Goal: Task Accomplishment & Management: Complete application form

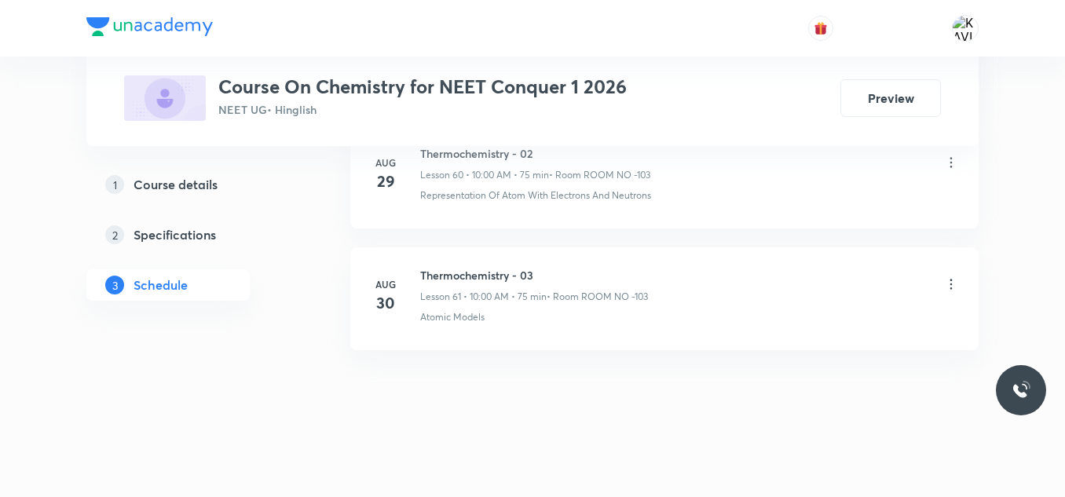
scroll to position [8186, 0]
click at [503, 276] on h6 "Thermochemistry - 03" at bounding box center [534, 274] width 228 height 16
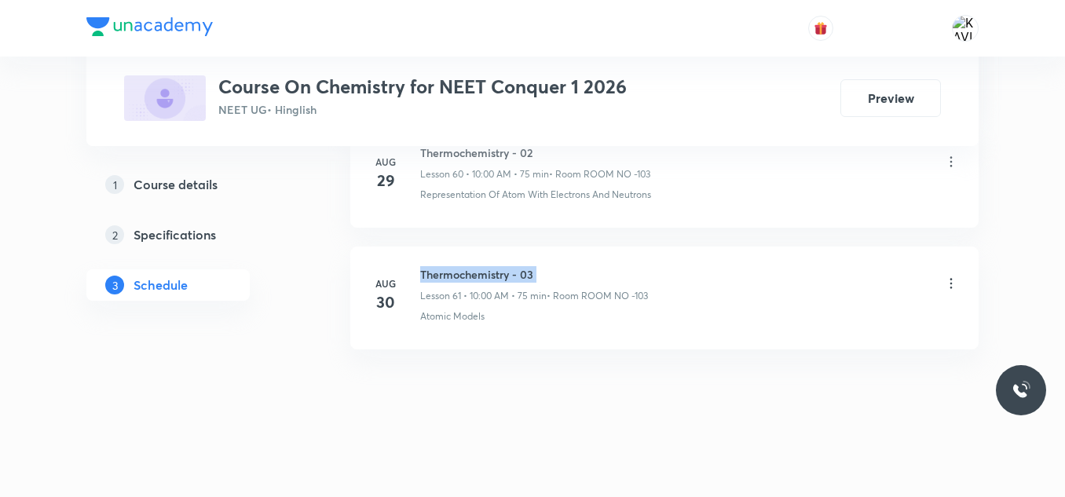
copy h6 "Thermochemistry - 03"
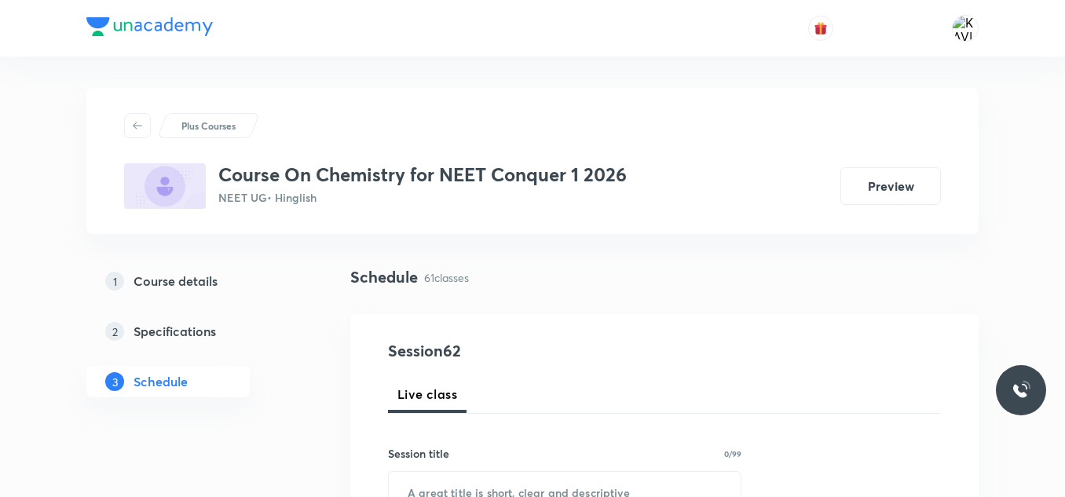
scroll to position [210, 0]
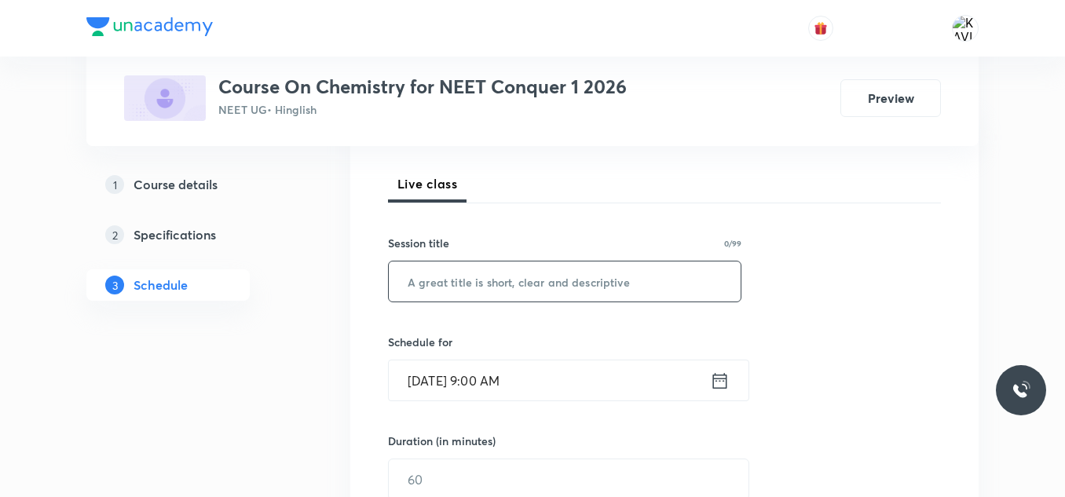
click at [489, 280] on input "text" at bounding box center [565, 281] width 352 height 40
paste input "Thermochemistry - 03"
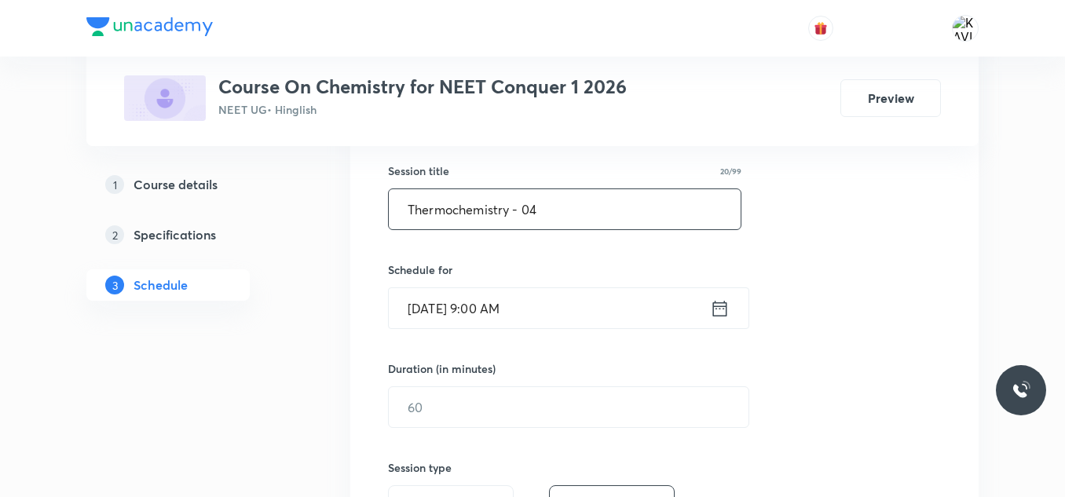
scroll to position [283, 0]
type input "Thermochemistry - 04"
click at [709, 309] on input "[DATE] 9:00 AM" at bounding box center [549, 307] width 321 height 40
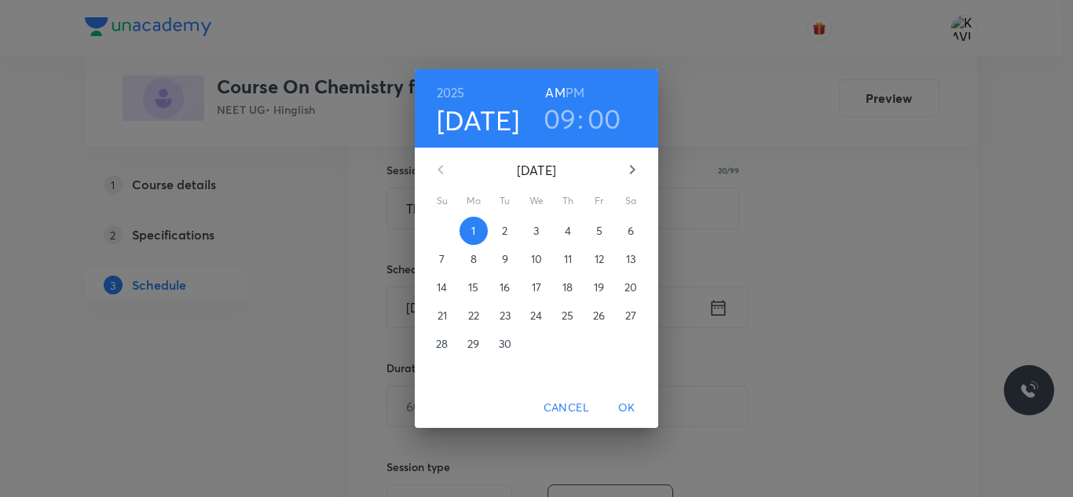
click at [562, 117] on h3 "09" at bounding box center [559, 118] width 33 height 33
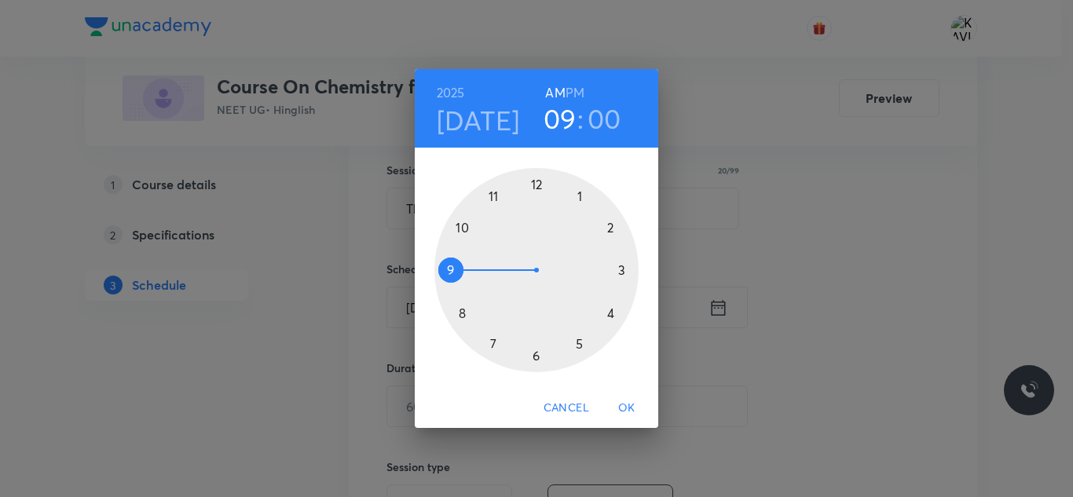
click at [462, 229] on div at bounding box center [536, 270] width 204 height 204
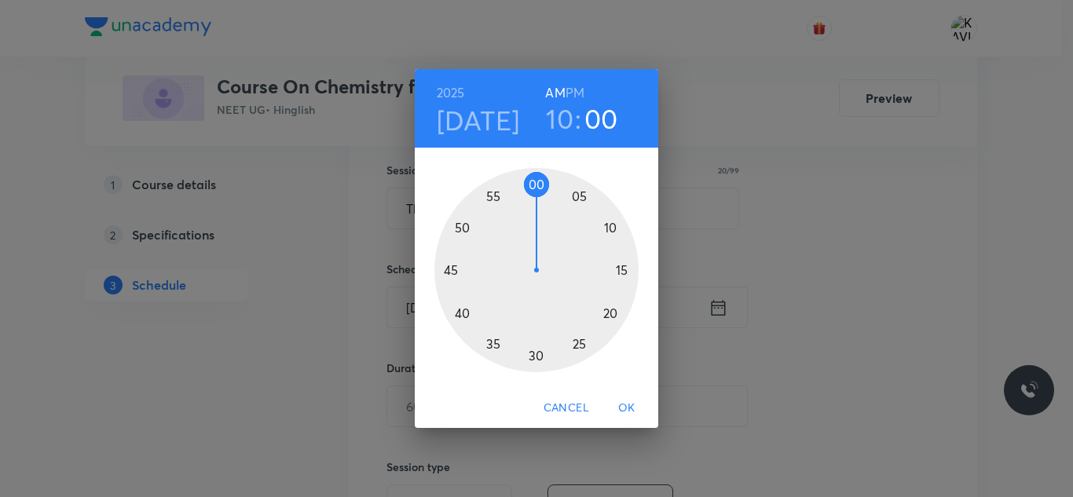
click at [536, 184] on div at bounding box center [536, 270] width 204 height 204
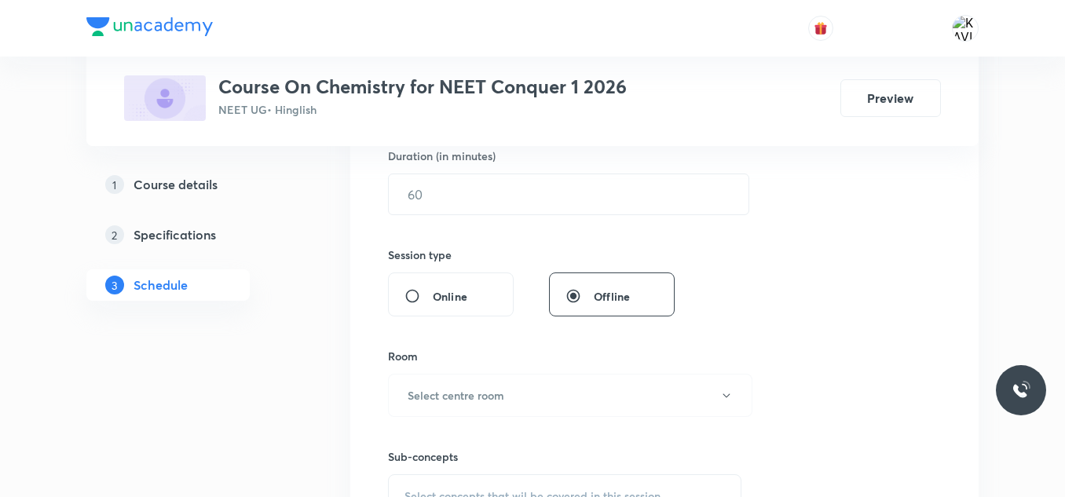
scroll to position [499, 0]
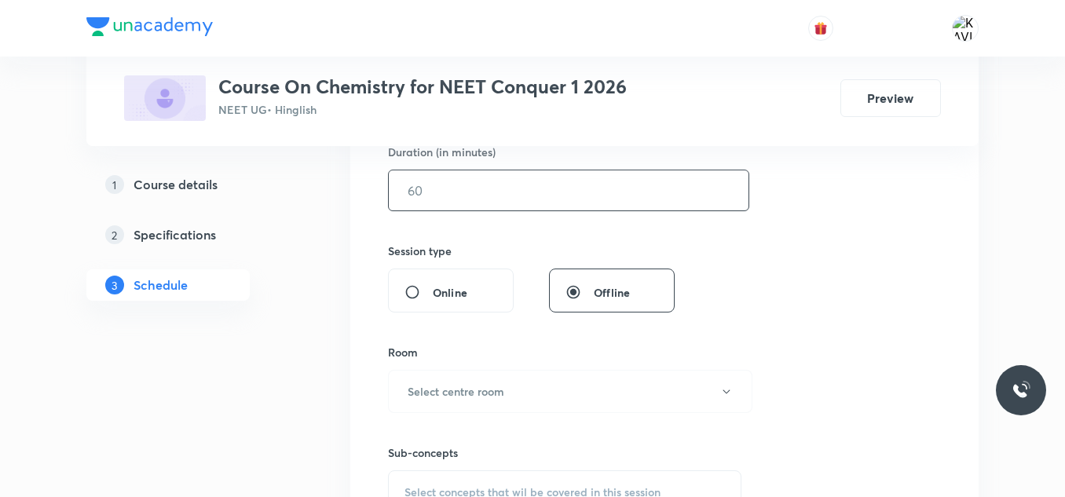
click at [484, 202] on input "text" at bounding box center [569, 190] width 360 height 40
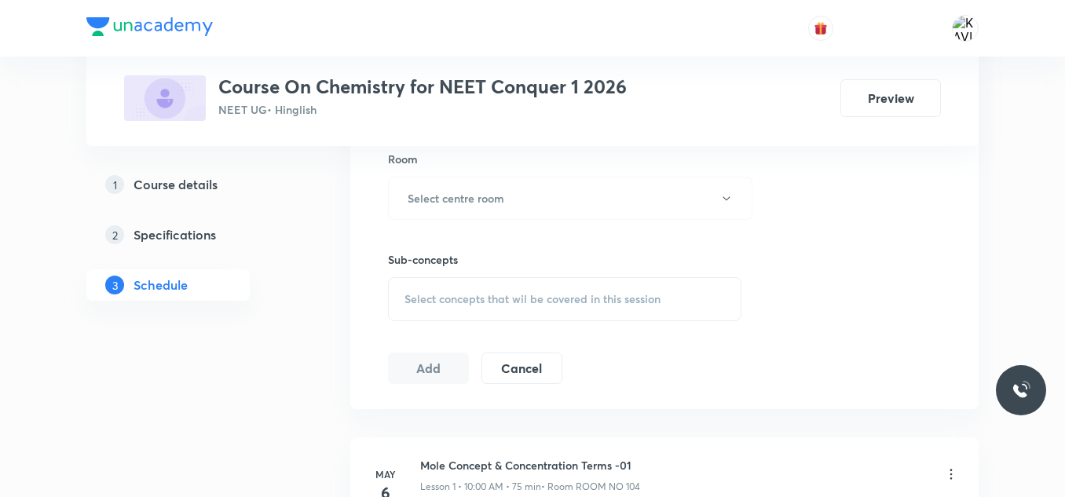
scroll to position [693, 0]
type input "75"
click at [496, 207] on button "Select centre room" at bounding box center [570, 197] width 364 height 43
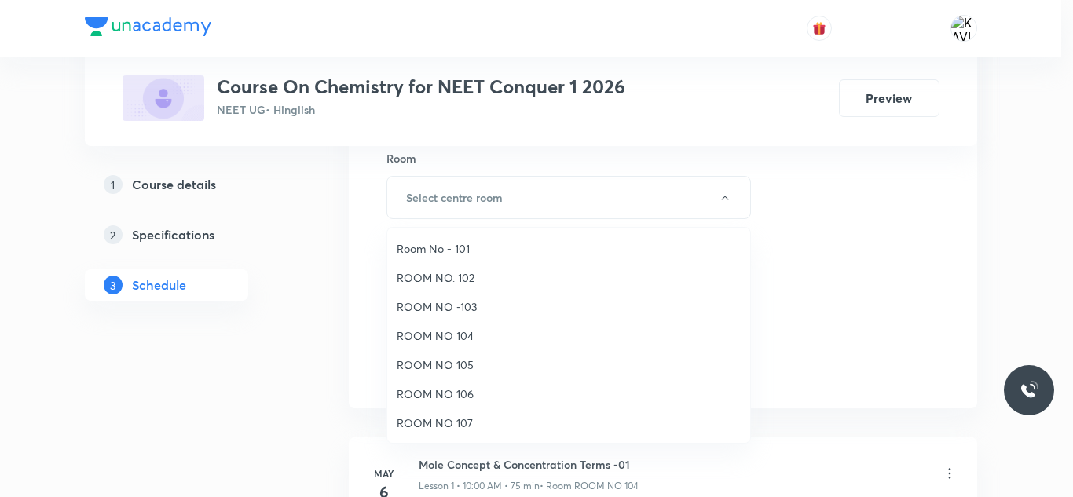
click at [482, 307] on span "ROOM NO -103" at bounding box center [569, 306] width 344 height 16
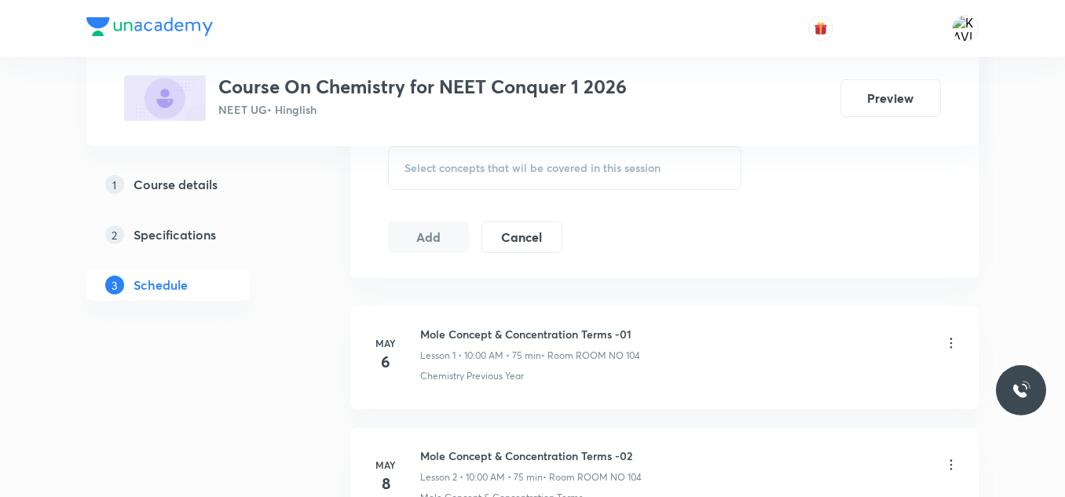
scroll to position [825, 0]
click at [488, 182] on div "Select concepts that wil be covered in this session" at bounding box center [564, 167] width 353 height 44
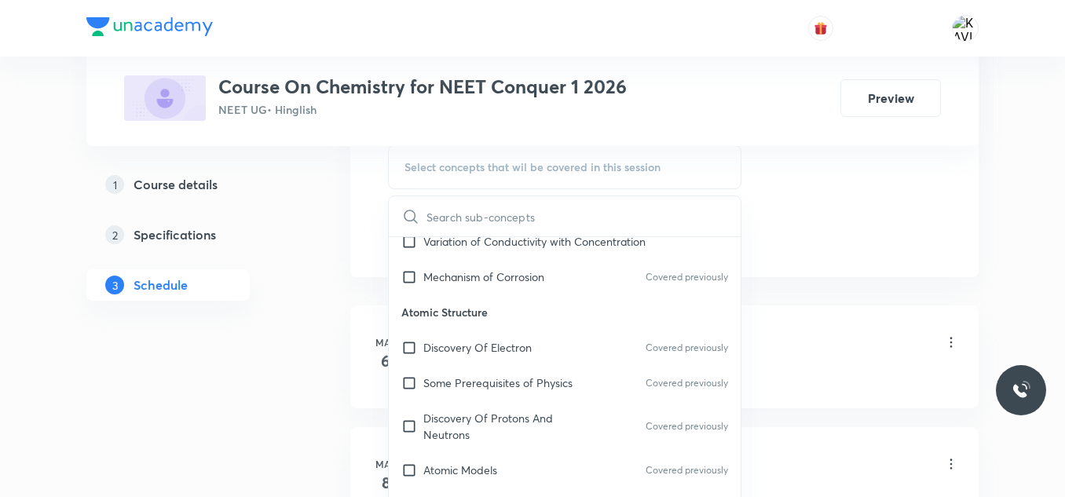
scroll to position [923, 0]
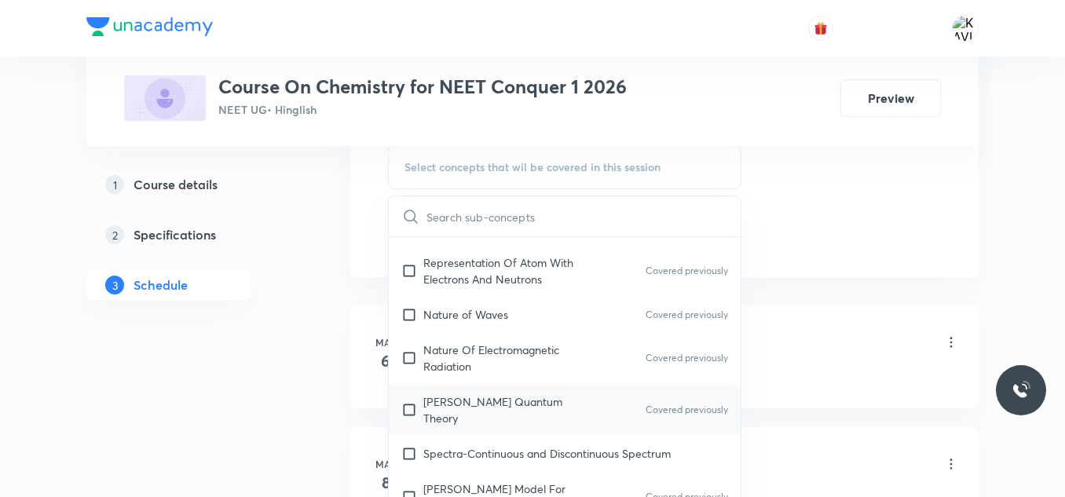
click at [506, 406] on p "Planck’S Quantum Theory" at bounding box center [502, 409] width 159 height 33
checkbox input "true"
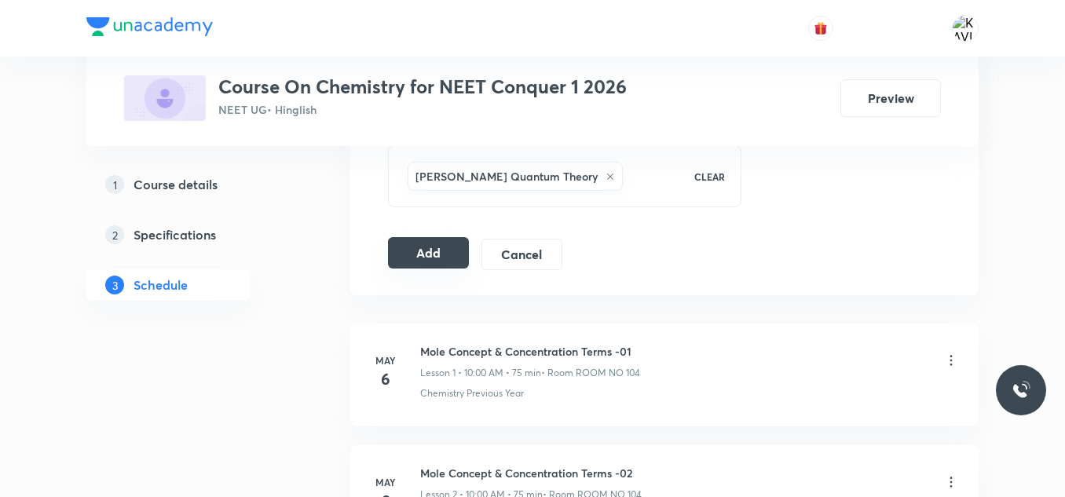
click at [440, 261] on button "Add" at bounding box center [428, 252] width 81 height 31
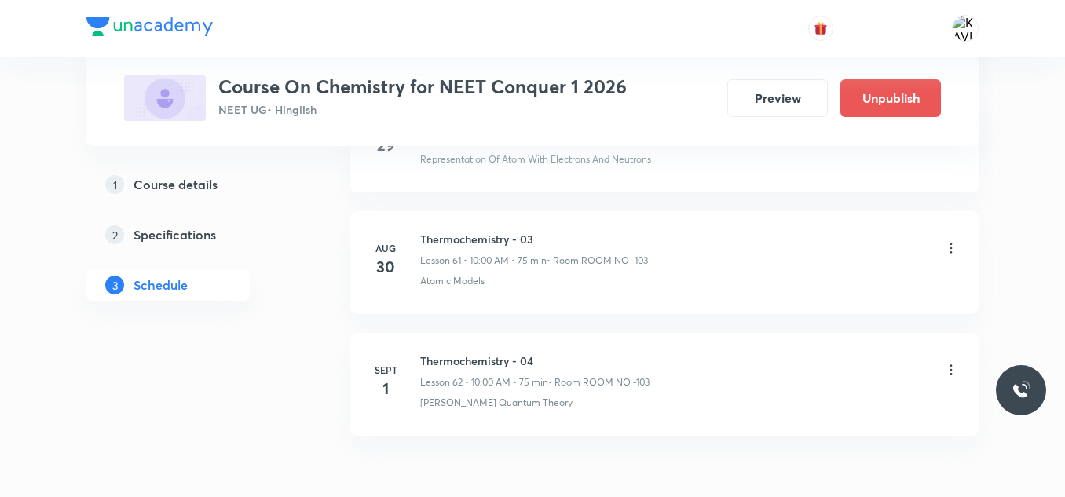
scroll to position [7587, 0]
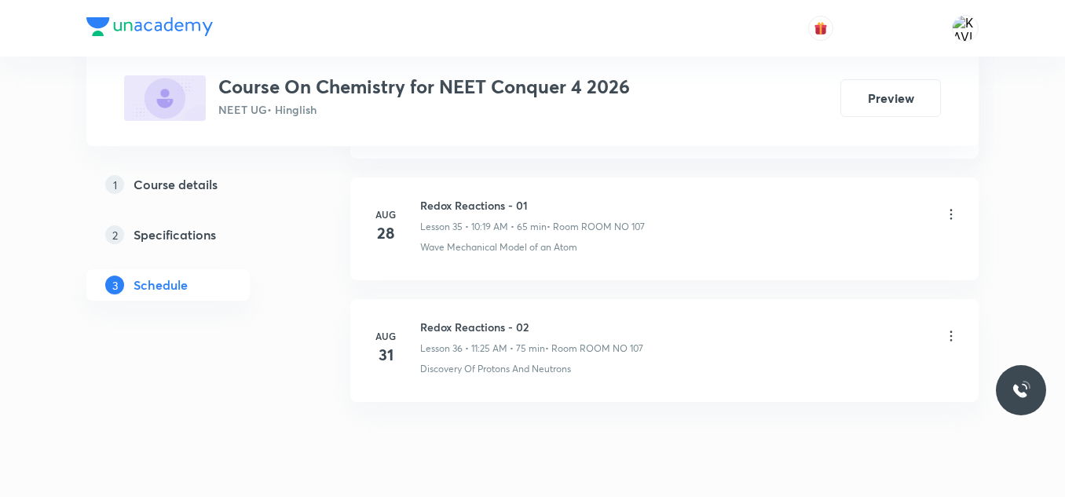
scroll to position [5144, 0]
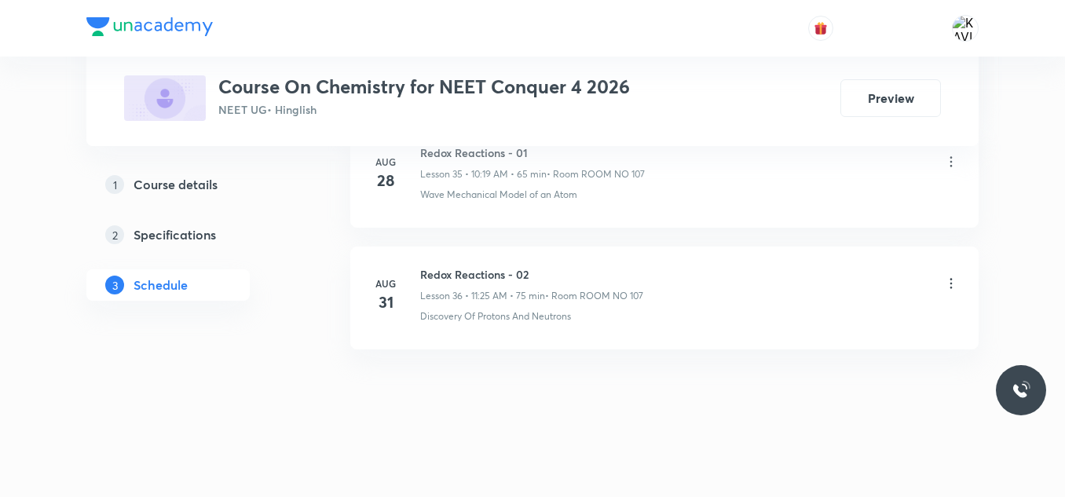
click at [494, 275] on h6 "Redox Reactions - 02" at bounding box center [531, 274] width 223 height 16
copy h6 "Redox Reactions - 02"
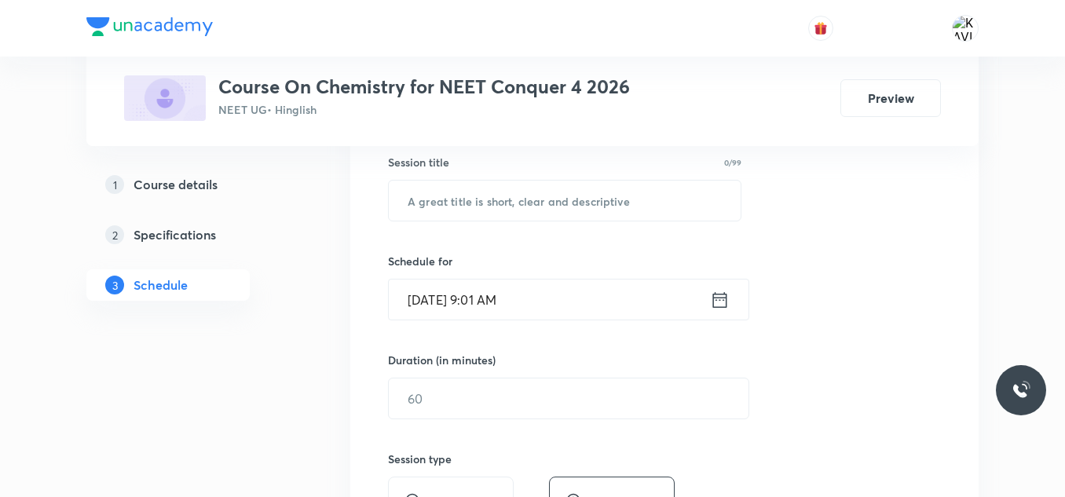
scroll to position [291, 0]
click at [451, 213] on input "text" at bounding box center [565, 201] width 352 height 40
paste input "Redox Reactions - 02"
type input "Redox Reactions - 03"
click at [719, 300] on icon at bounding box center [720, 301] width 20 height 22
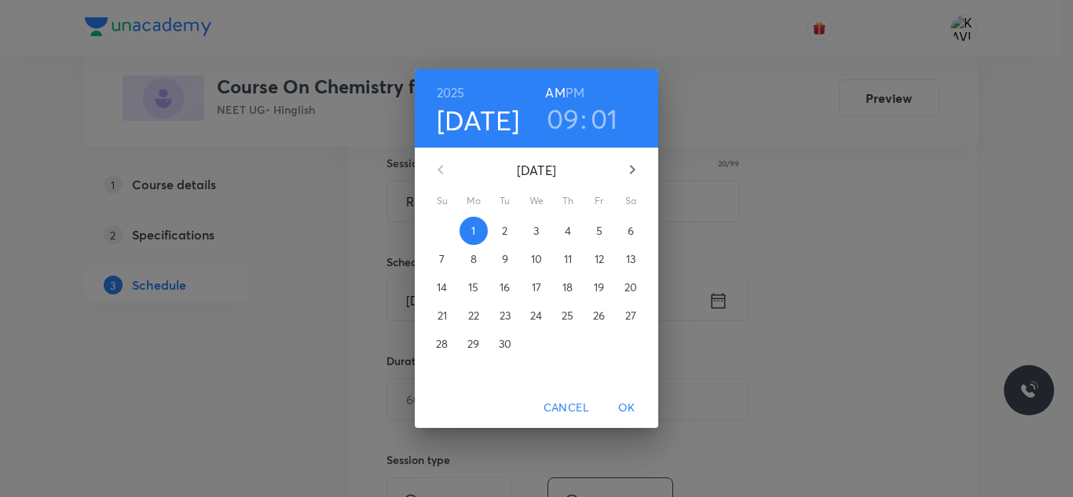
click at [573, 120] on h3 "09" at bounding box center [563, 118] width 33 height 33
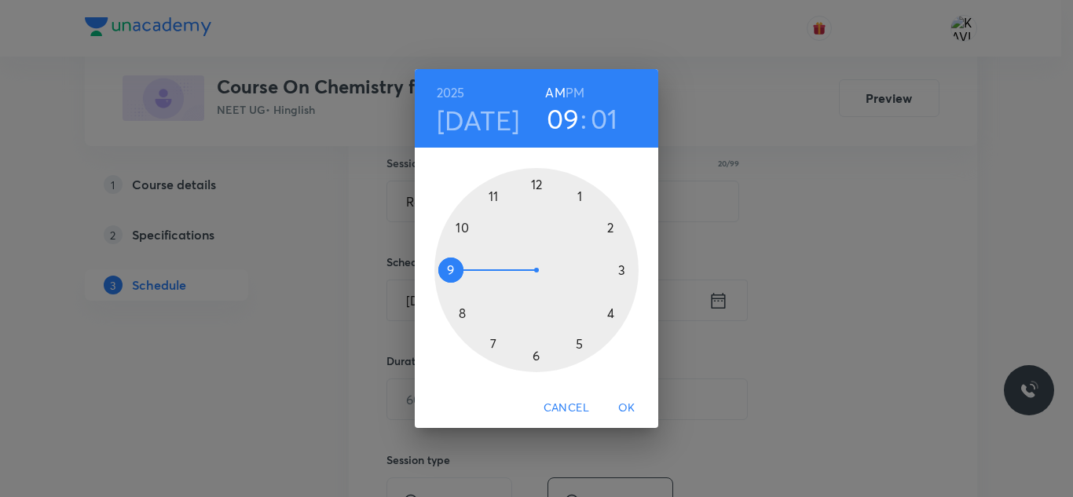
click at [494, 194] on div at bounding box center [536, 270] width 204 height 204
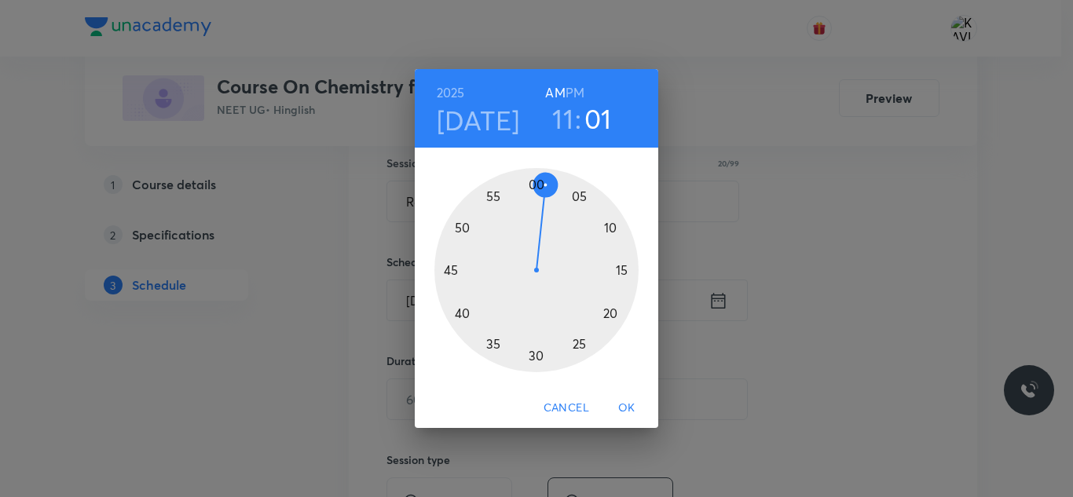
click at [582, 346] on div at bounding box center [536, 270] width 204 height 204
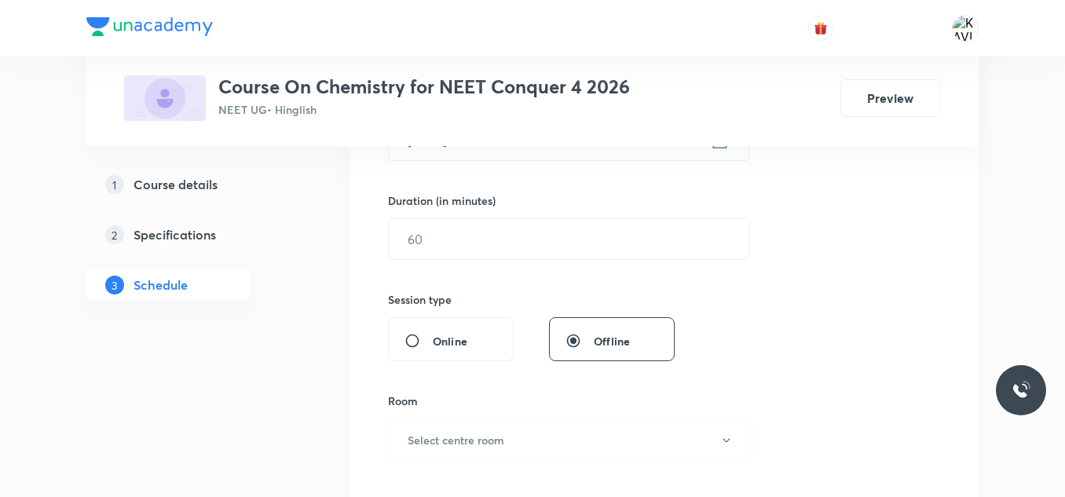
scroll to position [457, 0]
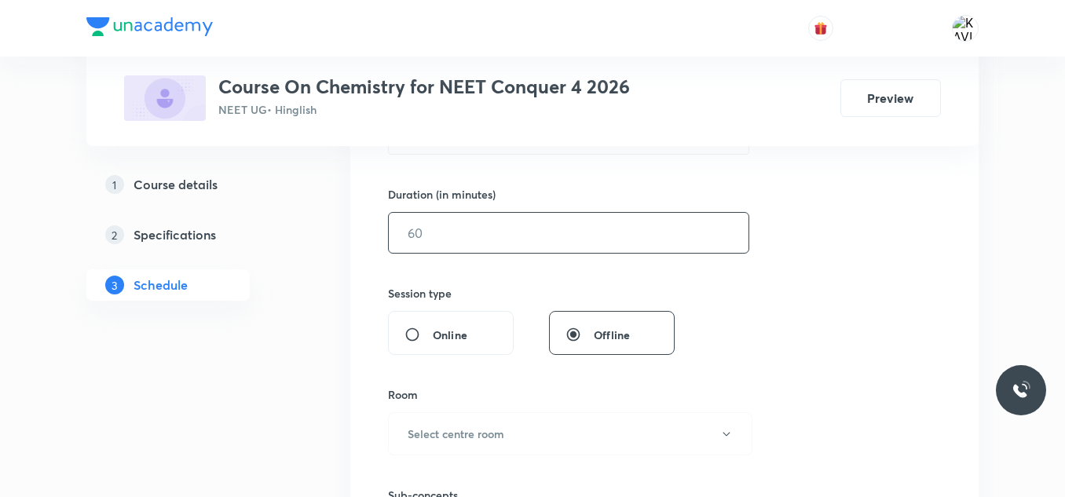
click at [485, 225] on input "text" at bounding box center [569, 233] width 360 height 40
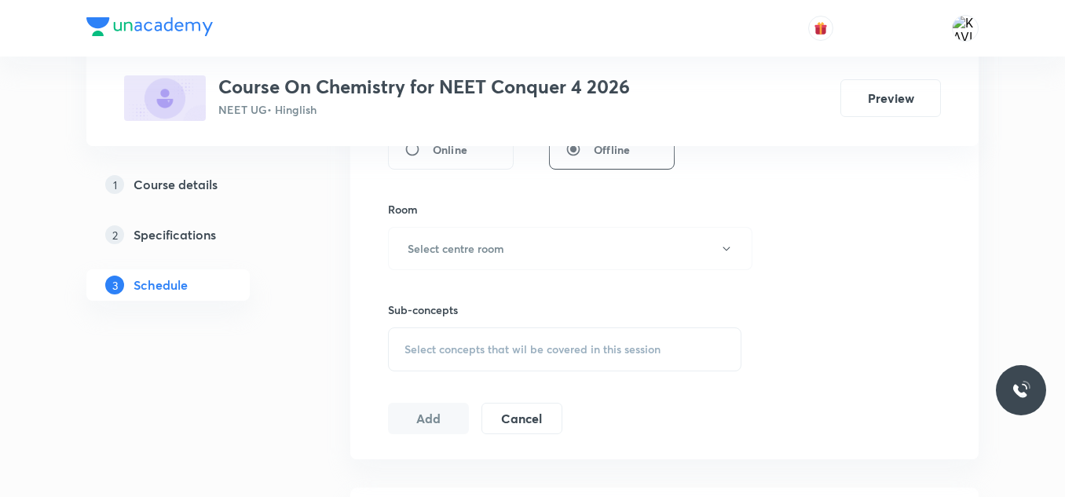
scroll to position [643, 0]
type input "75"
click at [518, 249] on button "Select centre room" at bounding box center [570, 247] width 364 height 43
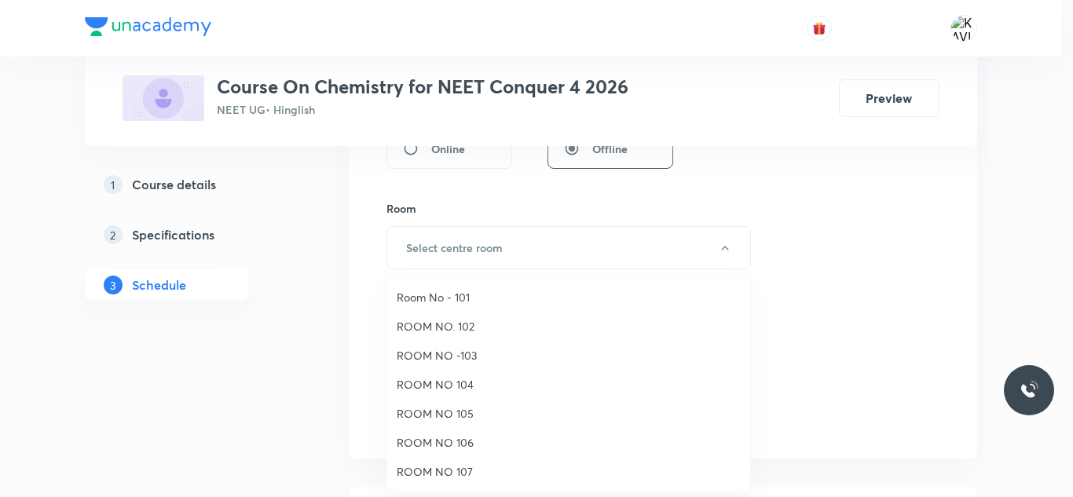
click at [441, 464] on span "ROOM NO 107" at bounding box center [569, 471] width 344 height 16
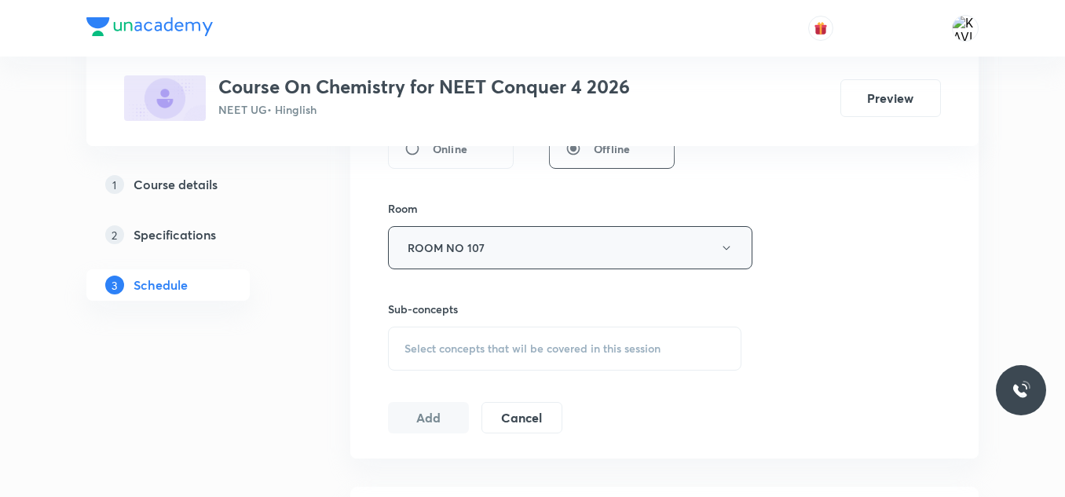
scroll to position [659, 0]
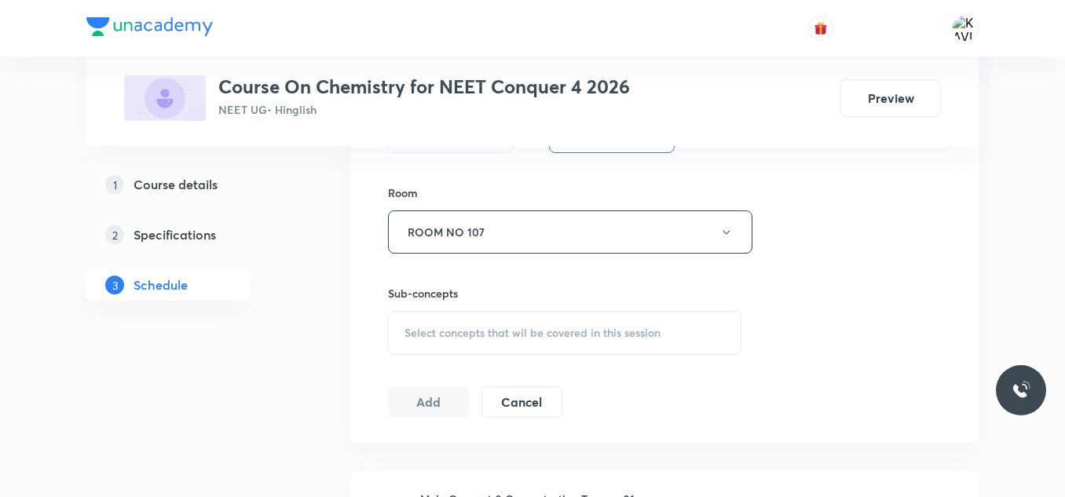
click at [460, 344] on div "Select concepts that wil be covered in this session" at bounding box center [564, 333] width 353 height 44
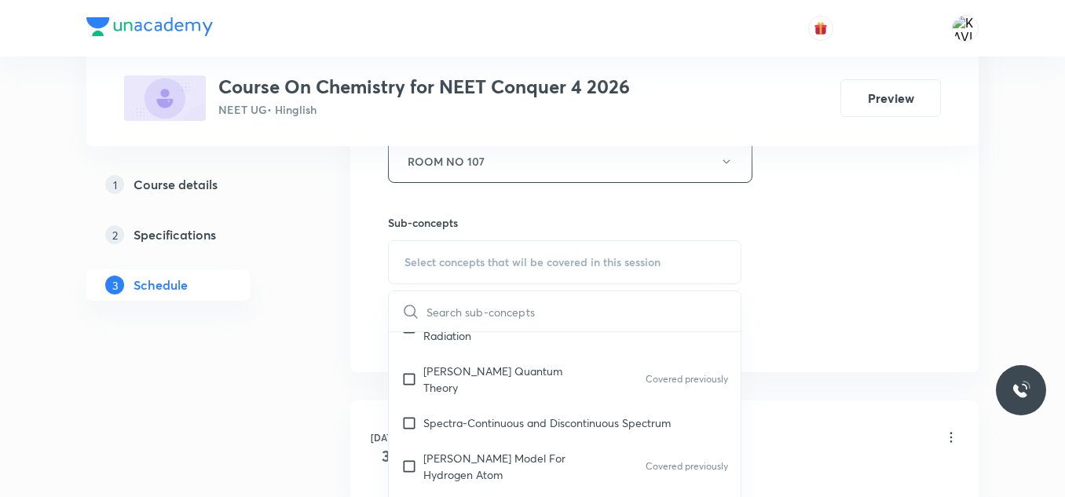
scroll to position [1081, 0]
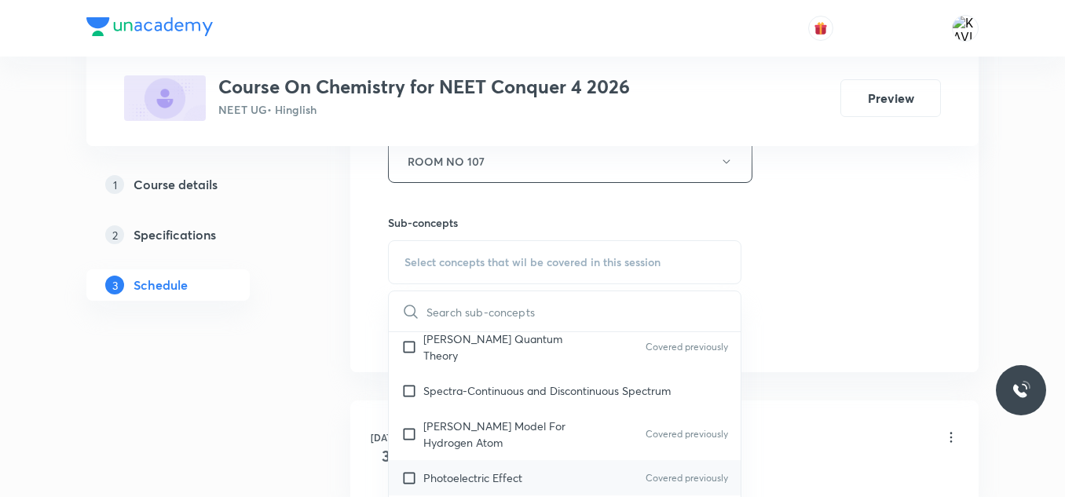
click at [550, 460] on div "Photoelectric Effect Covered previously" at bounding box center [565, 477] width 352 height 35
checkbox input "true"
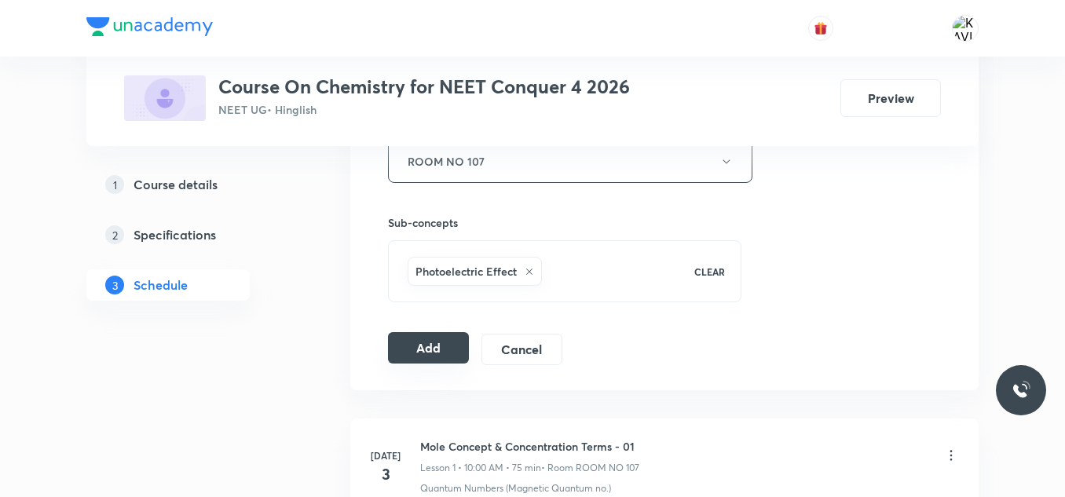
click at [414, 352] on button "Add" at bounding box center [428, 347] width 81 height 31
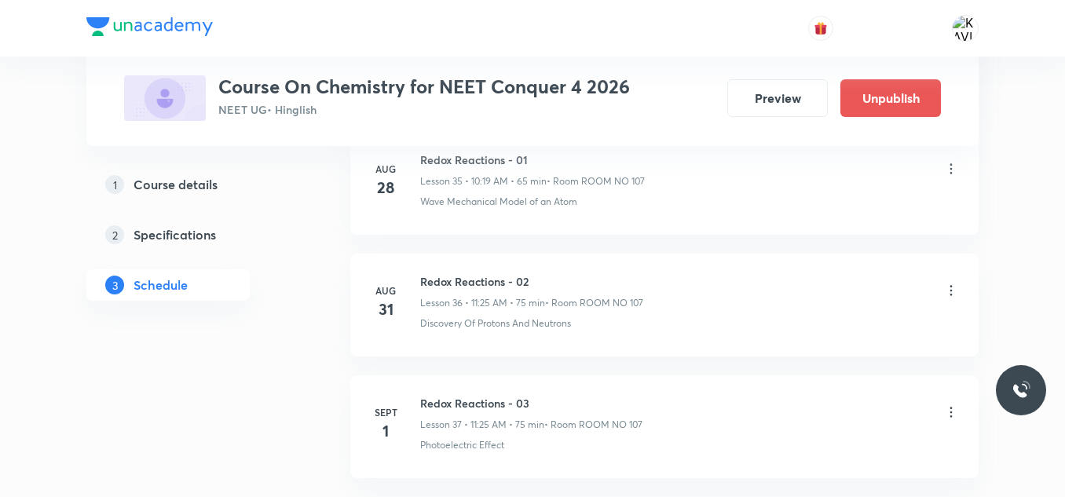
scroll to position [4544, 0]
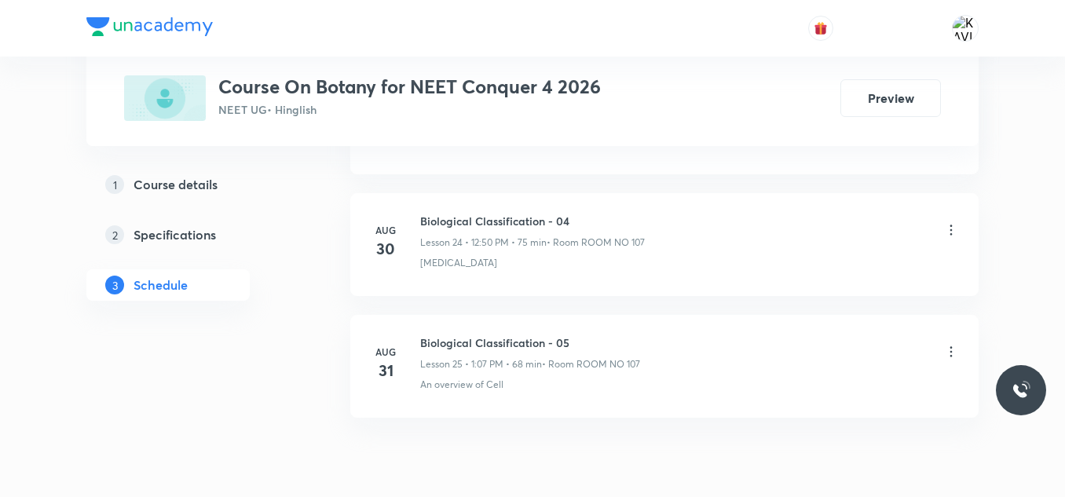
scroll to position [3805, 0]
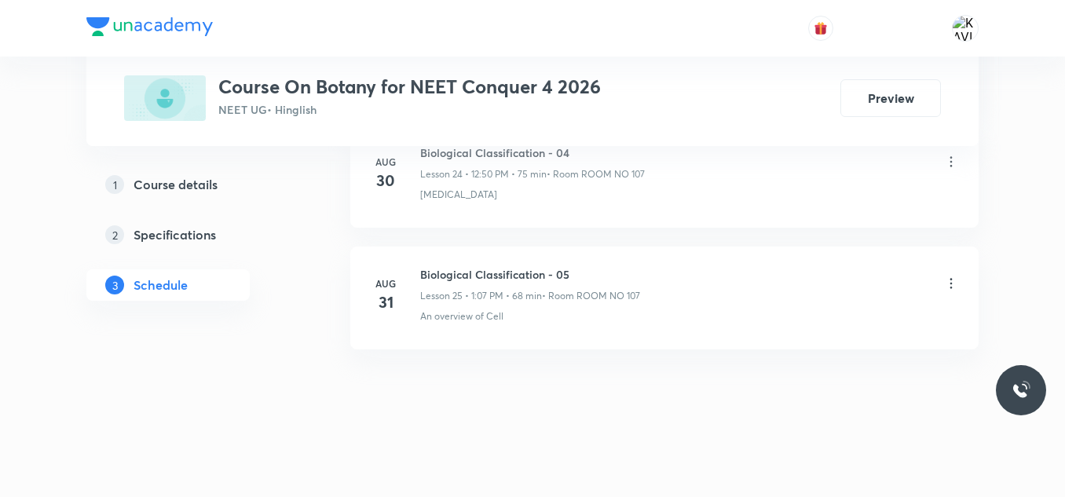
click at [463, 261] on li "Aug 31 Biological Classification - 05 Lesson 25 • 1:07 PM • 68 min • Room ROOM …" at bounding box center [664, 298] width 628 height 103
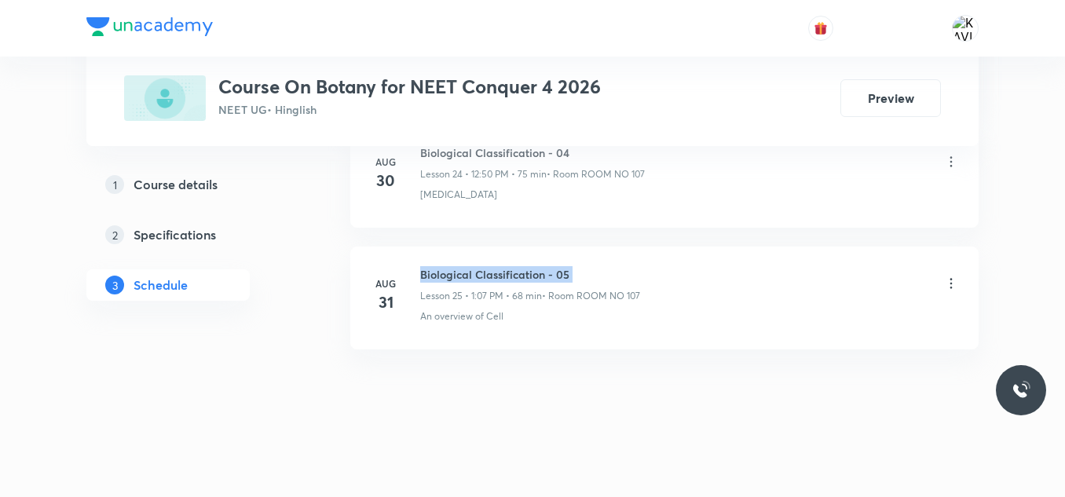
copy h6 "Biological Classification - 05"
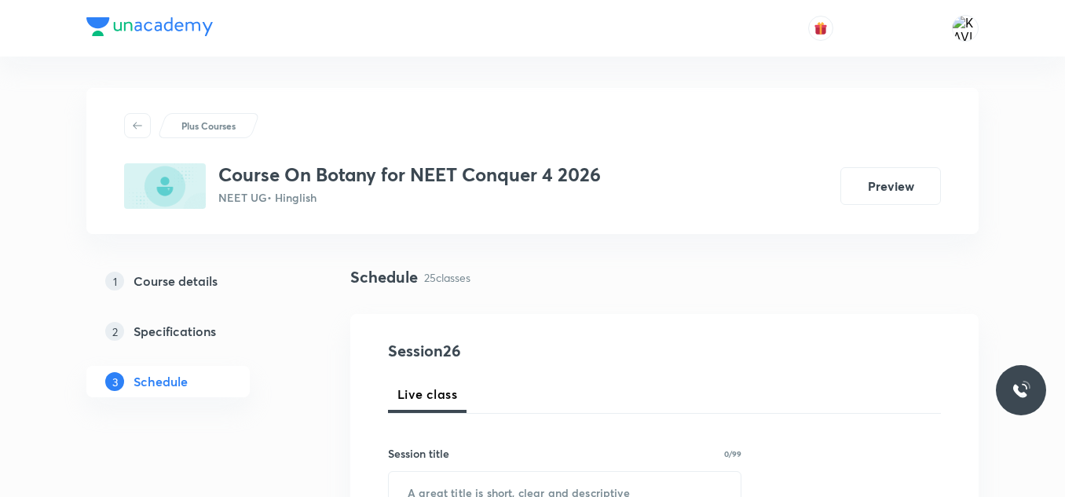
scroll to position [211, 0]
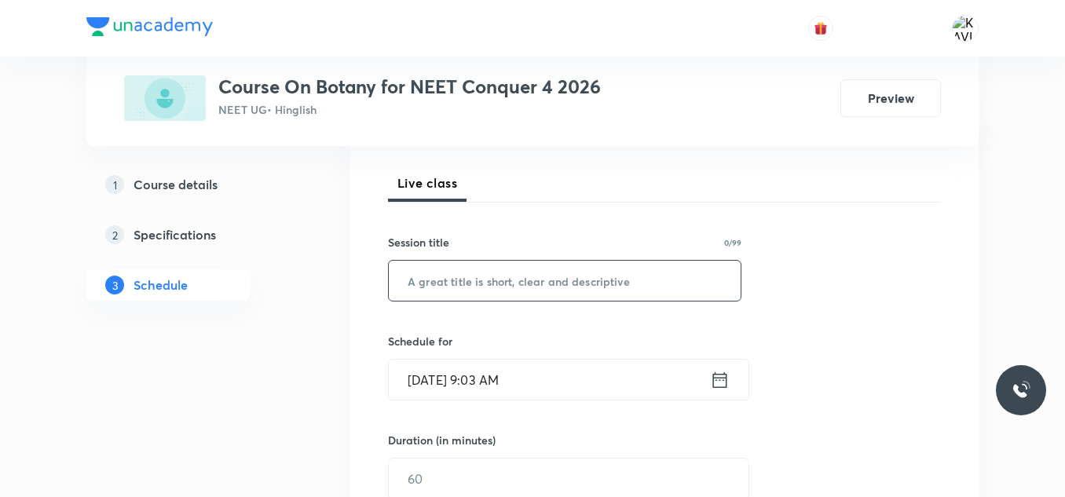
click at [437, 294] on input "text" at bounding box center [565, 281] width 352 height 40
paste input "Biological Classification - 05"
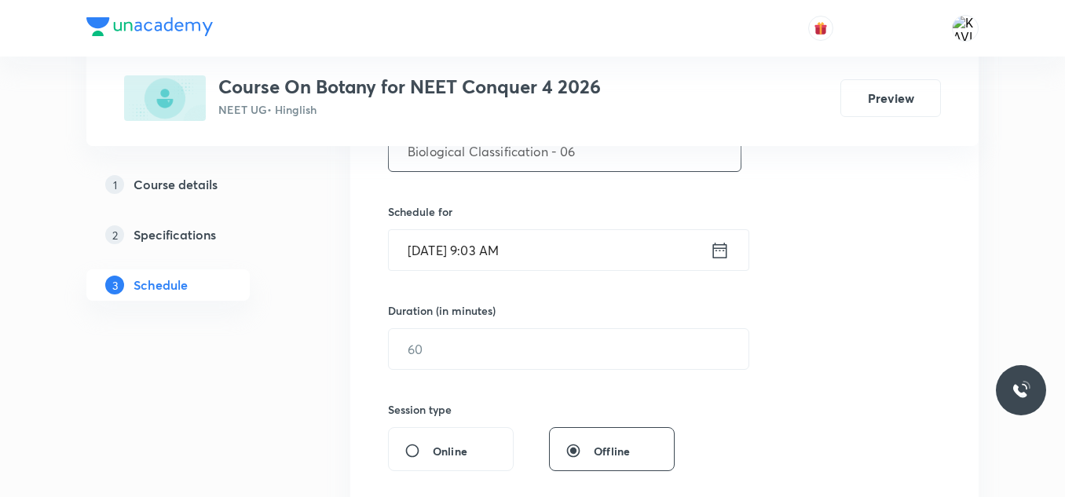
scroll to position [342, 0]
type input "Biological Classification - 06"
click at [719, 240] on icon at bounding box center [720, 250] width 20 height 22
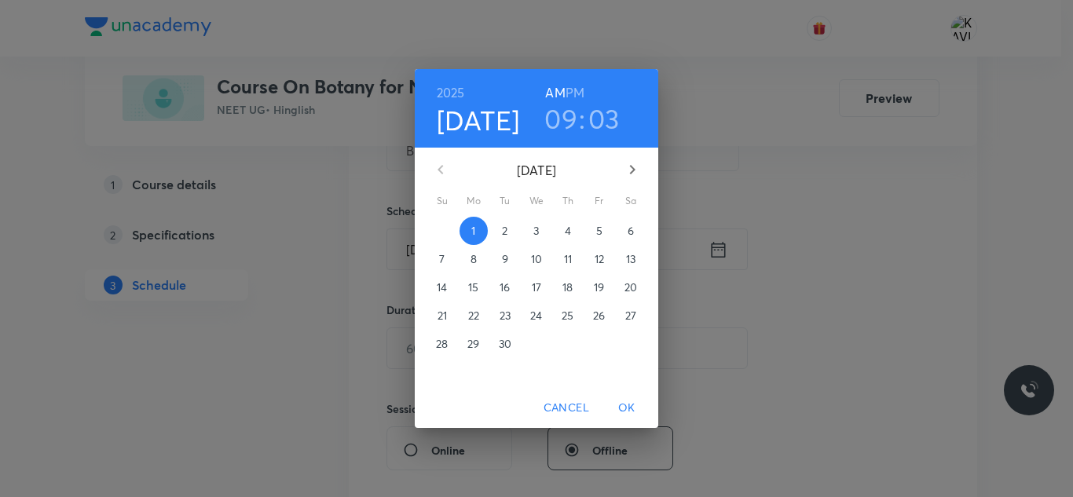
click at [574, 96] on h6 "PM" at bounding box center [574, 93] width 19 height 22
click at [564, 120] on h3 "09" at bounding box center [560, 118] width 33 height 33
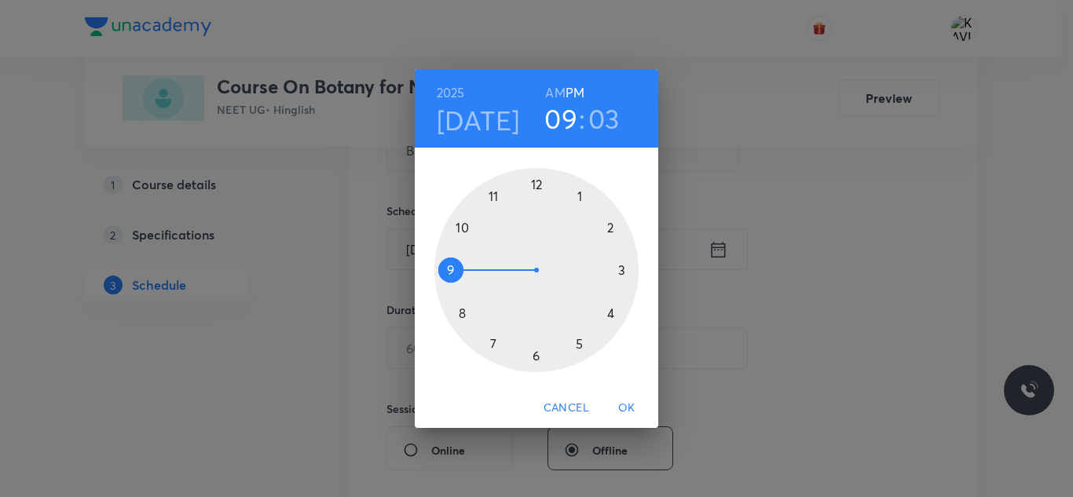
click at [534, 185] on div at bounding box center [536, 270] width 204 height 204
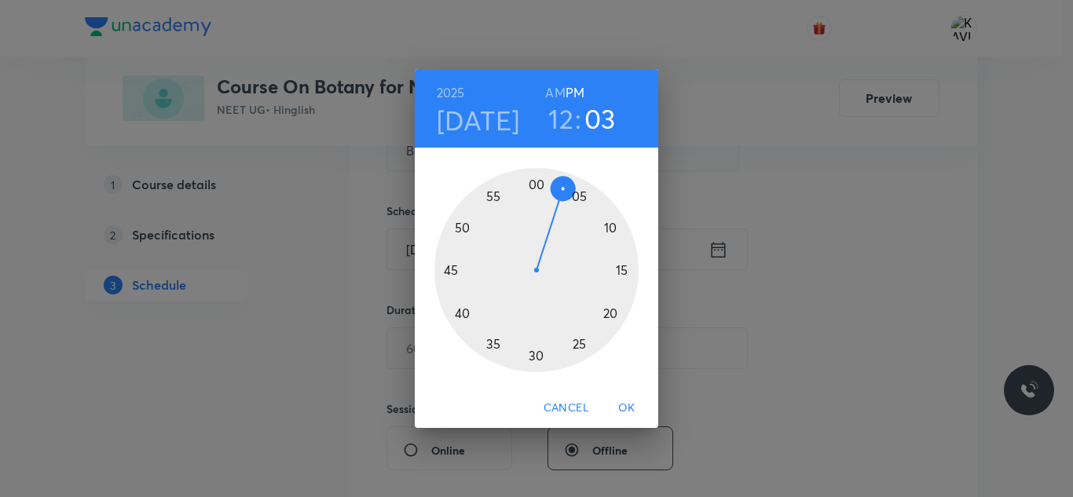
click at [459, 225] on div at bounding box center [536, 270] width 204 height 204
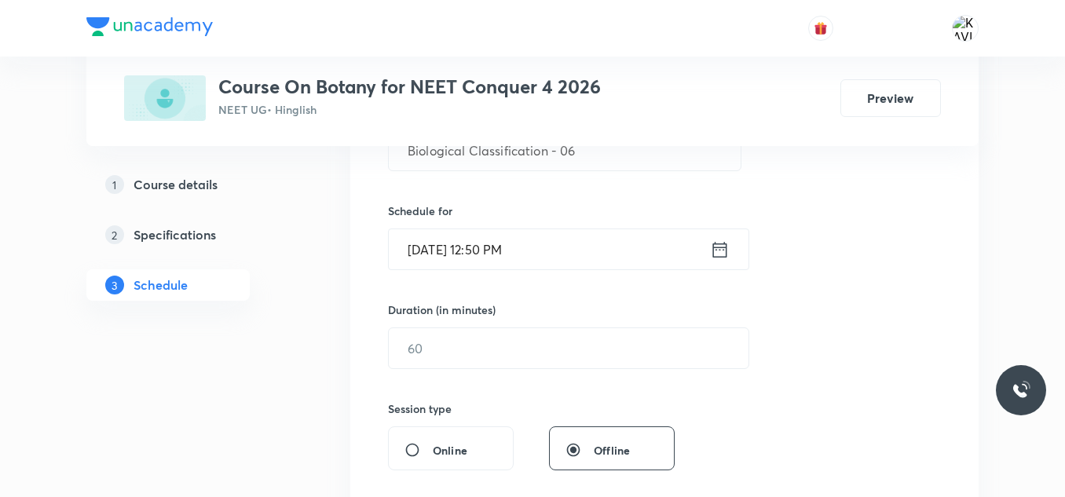
scroll to position [430, 0]
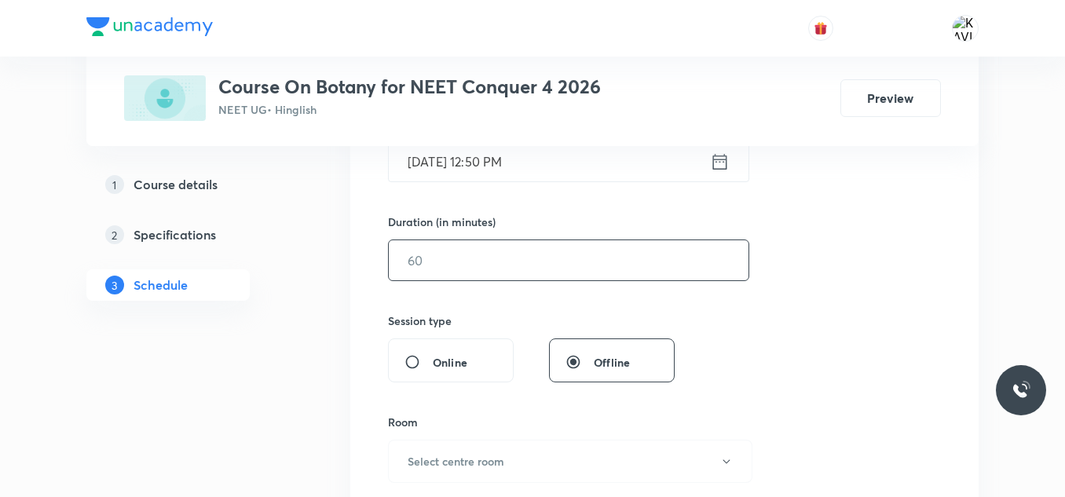
click at [485, 258] on input "text" at bounding box center [569, 260] width 360 height 40
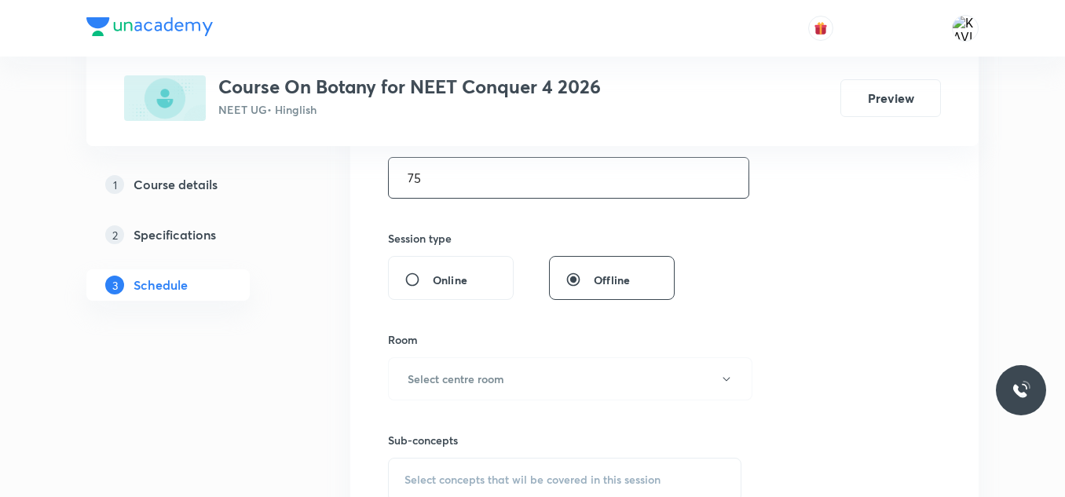
scroll to position [513, 0]
type input "75"
click at [457, 384] on h6 "Select centre room" at bounding box center [456, 378] width 97 height 16
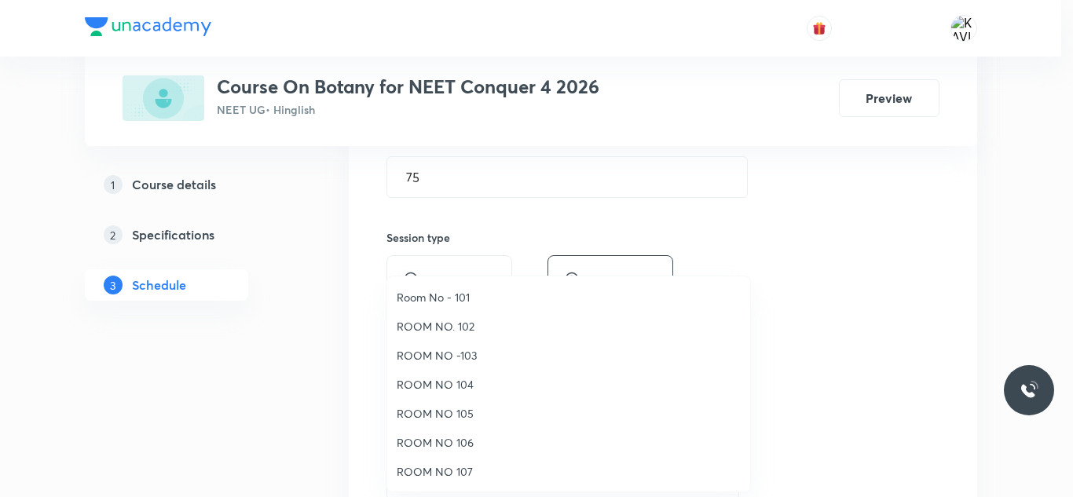
click at [459, 473] on span "ROOM NO 107" at bounding box center [569, 471] width 344 height 16
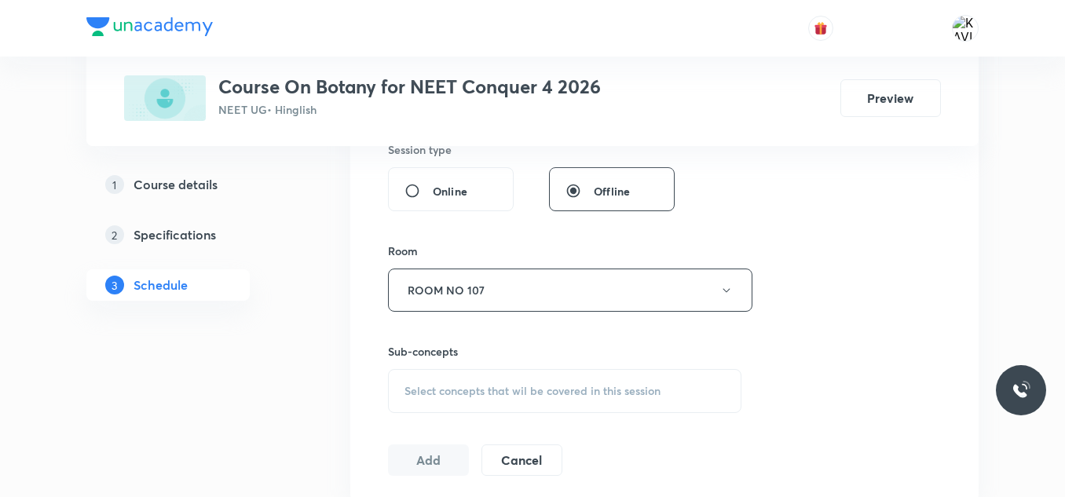
scroll to position [602, 0]
click at [420, 384] on span "Select concepts that wil be covered in this session" at bounding box center [532, 390] width 256 height 13
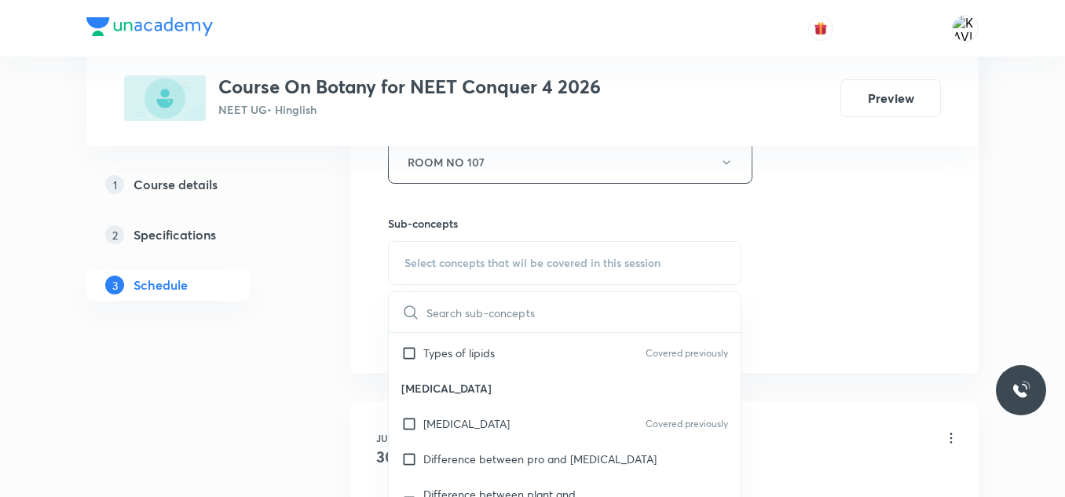
scroll to position [1045, 0]
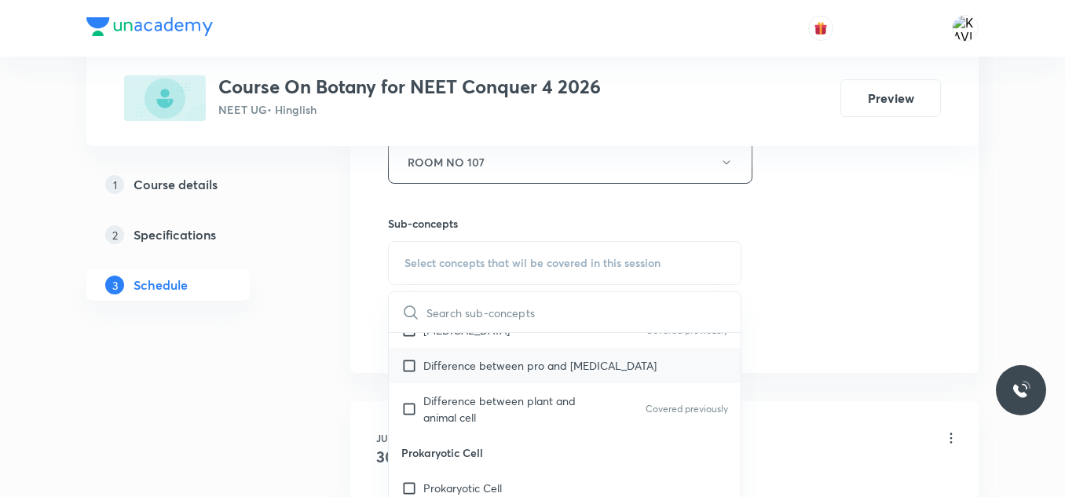
click at [521, 369] on p "Difference between pro and eukaryotic cell" at bounding box center [539, 365] width 233 height 16
checkbox input "true"
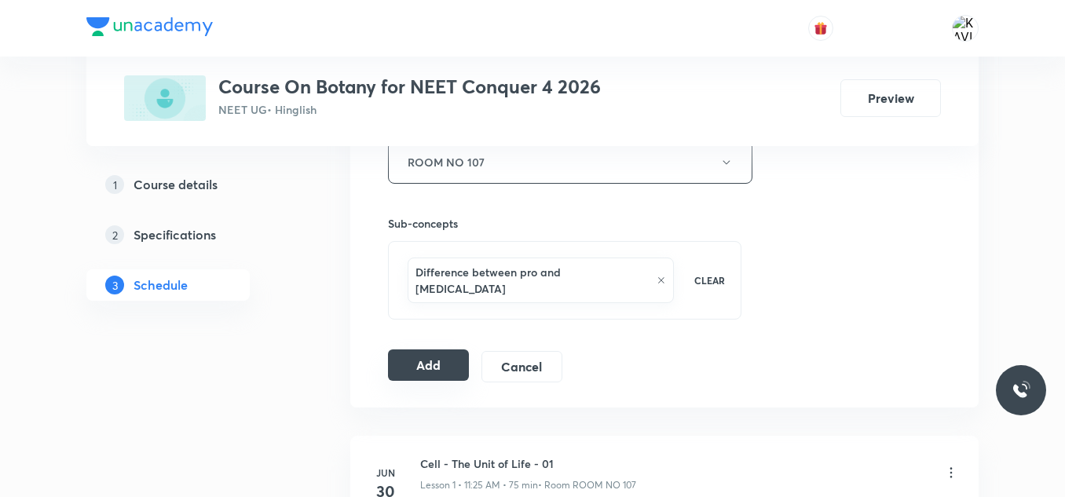
click at [457, 349] on button "Add" at bounding box center [428, 364] width 81 height 31
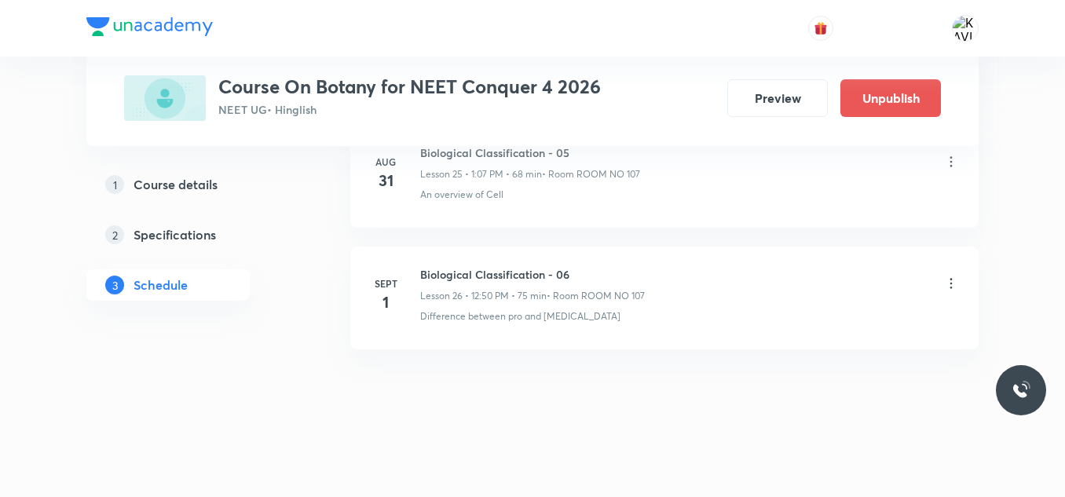
scroll to position [3202, 0]
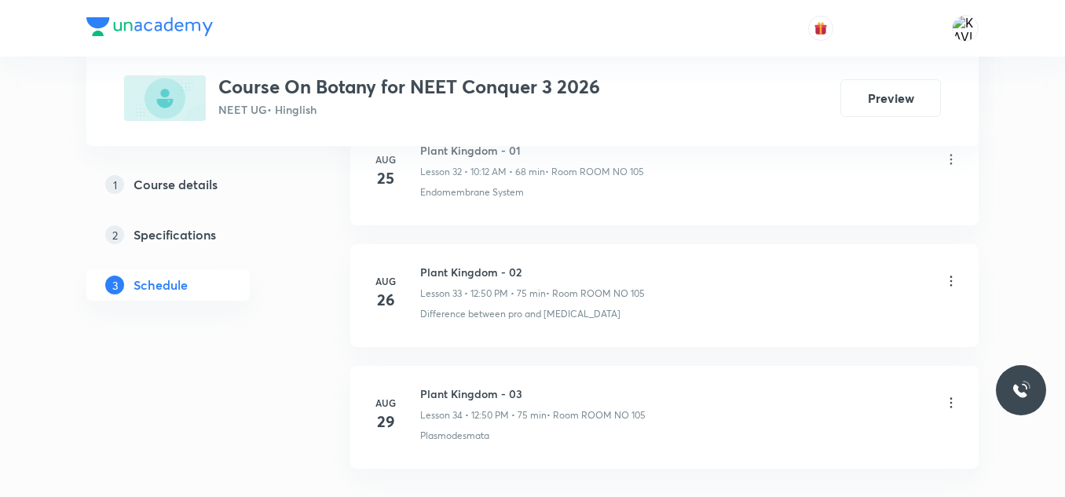
scroll to position [4900, 0]
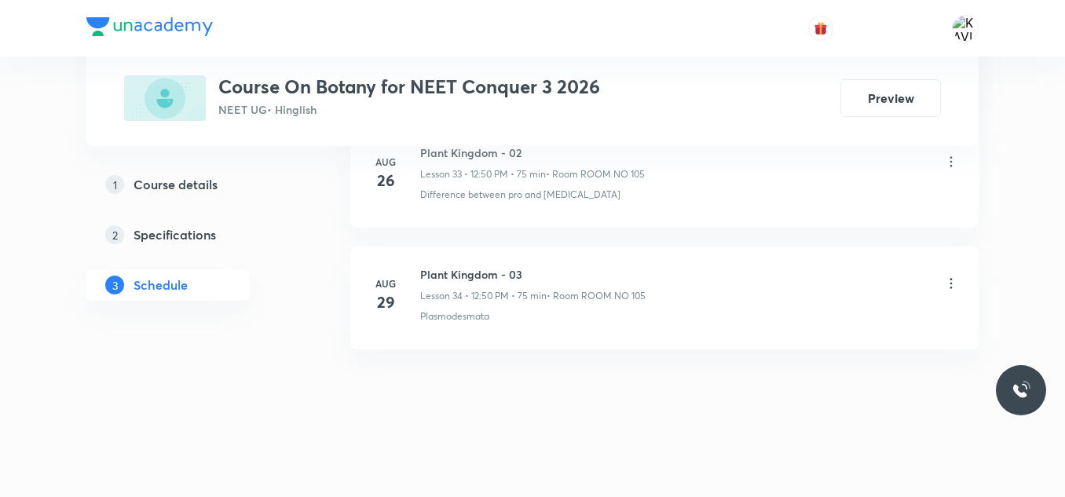
click at [449, 286] on div "Plant Kingdom - 03 Lesson 34 • 12:50 PM • 75 min • Room ROOM NO 105" at bounding box center [532, 284] width 225 height 37
click at [478, 266] on h6 "Plant Kingdom - 03" at bounding box center [532, 274] width 225 height 16
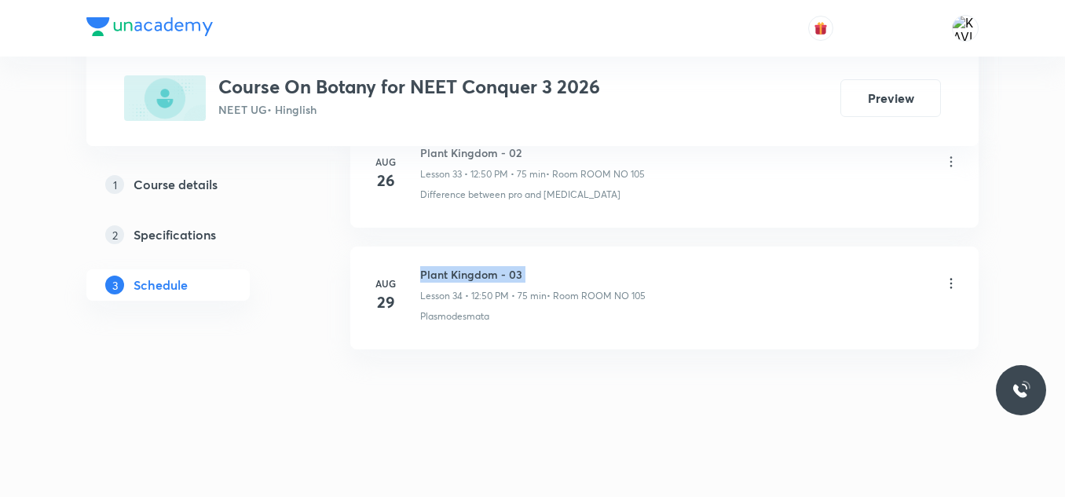
click at [478, 266] on h6 "Plant Kingdom - 03" at bounding box center [532, 274] width 225 height 16
copy h6 "Plant Kingdom - 03"
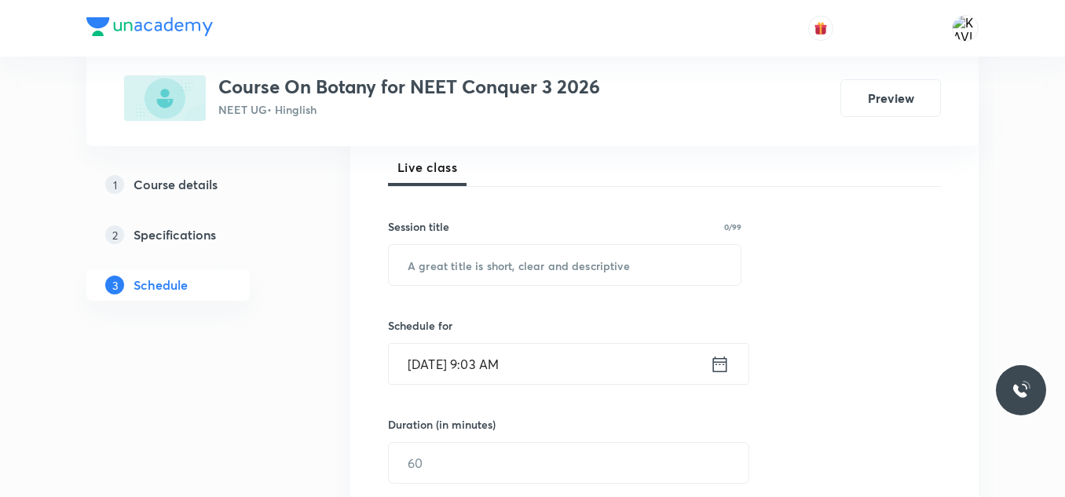
scroll to position [232, 0]
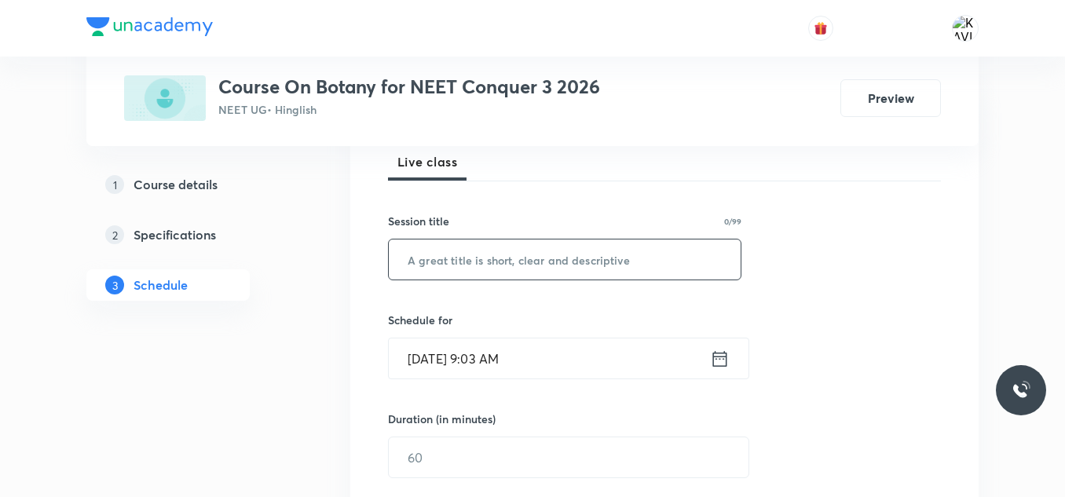
click at [489, 262] on input "text" at bounding box center [565, 260] width 352 height 40
paste input "Plant Kingdom - 03"
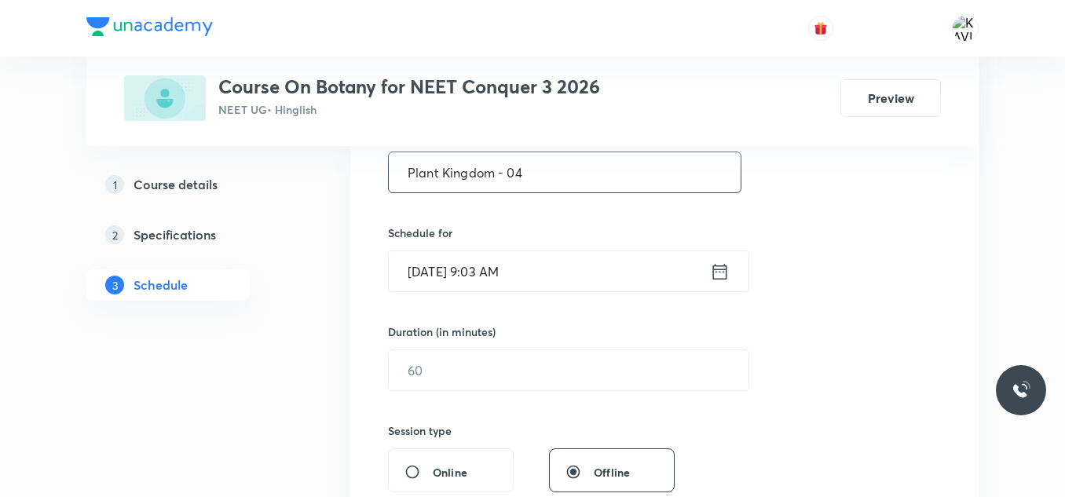
scroll to position [320, 0]
type input "Plant Kingdom - 04"
click at [719, 279] on icon at bounding box center [720, 271] width 20 height 22
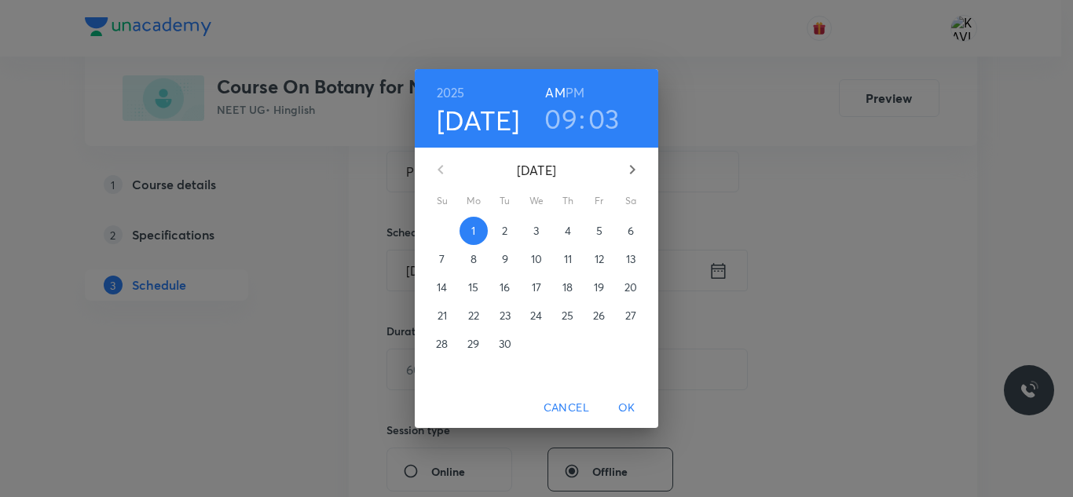
click at [559, 133] on h3 "09" at bounding box center [560, 118] width 33 height 33
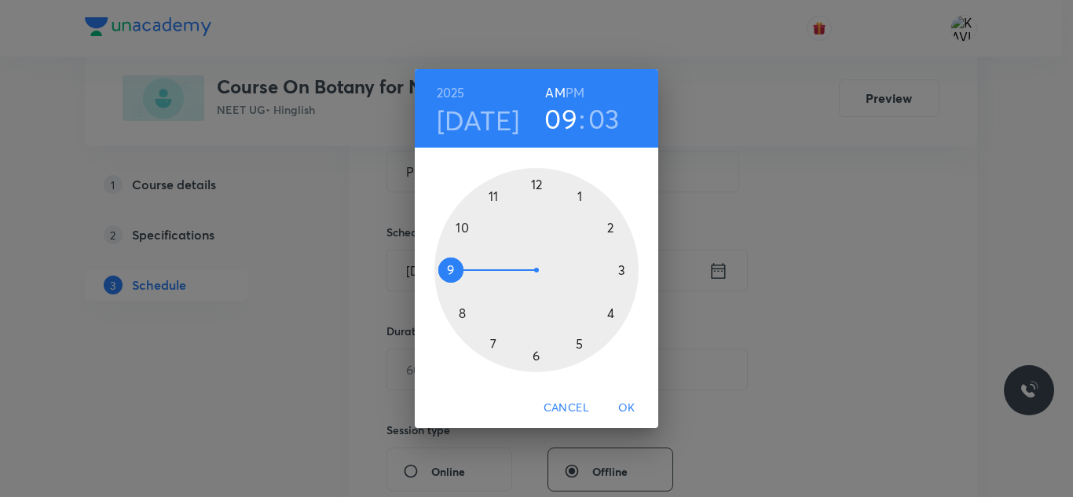
click at [462, 226] on div at bounding box center [536, 270] width 204 height 204
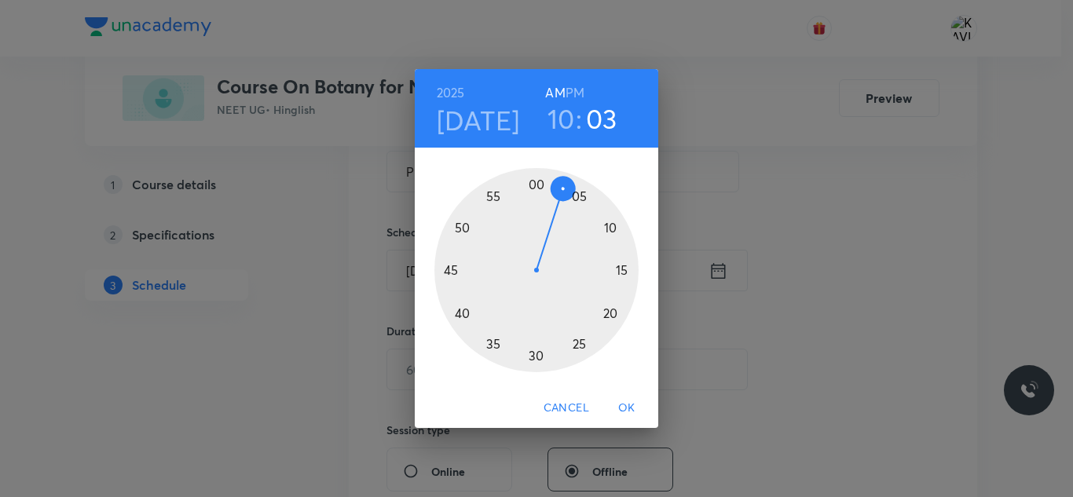
click at [538, 183] on div at bounding box center [536, 270] width 204 height 204
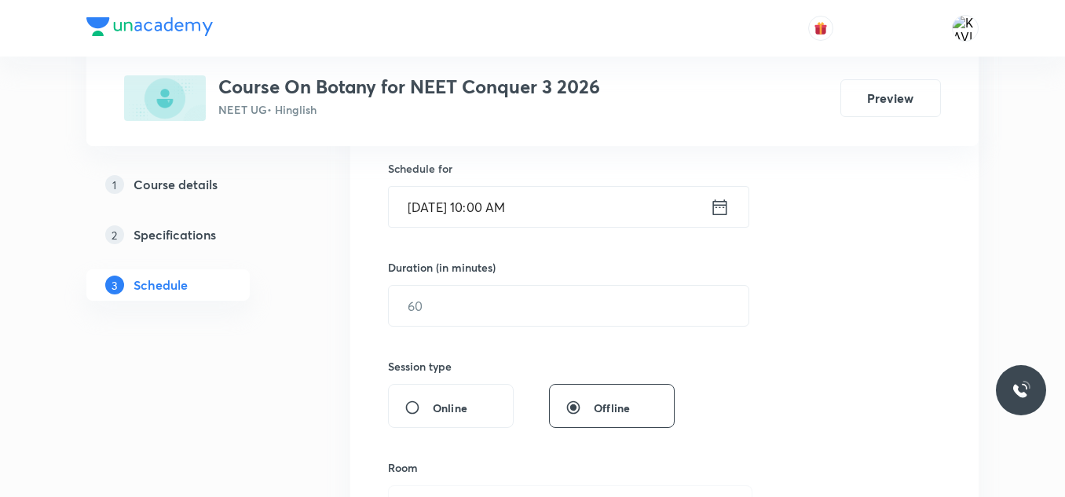
scroll to position [392, 0]
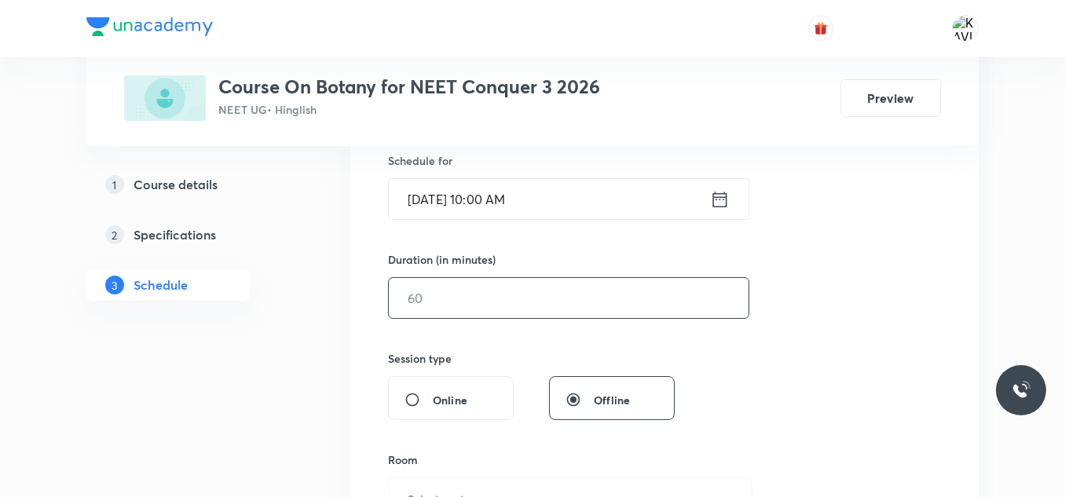
click at [449, 309] on input "text" at bounding box center [569, 298] width 360 height 40
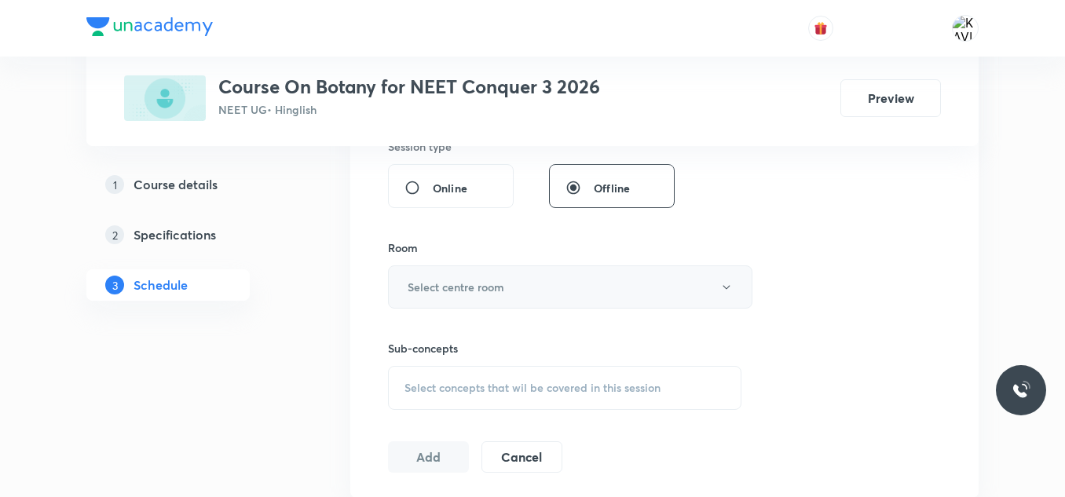
scroll to position [605, 0]
type input "75"
click at [497, 302] on button "Select centre room" at bounding box center [570, 285] width 364 height 43
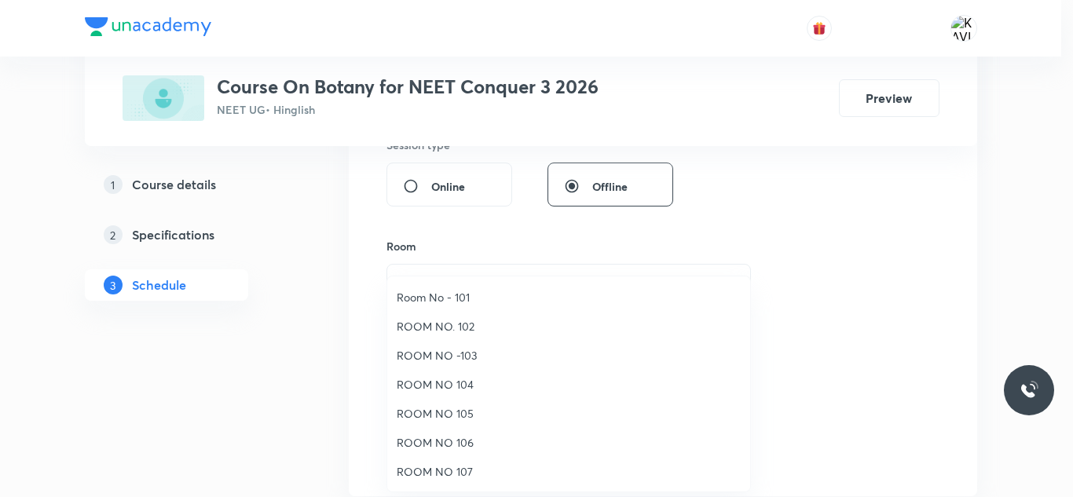
click at [464, 414] on span "ROOM NO 105" at bounding box center [569, 413] width 344 height 16
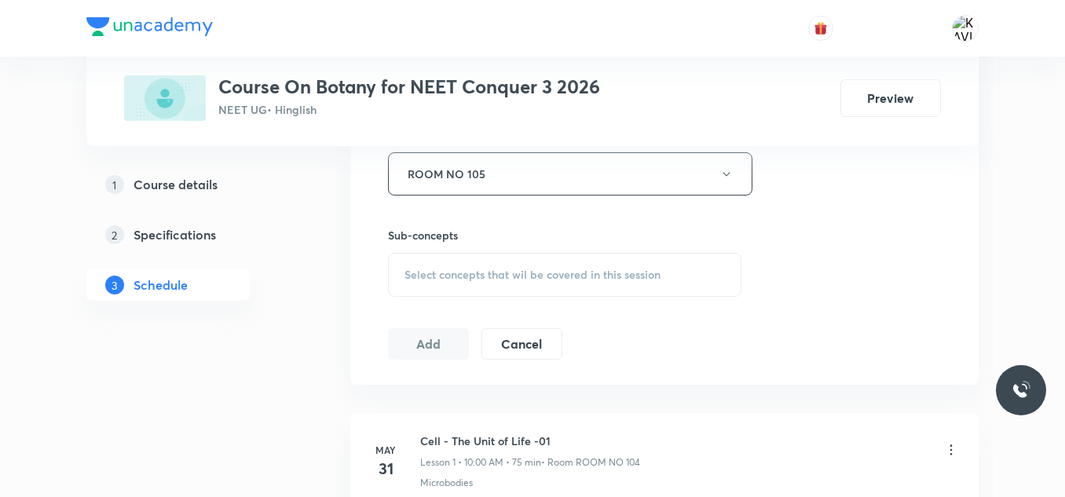
scroll to position [718, 0]
click at [466, 268] on span "Select concepts that wil be covered in this session" at bounding box center [532, 274] width 256 height 13
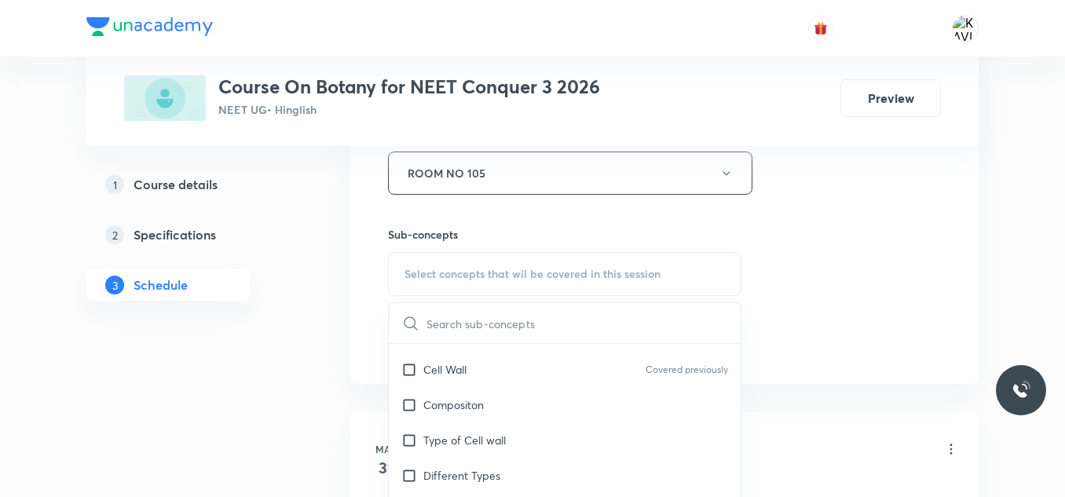
scroll to position [788, 0]
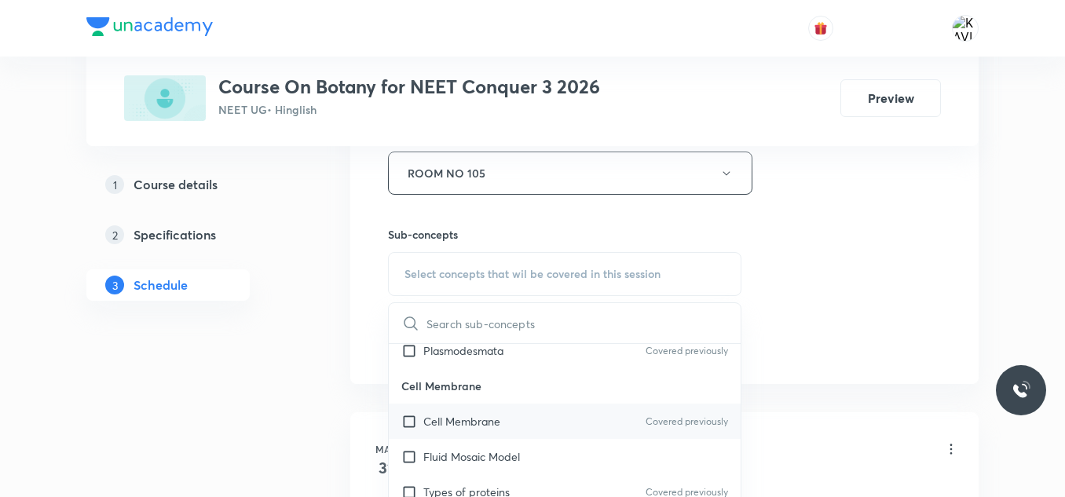
click at [507, 432] on div "Cell Membrane Covered previously" at bounding box center [565, 421] width 352 height 35
checkbox input "true"
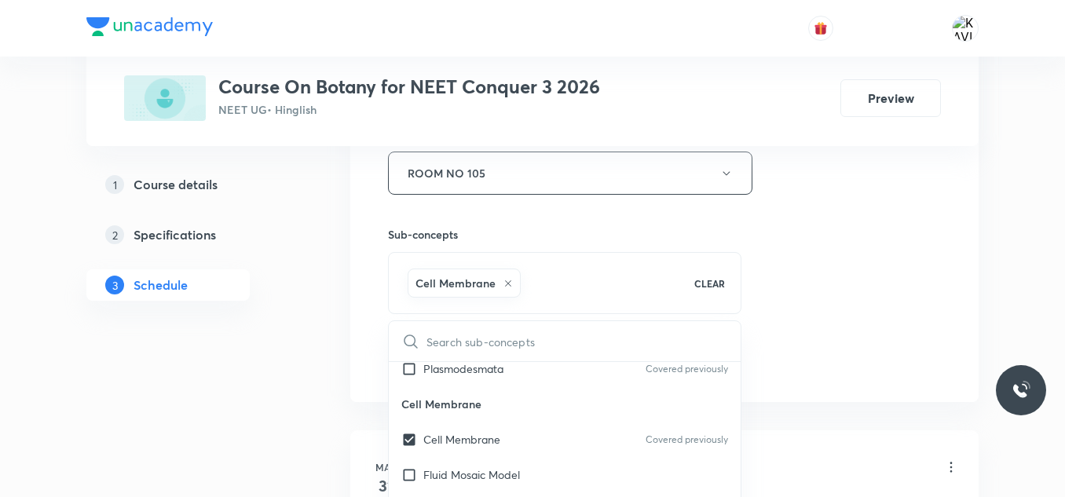
click at [726, 313] on div "Cell Membrane CLEAR" at bounding box center [564, 283] width 353 height 62
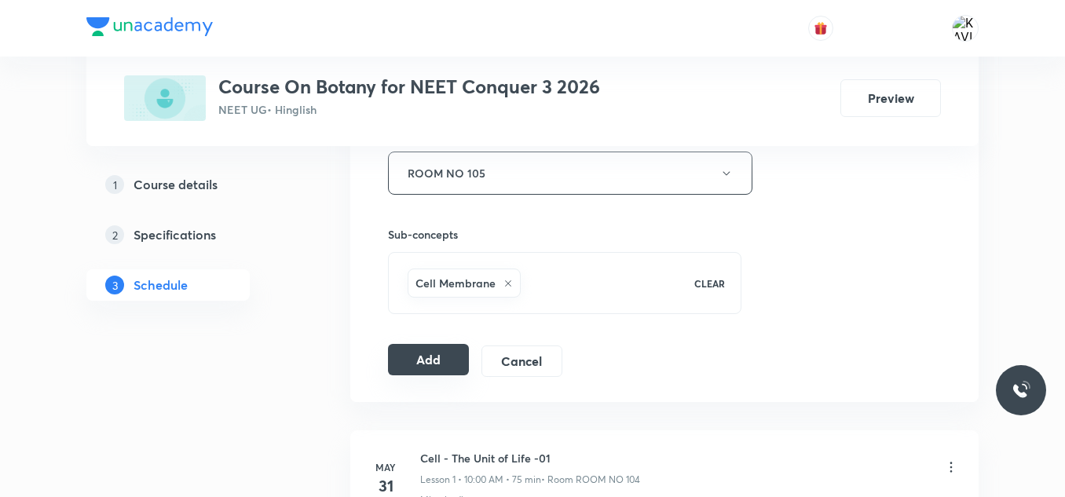
click at [435, 356] on button "Add" at bounding box center [428, 359] width 81 height 31
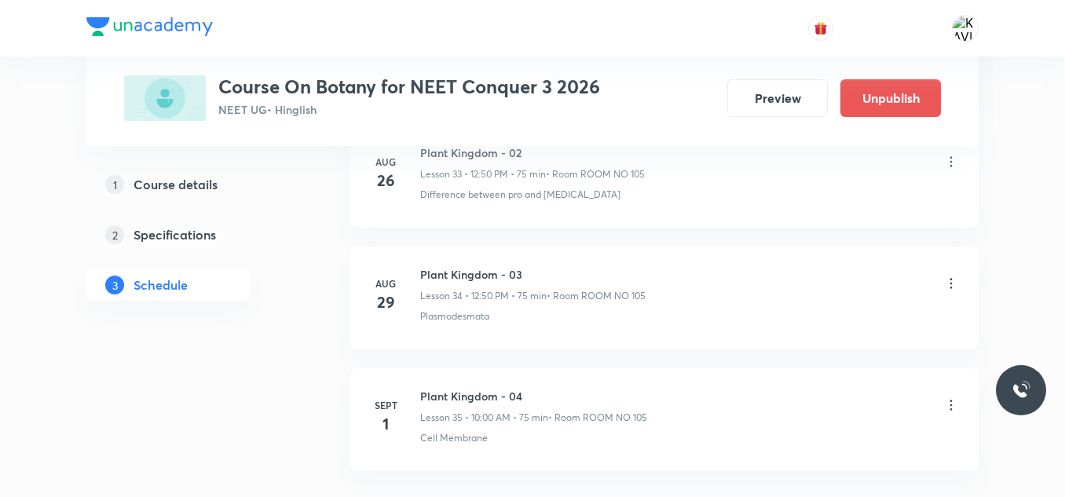
scroll to position [4300, 0]
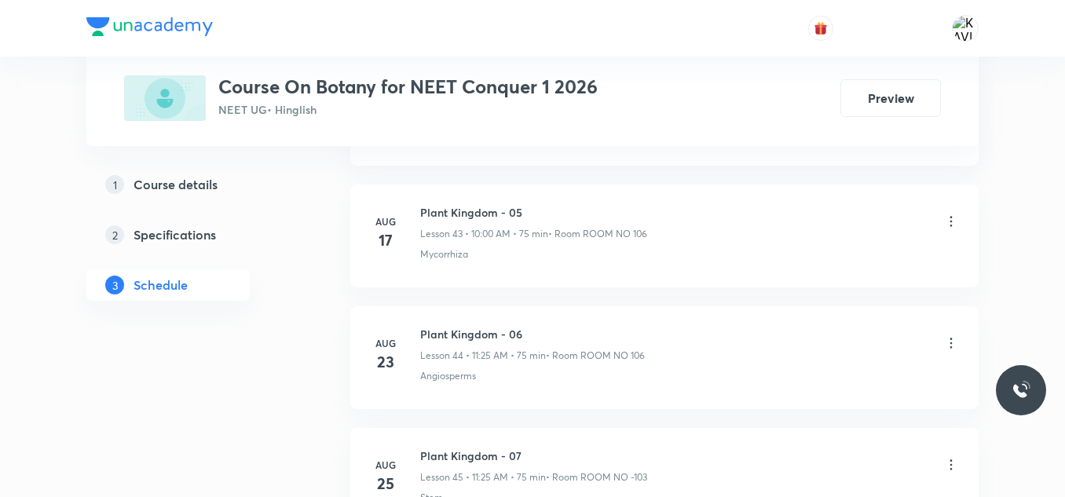
scroll to position [6482, 0]
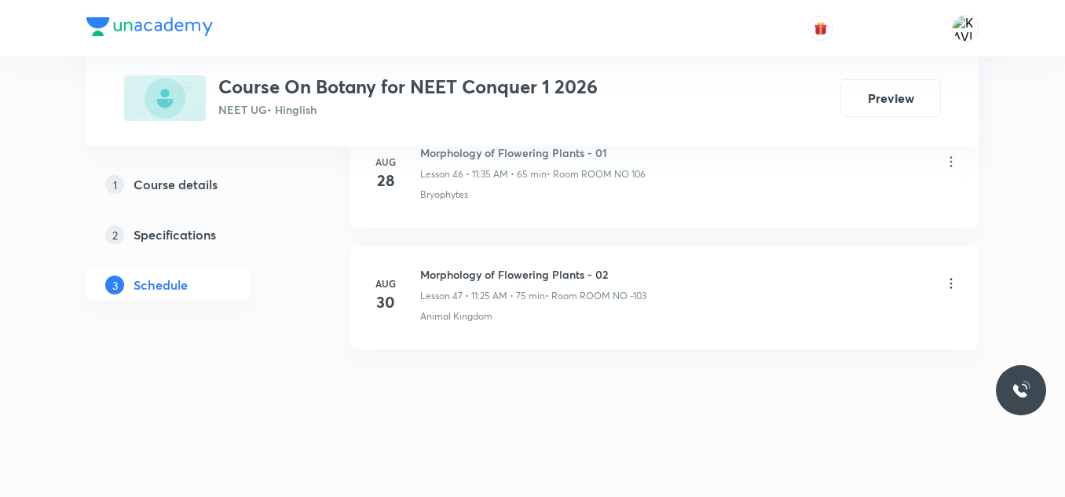
click at [493, 276] on h6 "Morphology of Flowering Plants - 02" at bounding box center [533, 274] width 226 height 16
copy h6 "Morphology of Flowering Plants - 02"
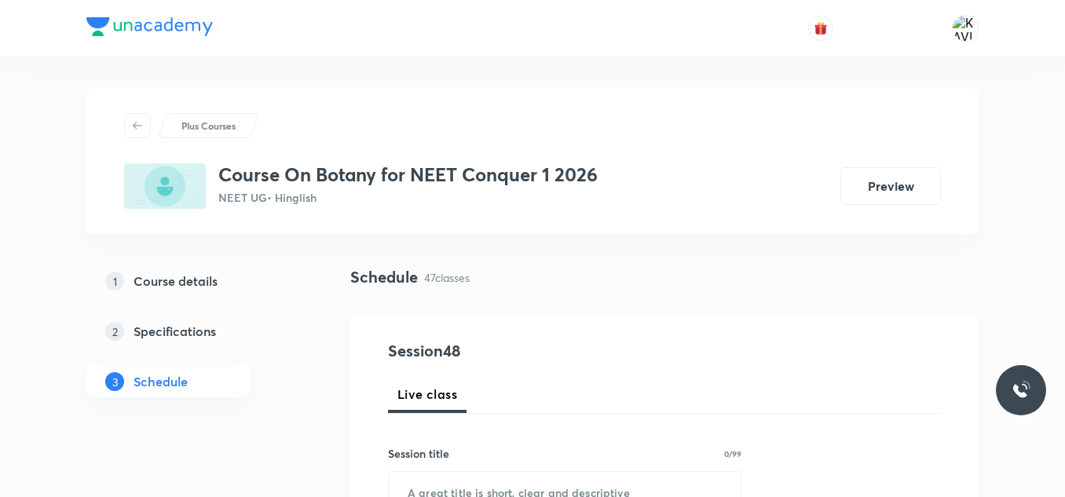
scroll to position [171, 0]
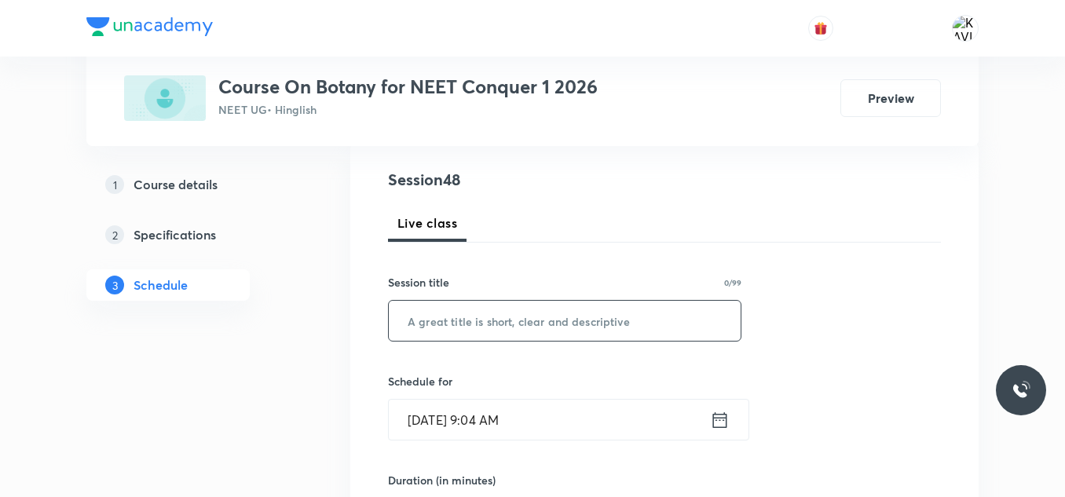
click at [470, 302] on input "text" at bounding box center [565, 321] width 352 height 40
paste input "Morphology of Flowering Plants - 02"
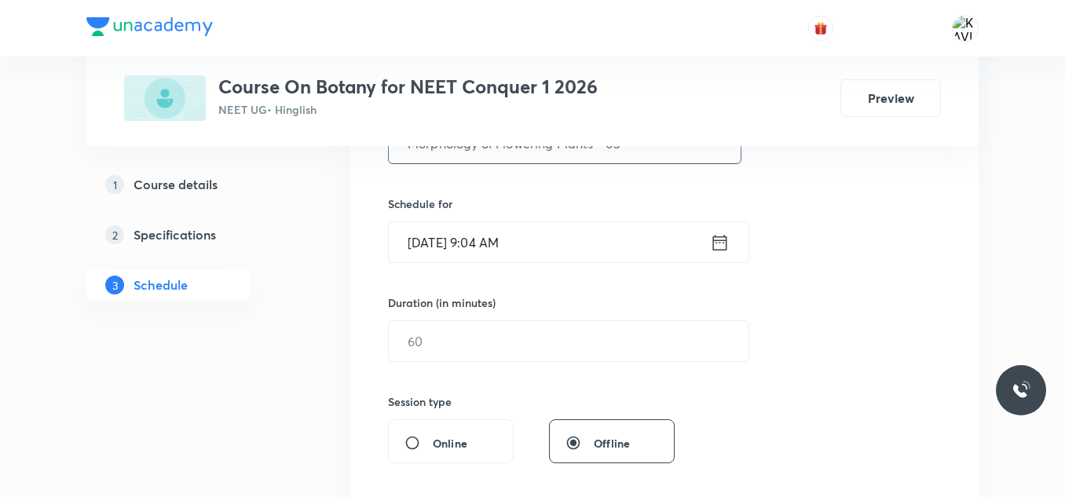
scroll to position [349, 0]
type input "Morphology of Flowering Plants - 03"
click at [718, 246] on icon at bounding box center [720, 242] width 20 height 22
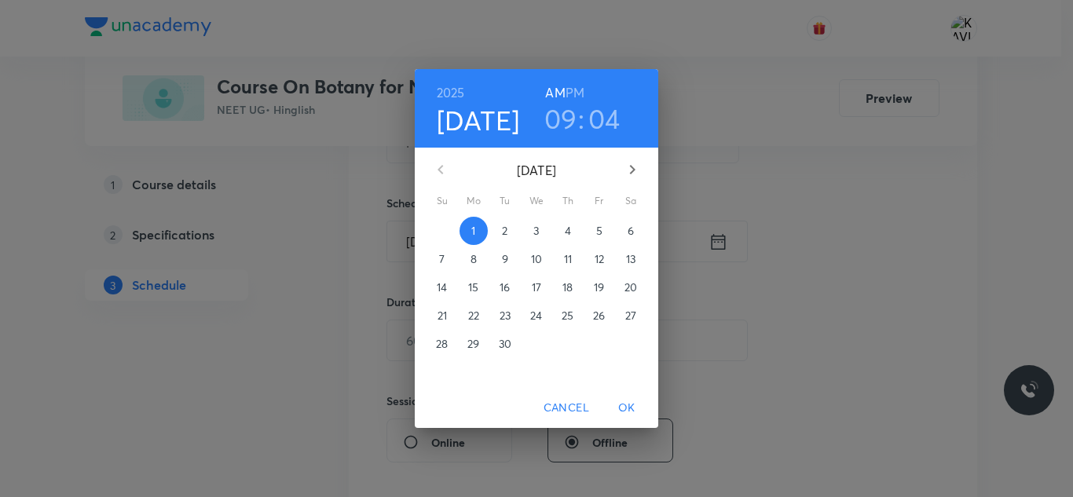
click at [569, 123] on h3 "09" at bounding box center [560, 118] width 33 height 33
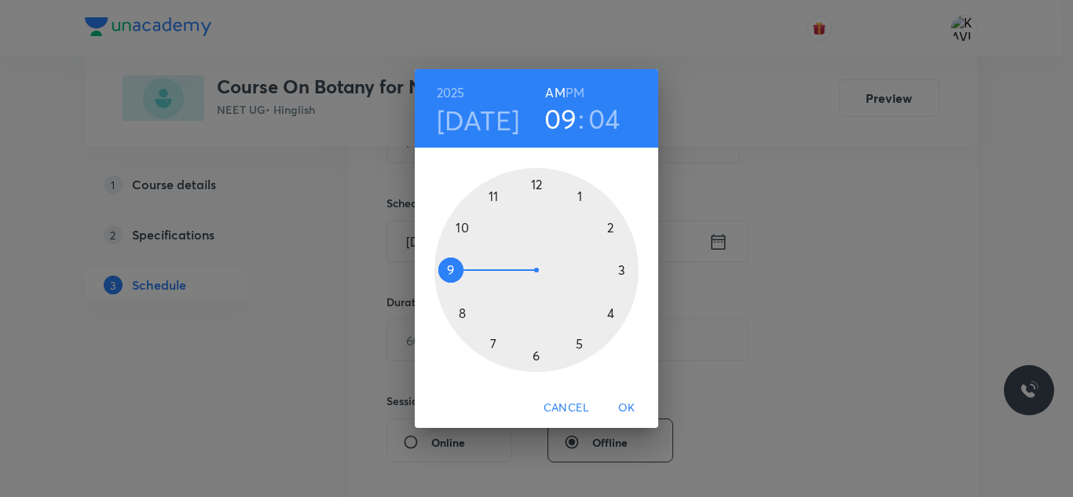
click at [493, 193] on div at bounding box center [536, 270] width 204 height 204
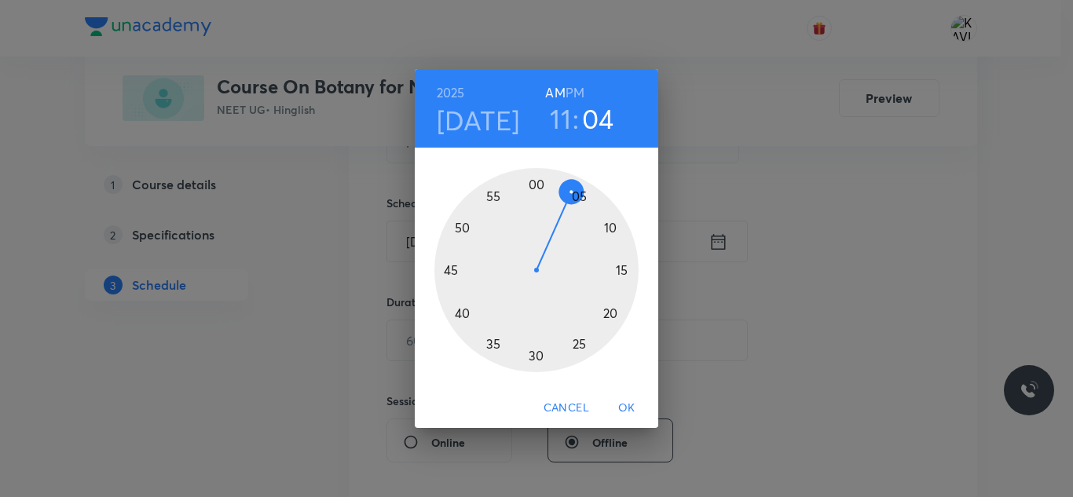
click at [580, 342] on div at bounding box center [536, 270] width 204 height 204
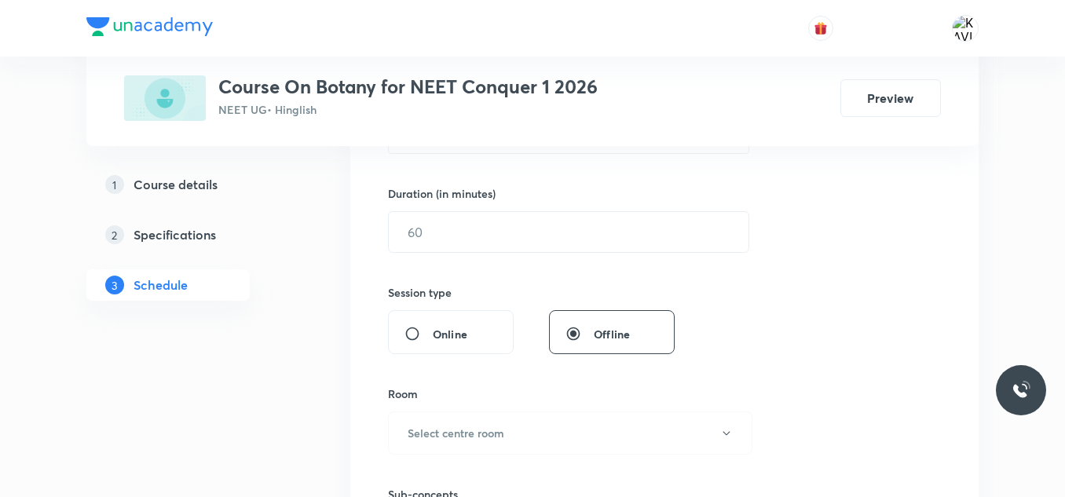
scroll to position [464, 0]
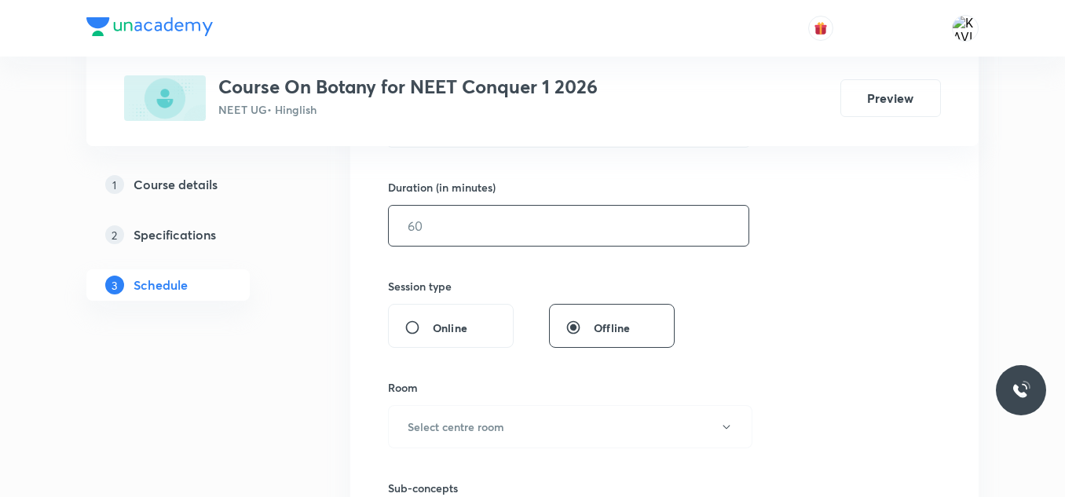
click at [509, 221] on input "text" at bounding box center [569, 226] width 360 height 40
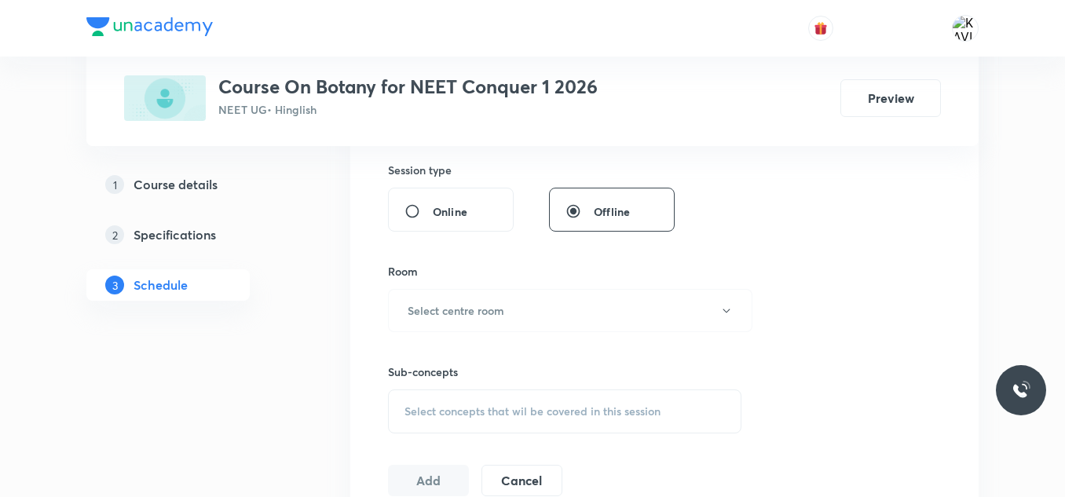
scroll to position [581, 0]
type input "75"
click at [491, 316] on h6 "Select centre room" at bounding box center [456, 310] width 97 height 16
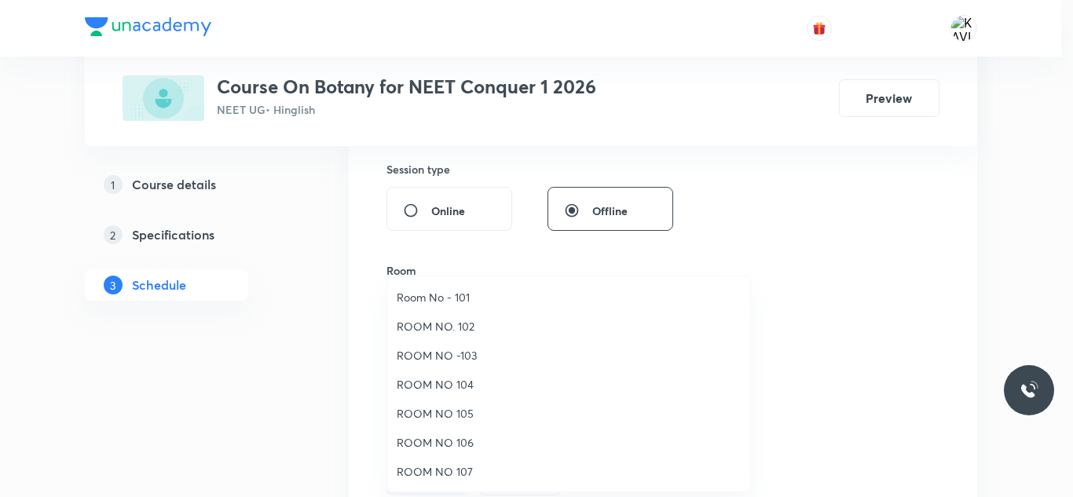
click at [491, 316] on li "ROOM NO. 102" at bounding box center [568, 326] width 363 height 29
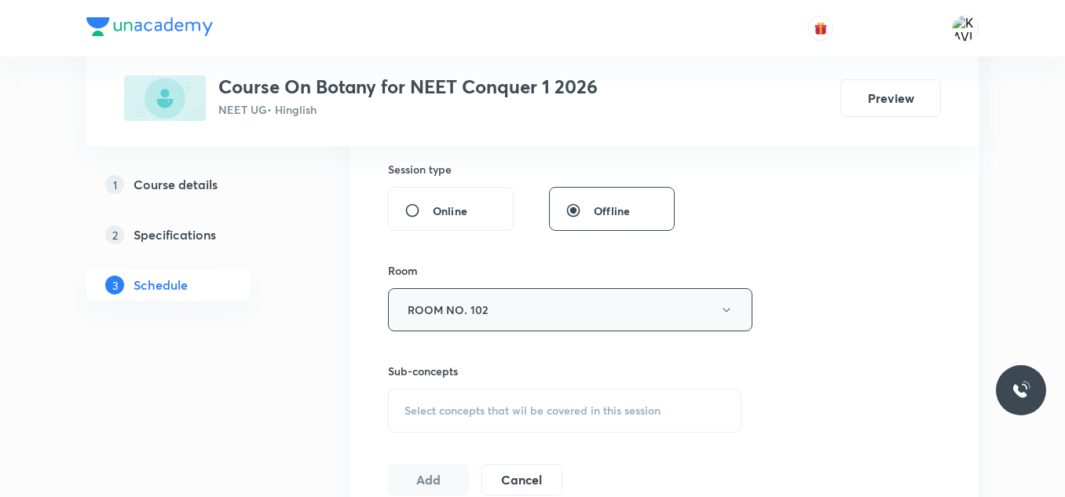
click at [486, 310] on button "ROOM NO. 102" at bounding box center [570, 309] width 364 height 43
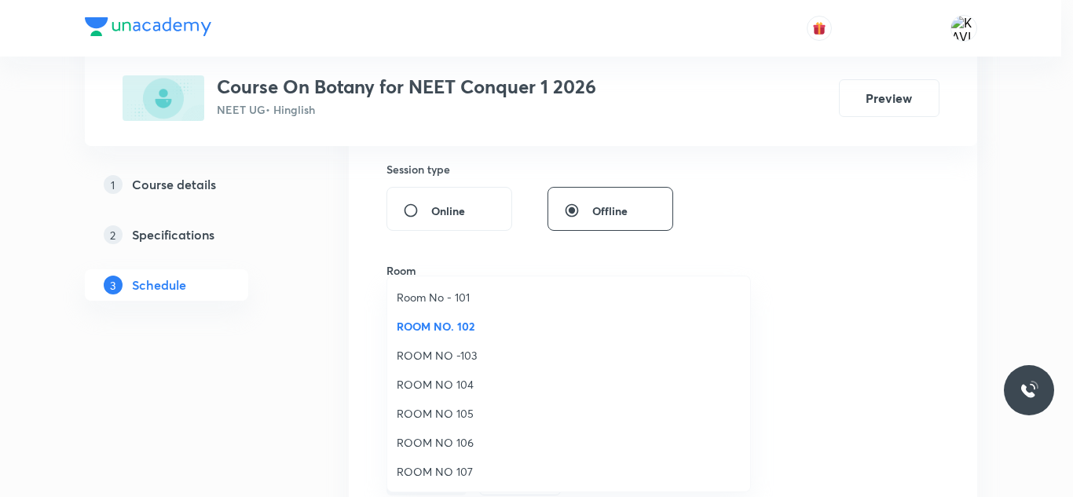
click at [474, 353] on span "ROOM NO -103" at bounding box center [569, 355] width 344 height 16
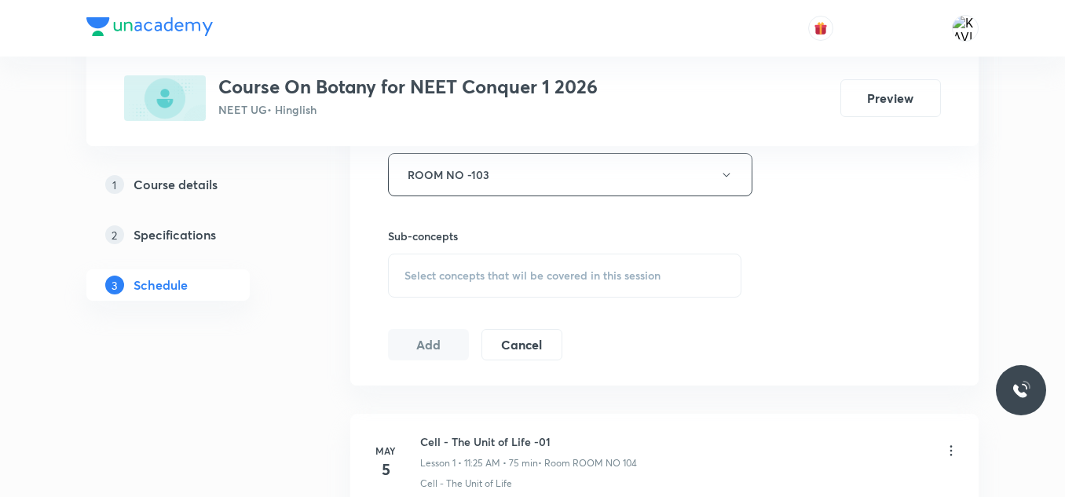
scroll to position [724, 0]
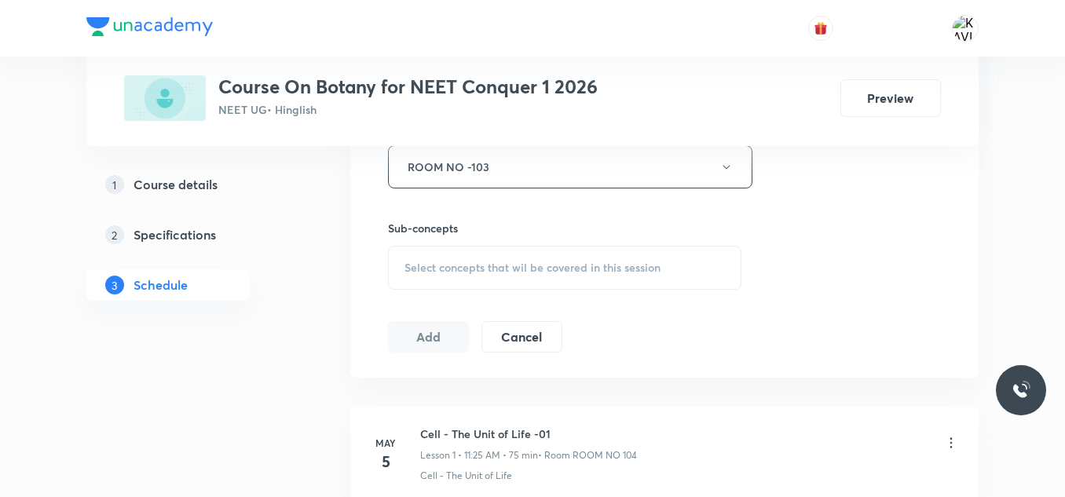
click at [513, 261] on span "Select concepts that wil be covered in this session" at bounding box center [532, 267] width 256 height 13
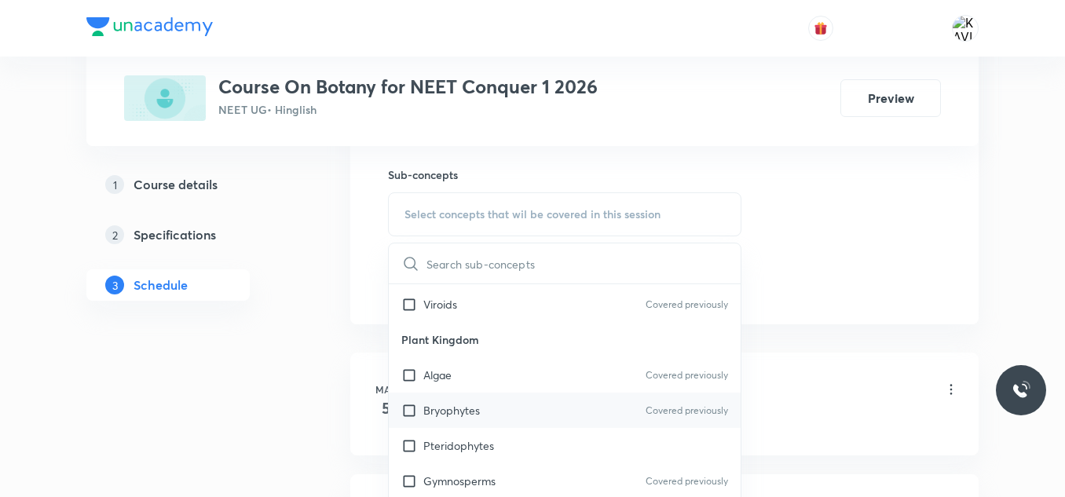
scroll to position [994, 0]
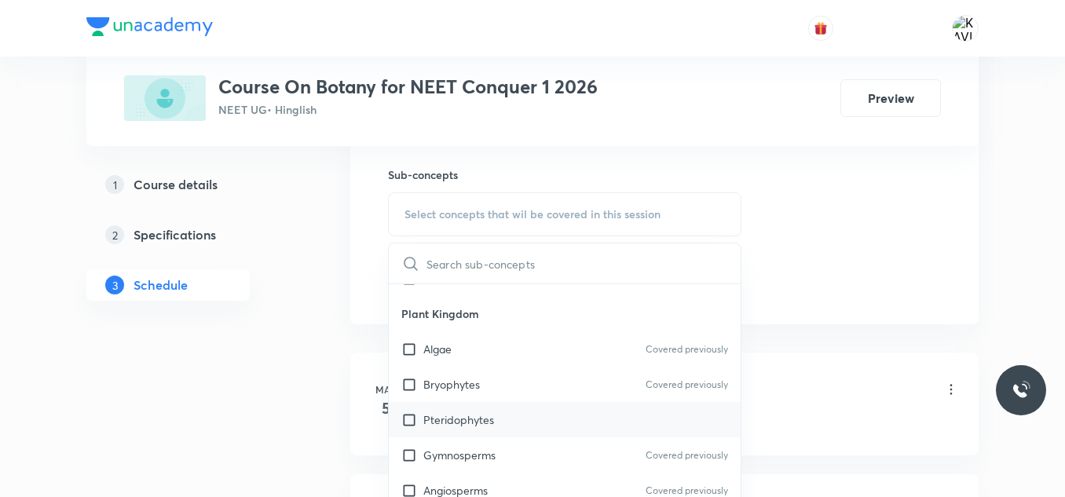
click at [489, 433] on div "Pteridophytes" at bounding box center [565, 419] width 352 height 35
checkbox input "true"
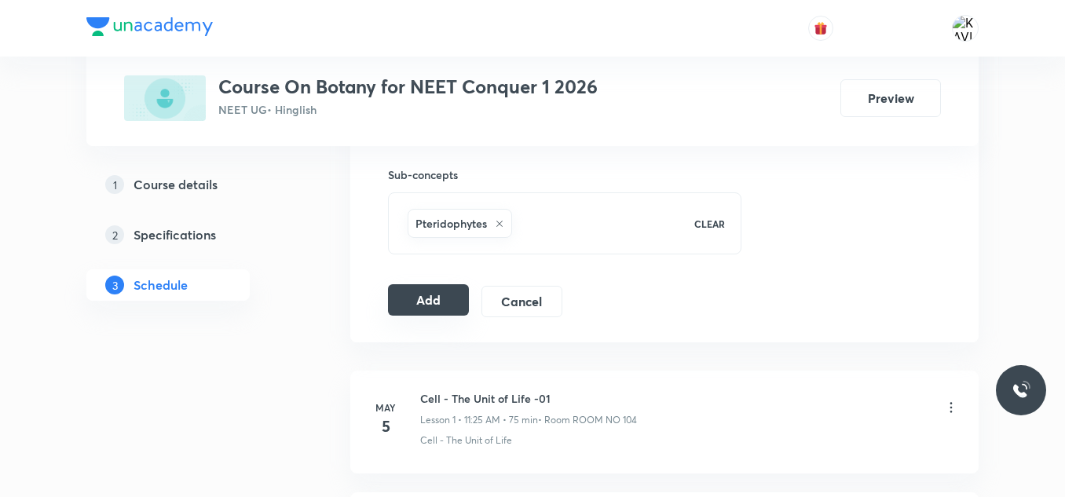
click at [433, 309] on button "Add" at bounding box center [428, 299] width 81 height 31
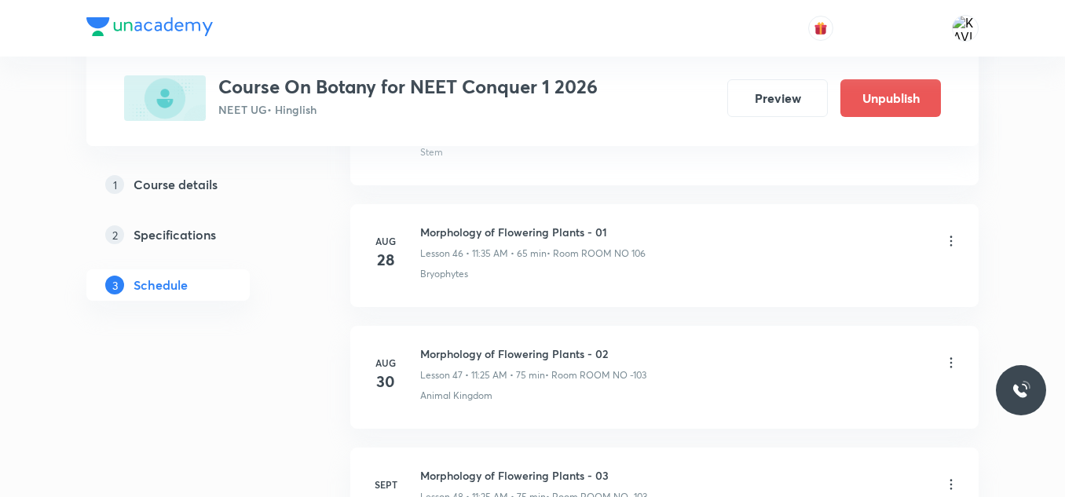
scroll to position [5882, 0]
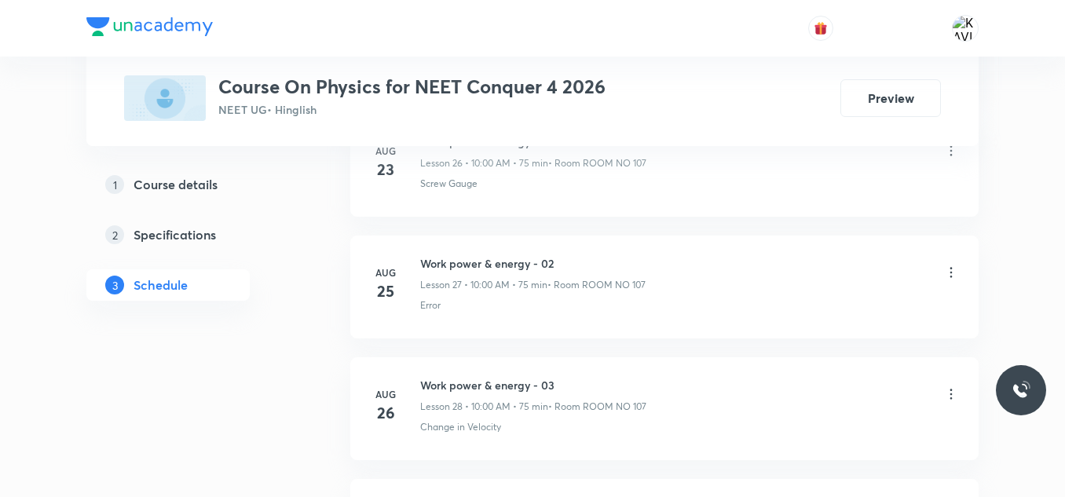
scroll to position [4413, 0]
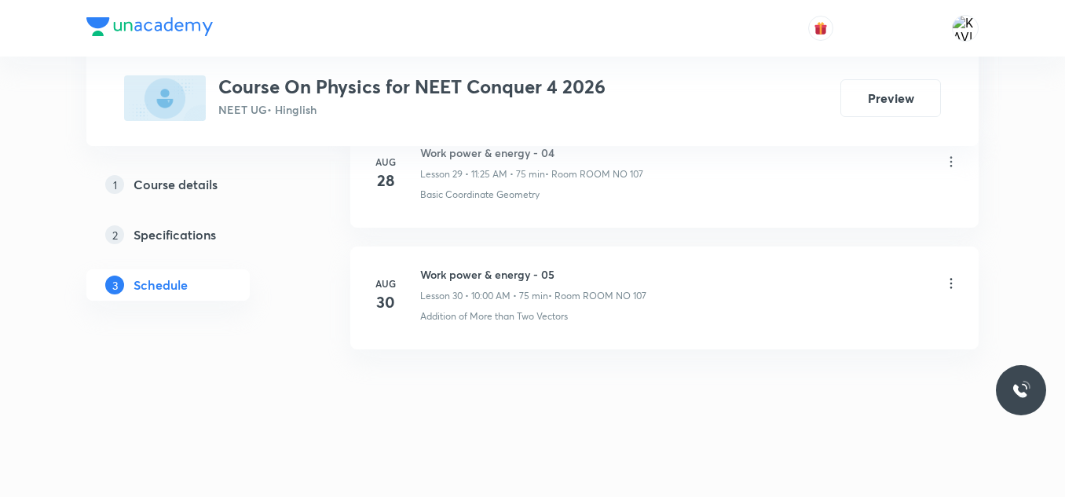
click at [478, 274] on h6 "Work power & energy - 05" at bounding box center [533, 274] width 226 height 16
copy h6 "Work power & energy - 05"
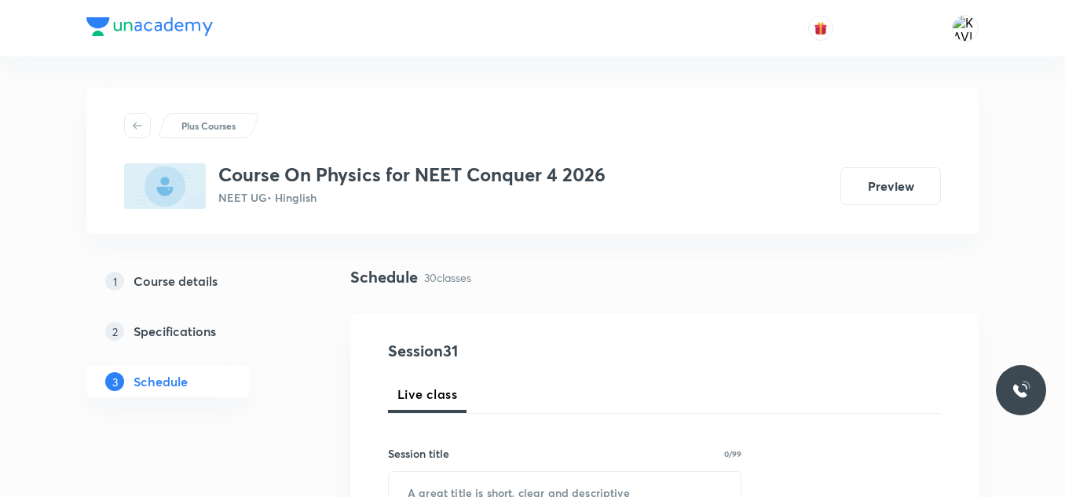
scroll to position [64, 0]
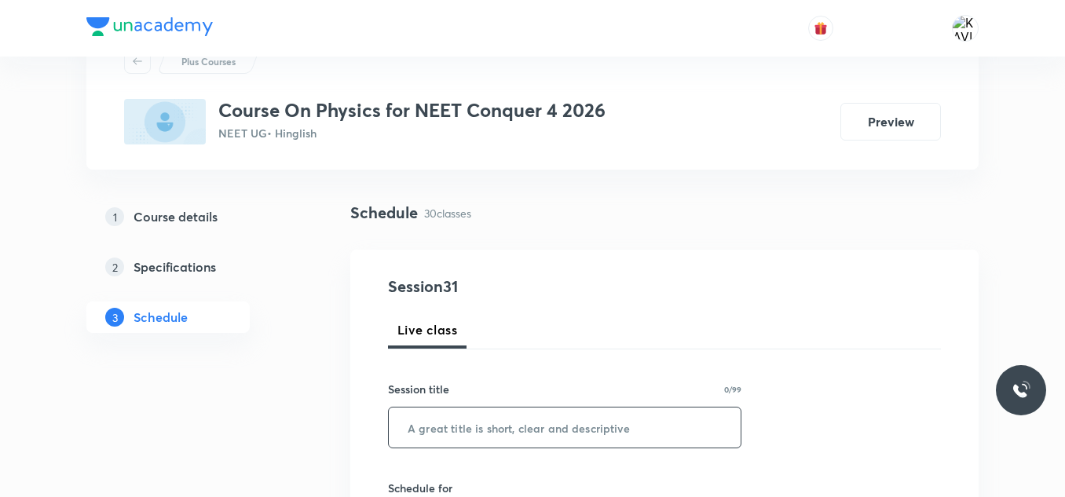
click at [433, 428] on input "text" at bounding box center [565, 428] width 352 height 40
paste input "Work power & energy - 05"
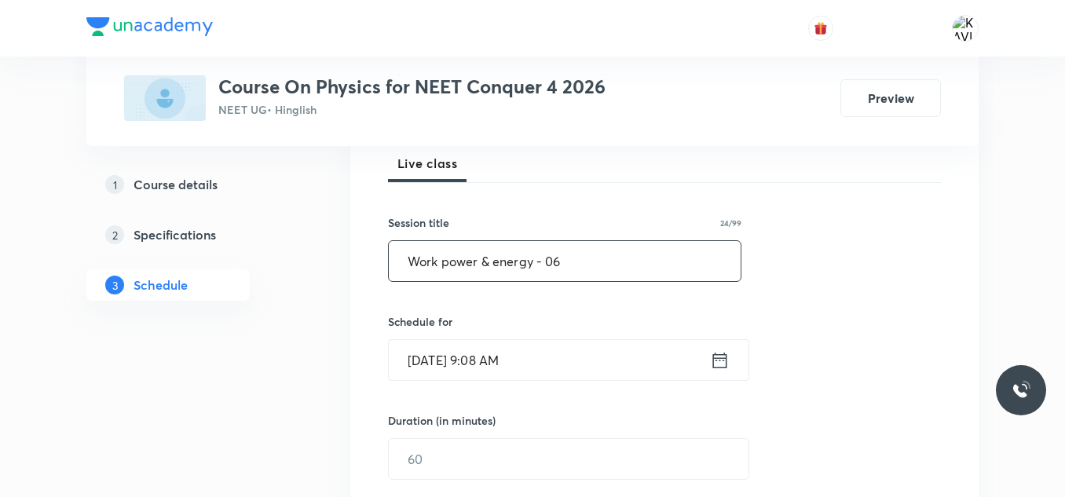
scroll to position [234, 0]
type input "Work power & energy - 06"
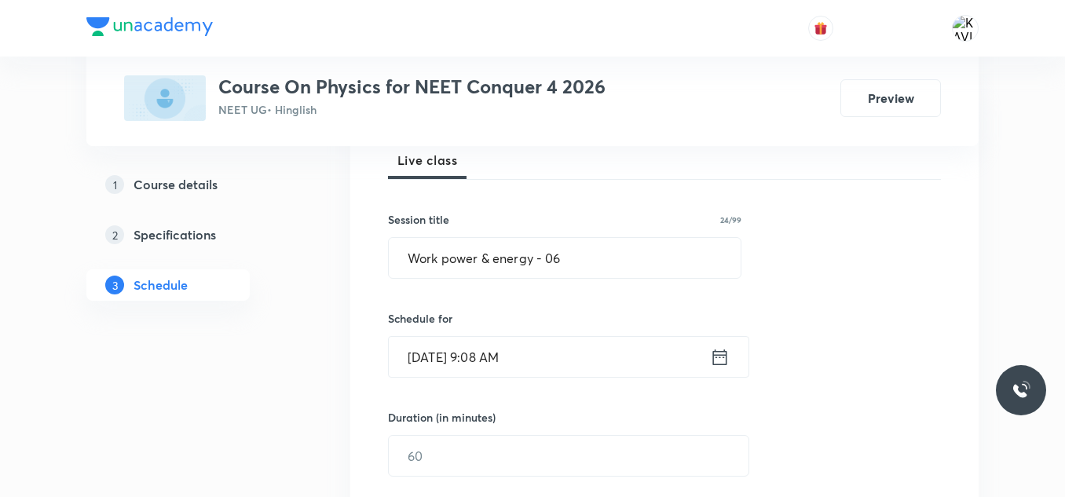
click at [722, 355] on icon at bounding box center [720, 357] width 14 height 16
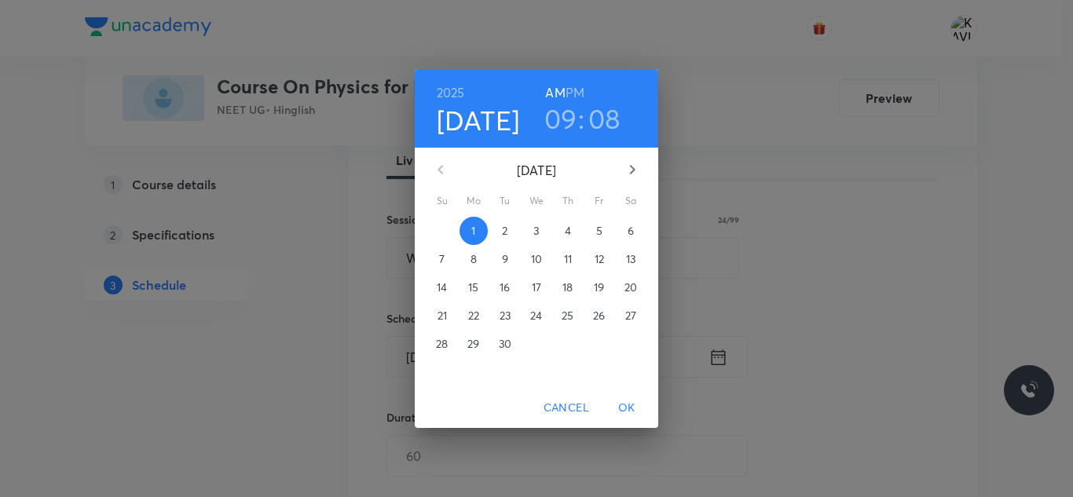
click at [554, 125] on h3 "09" at bounding box center [560, 118] width 33 height 33
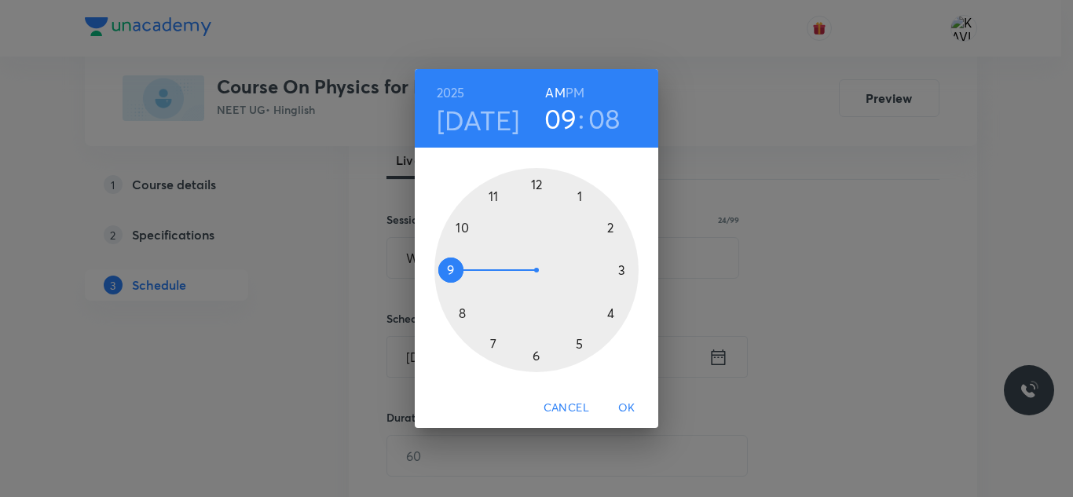
click at [459, 225] on div at bounding box center [536, 270] width 204 height 204
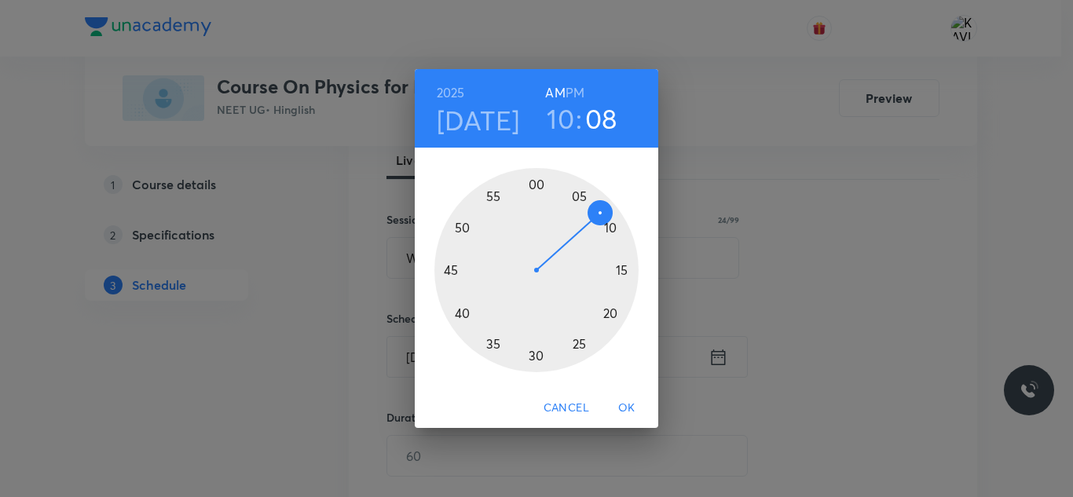
click at [536, 187] on div at bounding box center [536, 270] width 204 height 204
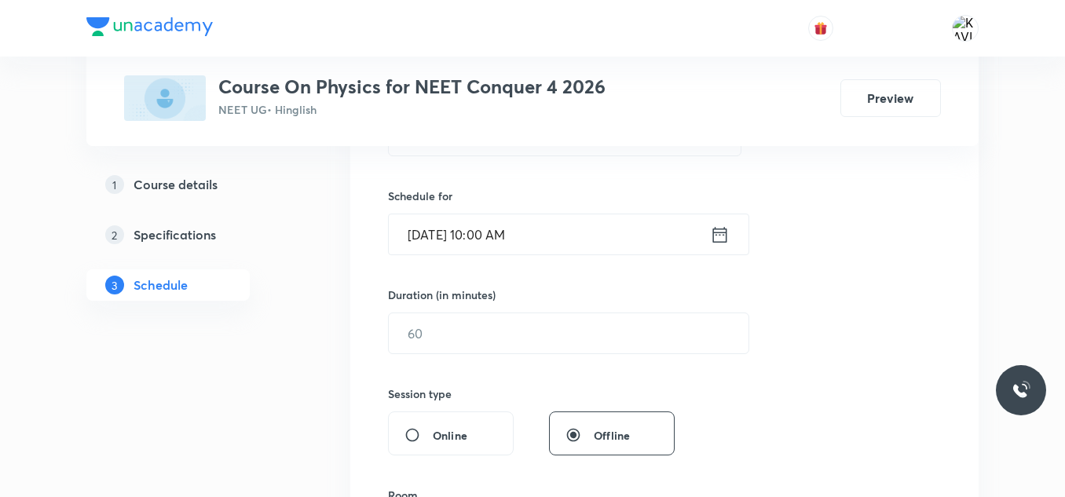
scroll to position [357, 0]
click at [457, 328] on input "text" at bounding box center [569, 333] width 360 height 40
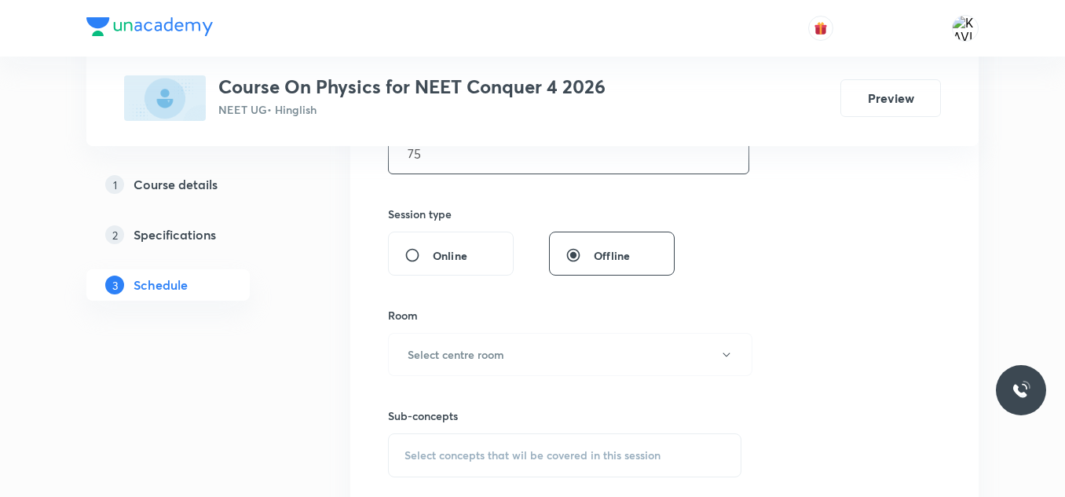
scroll to position [544, 0]
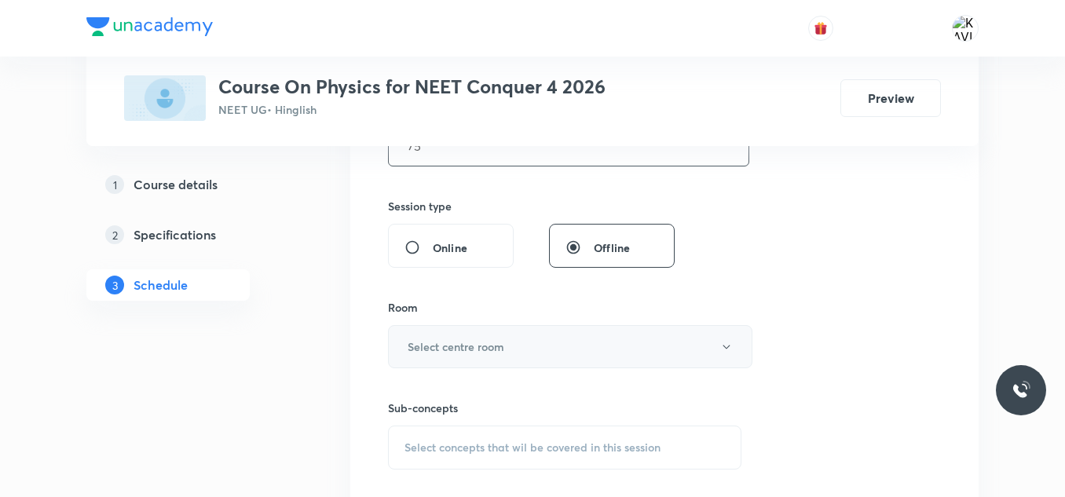
type input "75"
click at [483, 349] on h6 "Select centre room" at bounding box center [456, 346] width 97 height 16
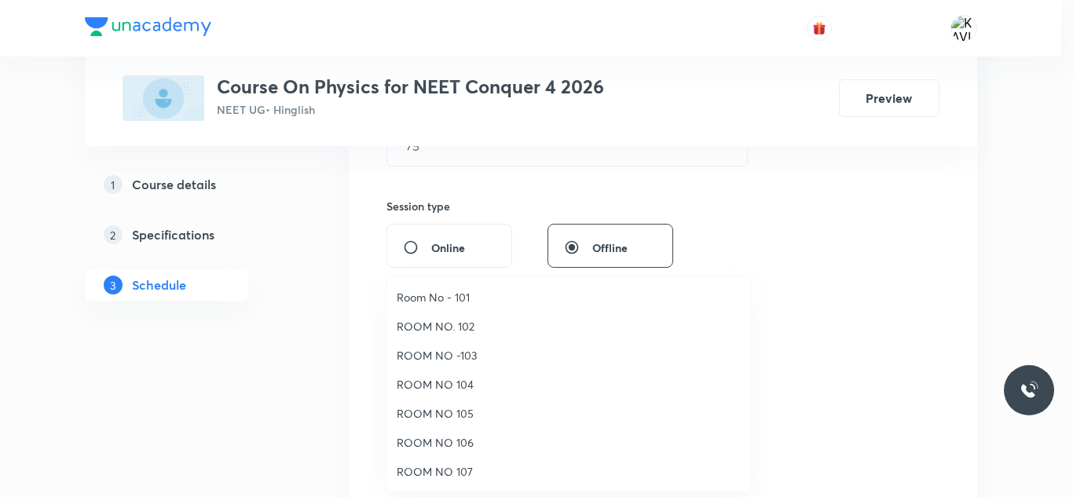
click at [441, 473] on span "ROOM NO 107" at bounding box center [569, 471] width 344 height 16
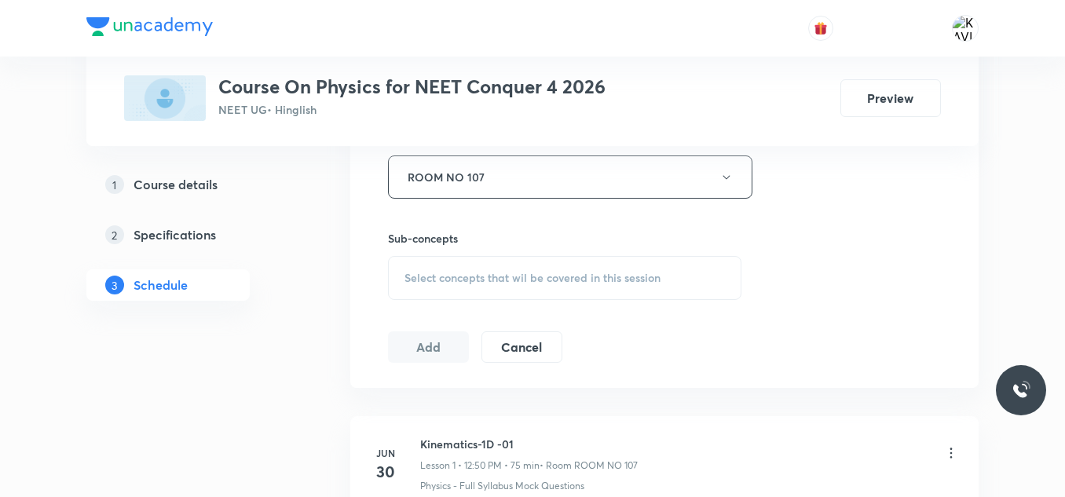
scroll to position [715, 0]
click at [460, 258] on div "Select concepts that wil be covered in this session" at bounding box center [564, 277] width 353 height 44
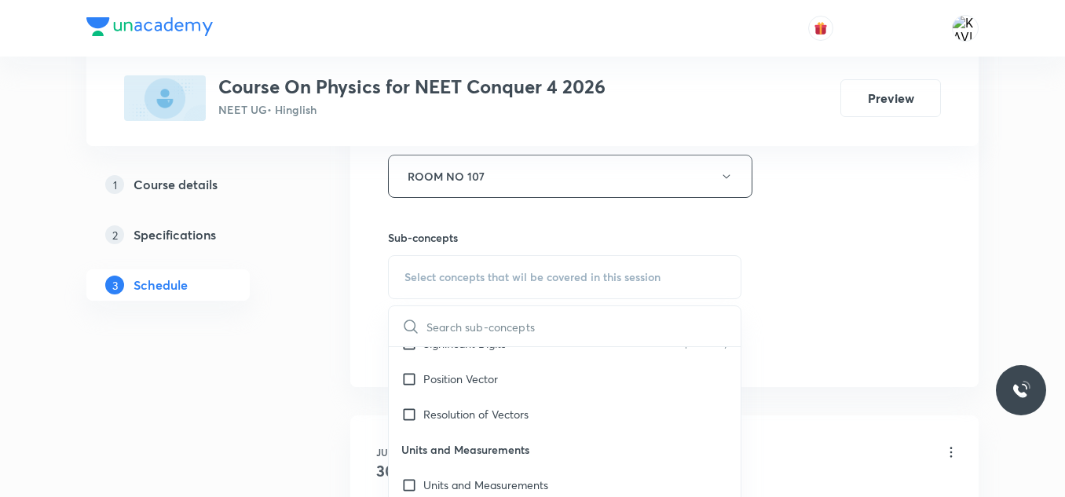
scroll to position [1704, 0]
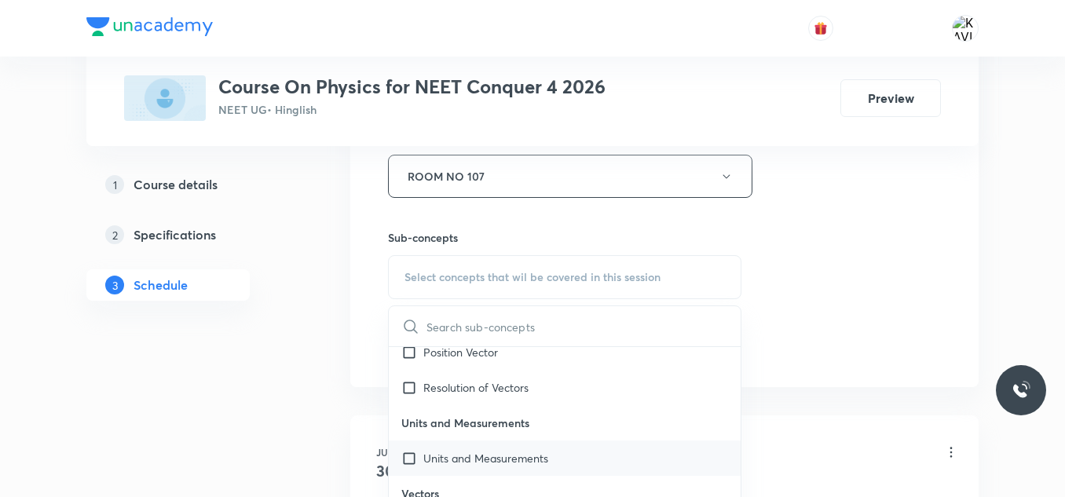
click at [521, 454] on p "Units and Measurements" at bounding box center [485, 458] width 125 height 16
checkbox input "true"
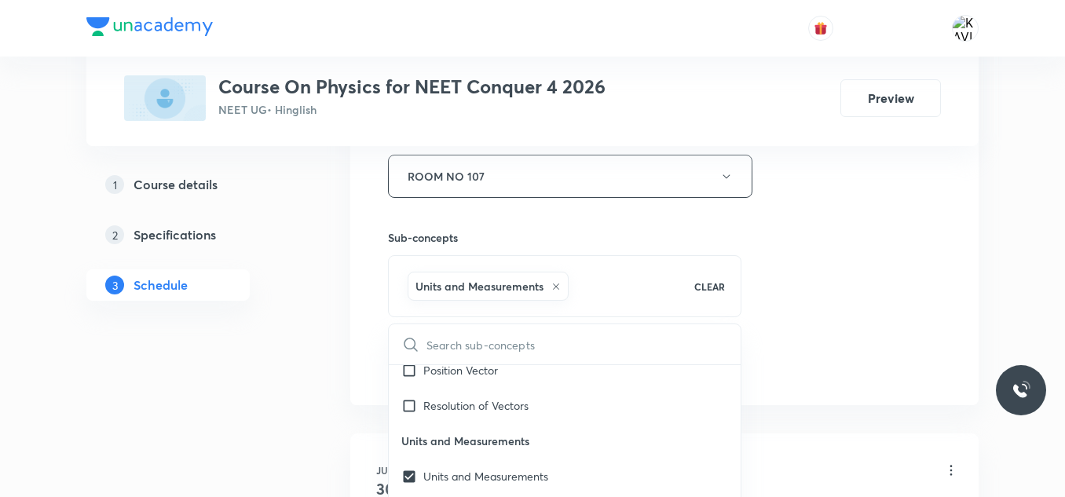
click at [819, 294] on div "Session 31 Live class Session title 24/99 Work power & energy - 06 ​ Schedule f…" at bounding box center [664, 2] width 553 height 755
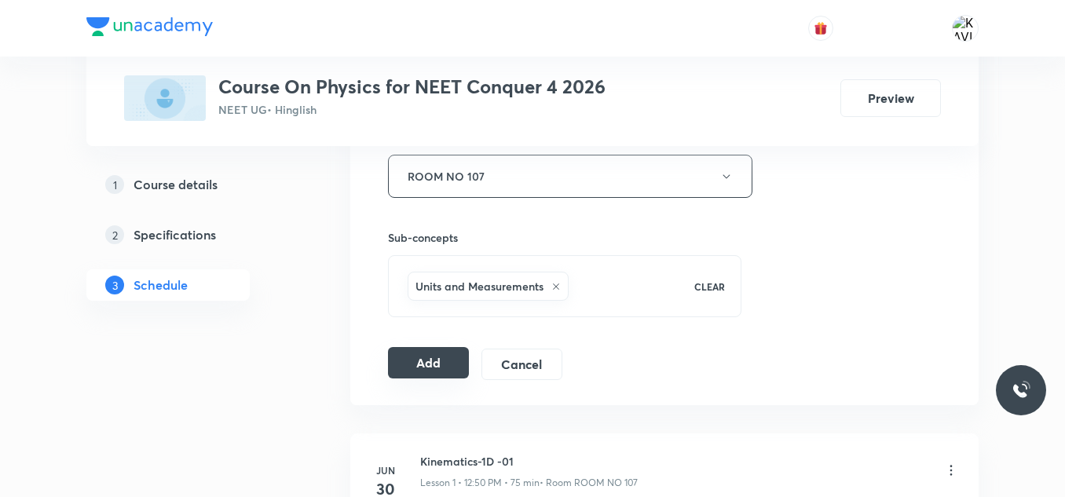
click at [426, 371] on button "Add" at bounding box center [428, 362] width 81 height 31
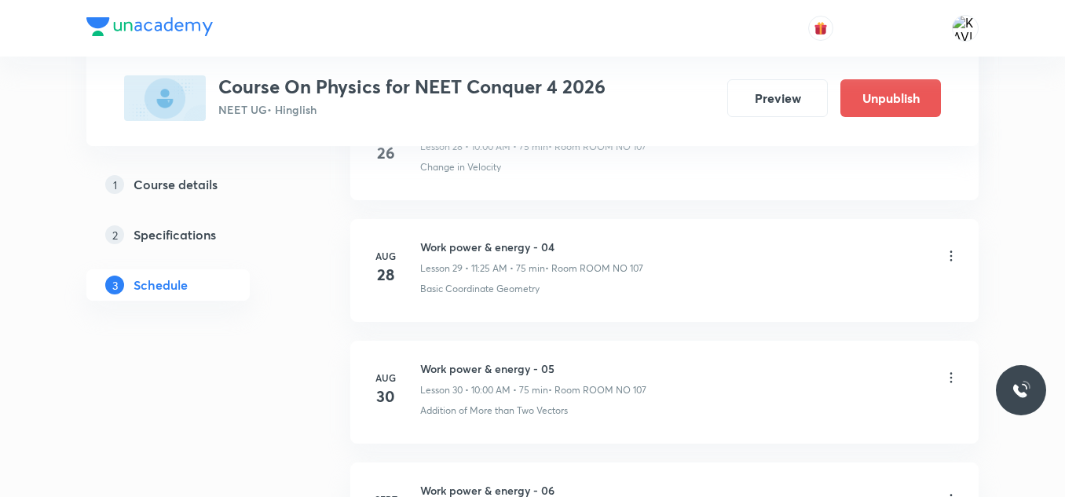
scroll to position [3813, 0]
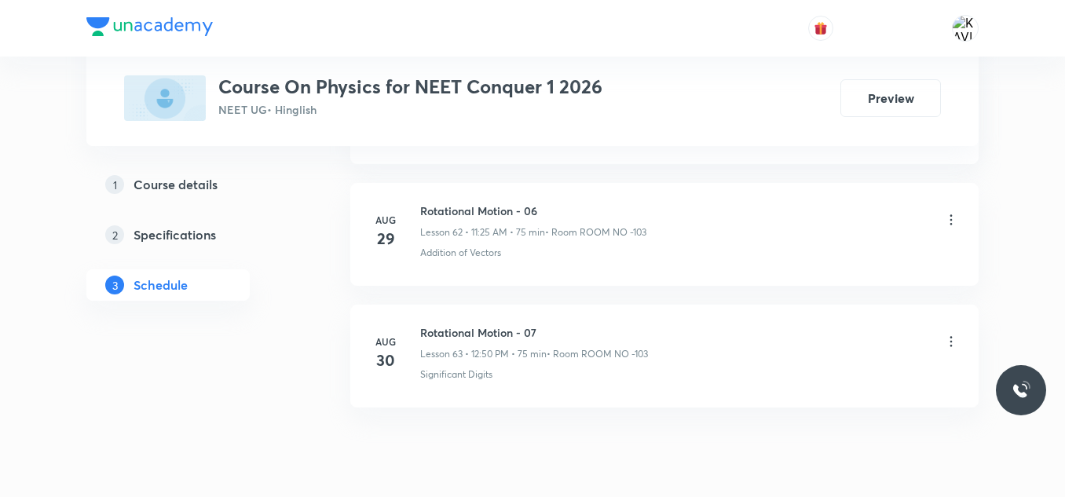
scroll to position [8430, 0]
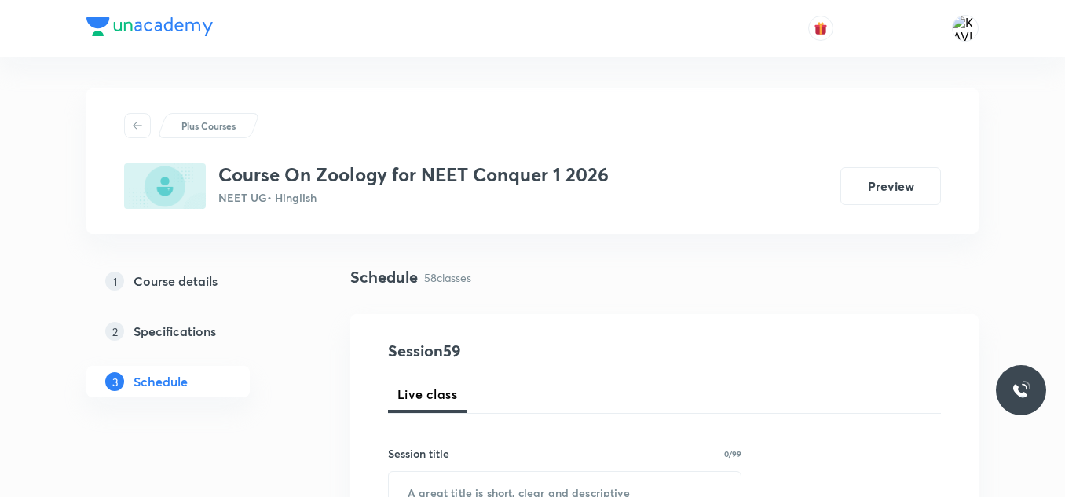
scroll to position [89, 0]
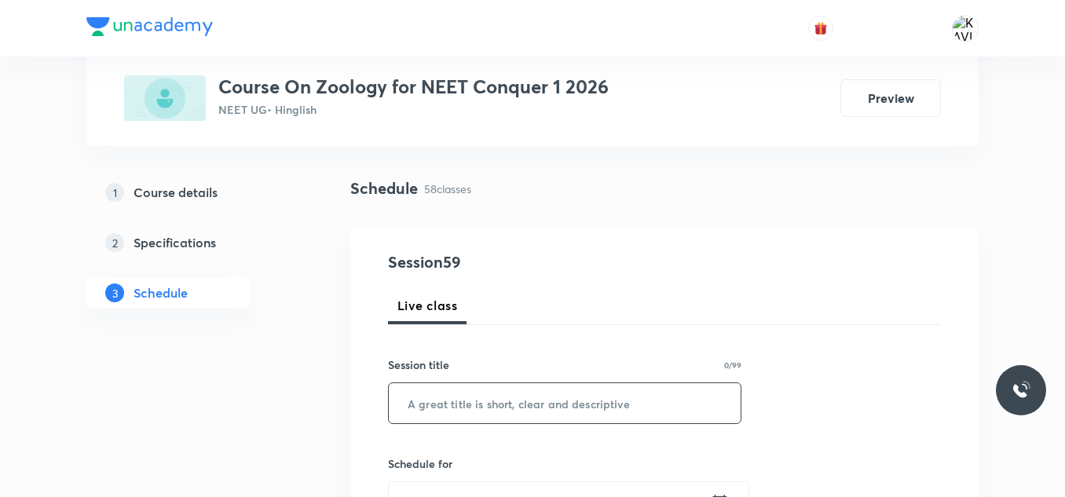
click at [472, 393] on input "text" at bounding box center [565, 403] width 352 height 40
paste input "Excretory product and their elimination"
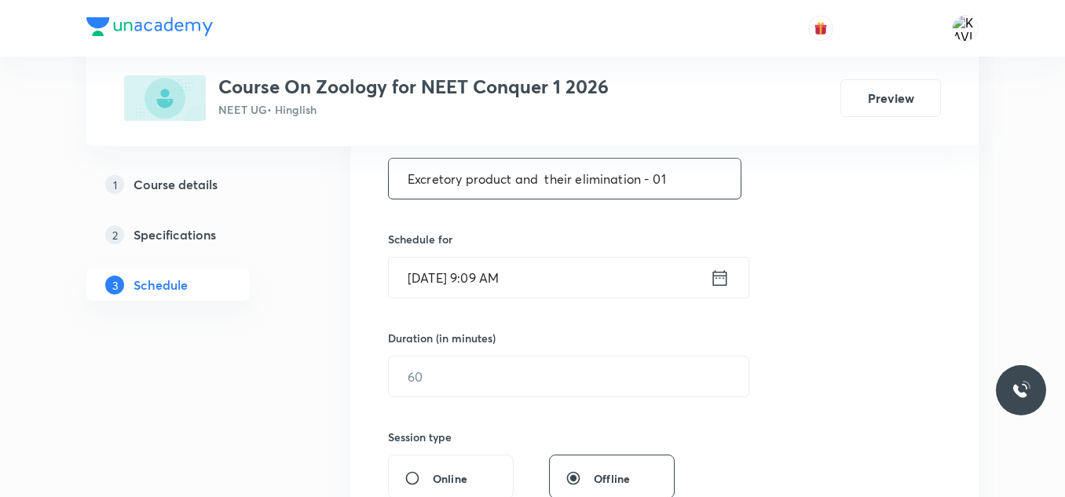
type input "Excretory product and their elimination - 01"
click at [721, 278] on icon at bounding box center [720, 278] width 20 height 22
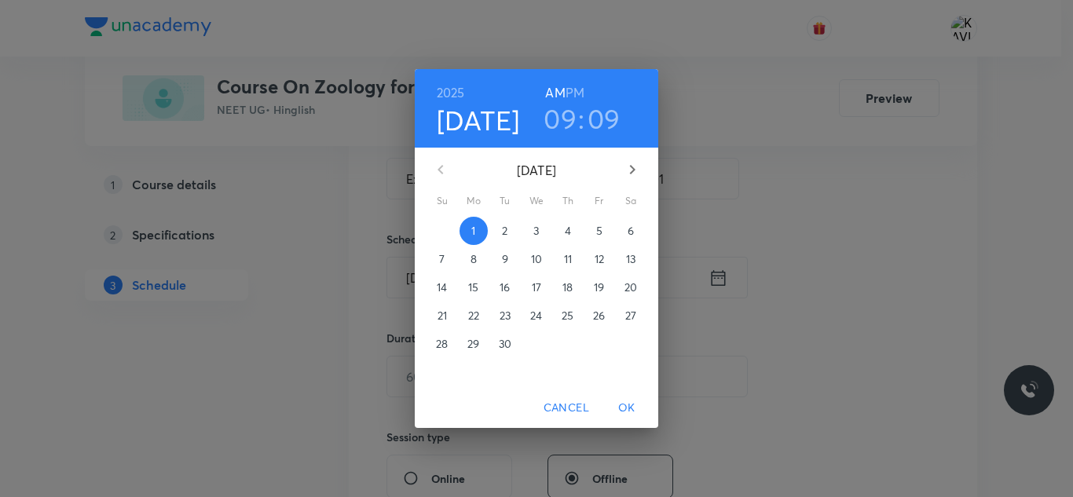
click at [580, 95] on h6 "PM" at bounding box center [574, 93] width 19 height 22
click at [568, 126] on h3 "09" at bounding box center [559, 118] width 33 height 33
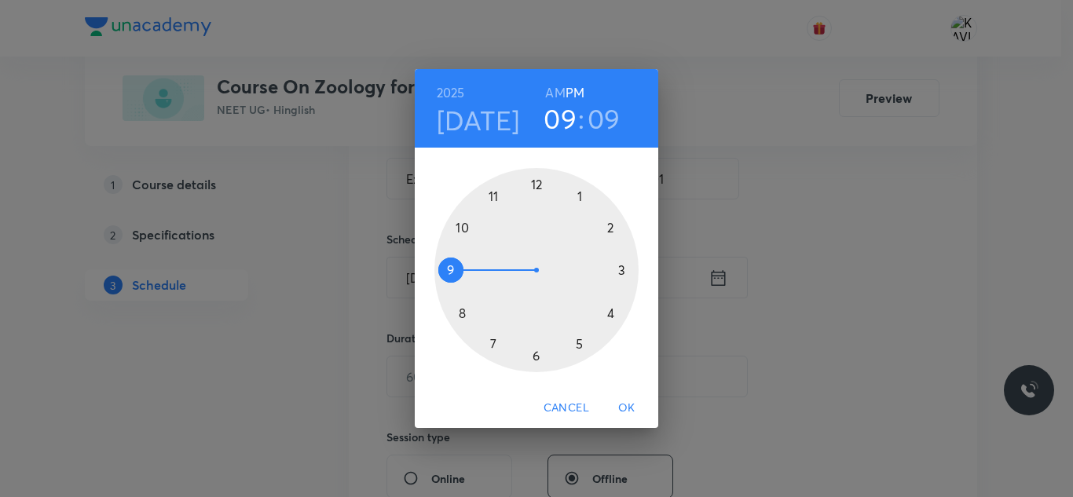
click at [540, 185] on div at bounding box center [536, 270] width 204 height 204
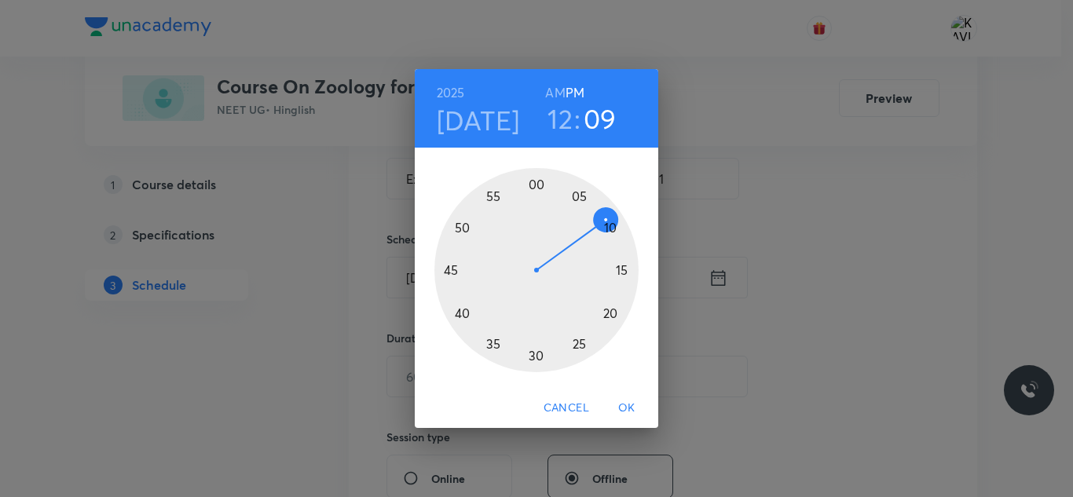
click at [463, 226] on div at bounding box center [536, 270] width 204 height 204
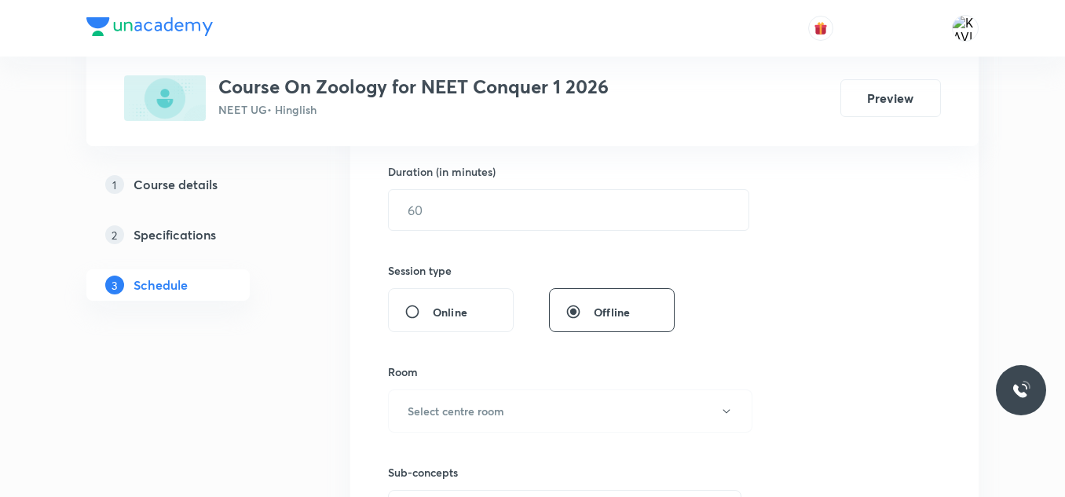
scroll to position [481, 0]
click at [481, 222] on input "text" at bounding box center [569, 209] width 360 height 40
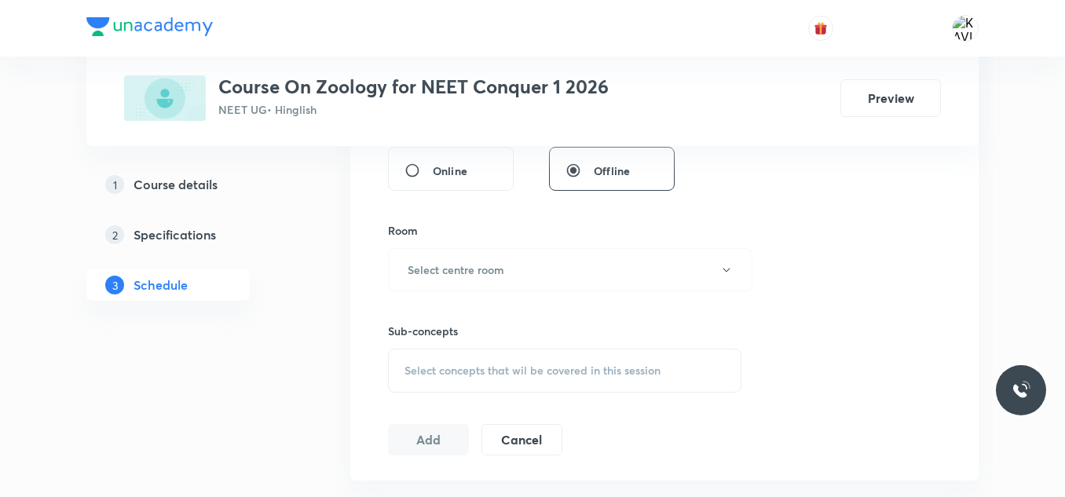
scroll to position [623, 0]
type input "75"
click at [511, 274] on button "Select centre room" at bounding box center [570, 268] width 364 height 43
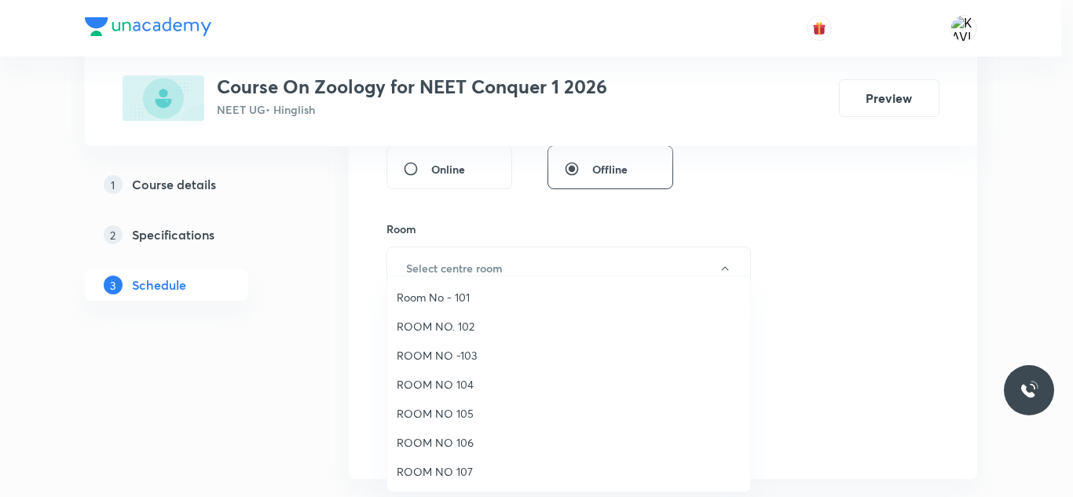
click at [488, 352] on span "ROOM NO -103" at bounding box center [569, 355] width 344 height 16
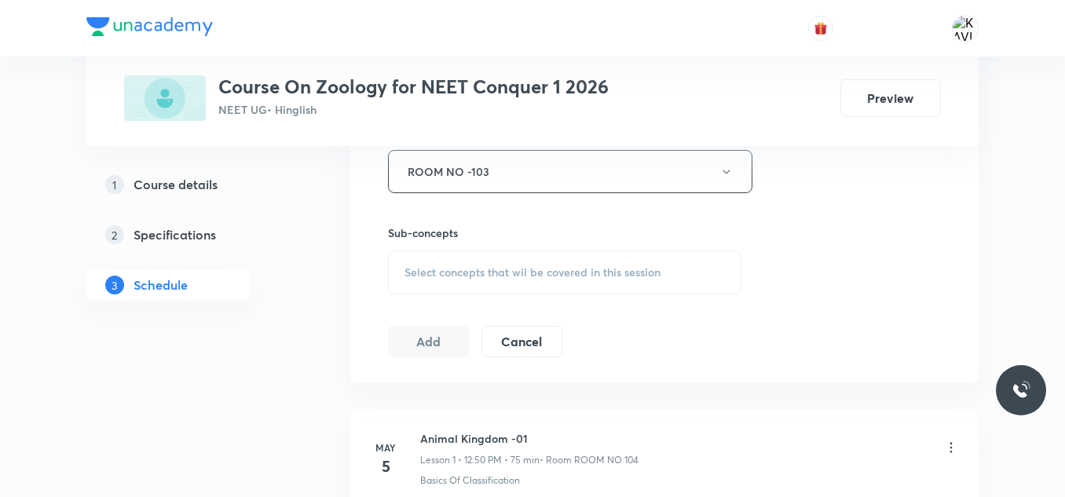
scroll to position [720, 0]
click at [477, 279] on div "Select concepts that wil be covered in this session" at bounding box center [564, 272] width 353 height 44
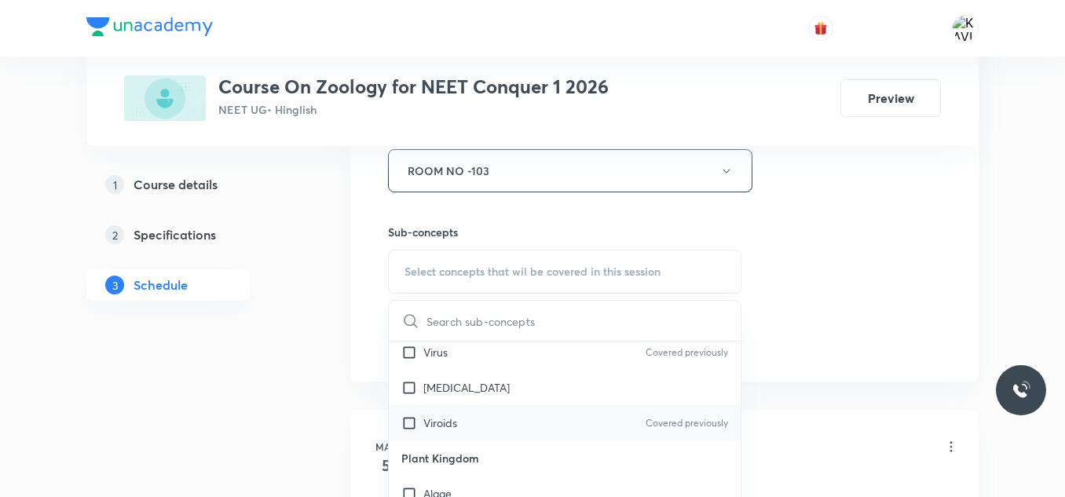
scroll to position [908, 0]
click at [521, 363] on div "Virus Covered previously" at bounding box center [565, 351] width 352 height 35
checkbox input "true"
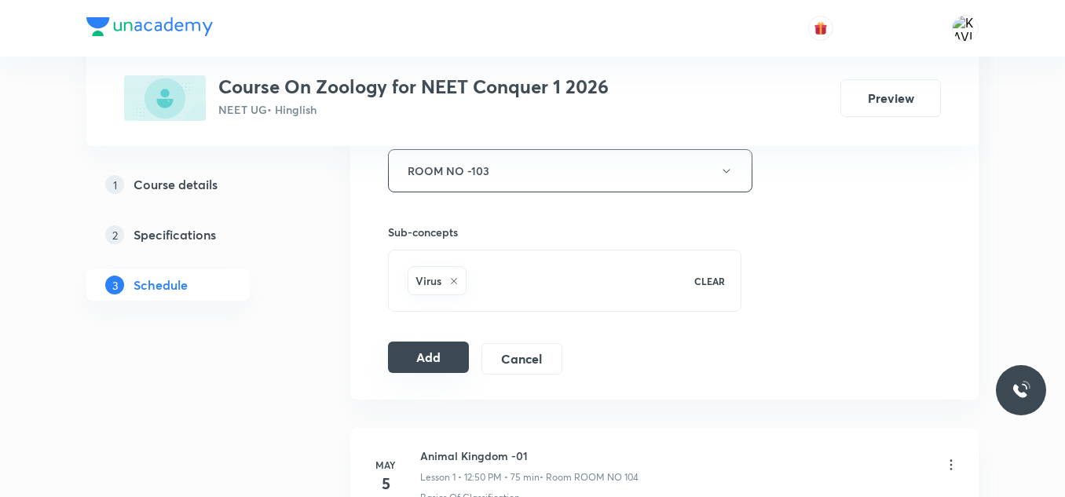
click at [437, 364] on button "Add" at bounding box center [428, 357] width 81 height 31
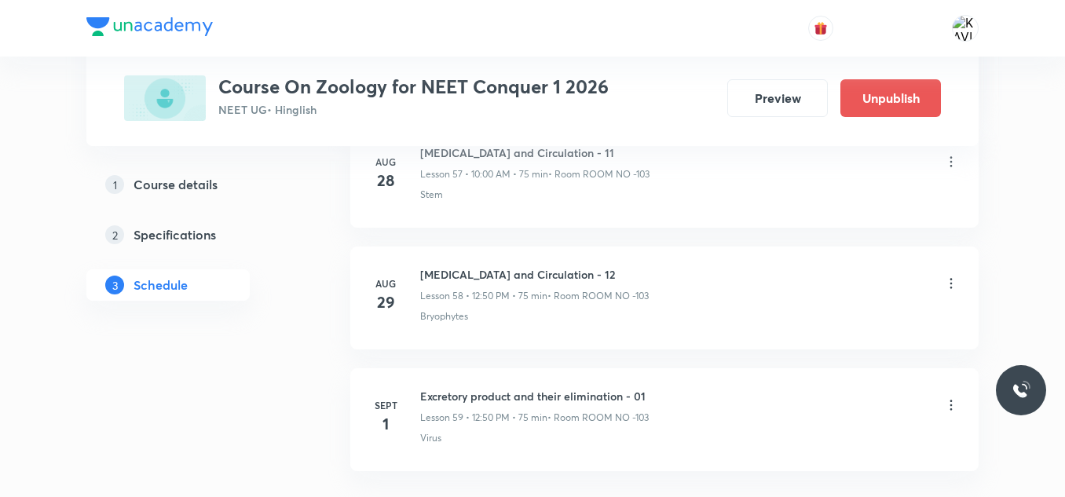
scroll to position [7221, 0]
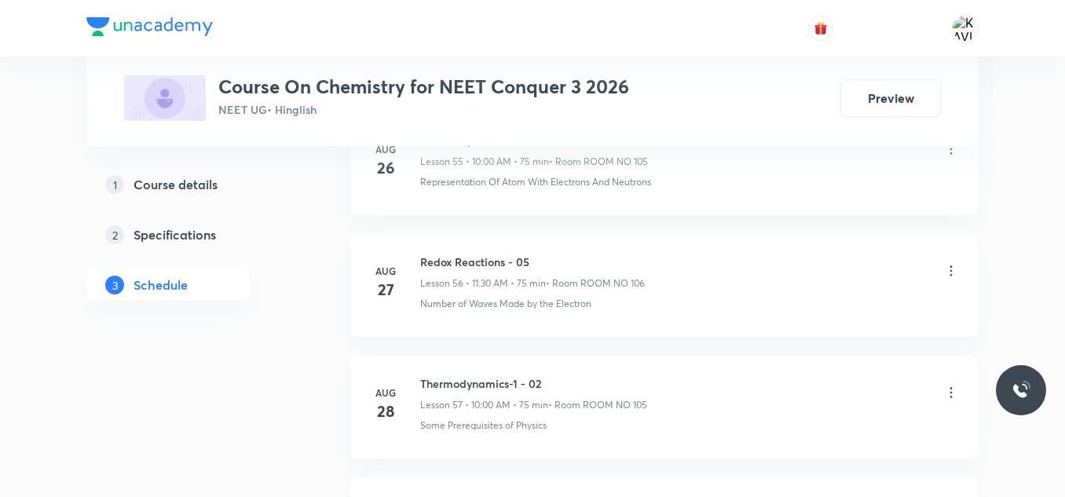
scroll to position [7943, 0]
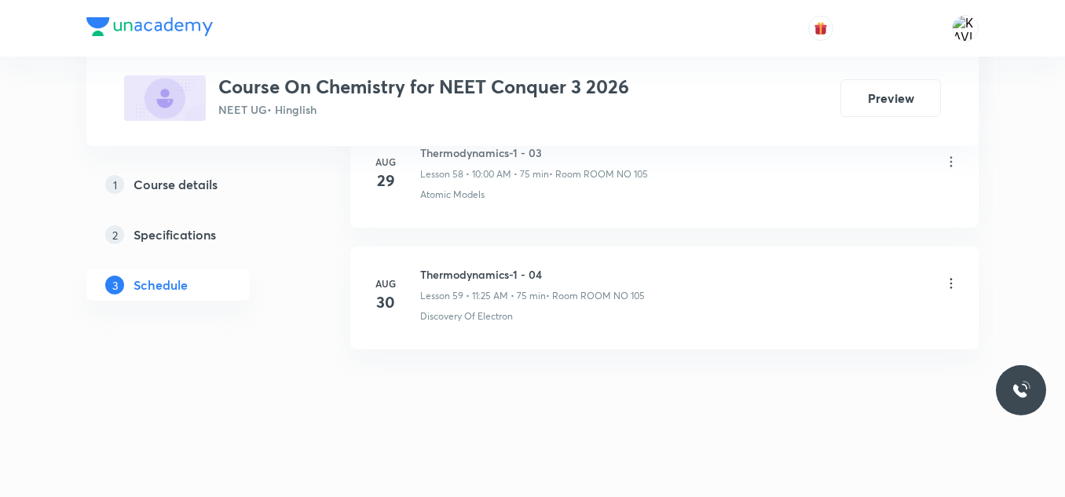
click at [521, 280] on h6 "Thermodynamics-1 - 04" at bounding box center [532, 274] width 225 height 16
copy h6 "Thermodynamics-1 - 04"
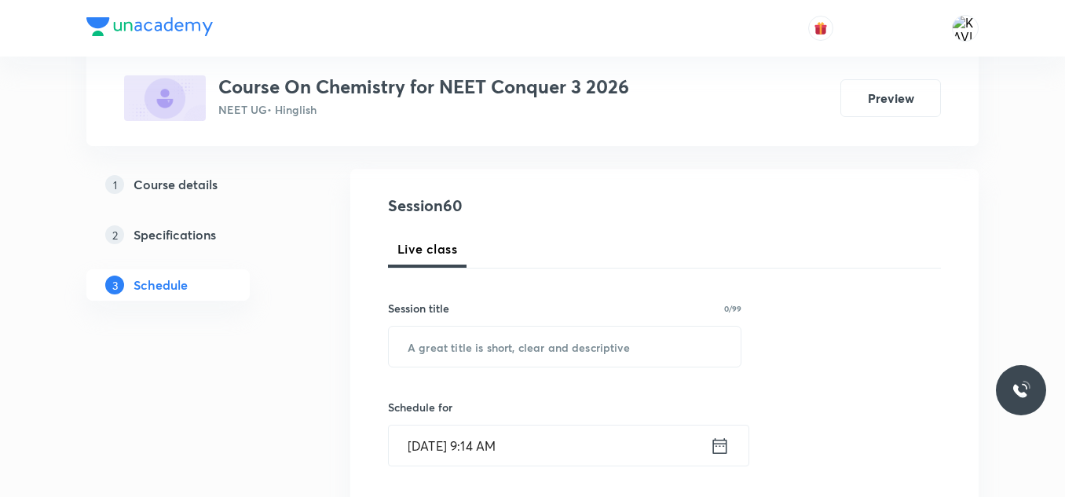
scroll to position [154, 0]
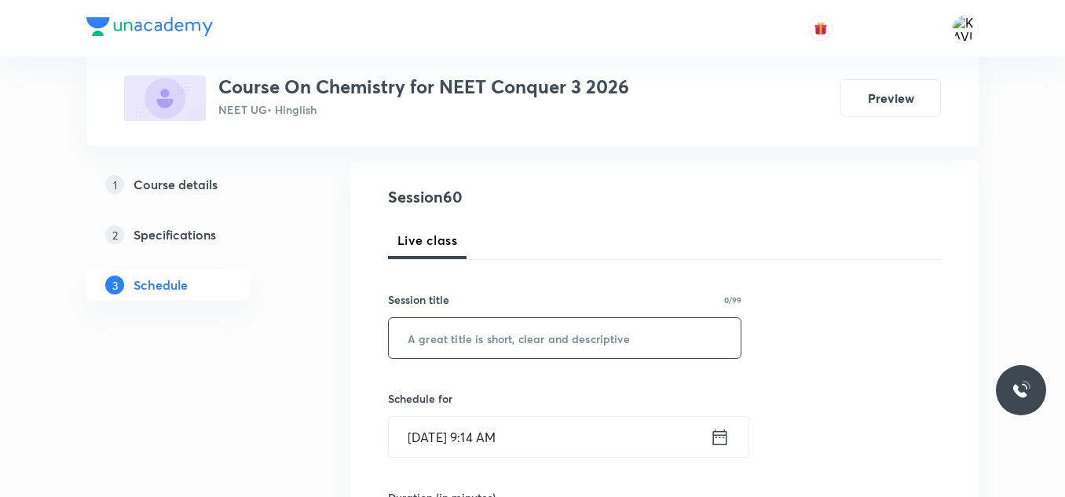
click at [488, 345] on input "text" at bounding box center [565, 338] width 352 height 40
paste input "Thermodynamics-1 - 04"
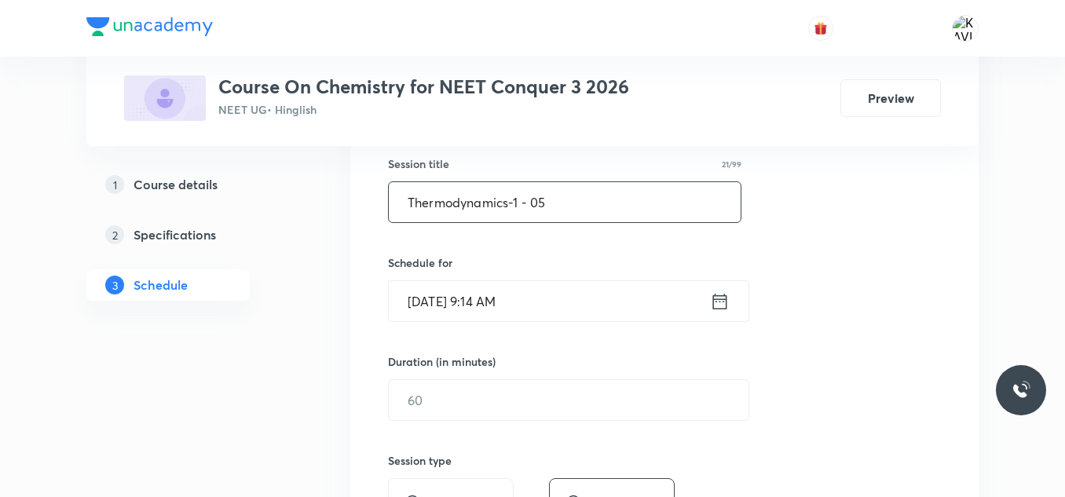
scroll to position [291, 0]
type input "Thermodynamics-1 - 05"
click at [717, 300] on icon at bounding box center [720, 301] width 20 height 22
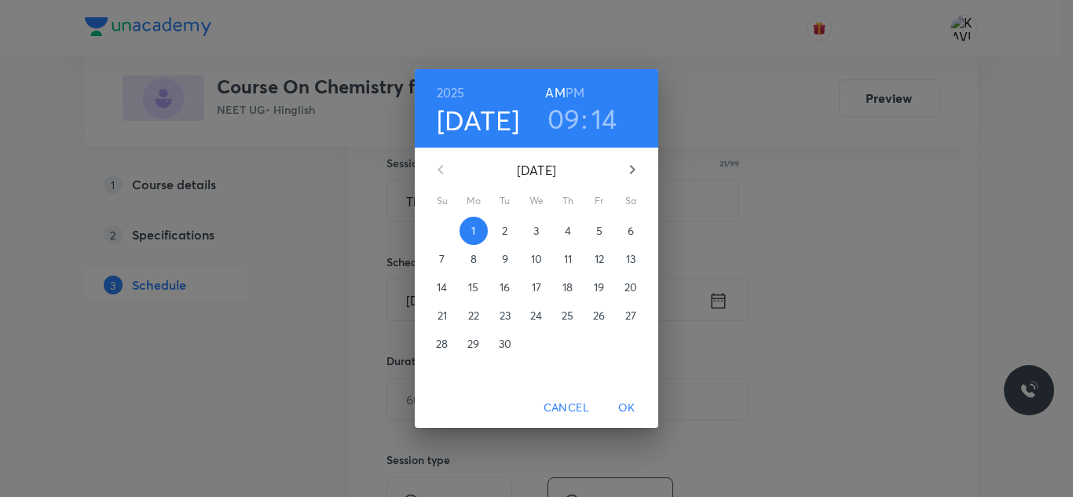
click at [572, 126] on h3 "09" at bounding box center [563, 118] width 33 height 33
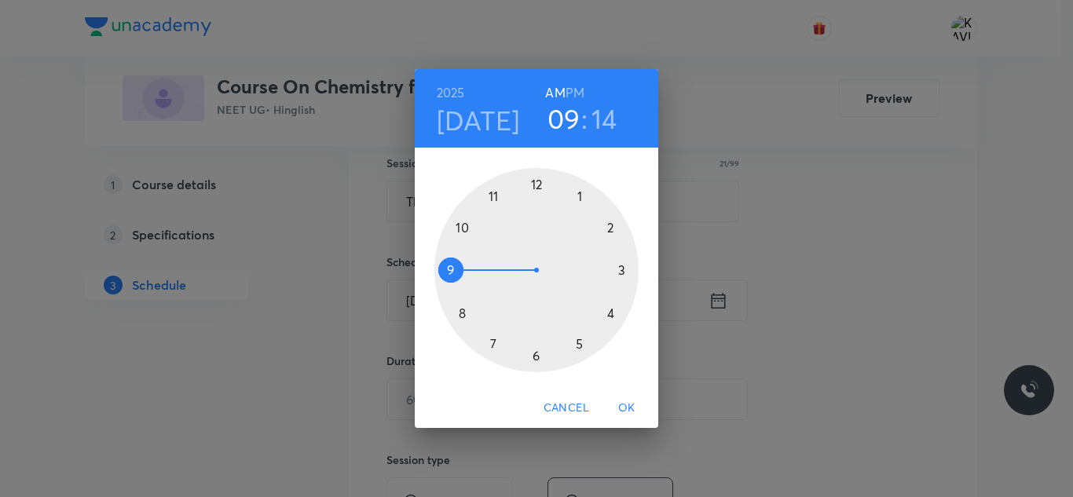
click at [491, 191] on div at bounding box center [536, 270] width 204 height 204
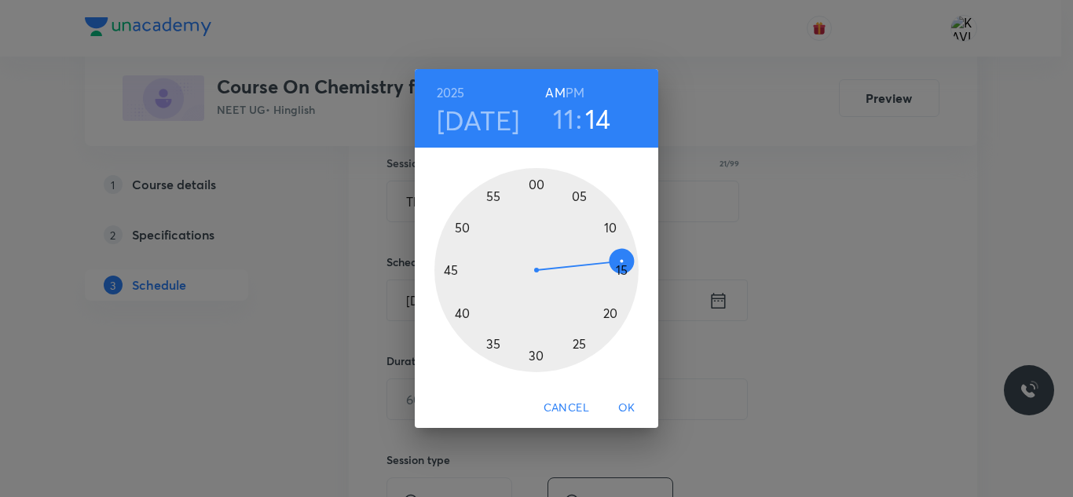
click at [581, 343] on div at bounding box center [536, 270] width 204 height 204
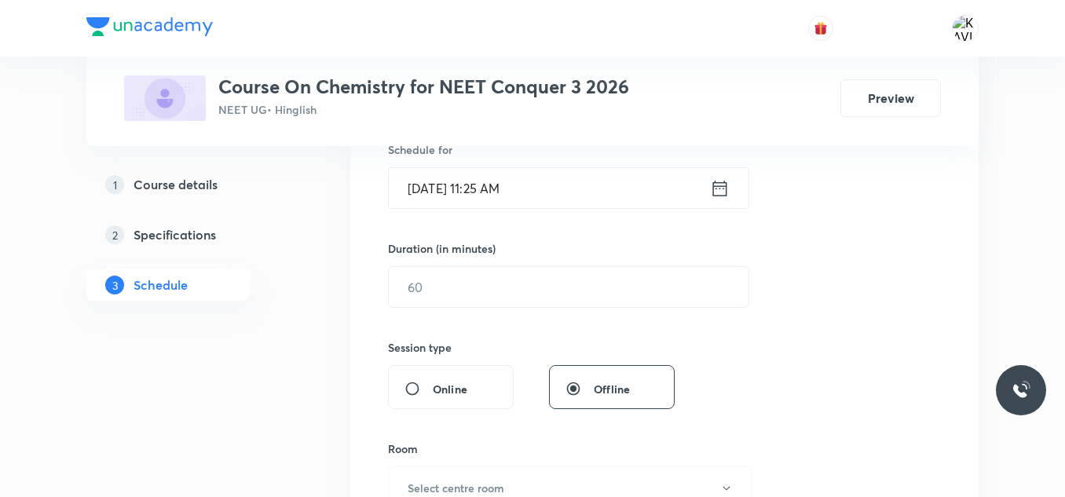
scroll to position [404, 0]
click at [466, 294] on input "text" at bounding box center [569, 286] width 360 height 40
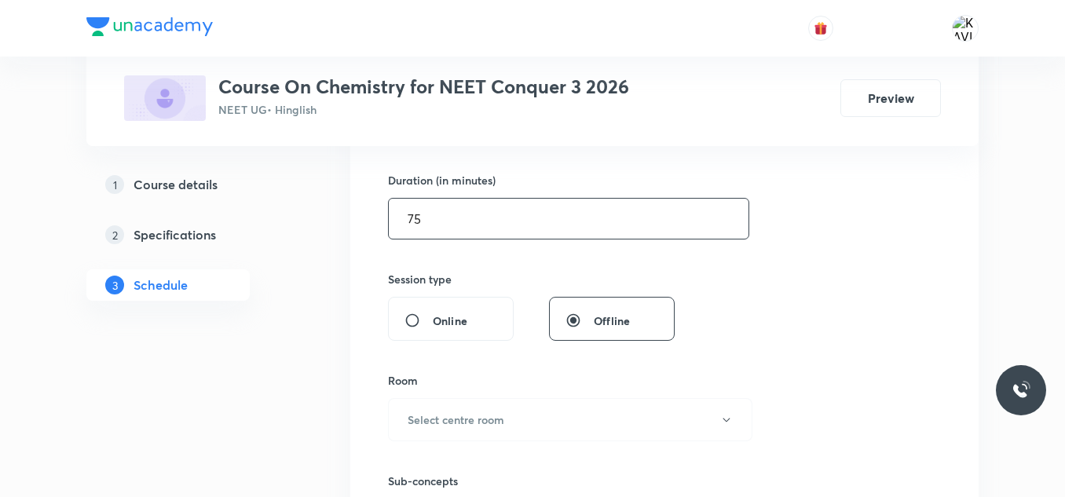
scroll to position [472, 0]
type input "75"
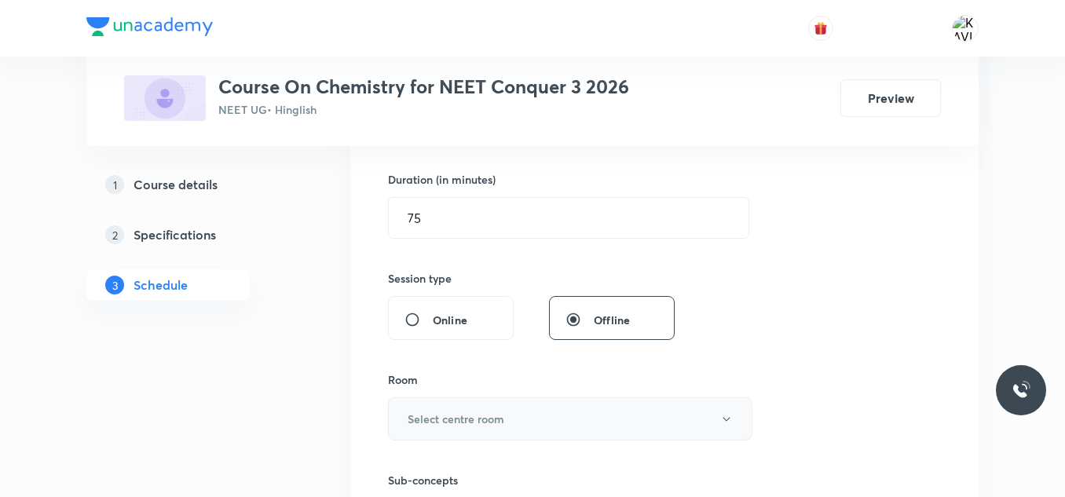
click at [449, 430] on button "Select centre room" at bounding box center [570, 418] width 364 height 43
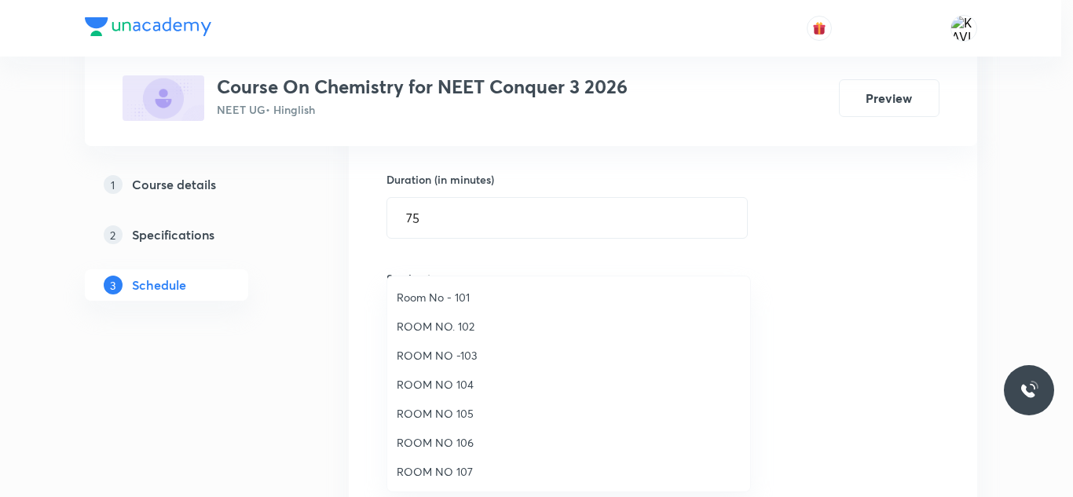
click at [466, 417] on span "ROOM NO 105" at bounding box center [569, 413] width 344 height 16
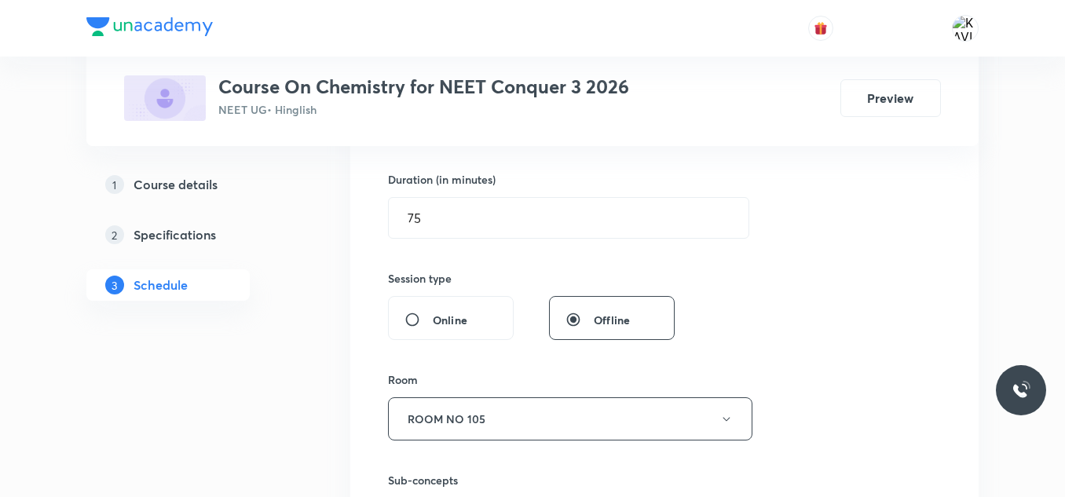
scroll to position [605, 0]
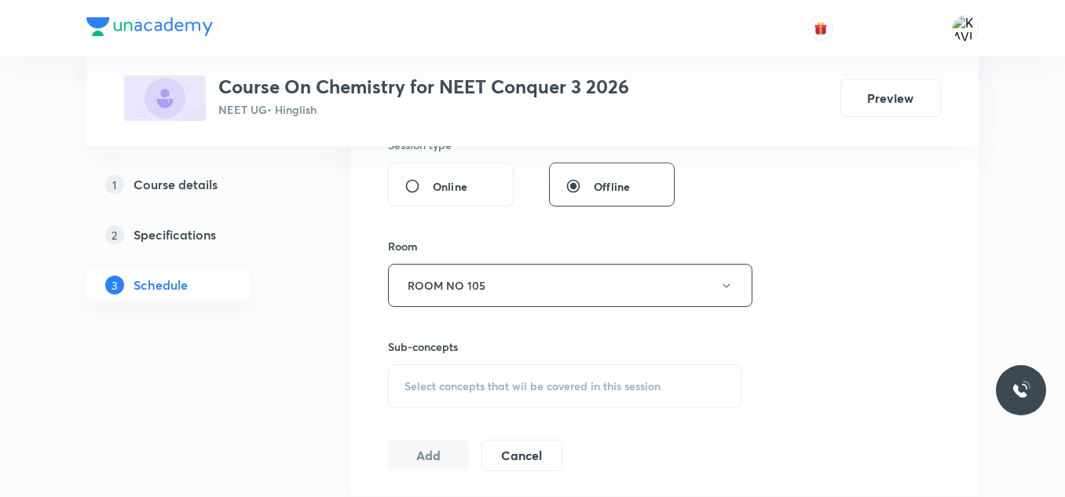
click at [469, 376] on div "Select concepts that wil be covered in this session" at bounding box center [564, 386] width 353 height 44
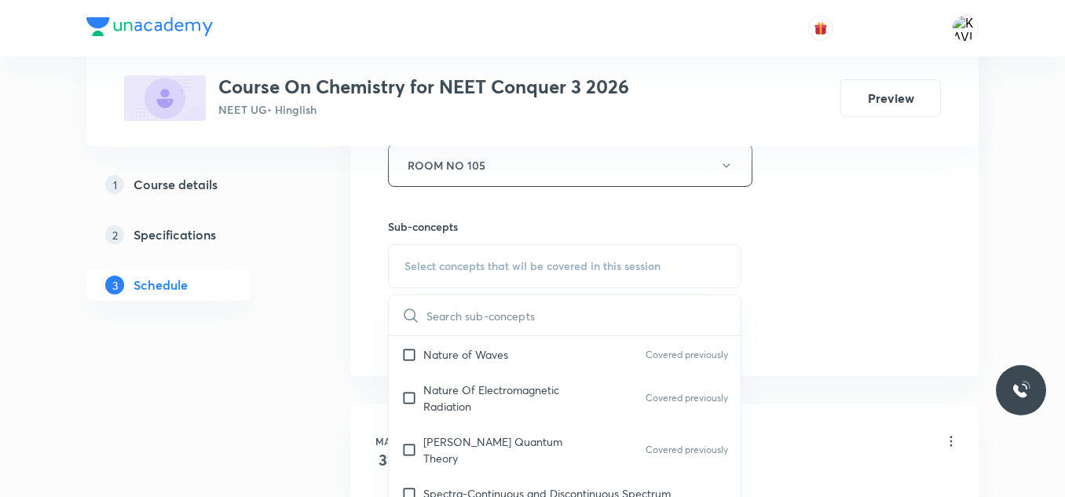
scroll to position [1044, 0]
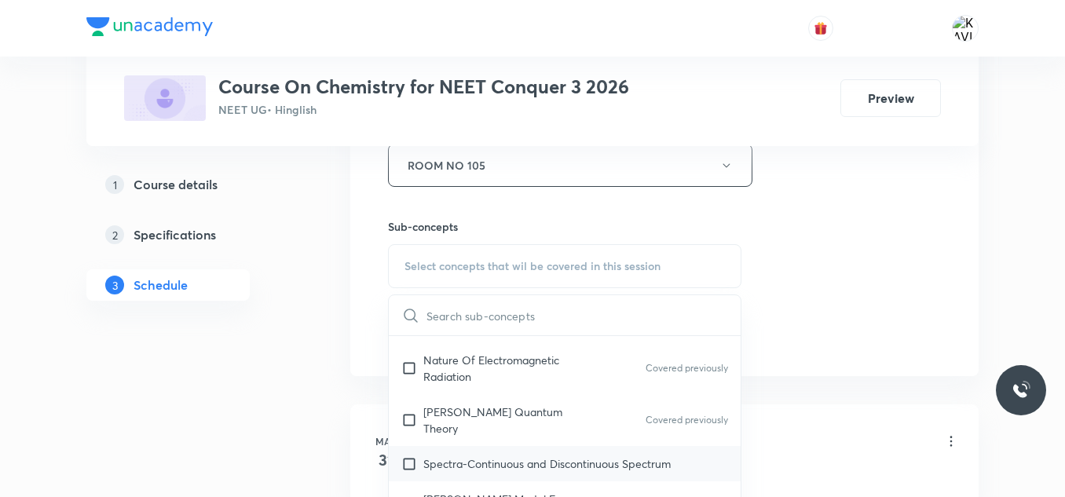
click at [533, 455] on p "Spectra-Continuous and Discontinuous Spectrum" at bounding box center [546, 463] width 247 height 16
checkbox input "true"
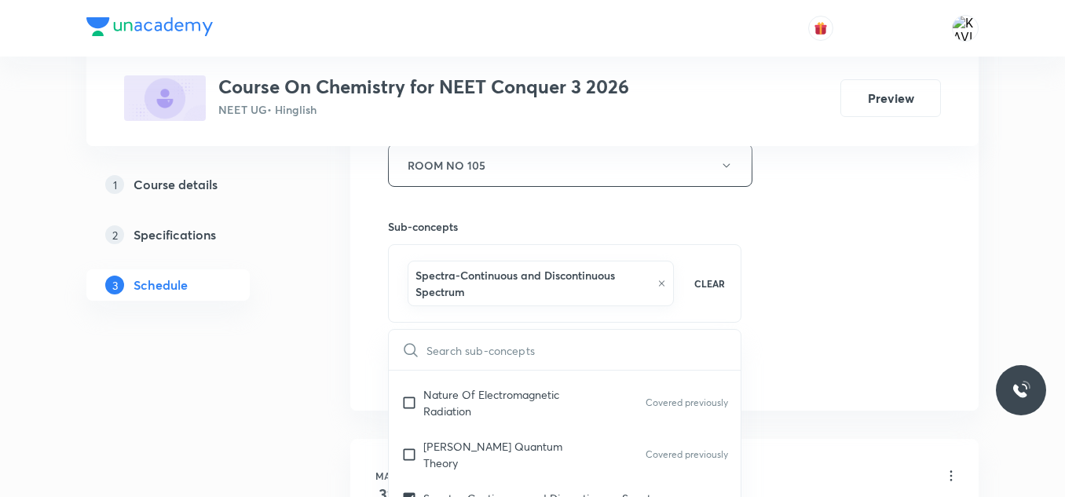
click at [802, 252] on div "Session 60 Live class Session title 21/99 Thermodynamics-1 - 05 ​ Schedule for …" at bounding box center [664, 0] width 553 height 772
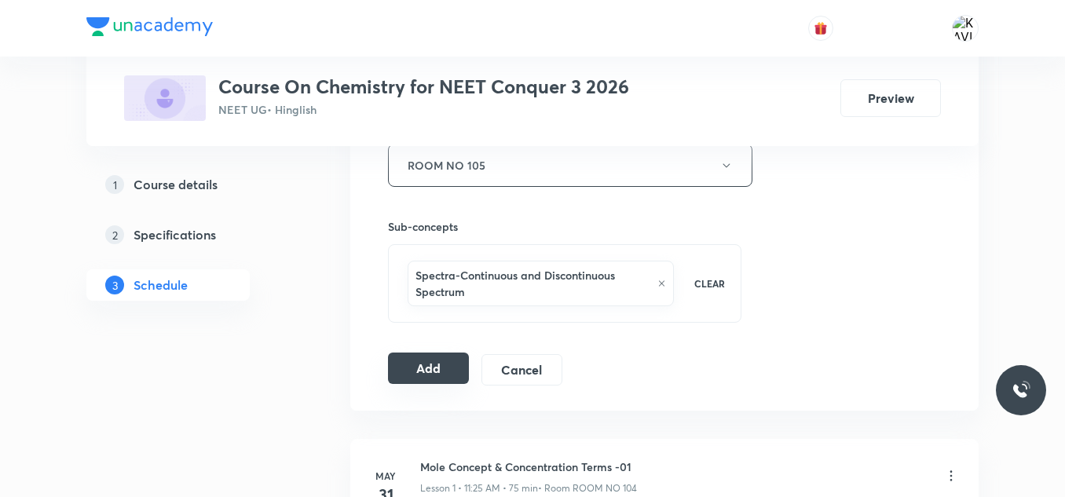
click at [437, 368] on button "Add" at bounding box center [428, 368] width 81 height 31
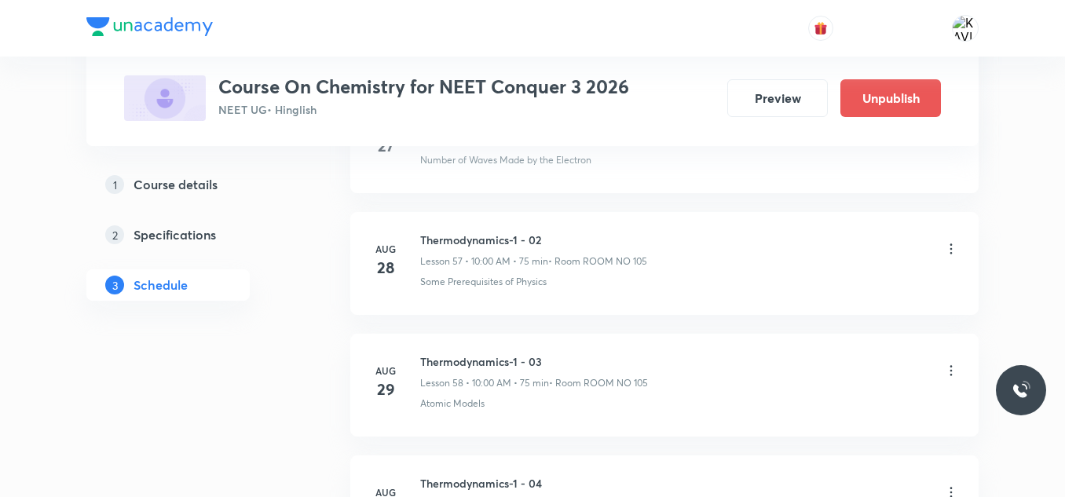
scroll to position [7343, 0]
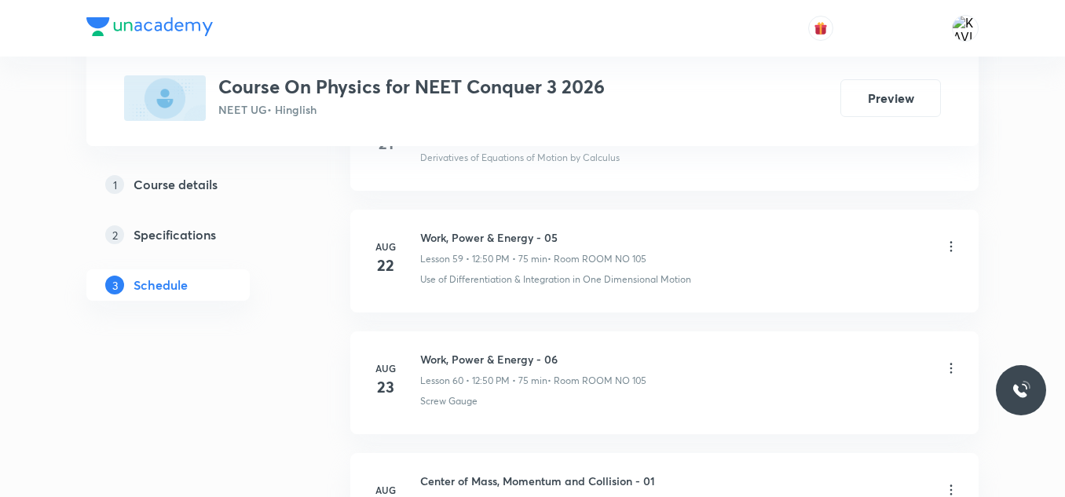
scroll to position [8430, 0]
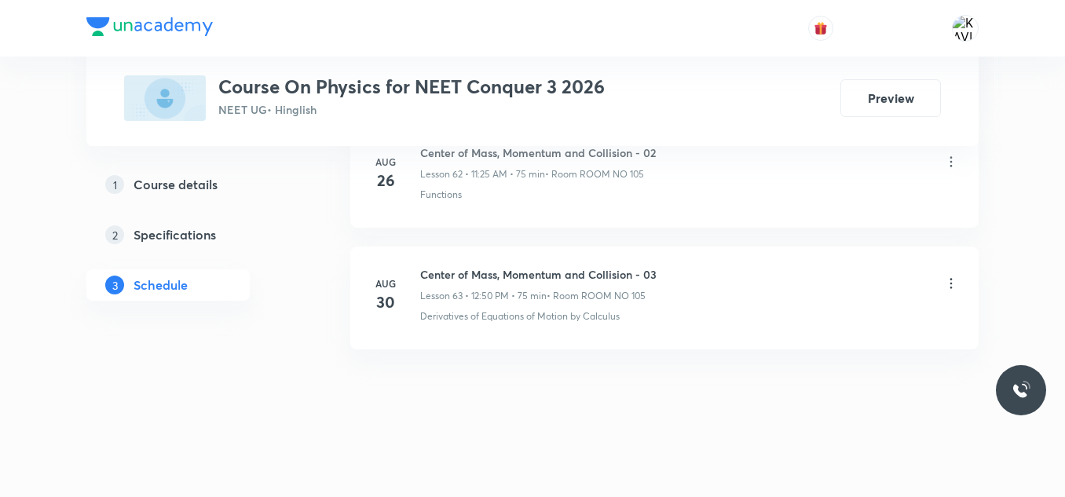
click at [500, 277] on h6 "Center of Mass, Momentum and Collision - 03" at bounding box center [538, 274] width 236 height 16
copy h6 "Center of Mass, Momentum and Collision - 03"
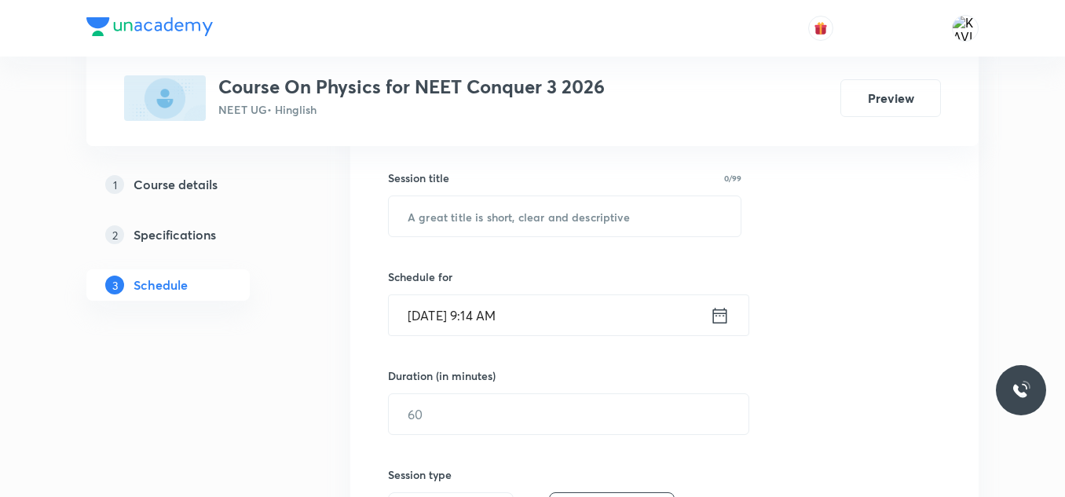
scroll to position [284, 0]
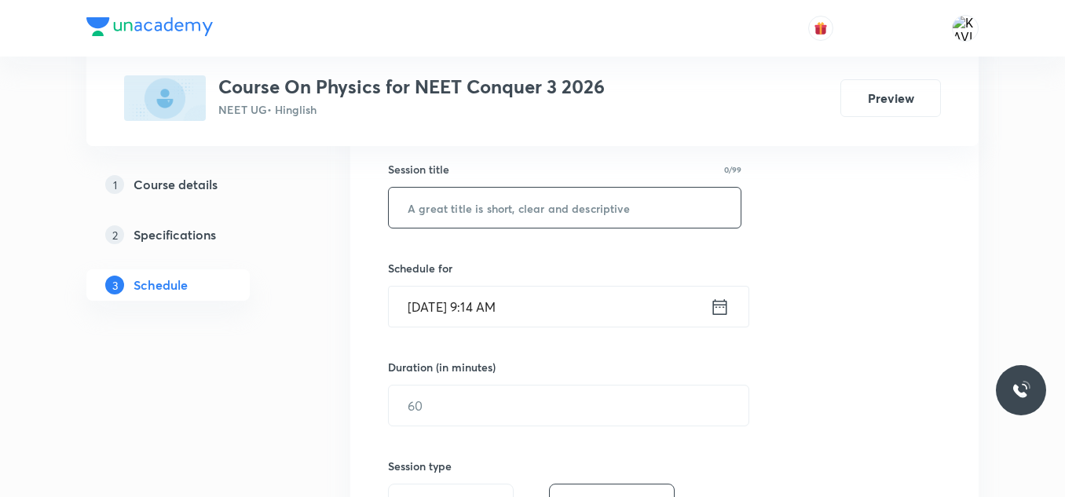
click at [453, 221] on input "text" at bounding box center [565, 208] width 352 height 40
paste input "Center of Mass, Momentum and Collision - 03"
type input "Center of Mass, Momentum and Collision - 05"
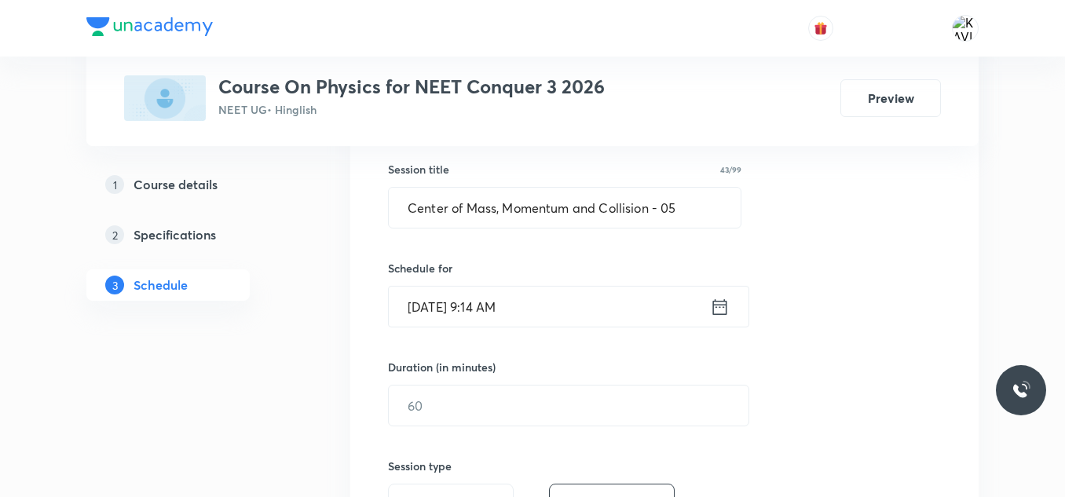
click at [717, 302] on icon at bounding box center [720, 307] width 20 height 22
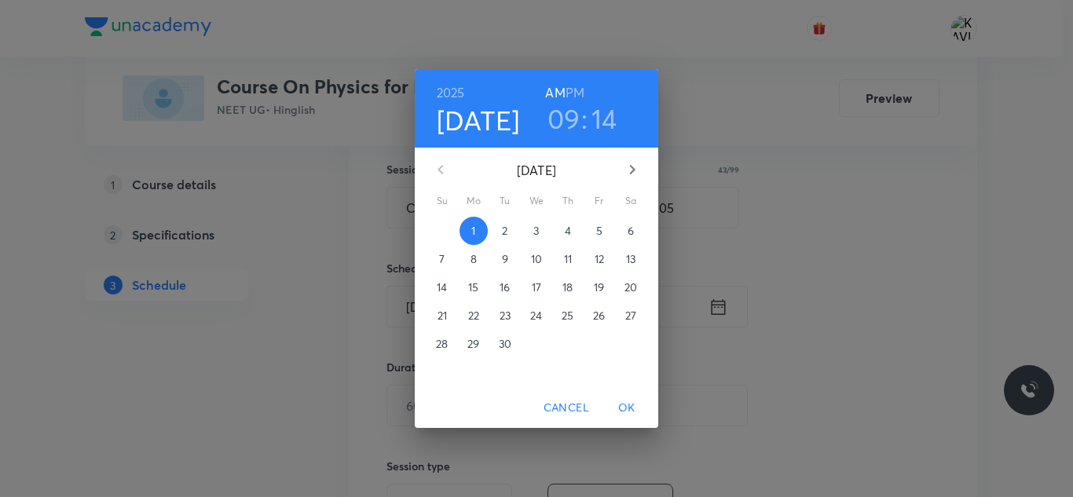
click at [577, 98] on h6 "PM" at bounding box center [574, 93] width 19 height 22
click at [572, 119] on h3 "09" at bounding box center [563, 118] width 33 height 33
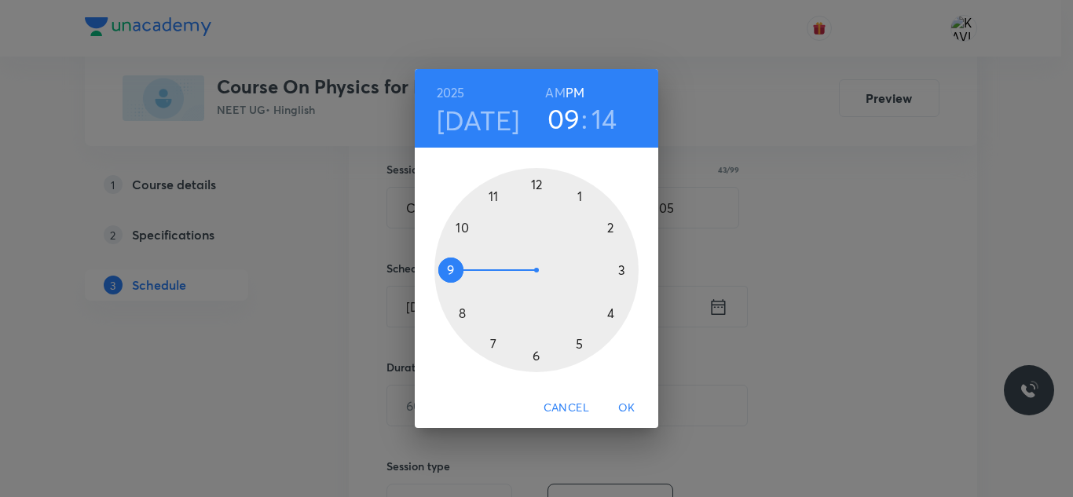
click at [538, 181] on div at bounding box center [536, 270] width 204 height 204
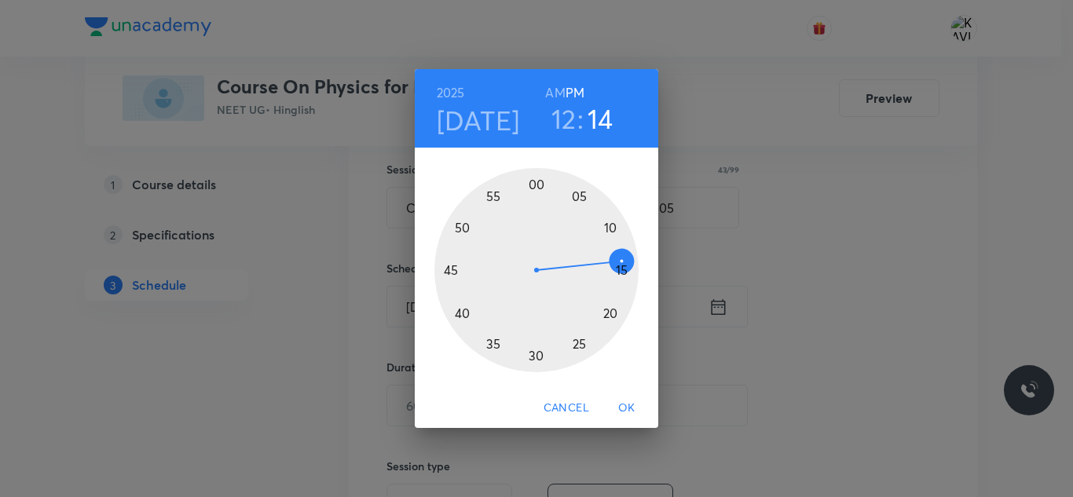
click at [462, 229] on div at bounding box center [536, 270] width 204 height 204
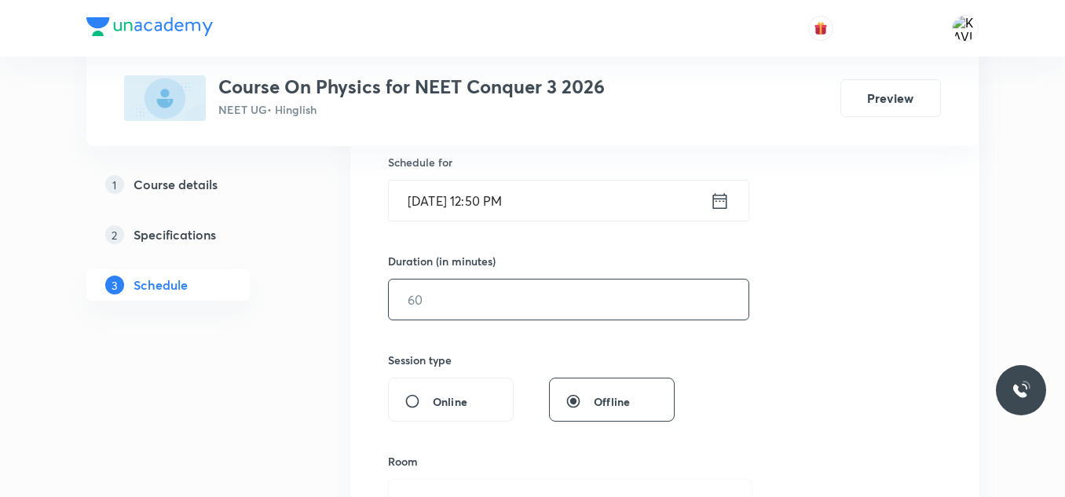
scroll to position [391, 0]
click at [459, 316] on input "text" at bounding box center [569, 299] width 360 height 40
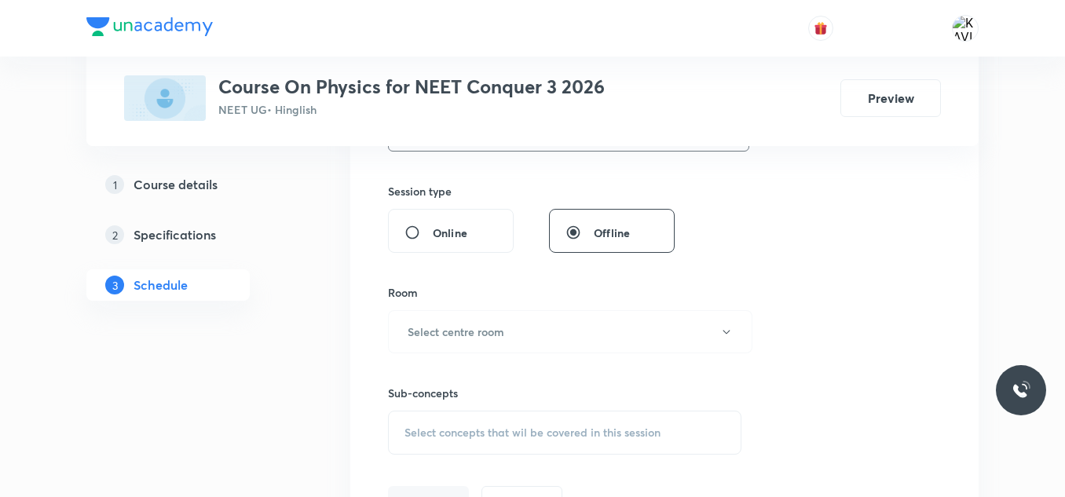
scroll to position [560, 0]
type input "75"
click at [481, 318] on button "Select centre room" at bounding box center [570, 330] width 364 height 43
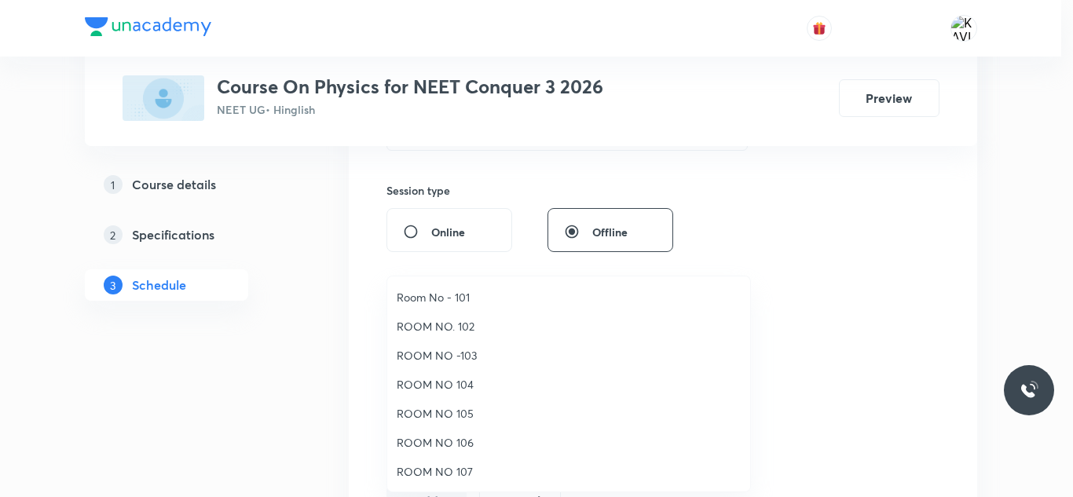
click at [463, 417] on span "ROOM NO 105" at bounding box center [569, 413] width 344 height 16
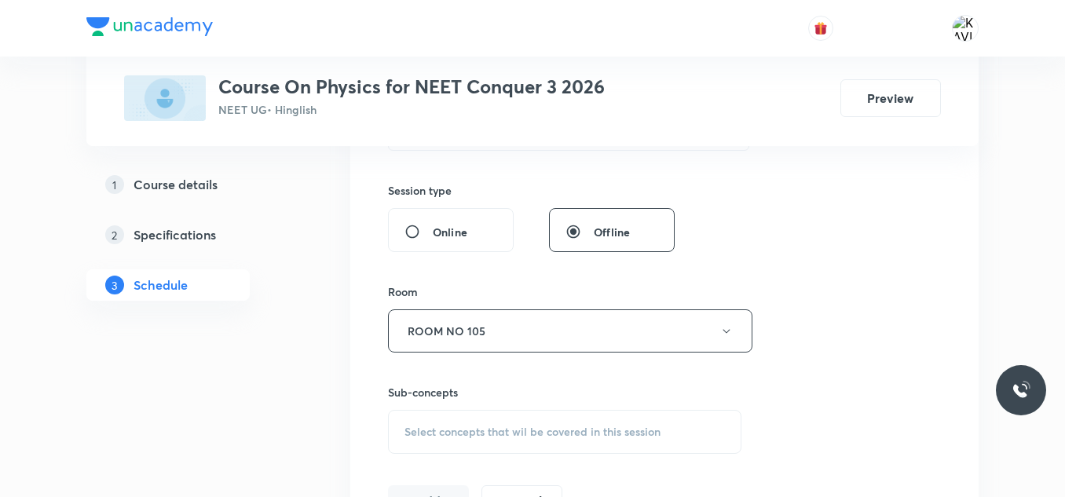
scroll to position [733, 0]
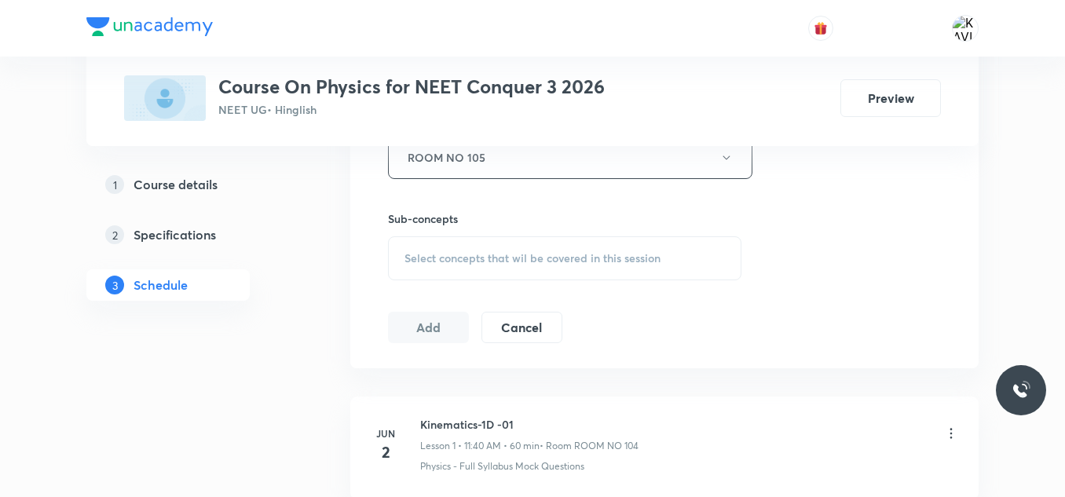
click at [439, 264] on span "Select concepts that wil be covered in this session" at bounding box center [532, 258] width 256 height 13
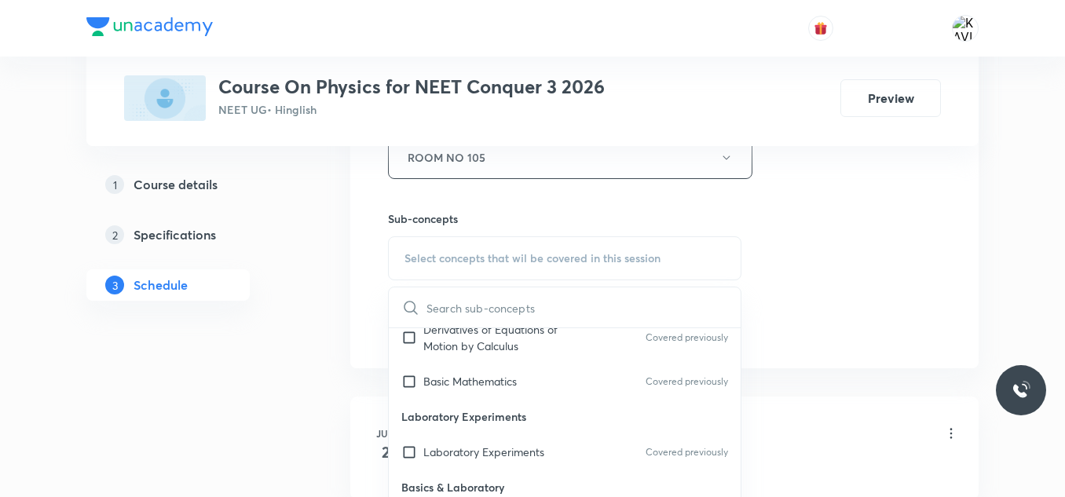
scroll to position [1102, 0]
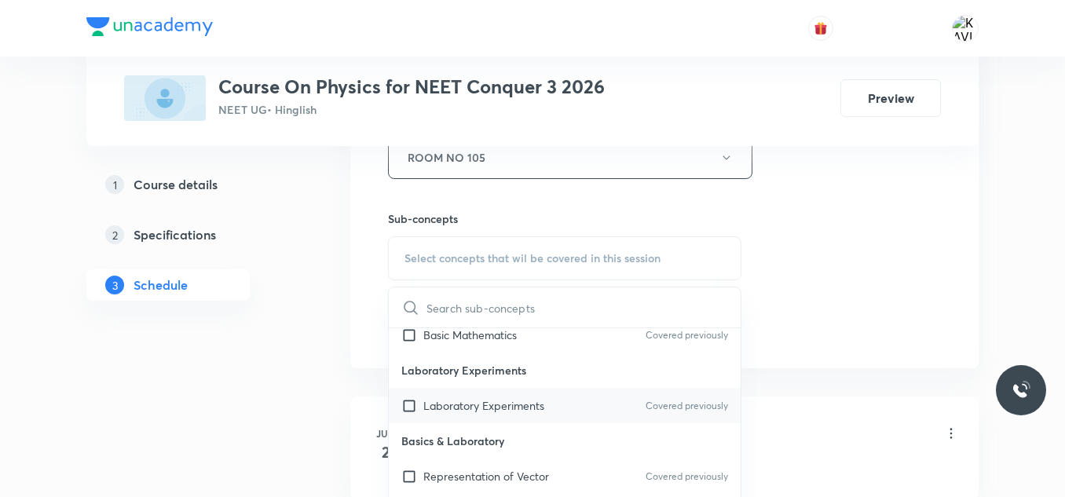
click at [504, 411] on p "Laboratory Experiments" at bounding box center [483, 405] width 121 height 16
checkbox input "true"
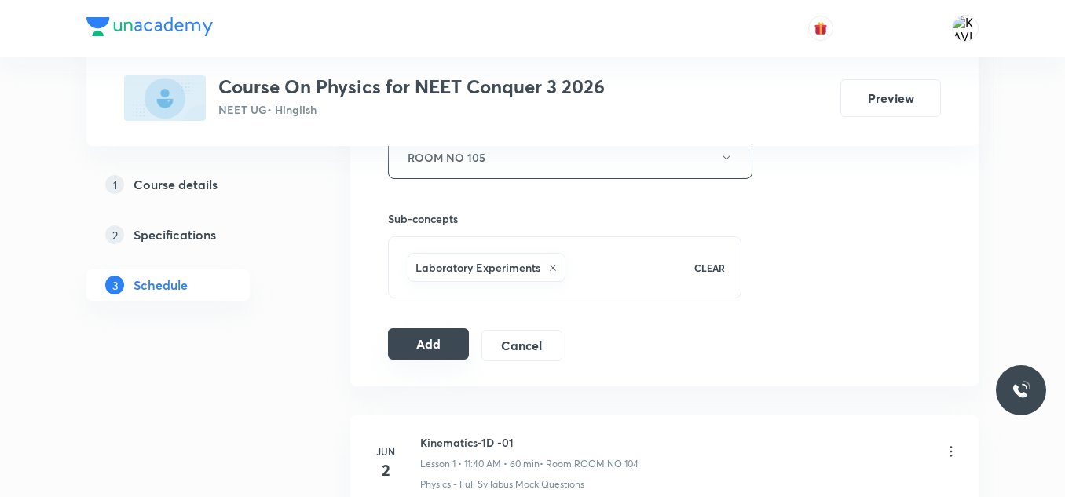
click at [432, 344] on button "Add" at bounding box center [428, 343] width 81 height 31
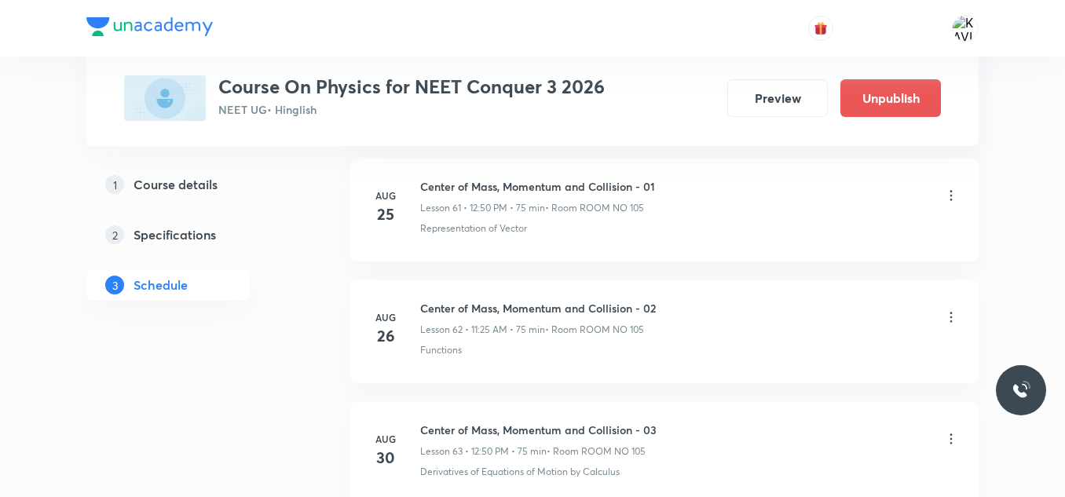
scroll to position [7830, 0]
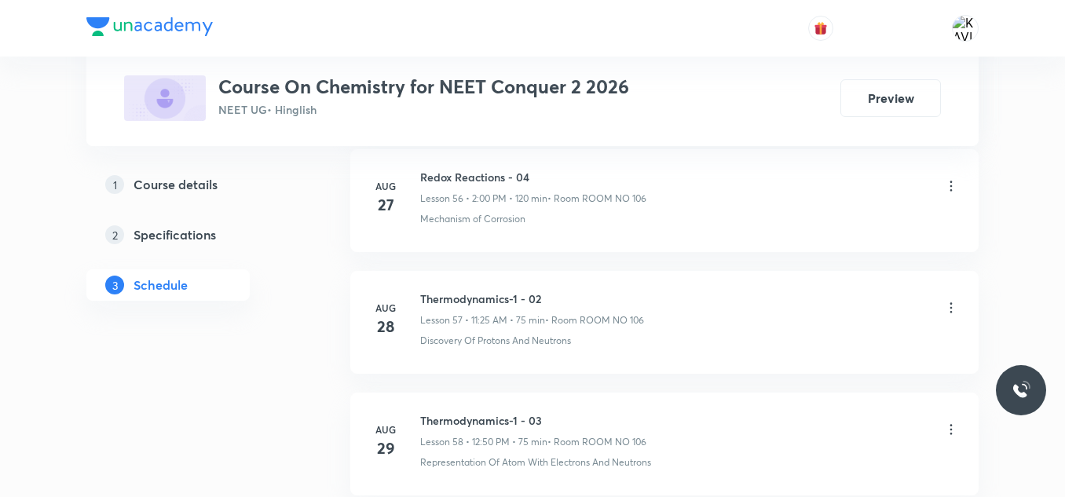
scroll to position [7821, 0]
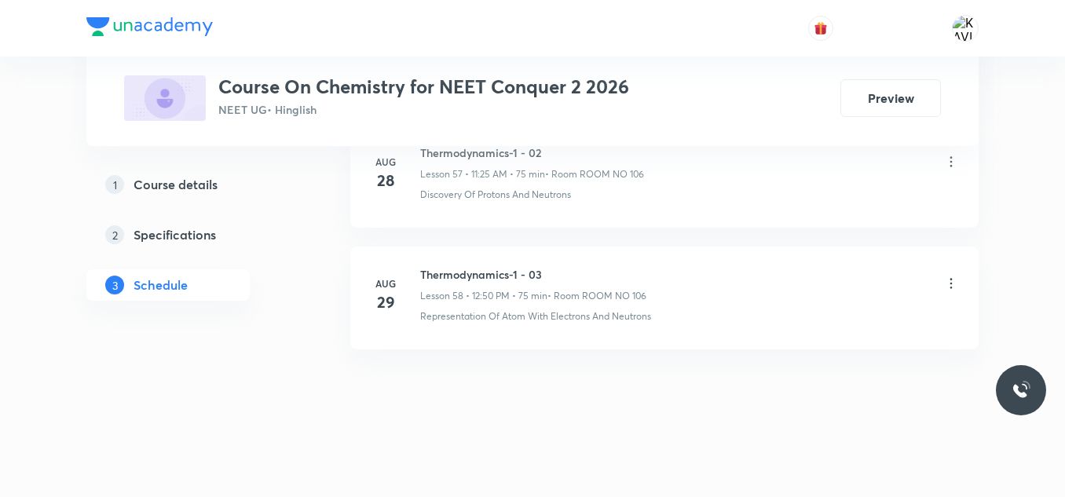
click at [481, 280] on h6 "Thermodynamics-1 - 03" at bounding box center [533, 274] width 226 height 16
copy h6 "Thermodynamics-1 - 03"
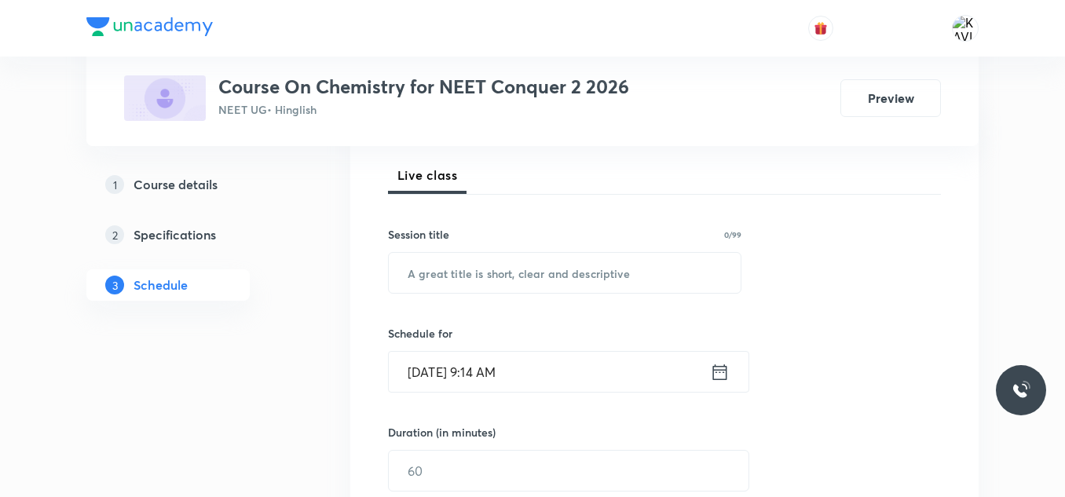
scroll to position [223, 0]
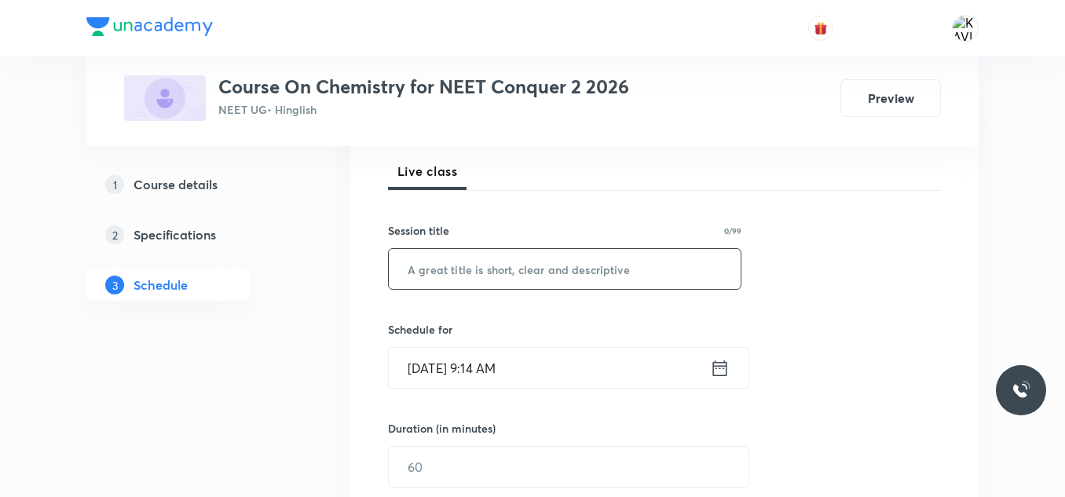
click at [496, 284] on input "text" at bounding box center [565, 269] width 352 height 40
paste input "Thermodynamics-1 - 03"
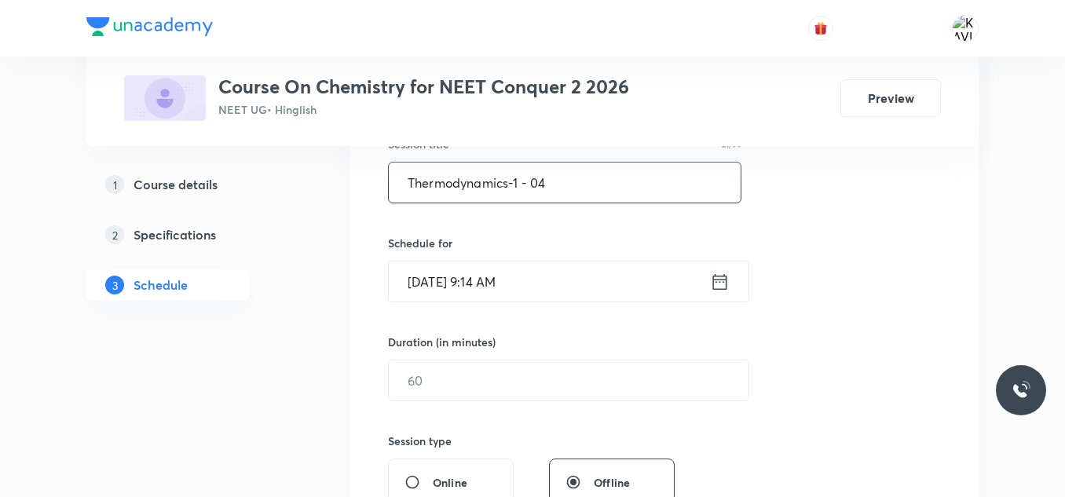
scroll to position [310, 0]
type input "Thermodynamics-1 - 04"
click at [717, 281] on icon at bounding box center [720, 280] width 14 height 16
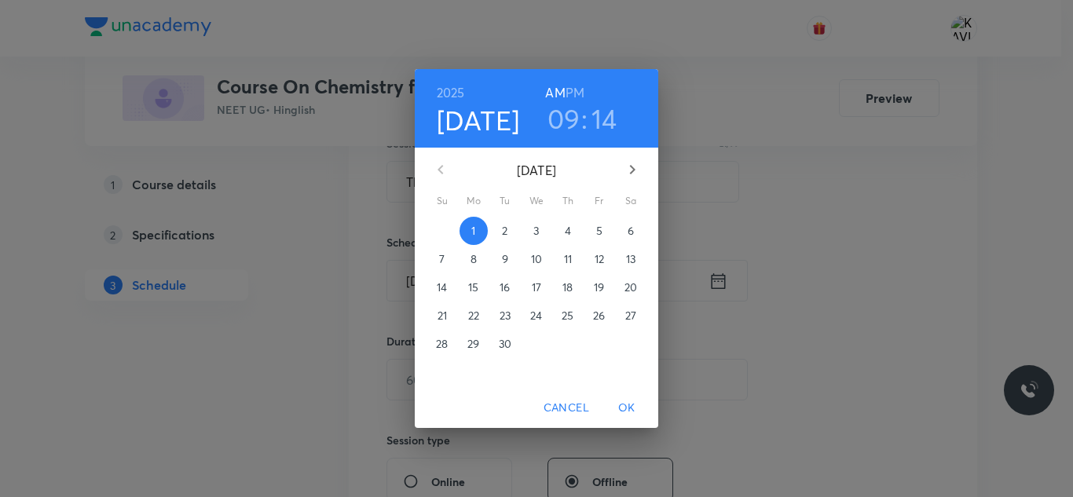
click at [569, 112] on h3 "09" at bounding box center [563, 118] width 33 height 33
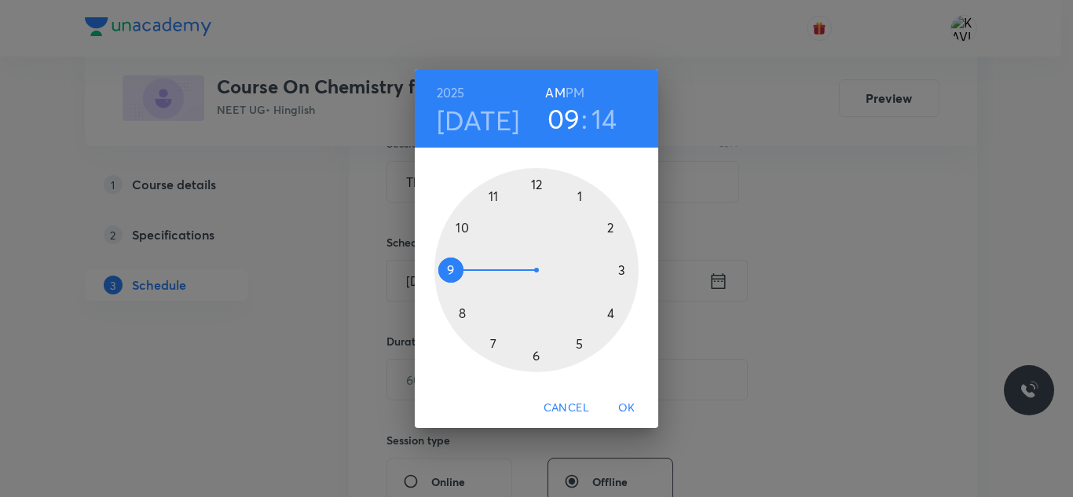
click at [465, 228] on div at bounding box center [536, 270] width 204 height 204
click at [538, 188] on div at bounding box center [536, 270] width 204 height 204
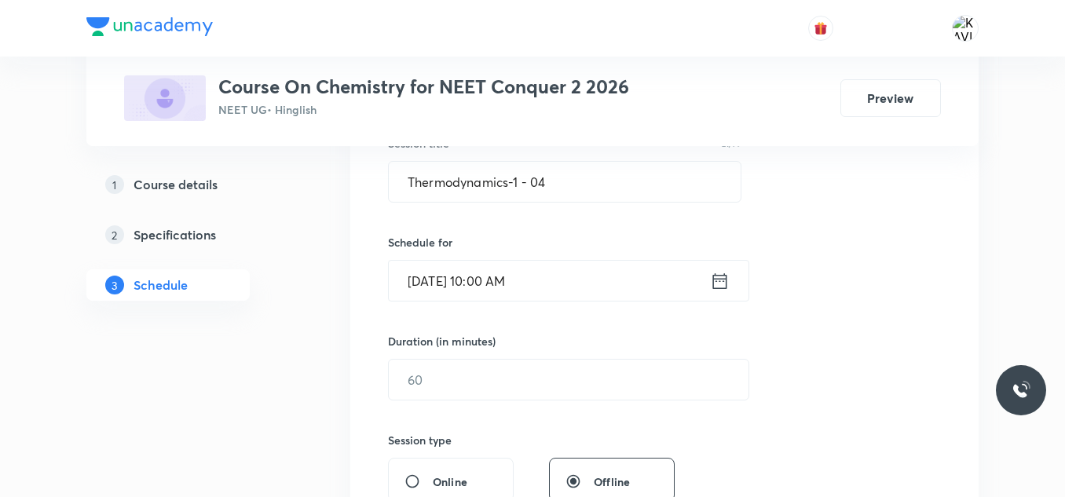
scroll to position [384, 0]
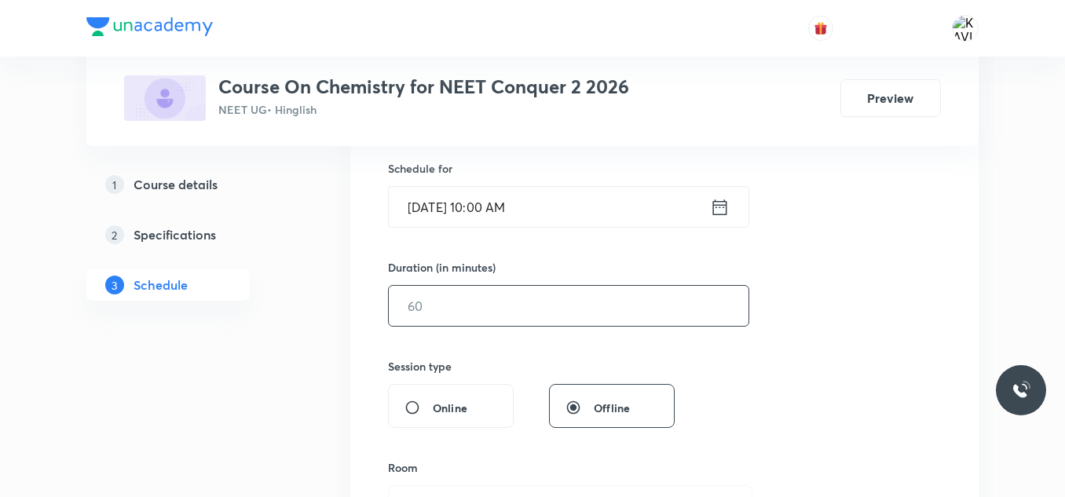
click at [550, 301] on input "text" at bounding box center [569, 306] width 360 height 40
click at [642, 290] on input "75" at bounding box center [569, 306] width 360 height 40
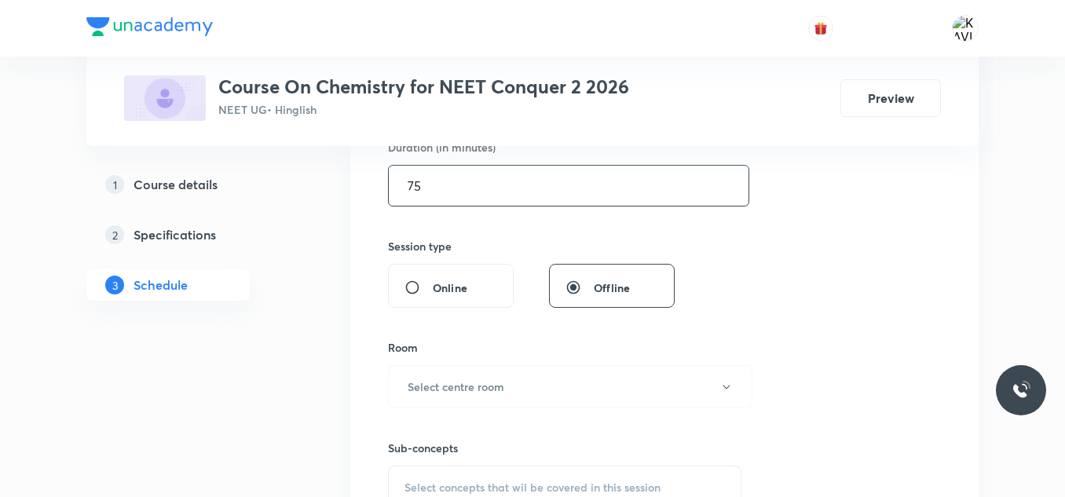
scroll to position [531, 0]
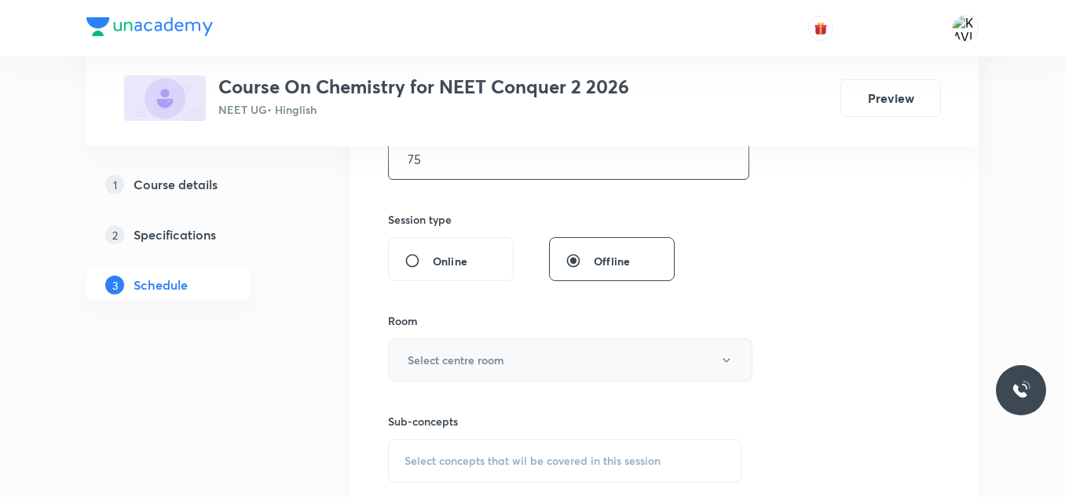
type input "75"
click at [492, 364] on h6 "Select centre room" at bounding box center [456, 360] width 97 height 16
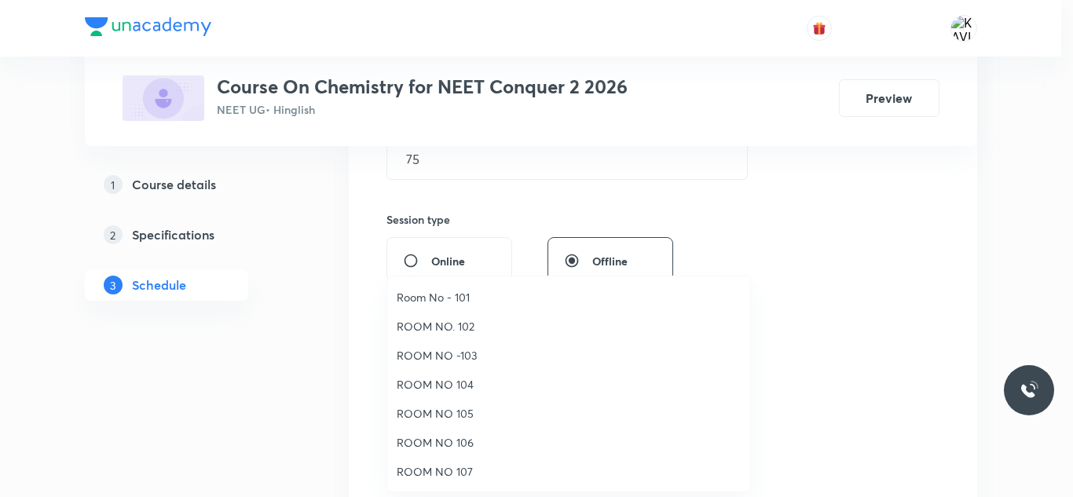
click at [470, 451] on li "ROOM NO 106" at bounding box center [568, 442] width 363 height 29
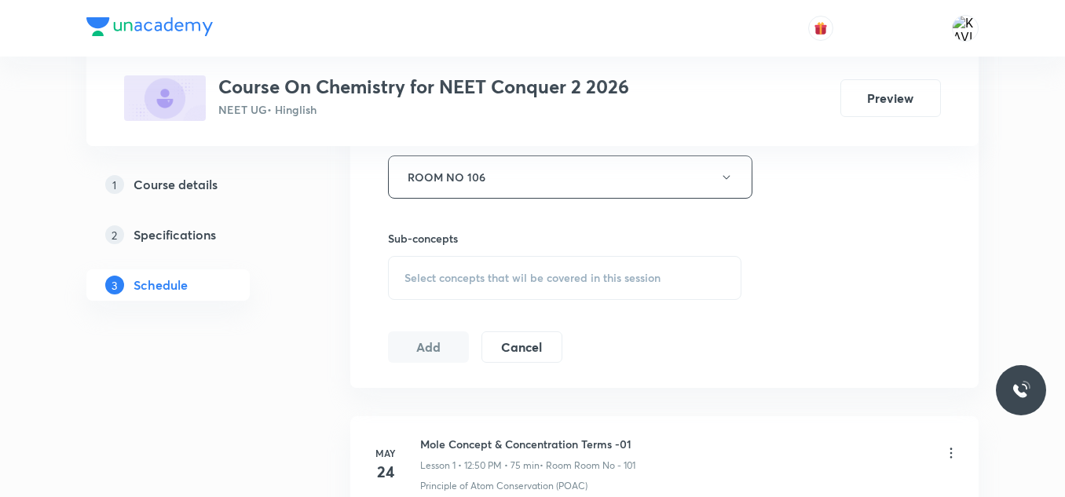
scroll to position [715, 0]
click at [452, 274] on span "Select concepts that wil be covered in this session" at bounding box center [532, 277] width 256 height 13
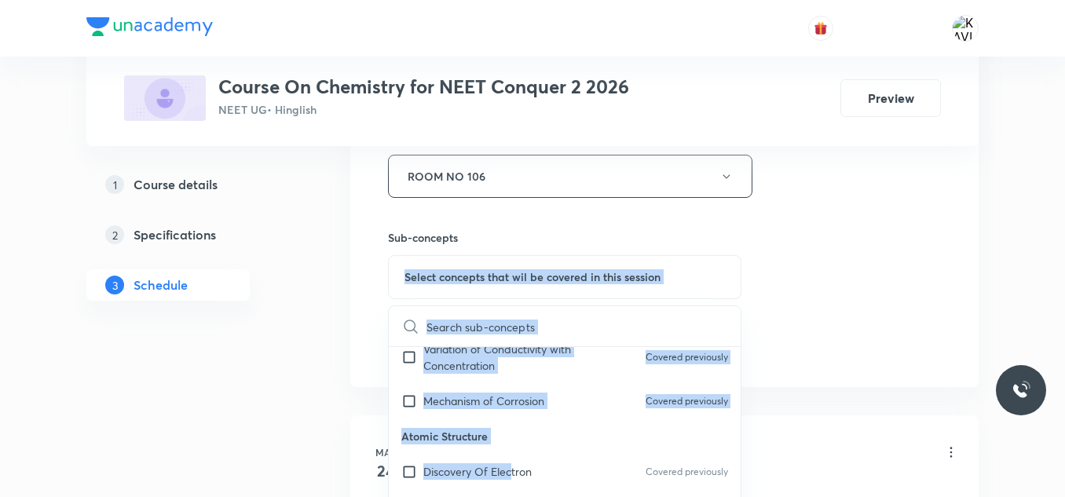
scroll to position [0, 0]
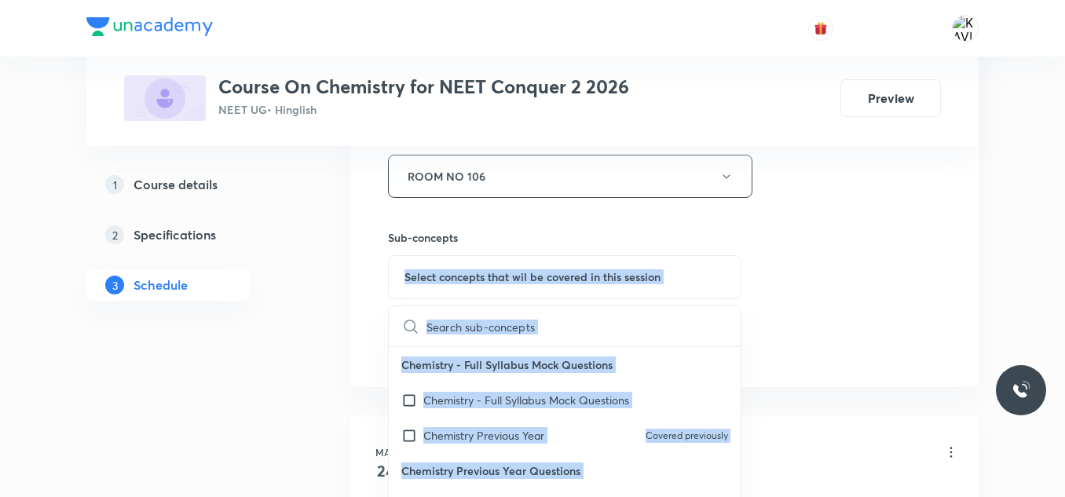
drag, startPoint x: 512, startPoint y: 466, endPoint x: 879, endPoint y: 199, distance: 453.6
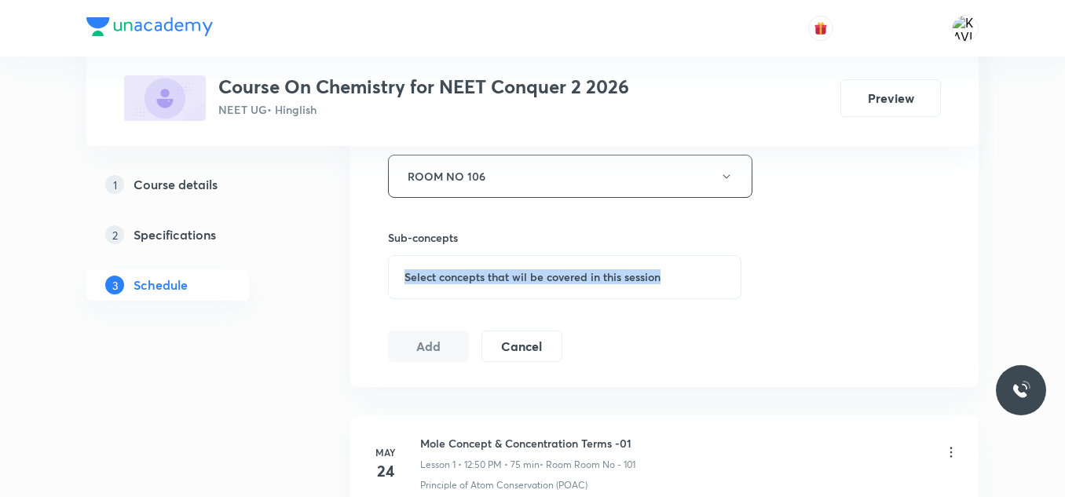
click at [608, 272] on span "Select concepts that wil be covered in this session" at bounding box center [532, 277] width 256 height 13
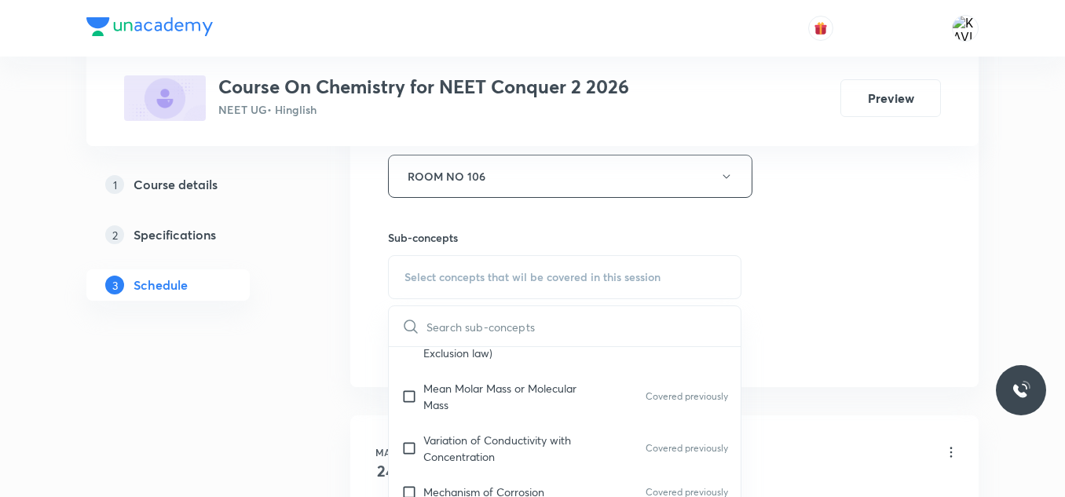
scroll to position [850, 0]
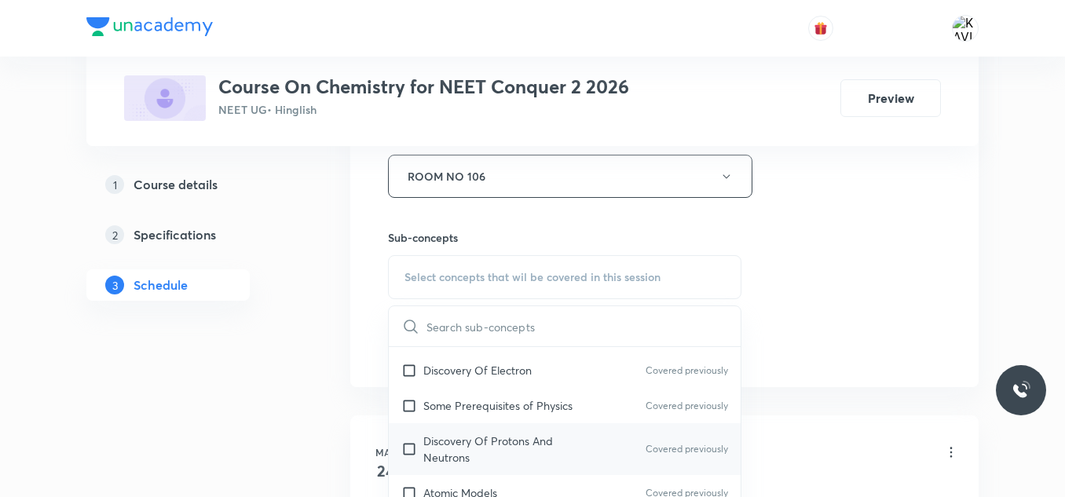
click at [488, 433] on p "Discovery Of Protons And Neutrons" at bounding box center [502, 449] width 159 height 33
checkbox input "true"
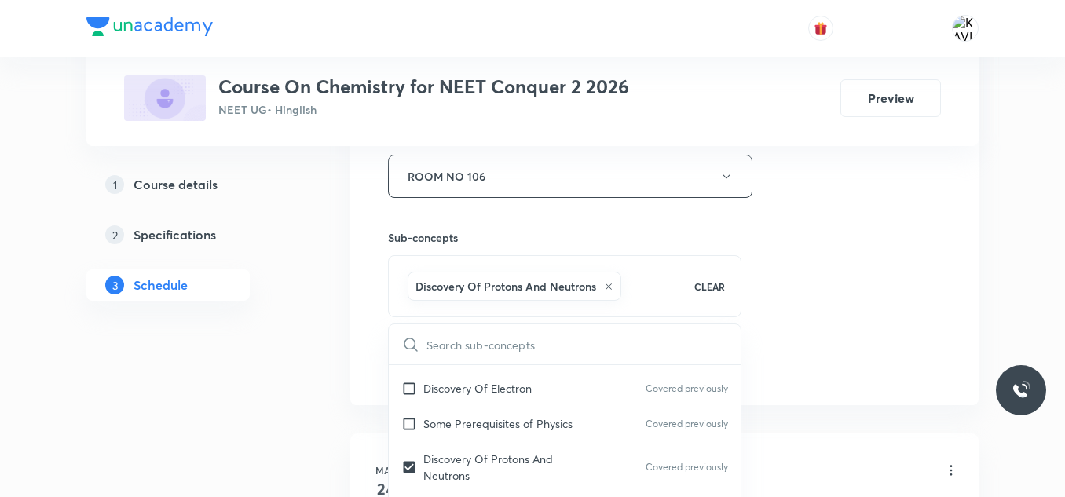
click at [800, 234] on div "Session 59 Live class Session title 21/99 Thermodynamics-1 - 04 ​ Schedule for …" at bounding box center [664, 2] width 553 height 755
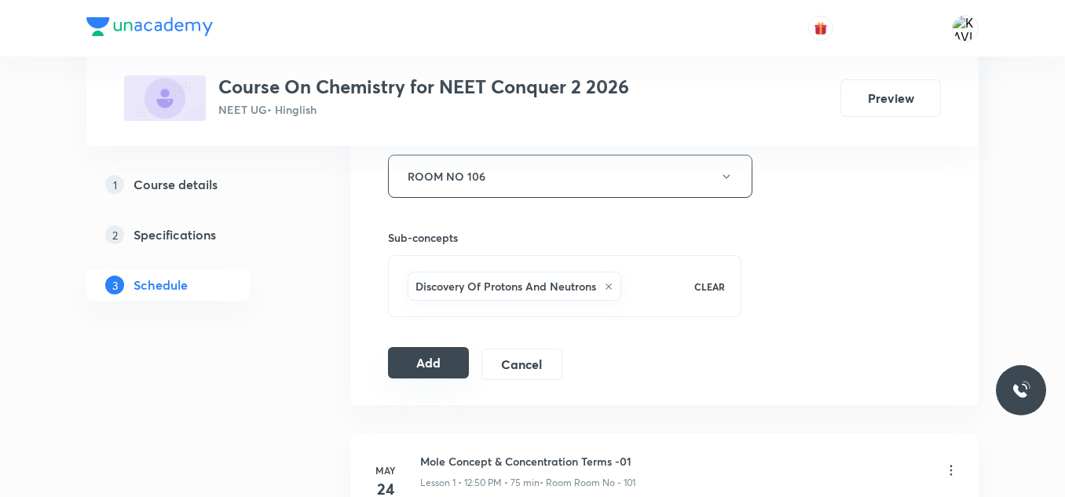
click at [434, 362] on button "Add" at bounding box center [428, 362] width 81 height 31
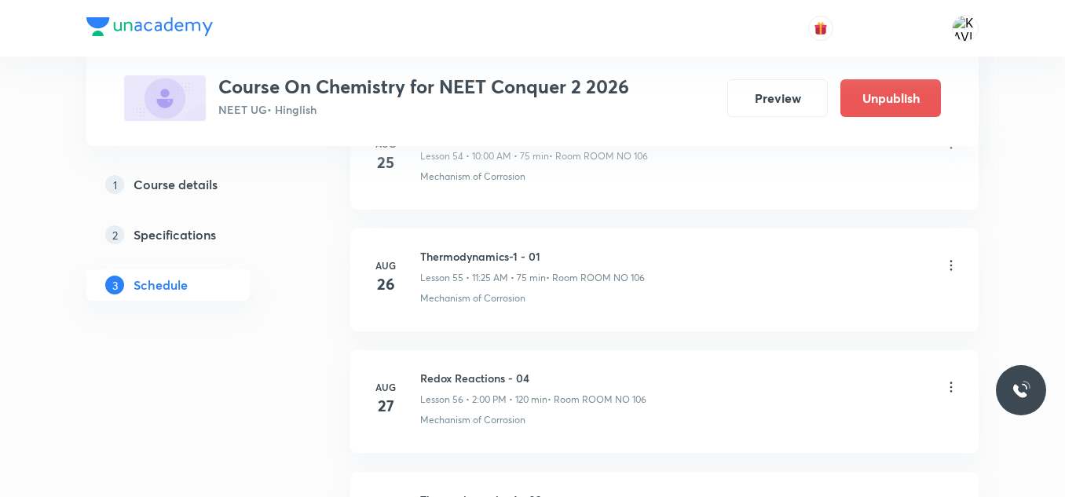
scroll to position [7221, 0]
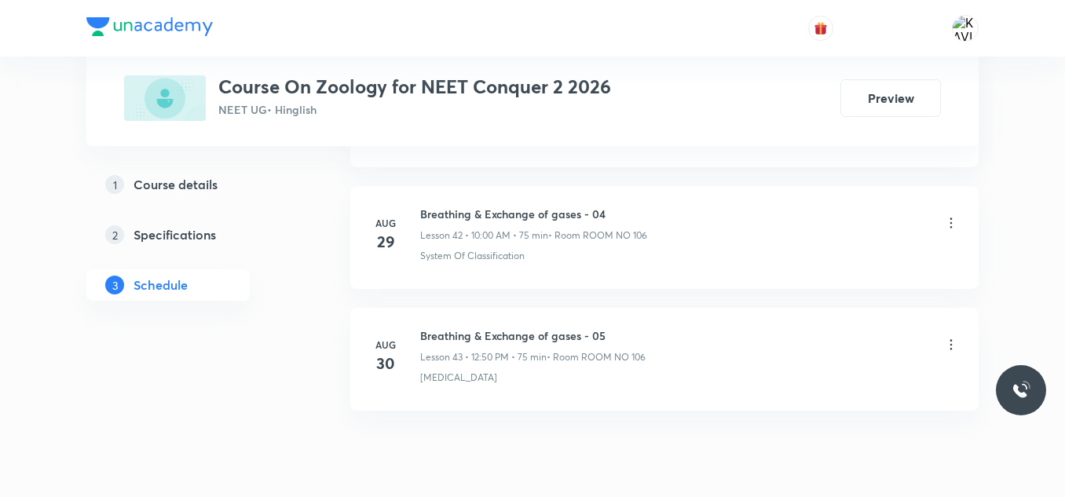
scroll to position [5996, 0]
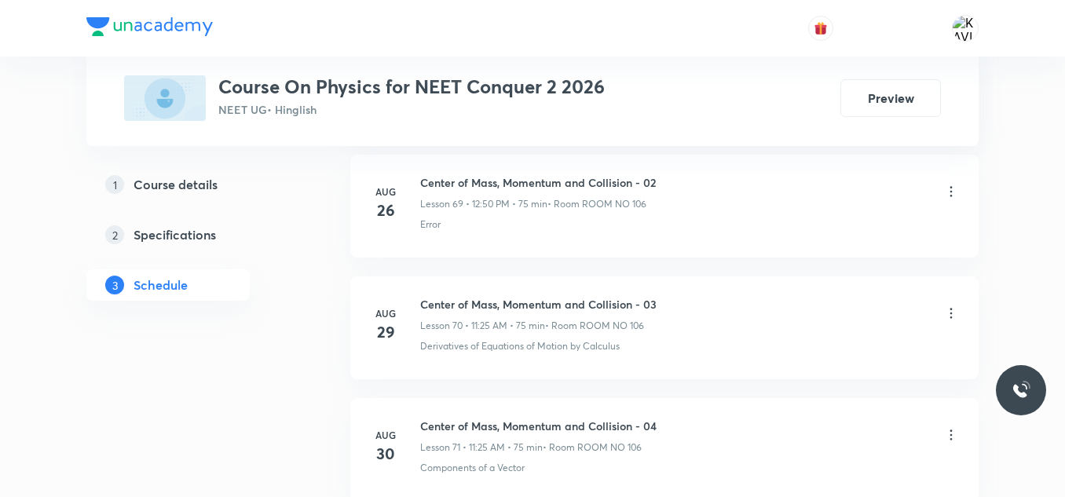
scroll to position [9404, 0]
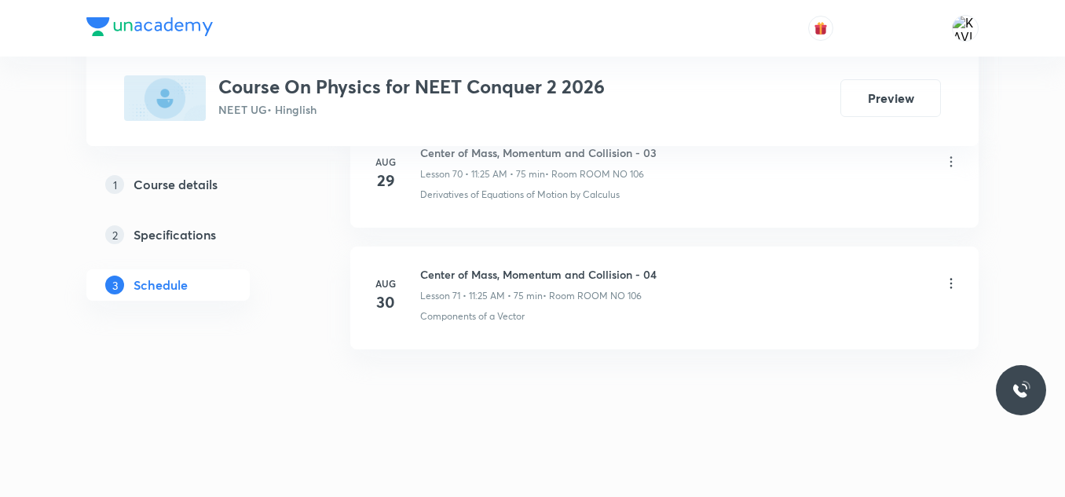
click at [454, 271] on h6 "Center of Mass, Momentum and Collision - 04" at bounding box center [538, 274] width 236 height 16
copy h6 "Center of Mass, Momentum and Collision - 04"
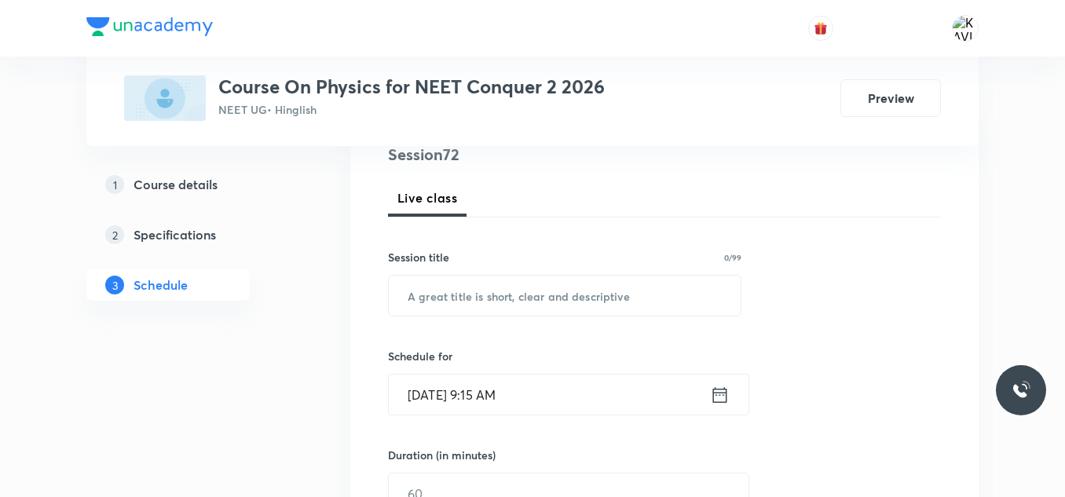
scroll to position [200, 0]
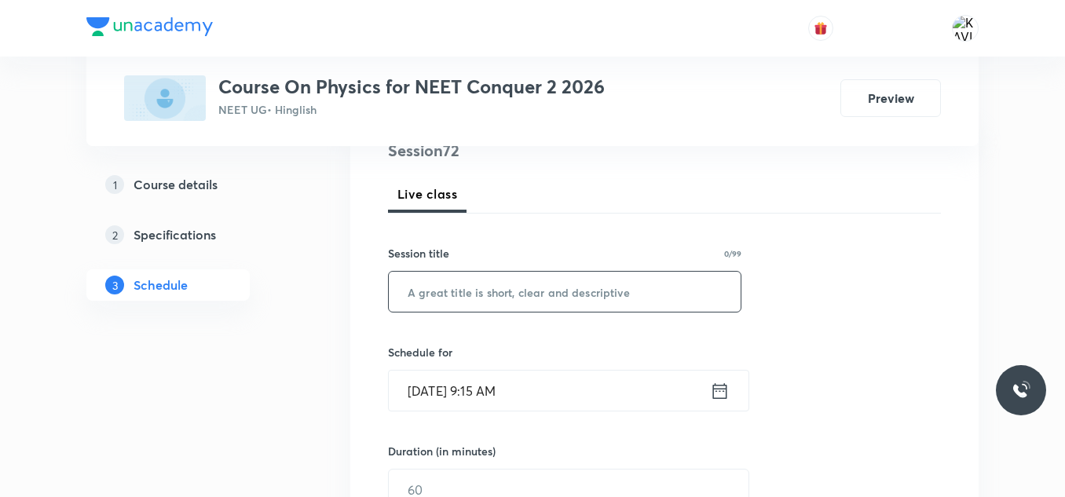
click at [482, 301] on input "text" at bounding box center [565, 292] width 352 height 40
paste input "Center of Mass, Momentum and Collision - 04"
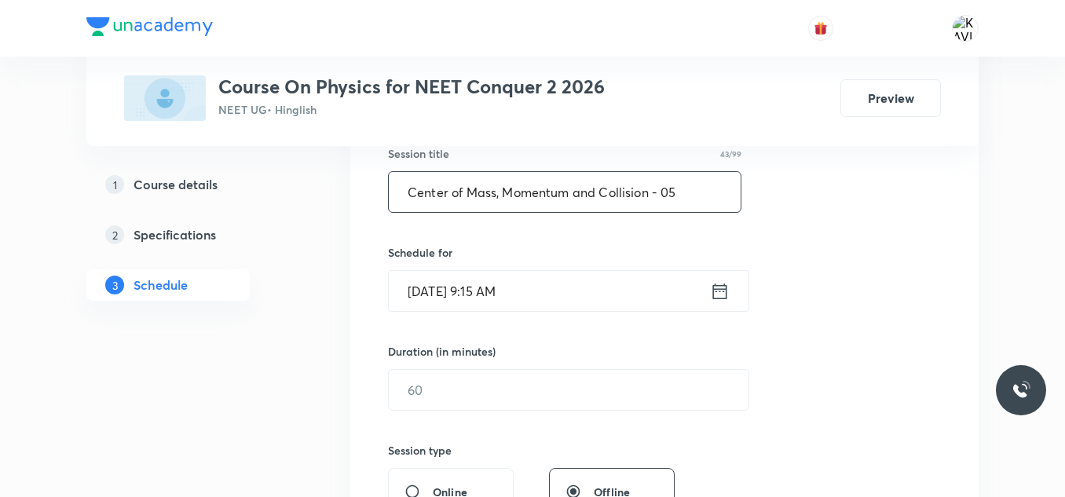
scroll to position [301, 0]
type input "Center of Mass, Momentum and Collision - 05"
click at [715, 287] on icon at bounding box center [720, 291] width 20 height 22
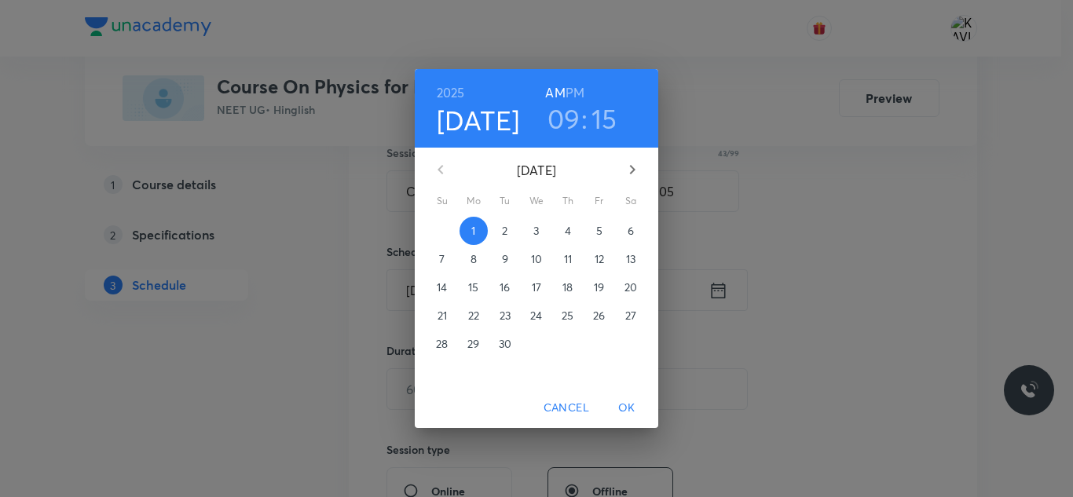
click at [574, 128] on h3 "09" at bounding box center [563, 118] width 33 height 33
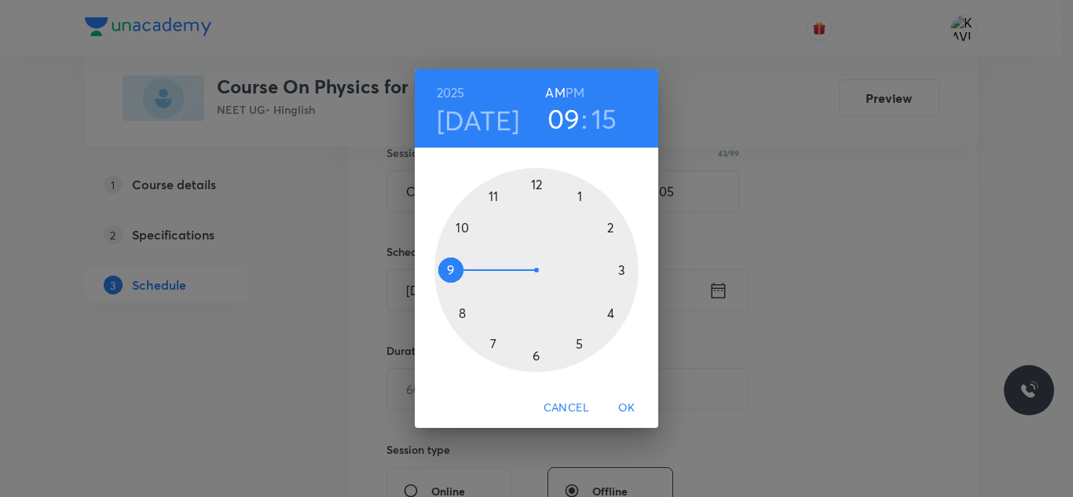
click at [493, 192] on div at bounding box center [536, 270] width 204 height 204
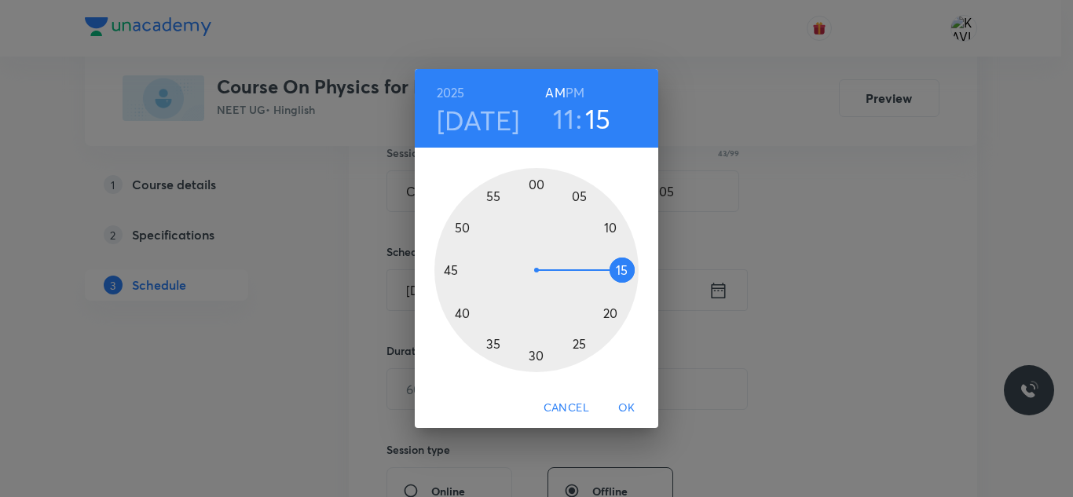
click at [578, 342] on div at bounding box center [536, 270] width 204 height 204
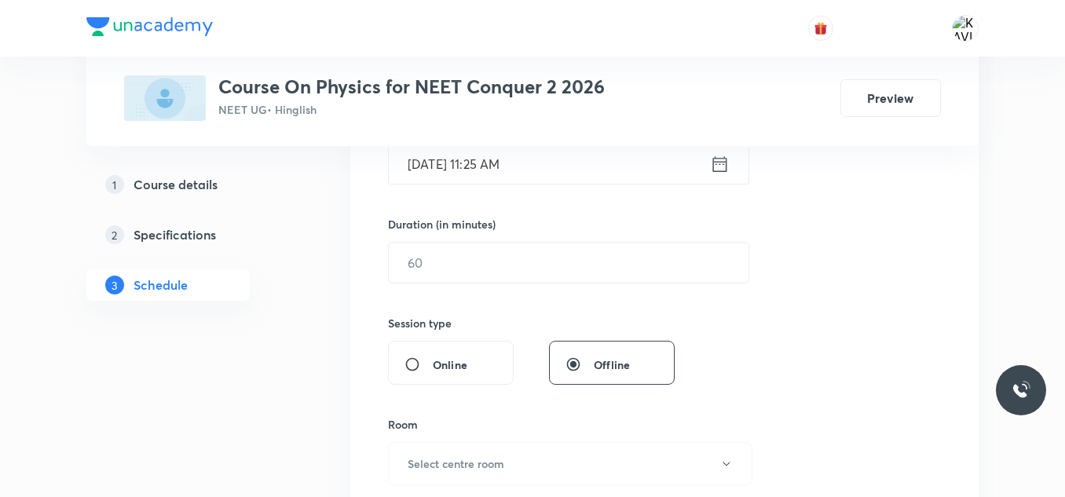
scroll to position [438, 0]
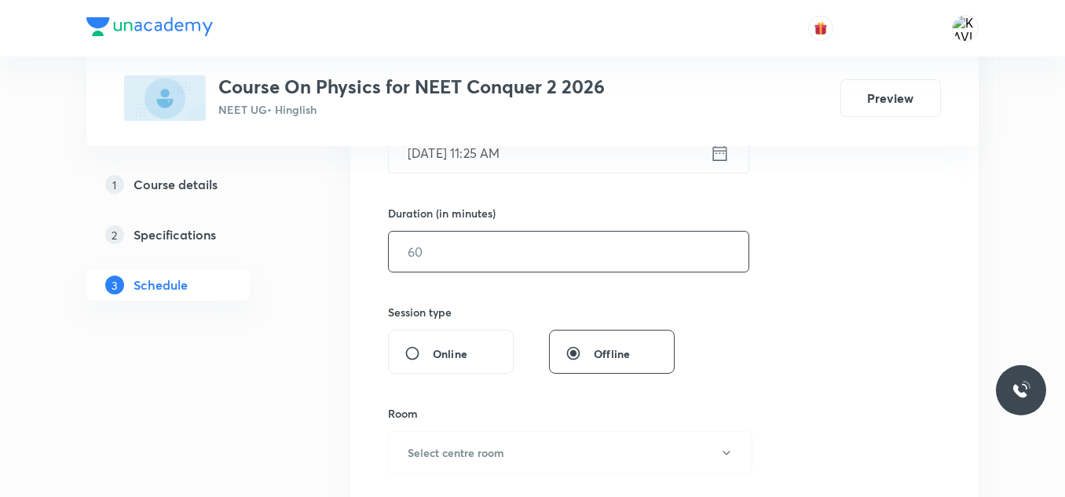
click at [457, 254] on input "text" at bounding box center [569, 252] width 360 height 40
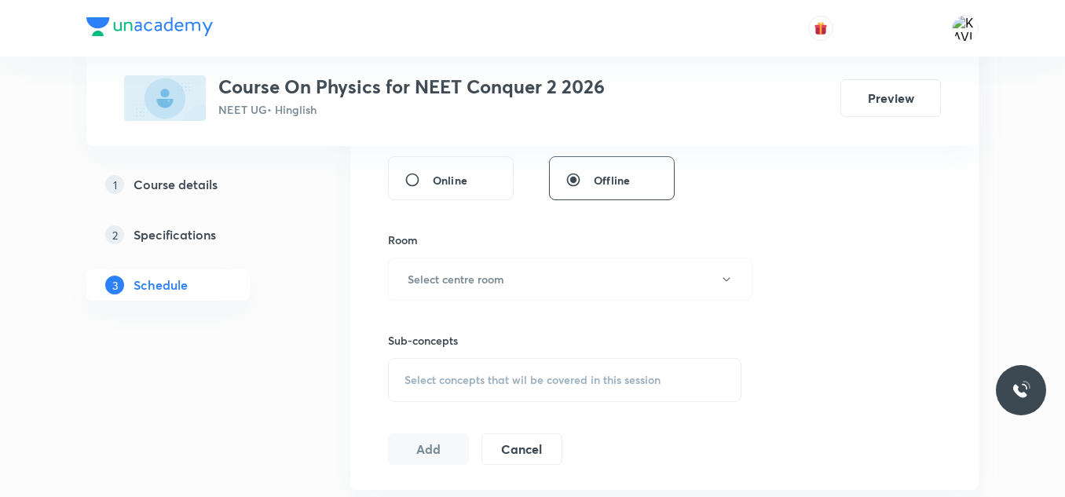
scroll to position [624, 0]
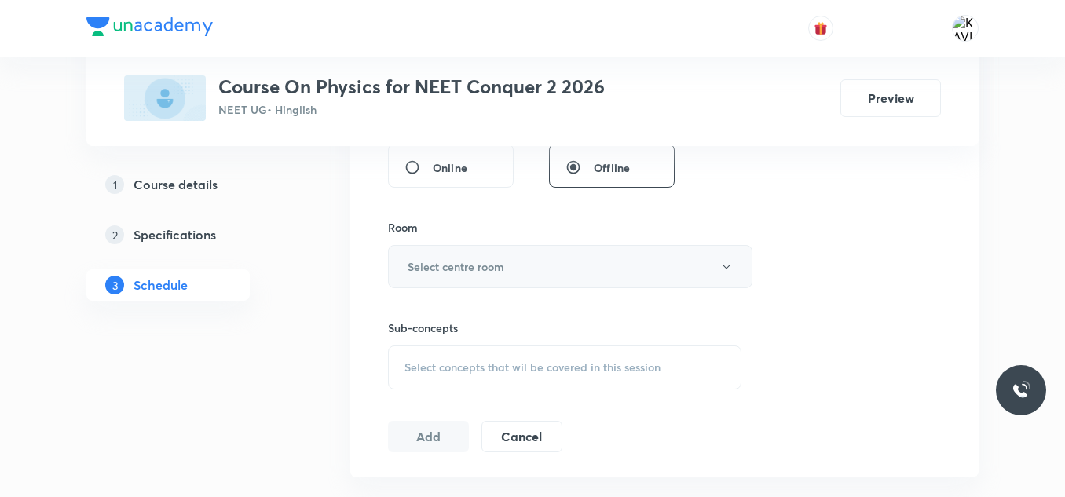
type input "75"
click at [522, 266] on button "Select centre room" at bounding box center [570, 266] width 364 height 43
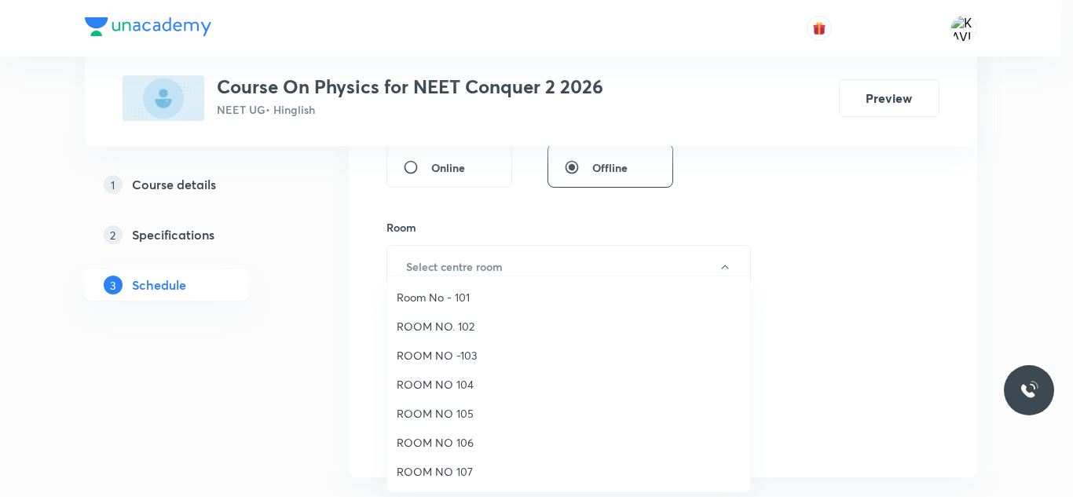
click at [470, 452] on li "ROOM NO 106" at bounding box center [568, 442] width 363 height 29
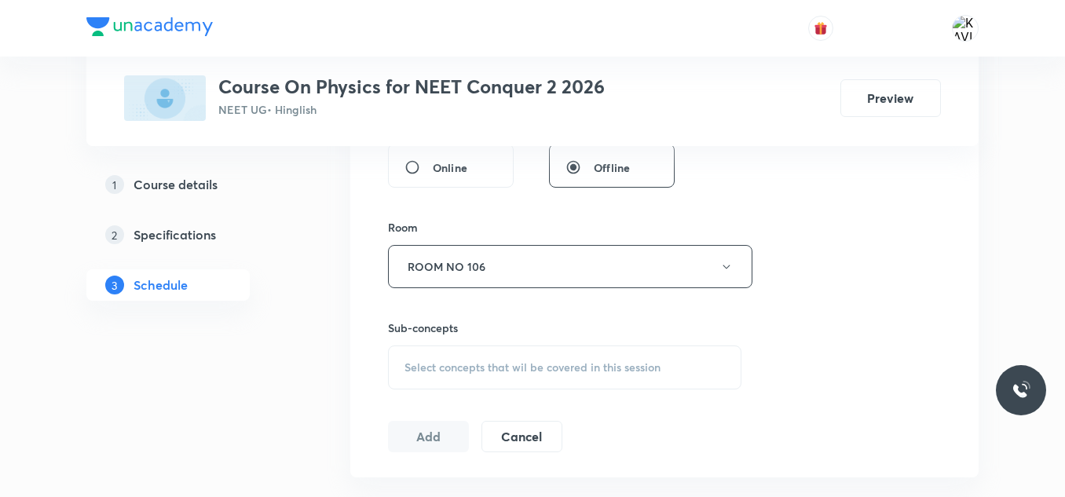
scroll to position [743, 0]
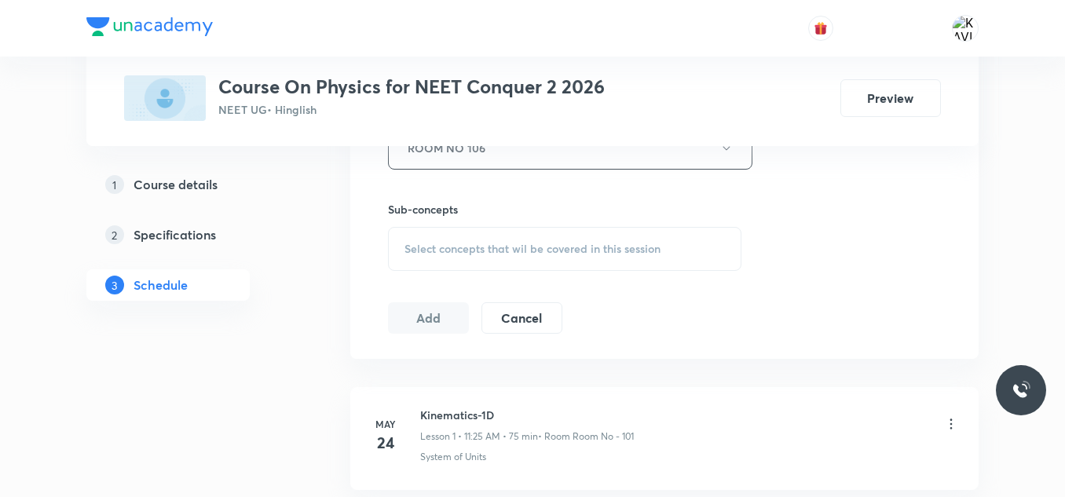
click at [461, 259] on div "Select concepts that wil be covered in this session" at bounding box center [564, 249] width 353 height 44
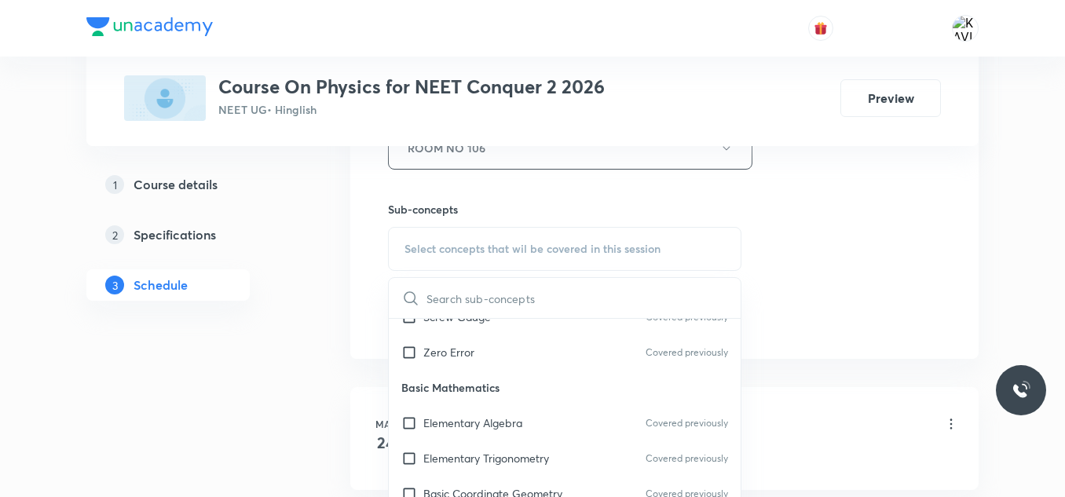
scroll to position [869, 0]
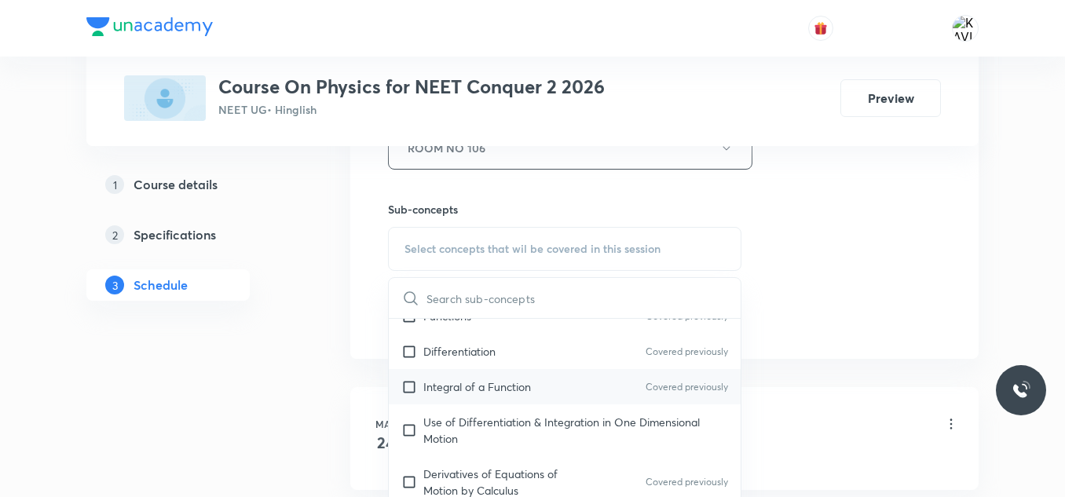
click at [516, 388] on p "Integral of a Function" at bounding box center [477, 387] width 108 height 16
checkbox input "true"
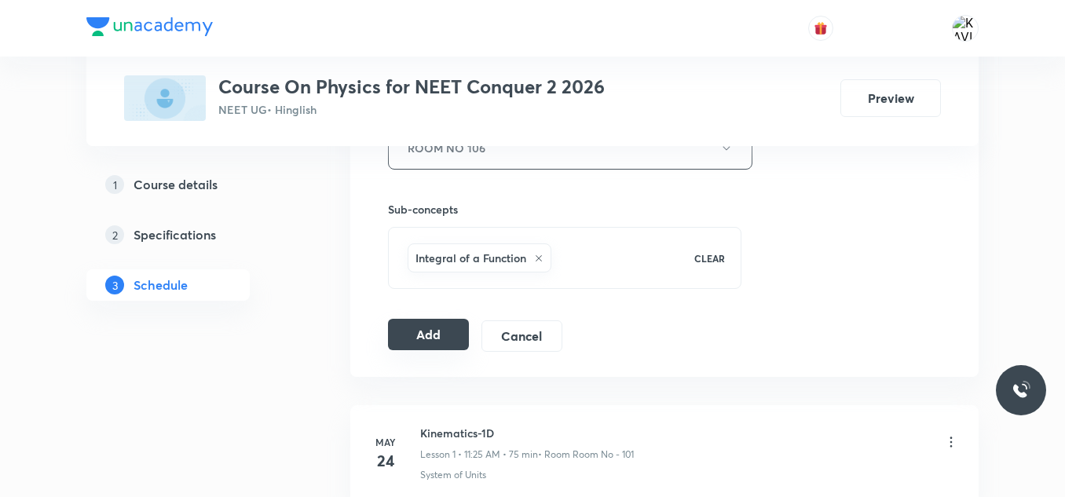
click at [426, 342] on button "Add" at bounding box center [428, 334] width 81 height 31
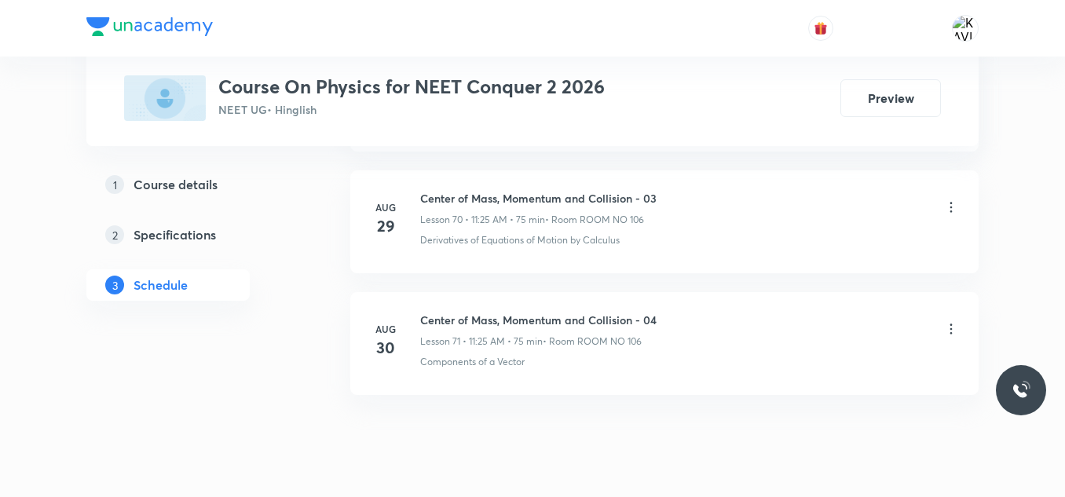
scroll to position [8682, 0]
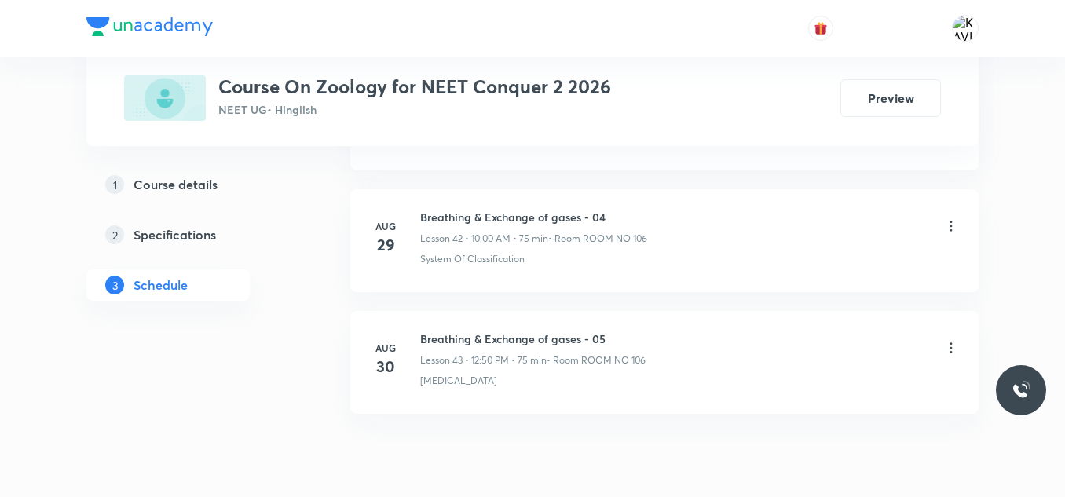
scroll to position [5930, 0]
click at [542, 335] on h6 "Breathing & Exchange of gases - 05" at bounding box center [532, 339] width 225 height 16
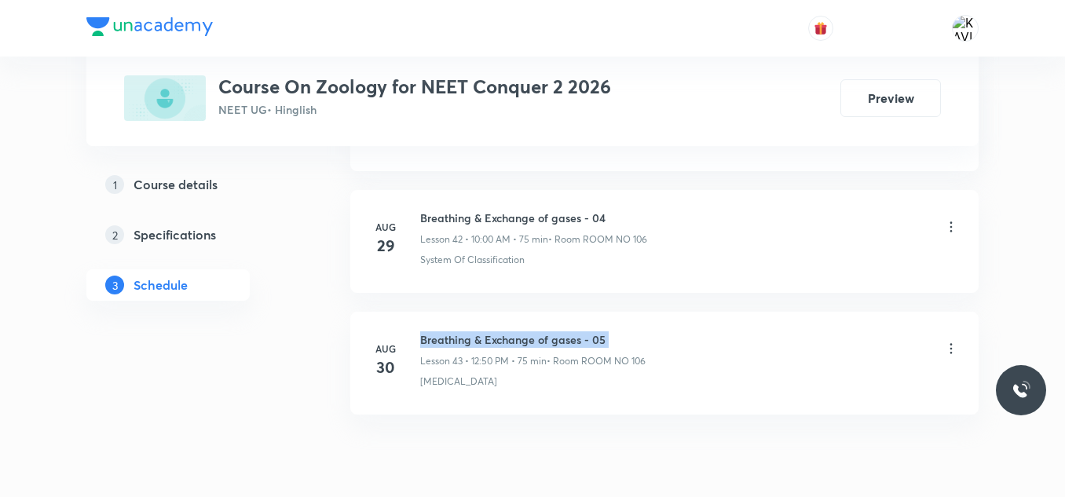
copy h6 "Breathing & Exchange of gases - 05"
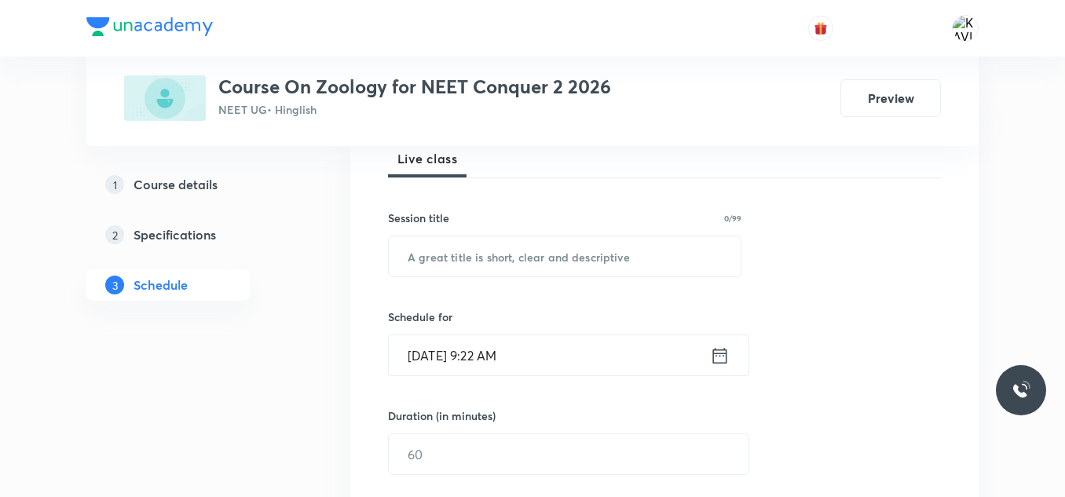
scroll to position [257, 0]
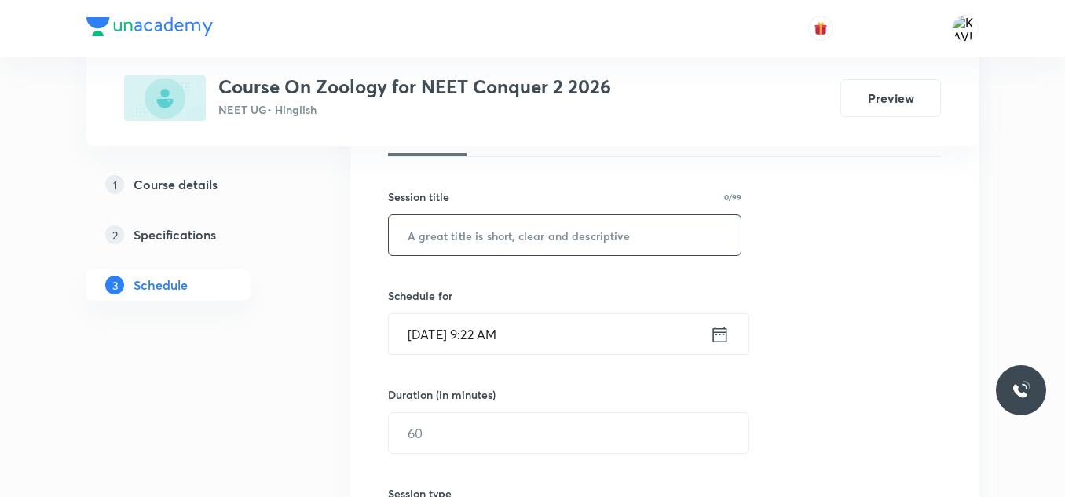
click at [455, 242] on input "text" at bounding box center [565, 235] width 352 height 40
paste input "Breathing & Exchange of gases - 05"
type input "Breathing & Exchange of gases - 06"
click at [731, 330] on div "[DATE] 9:22 AM ​" at bounding box center [568, 334] width 361 height 42
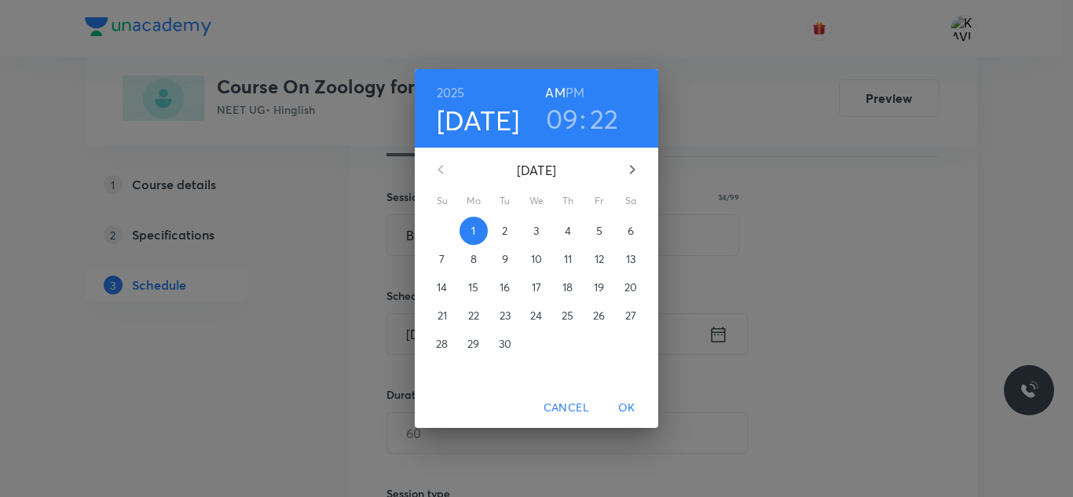
click at [577, 91] on h6 "PM" at bounding box center [574, 93] width 19 height 22
click at [561, 130] on h3 "09" at bounding box center [562, 118] width 33 height 33
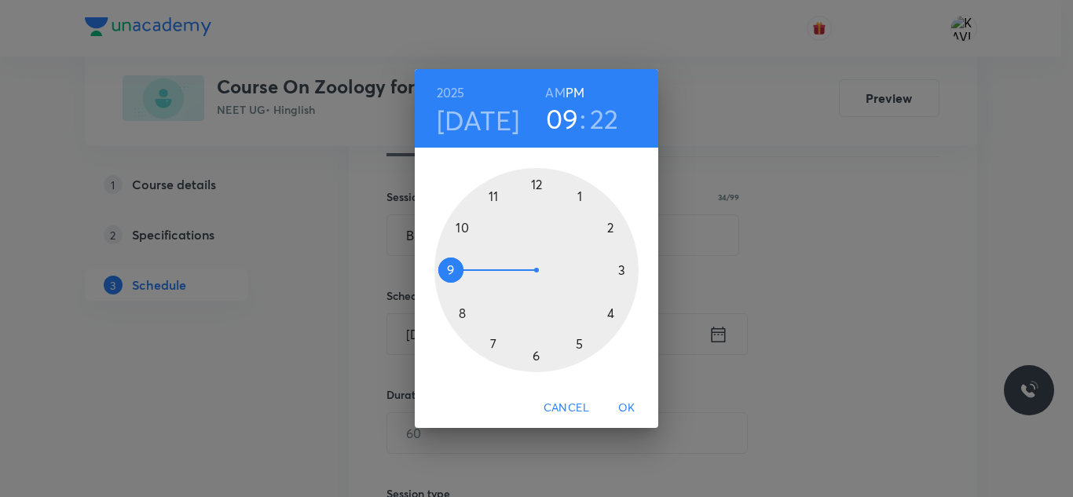
click at [536, 179] on div at bounding box center [536, 270] width 204 height 204
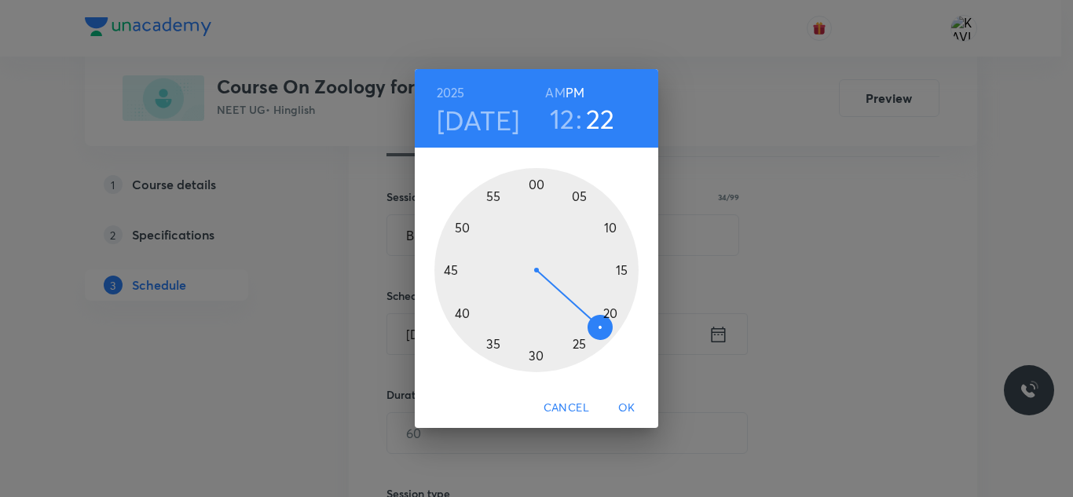
click at [462, 225] on div at bounding box center [536, 270] width 204 height 204
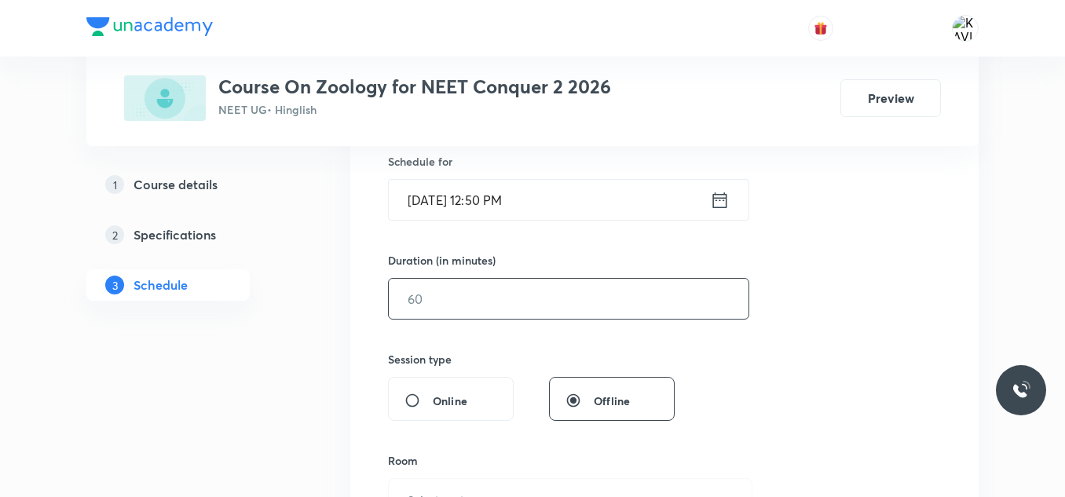
scroll to position [392, 0]
click at [459, 312] on input "text" at bounding box center [569, 298] width 360 height 40
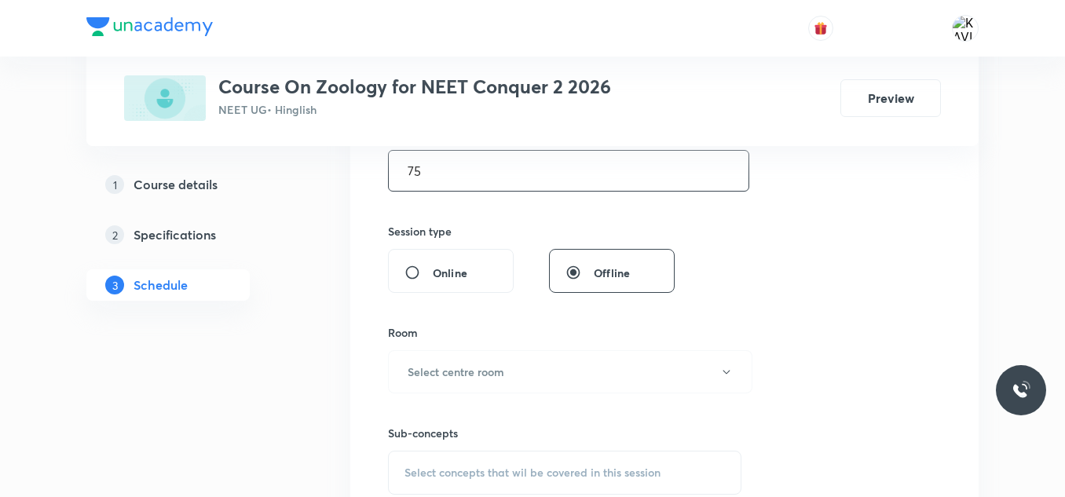
scroll to position [521, 0]
type input "75"
click at [448, 386] on button "Select centre room" at bounding box center [570, 370] width 364 height 43
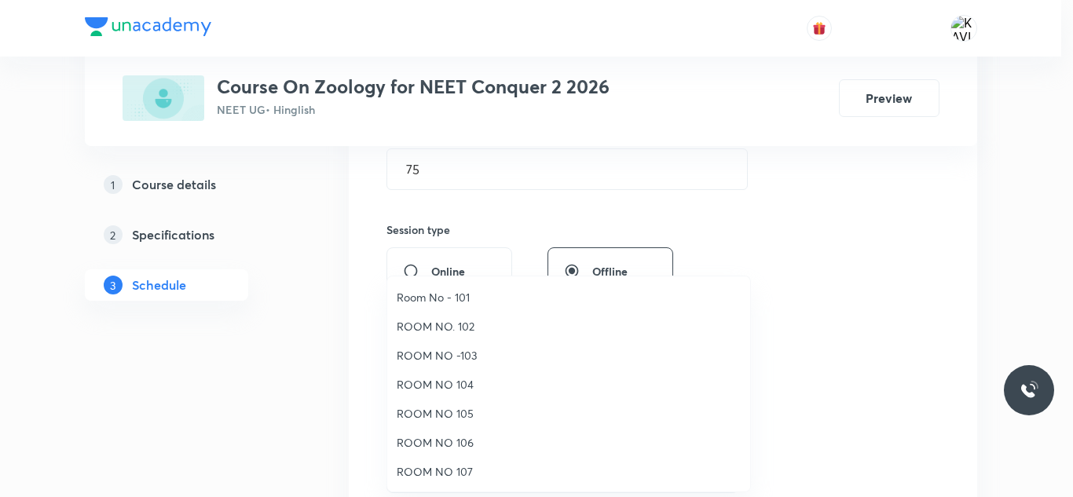
click at [459, 445] on span "ROOM NO 106" at bounding box center [569, 442] width 344 height 16
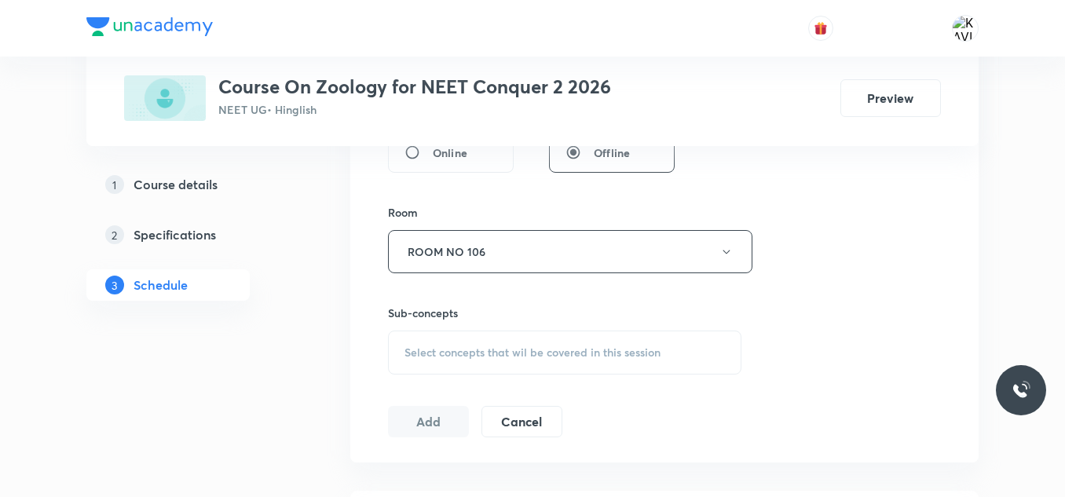
scroll to position [640, 0]
click at [434, 349] on span "Select concepts that wil be covered in this session" at bounding box center [532, 352] width 256 height 13
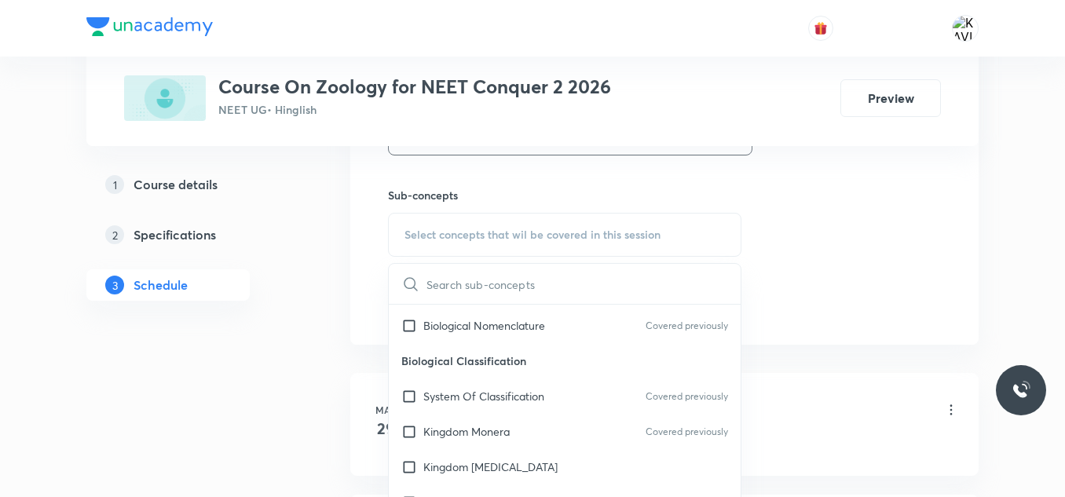
scroll to position [664, 0]
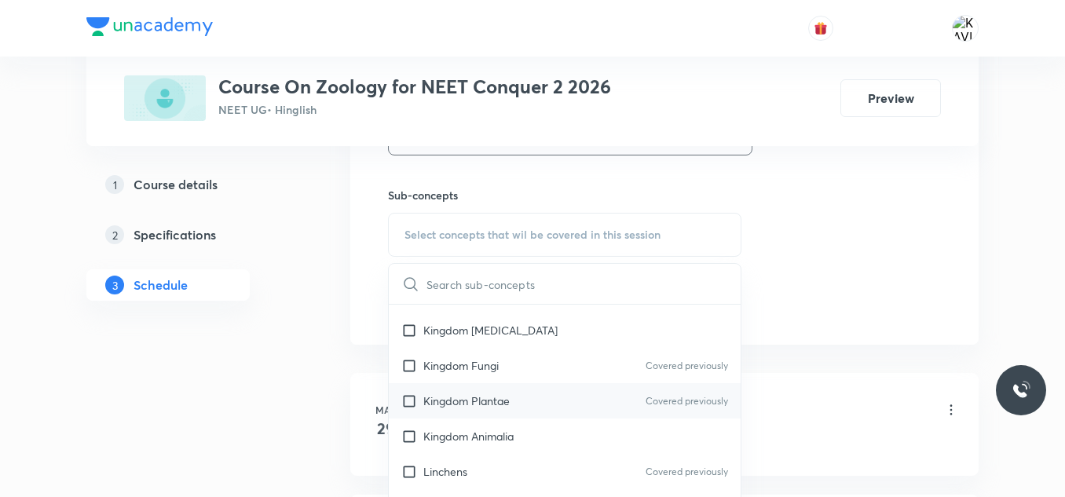
click at [493, 401] on p "Kingdom Plantae" at bounding box center [466, 401] width 86 height 16
checkbox input "true"
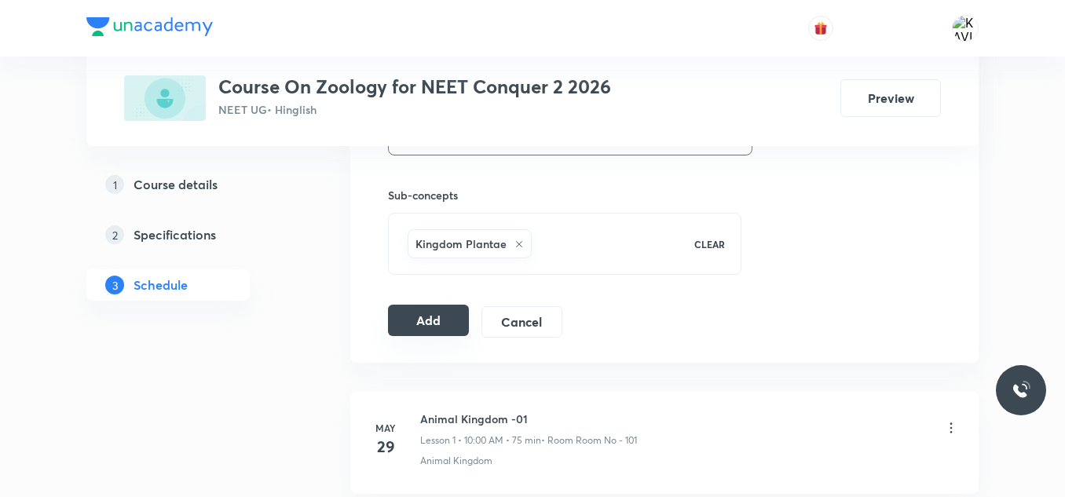
click at [424, 330] on button "Add" at bounding box center [428, 320] width 81 height 31
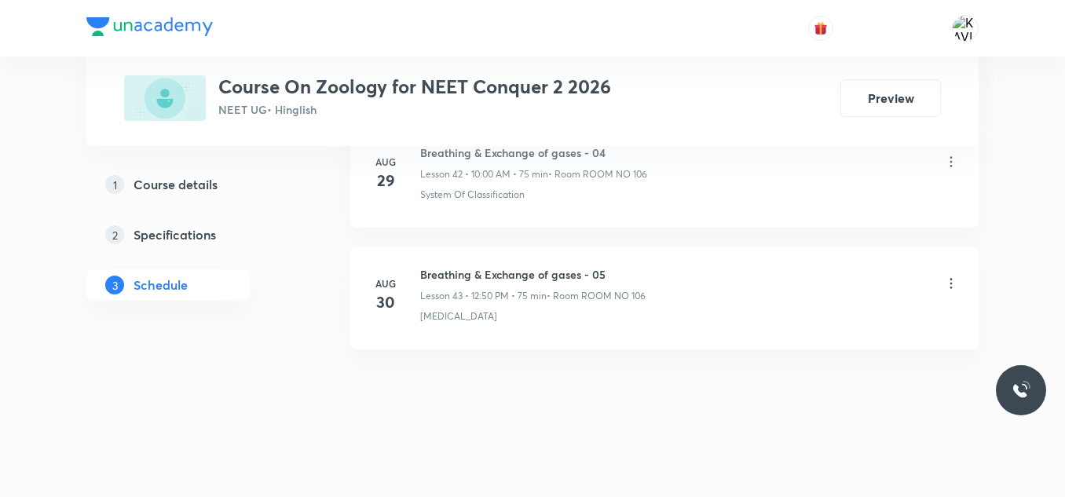
scroll to position [5274, 0]
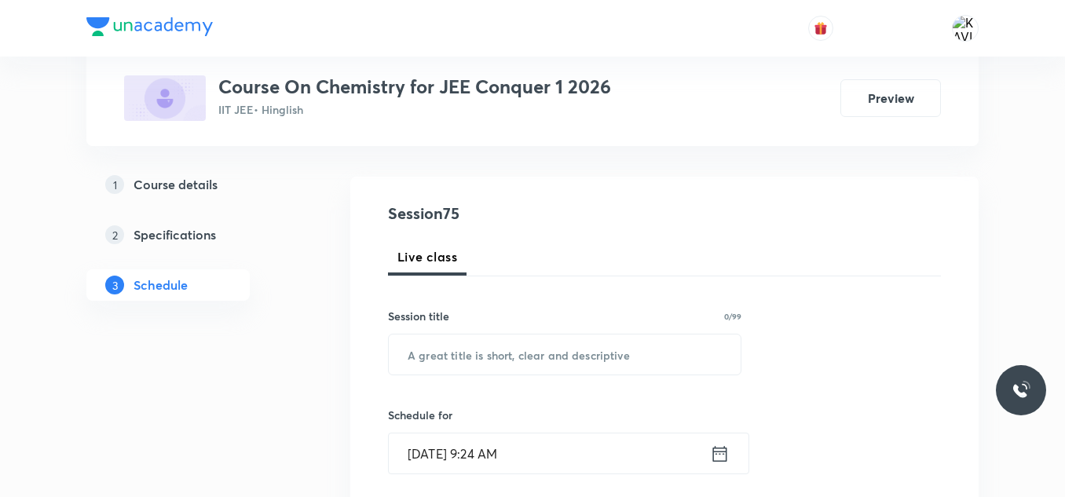
scroll to position [138, 0]
click at [461, 351] on input "text" at bounding box center [565, 354] width 352 height 40
paste input "Isomerism 5"
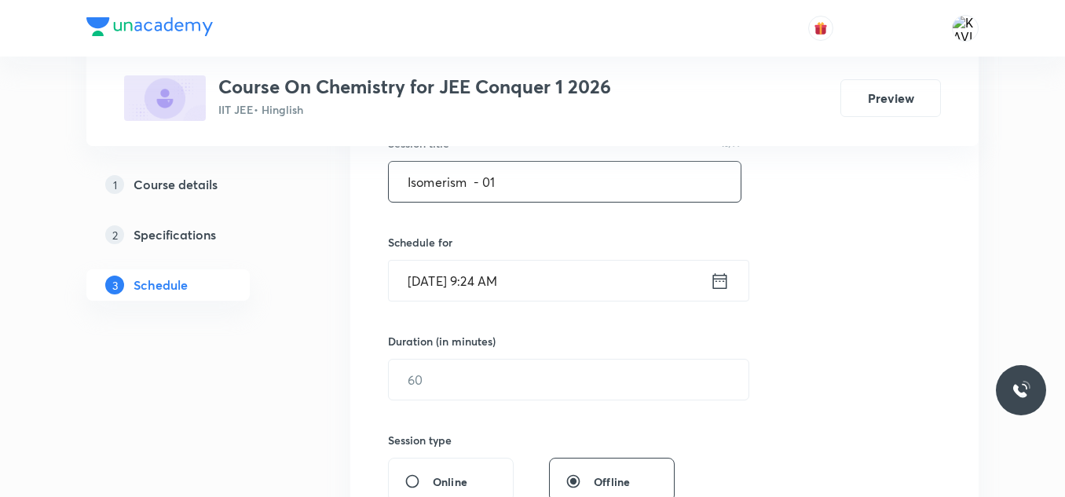
type input "Isomerism - 01"
click at [727, 272] on icon at bounding box center [720, 281] width 20 height 22
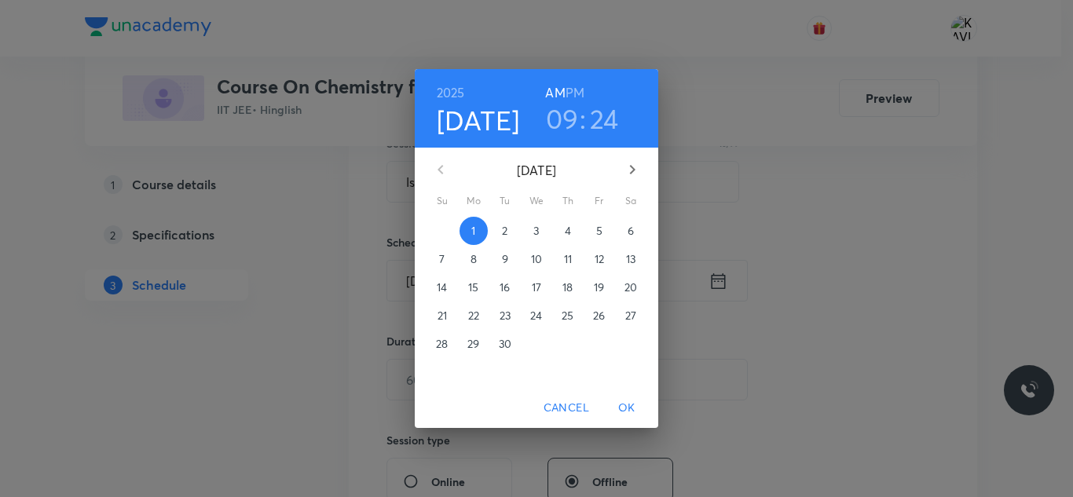
click at [569, 123] on h3 "09" at bounding box center [562, 118] width 33 height 33
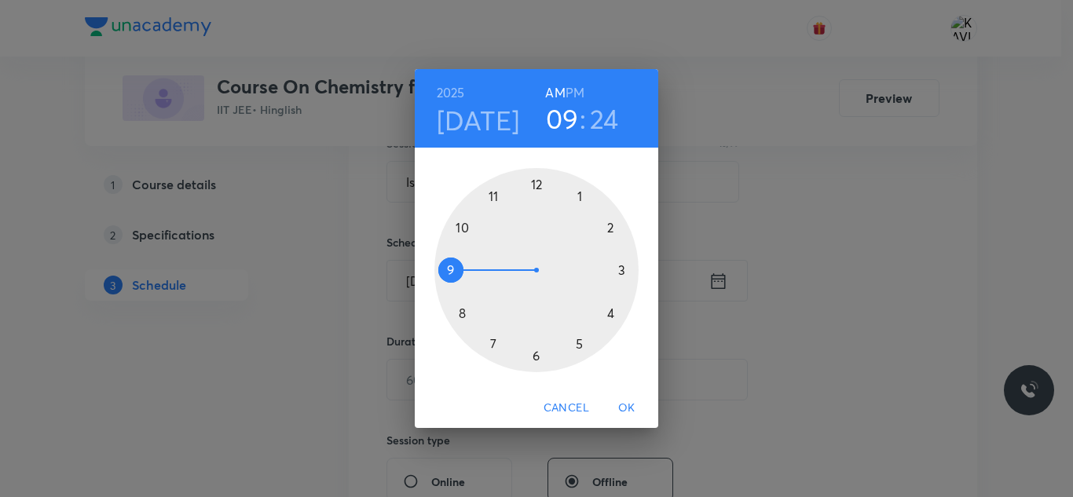
click at [464, 227] on div at bounding box center [536, 270] width 204 height 204
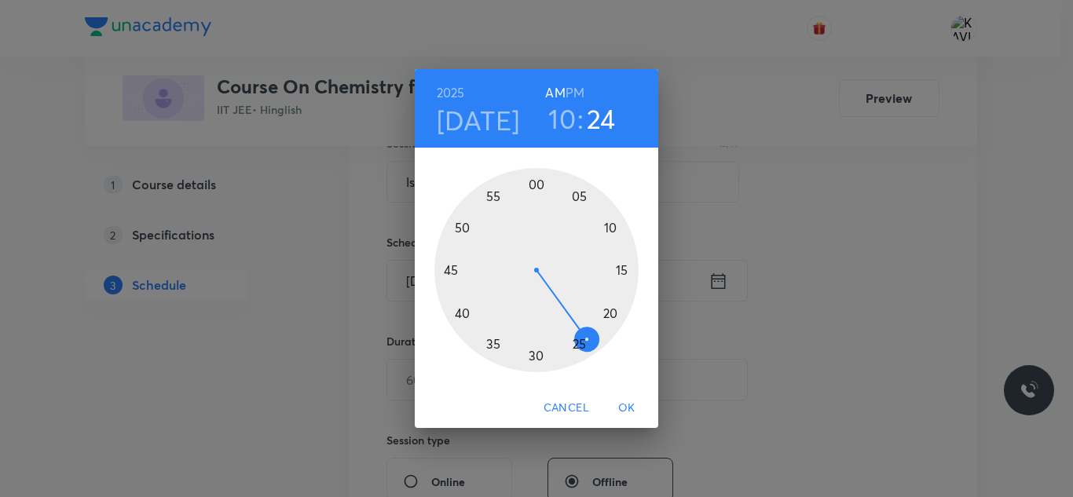
click at [535, 188] on div at bounding box center [536, 270] width 204 height 204
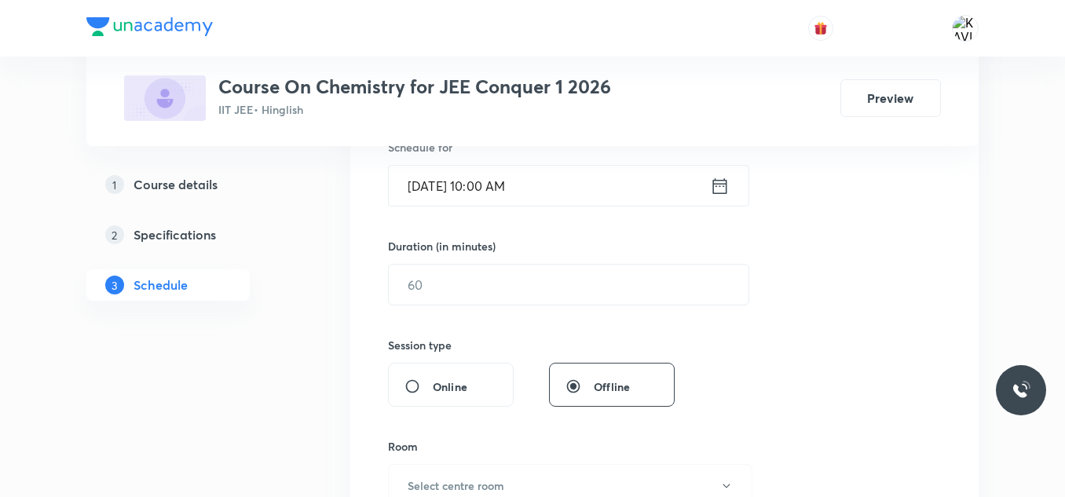
scroll to position [409, 0]
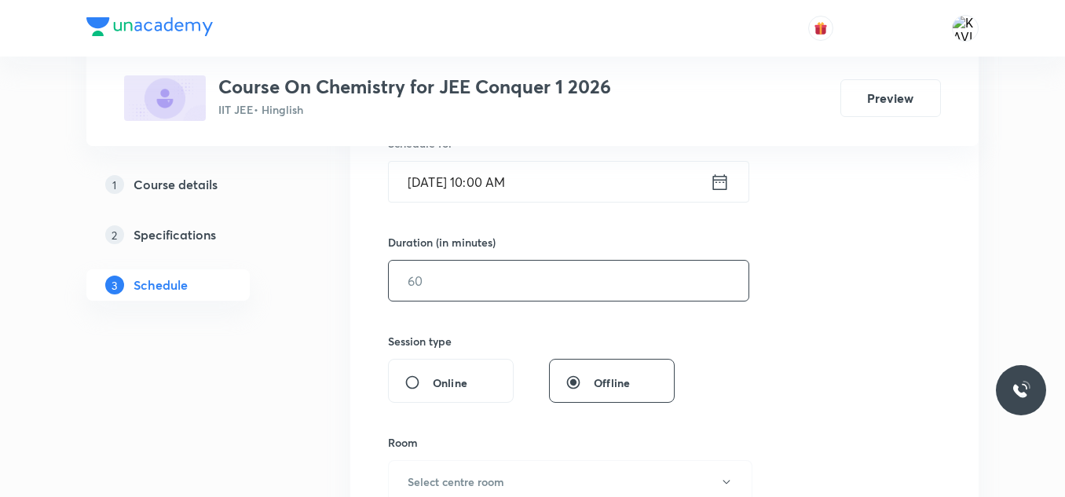
click at [504, 296] on input "text" at bounding box center [569, 281] width 360 height 40
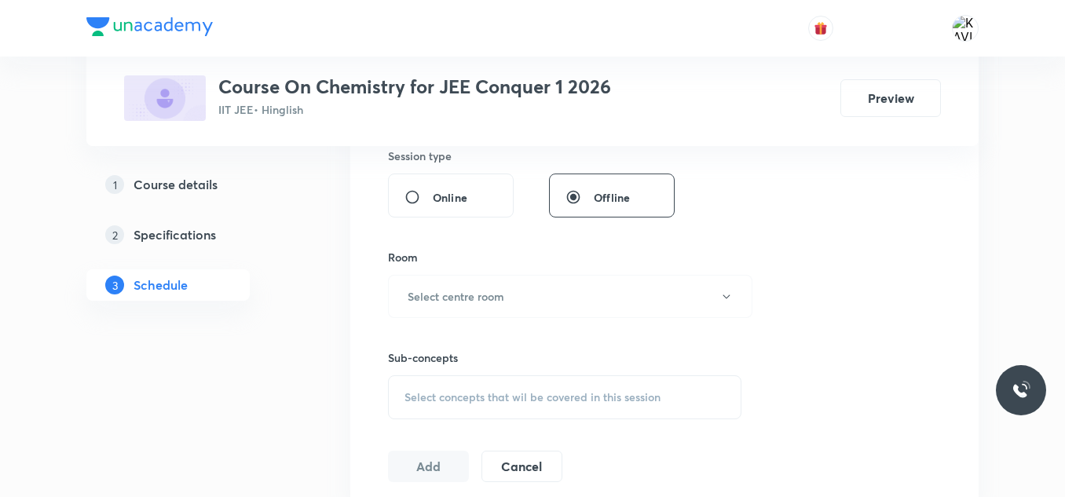
scroll to position [595, 0]
type input "75"
click at [451, 301] on h6 "Select centre room" at bounding box center [456, 295] width 97 height 16
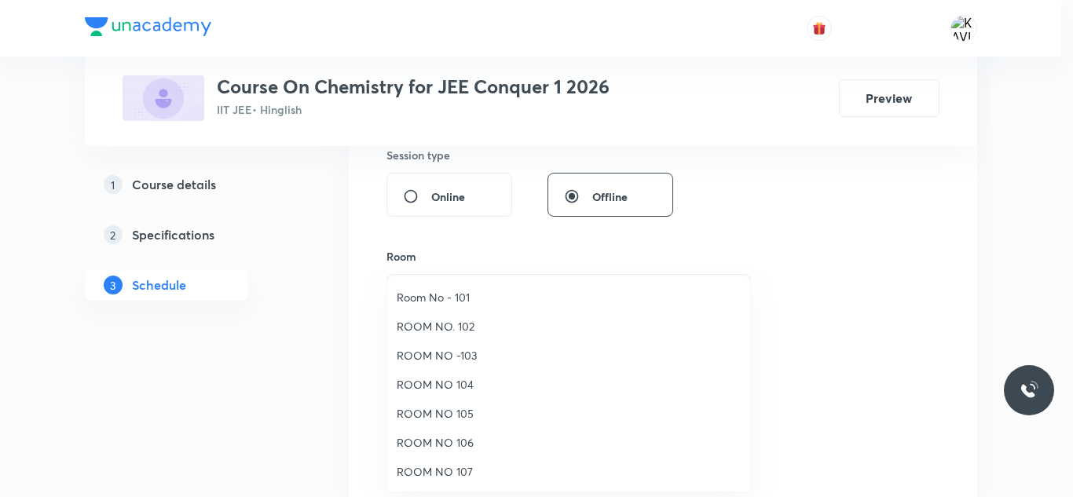
click at [468, 302] on span "Room No - 101" at bounding box center [569, 297] width 344 height 16
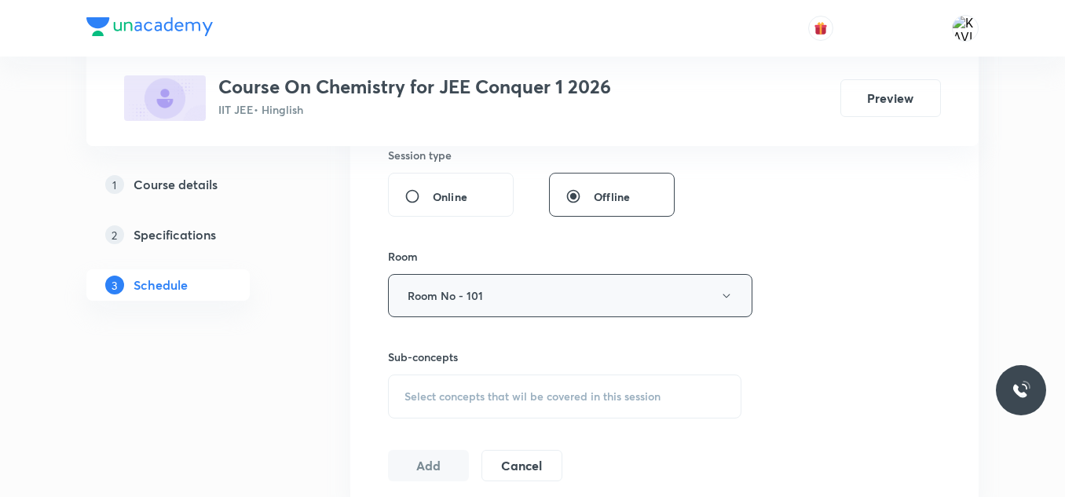
scroll to position [758, 0]
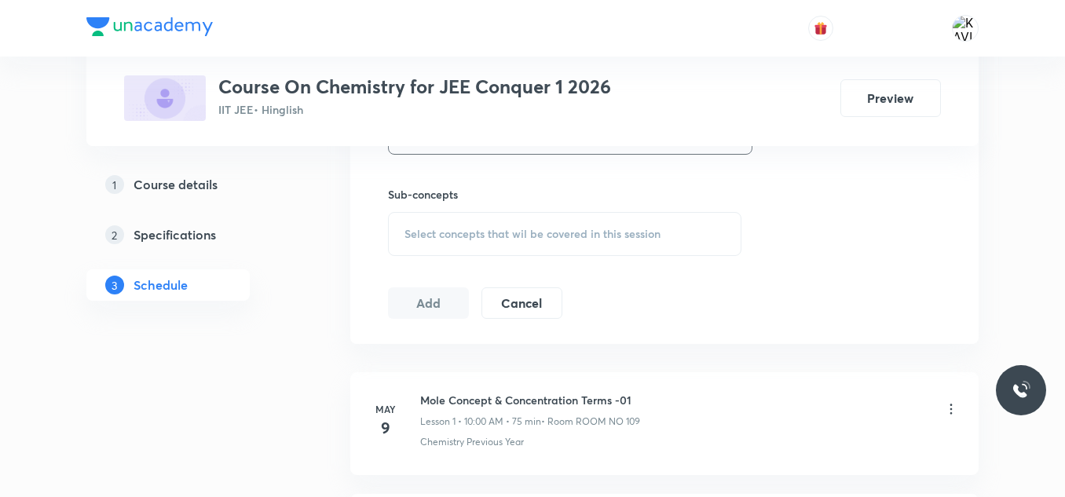
click at [493, 216] on div "Select concepts that wil be covered in this session" at bounding box center [564, 234] width 353 height 44
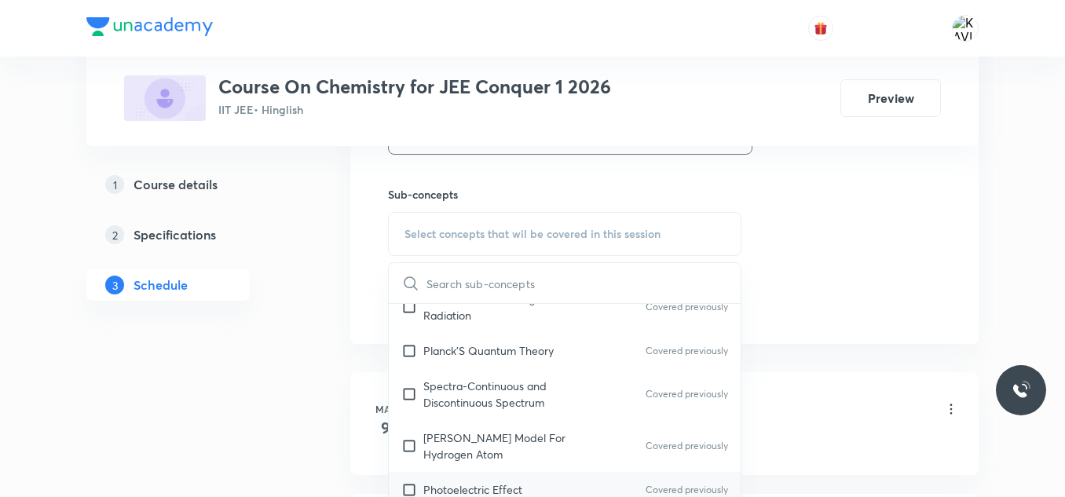
scroll to position [993, 0]
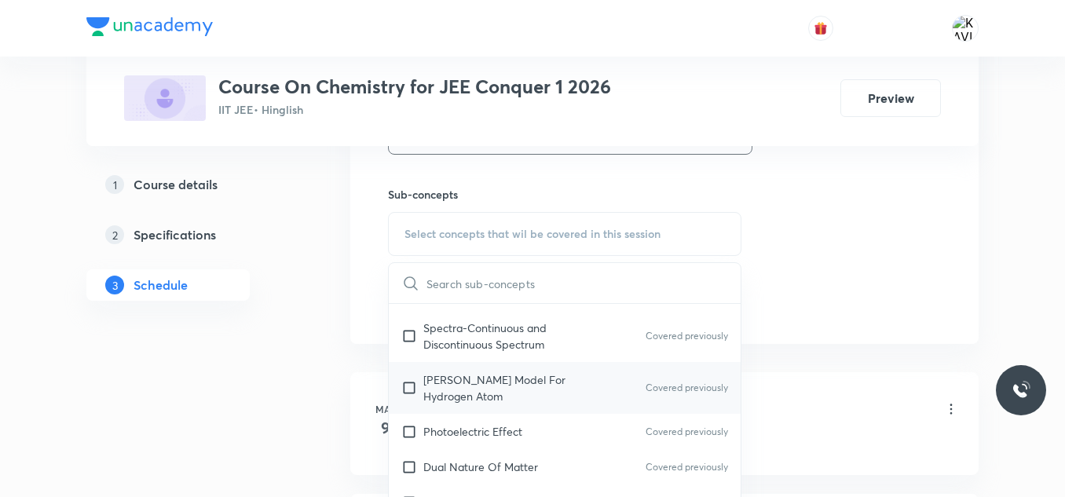
click at [521, 382] on p "Bohr’s Model For Hydrogen Atom" at bounding box center [502, 387] width 159 height 33
checkbox input "true"
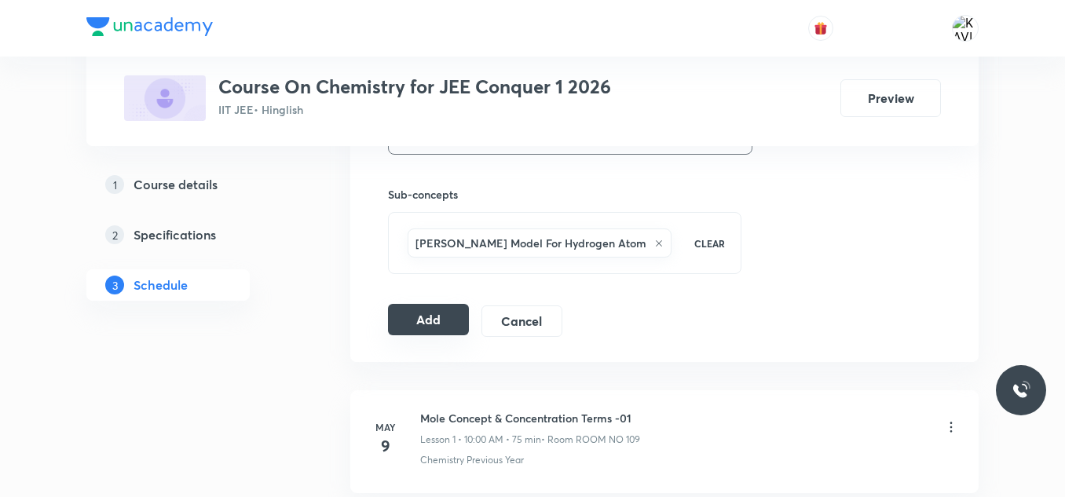
click at [418, 320] on button "Add" at bounding box center [428, 319] width 81 height 31
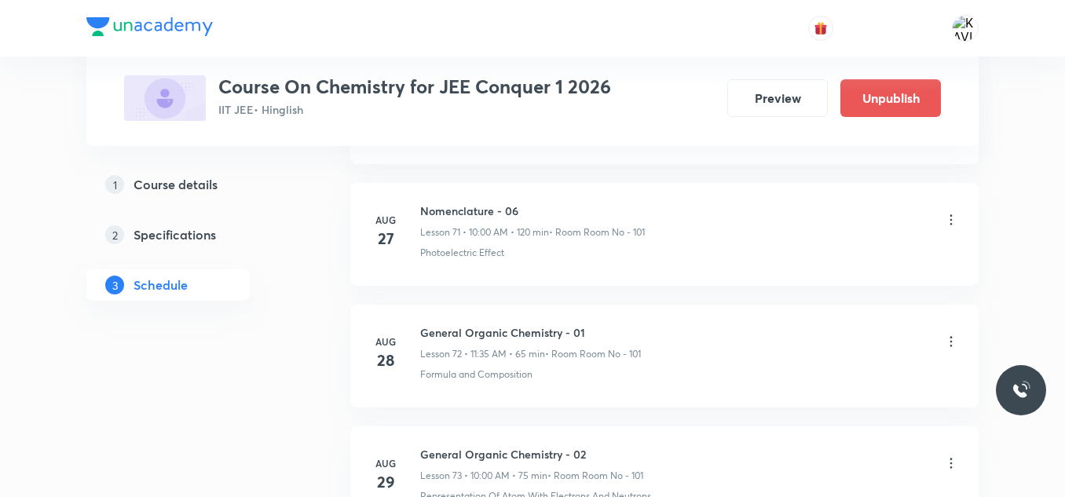
scroll to position [9169, 0]
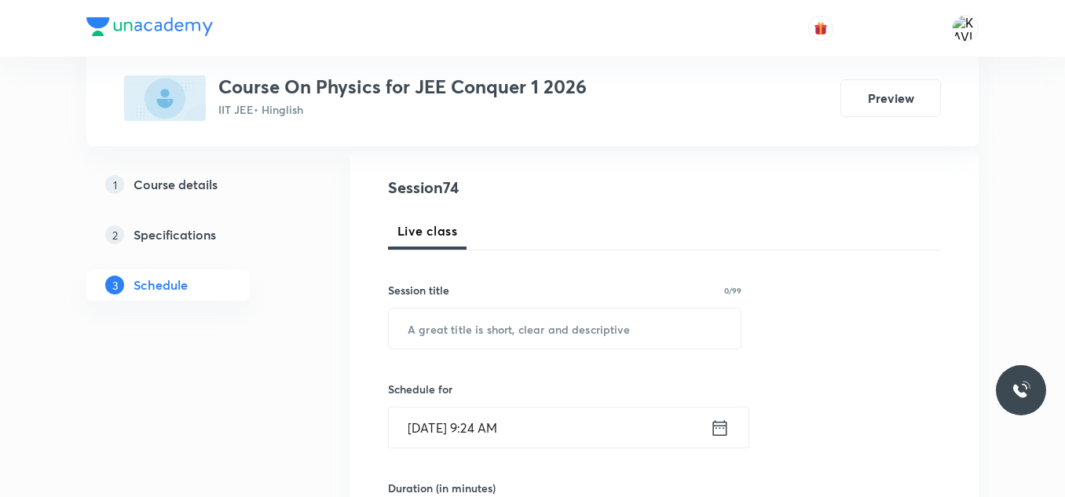
scroll to position [161, 0]
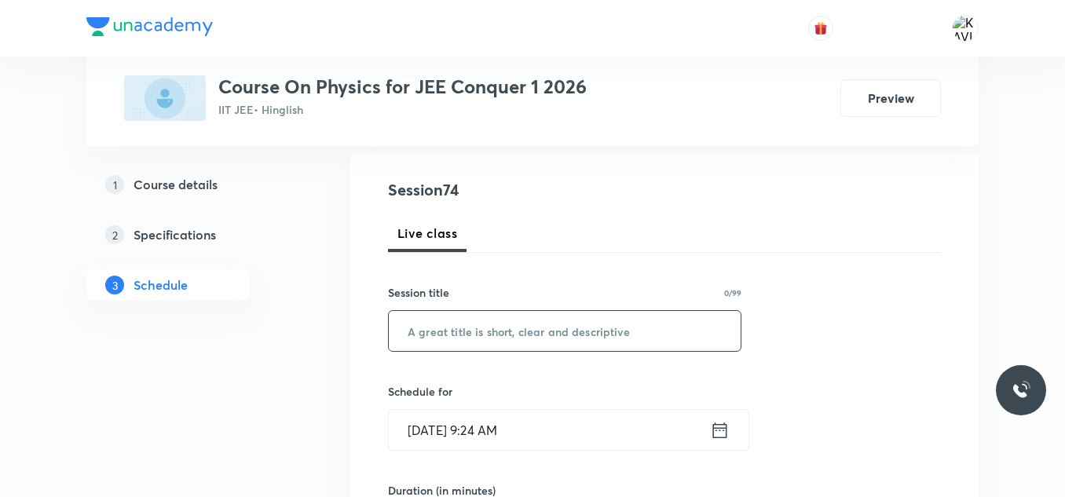
drag, startPoint x: 611, startPoint y: 222, endPoint x: 486, endPoint y: 340, distance: 171.7
click at [486, 340] on input "text" at bounding box center [565, 331] width 352 height 40
click at [499, 326] on input "text" at bounding box center [565, 331] width 352 height 40
paste input "Fluid Mechanics 7"
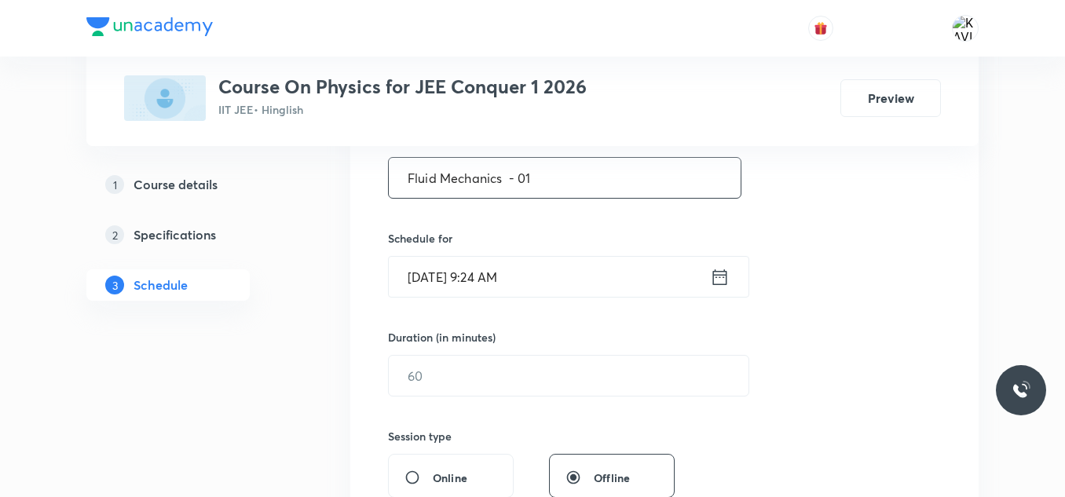
scroll to position [315, 0]
type input "Fluid Mechanics - 01"
click at [712, 282] on icon at bounding box center [720, 276] width 20 height 22
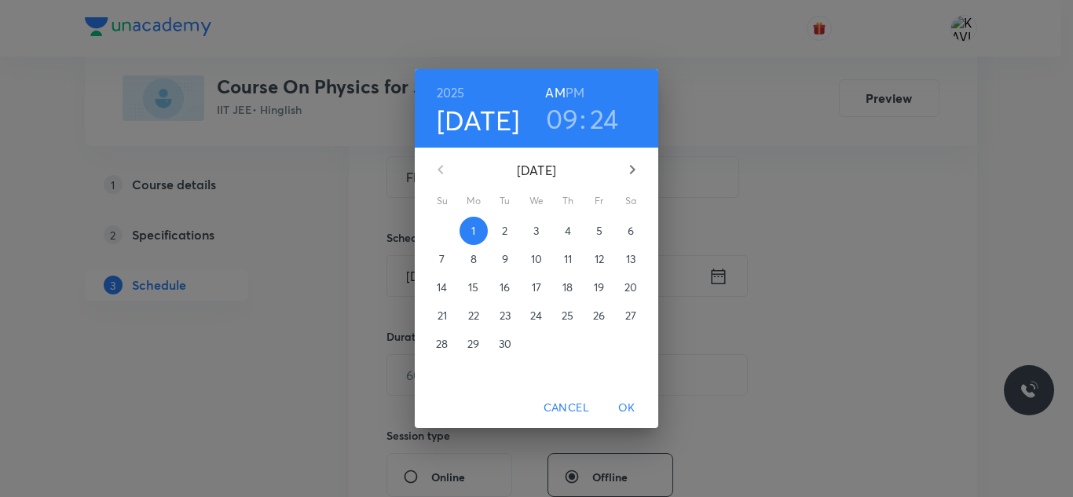
click at [563, 119] on h3 "09" at bounding box center [562, 118] width 33 height 33
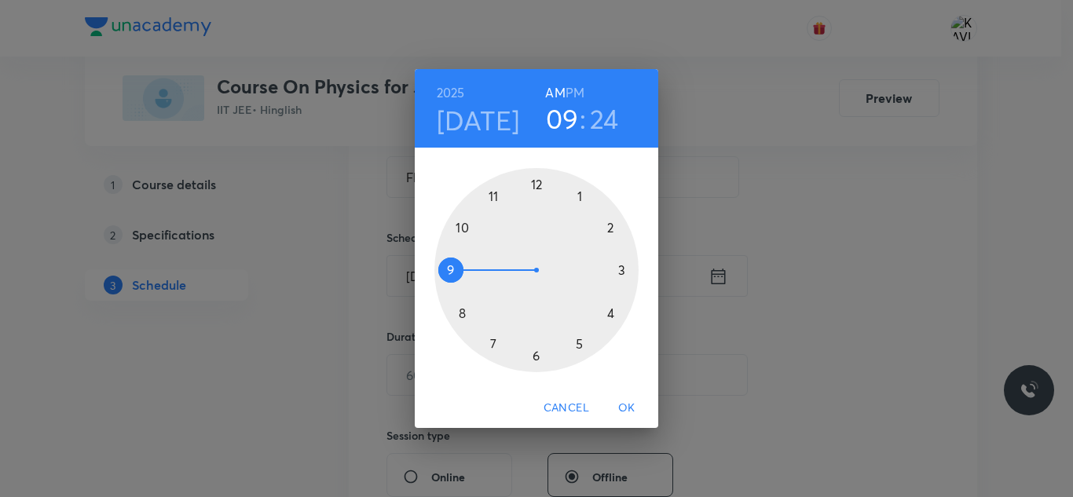
click at [494, 198] on div at bounding box center [536, 270] width 204 height 204
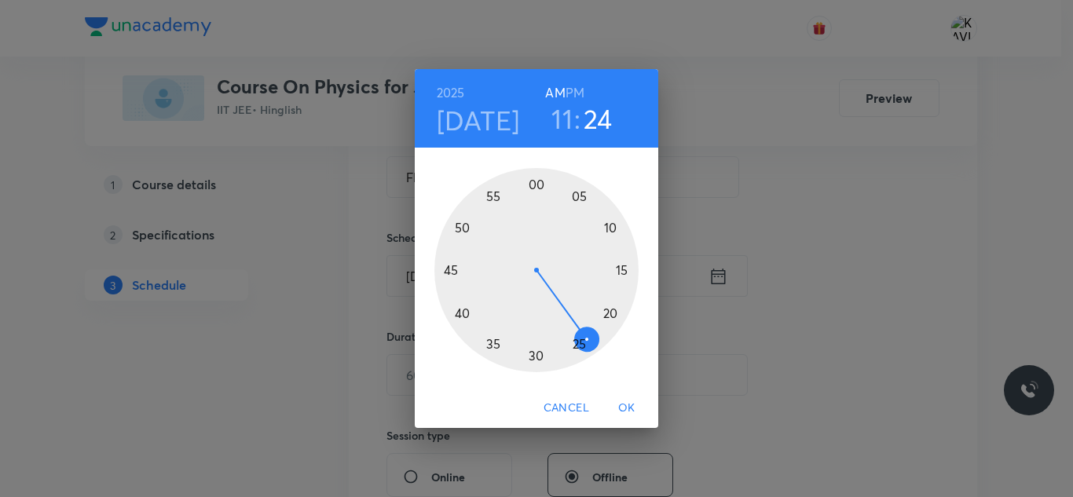
click at [579, 346] on div at bounding box center [536, 270] width 204 height 204
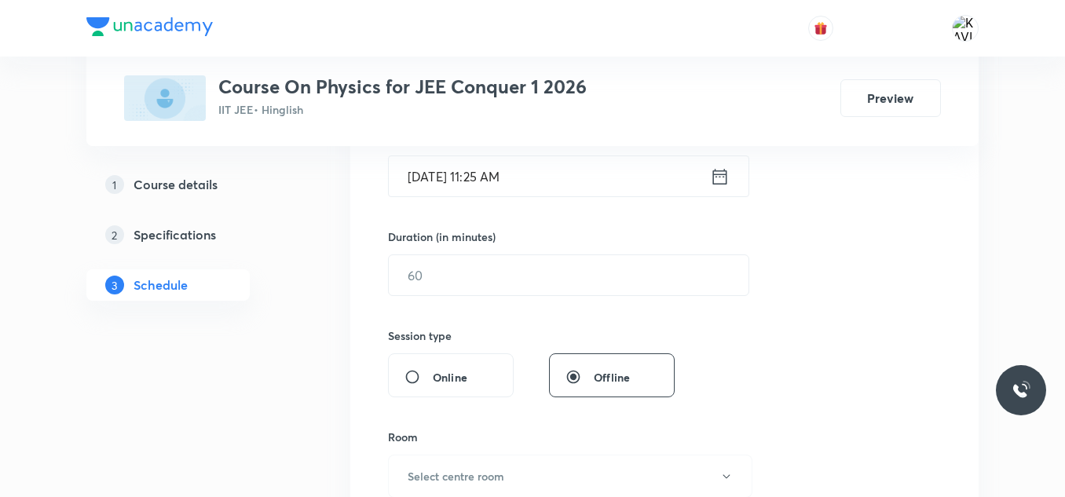
scroll to position [466, 0]
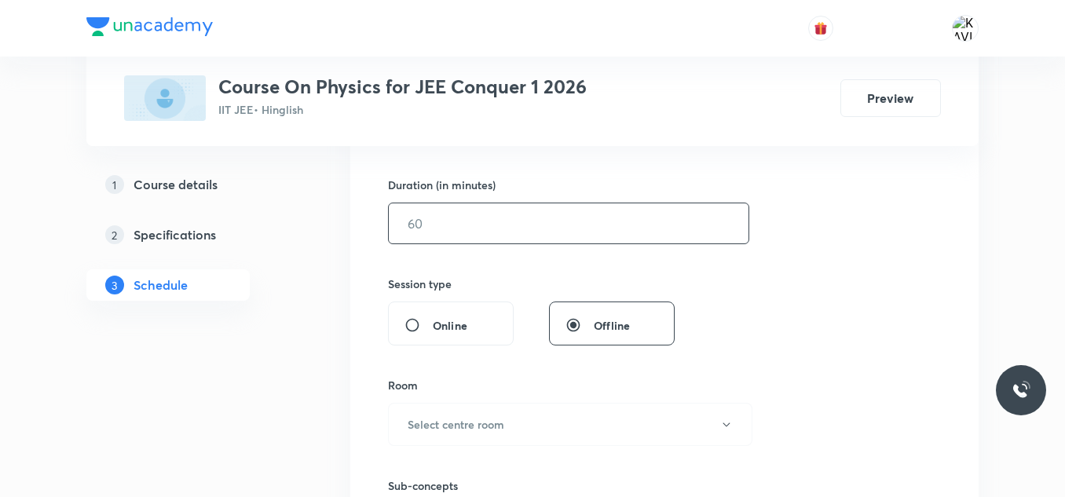
click at [510, 218] on input "text" at bounding box center [569, 223] width 360 height 40
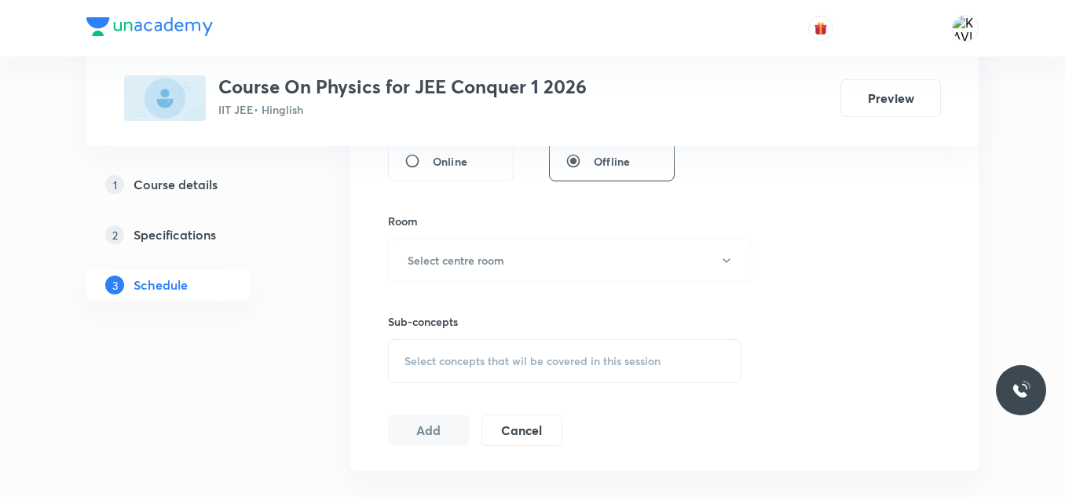
scroll to position [653, 0]
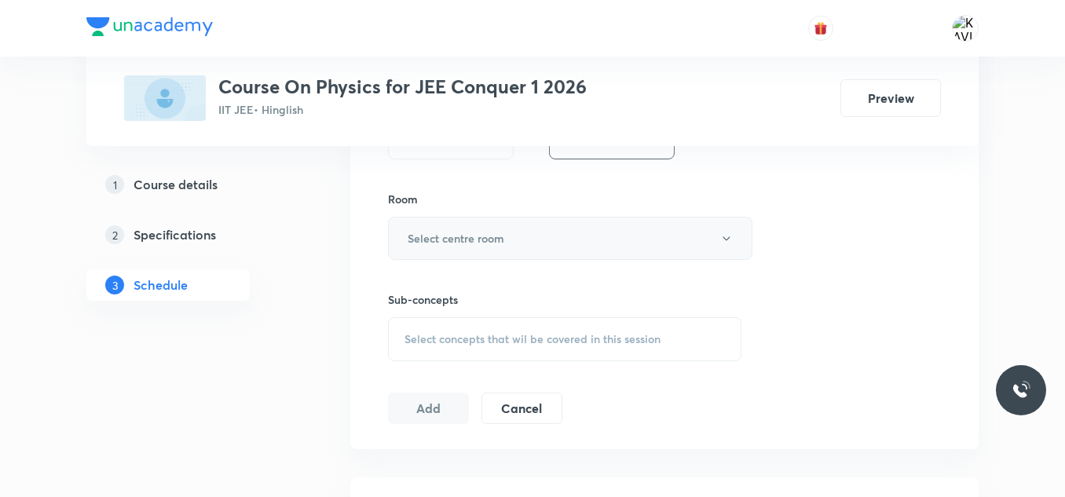
type input "75"
click at [512, 234] on button "Select centre room" at bounding box center [570, 238] width 364 height 43
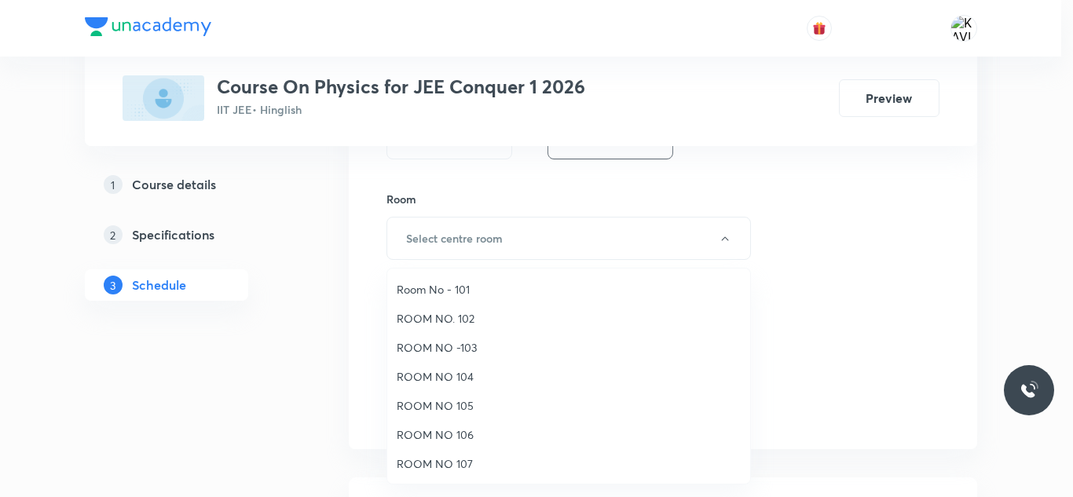
click at [489, 286] on span "Room No - 101" at bounding box center [569, 289] width 344 height 16
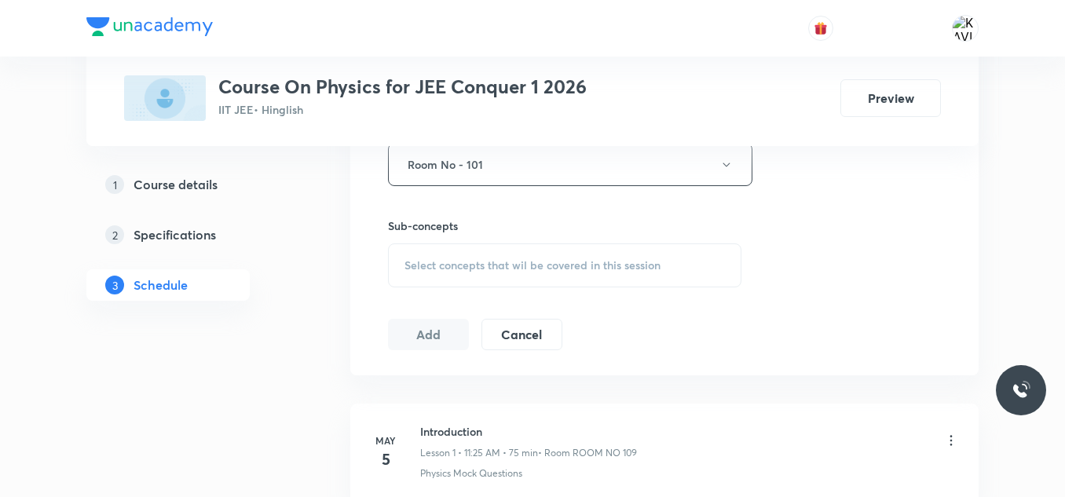
scroll to position [727, 0]
click at [580, 258] on span "Select concepts that wil be covered in this session" at bounding box center [532, 264] width 256 height 13
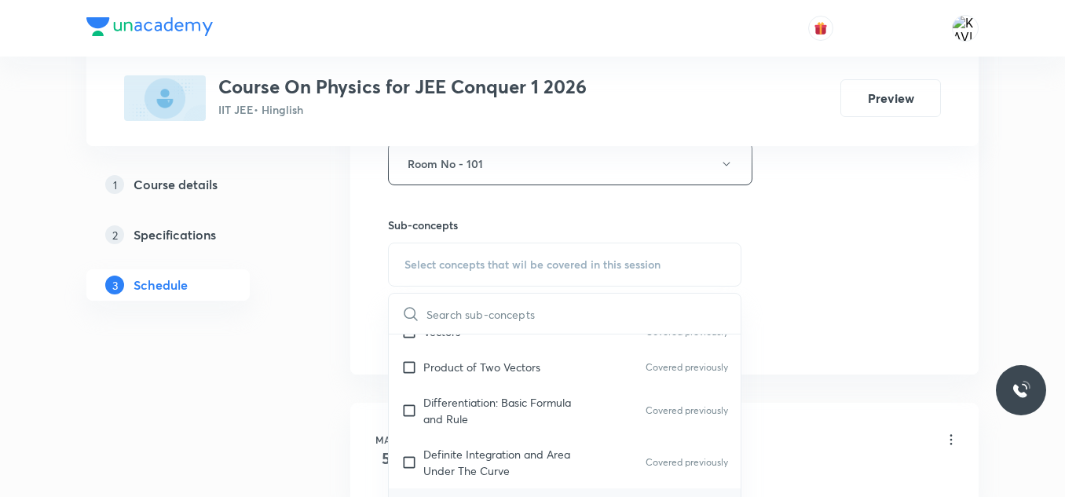
scroll to position [821, 0]
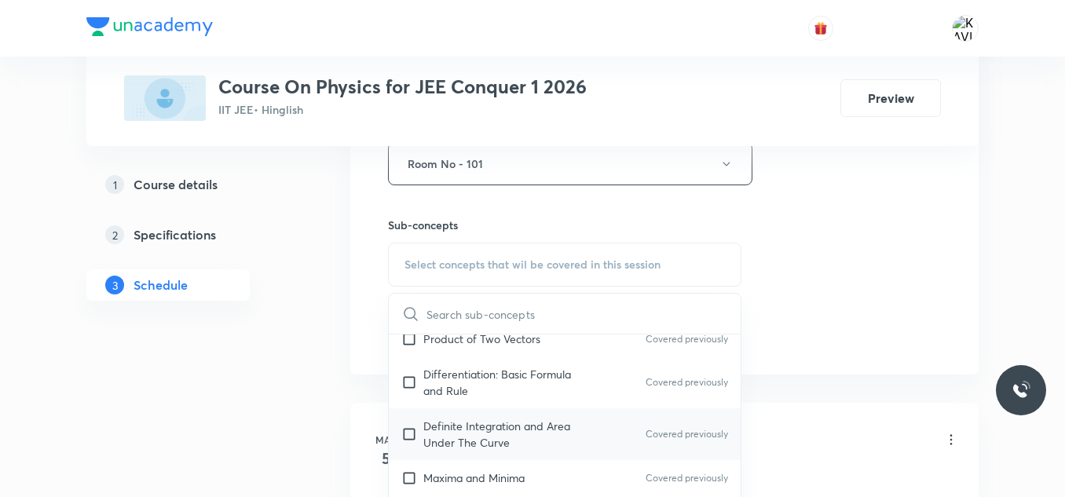
click at [458, 441] on p "Definite Integration and Area Under The Curve" at bounding box center [502, 434] width 159 height 33
checkbox input "true"
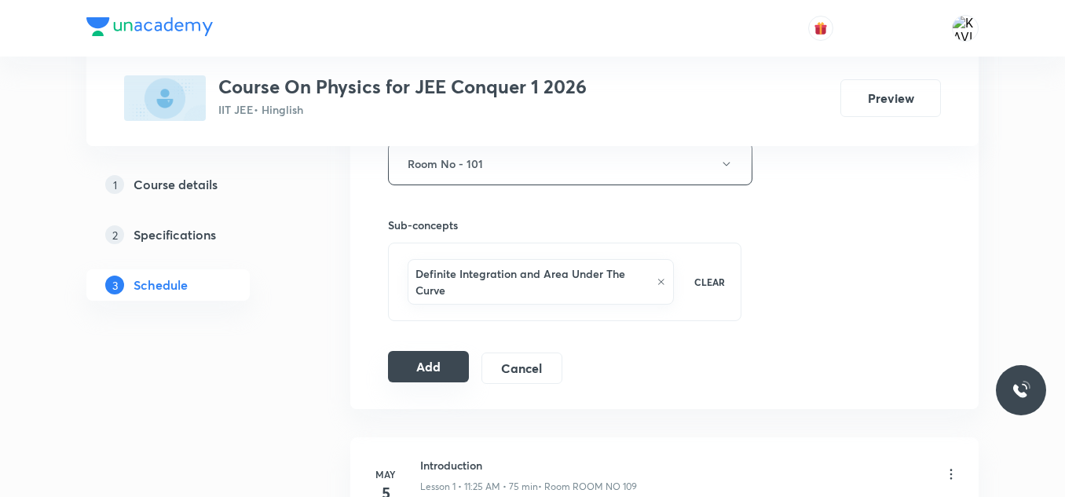
click at [441, 370] on button "Add" at bounding box center [428, 366] width 81 height 31
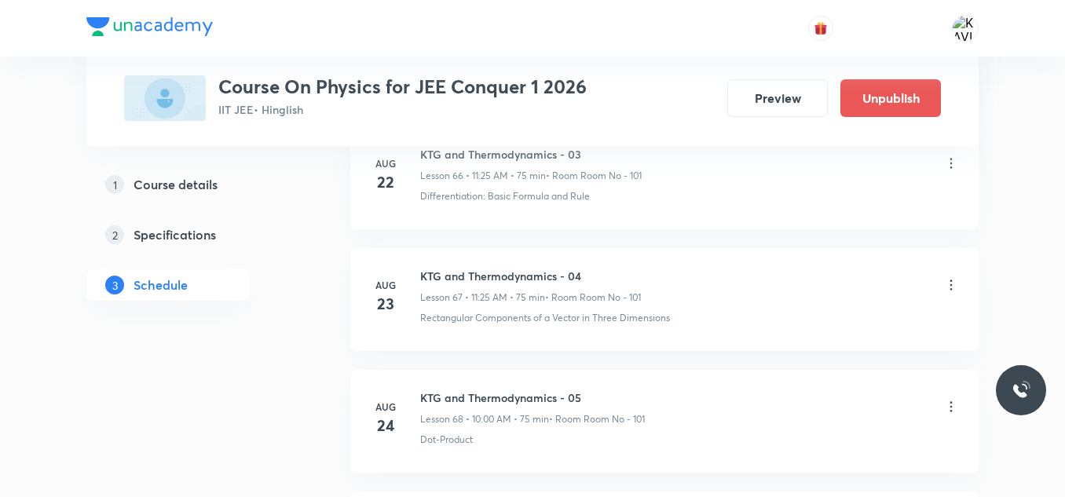
scroll to position [9047, 0]
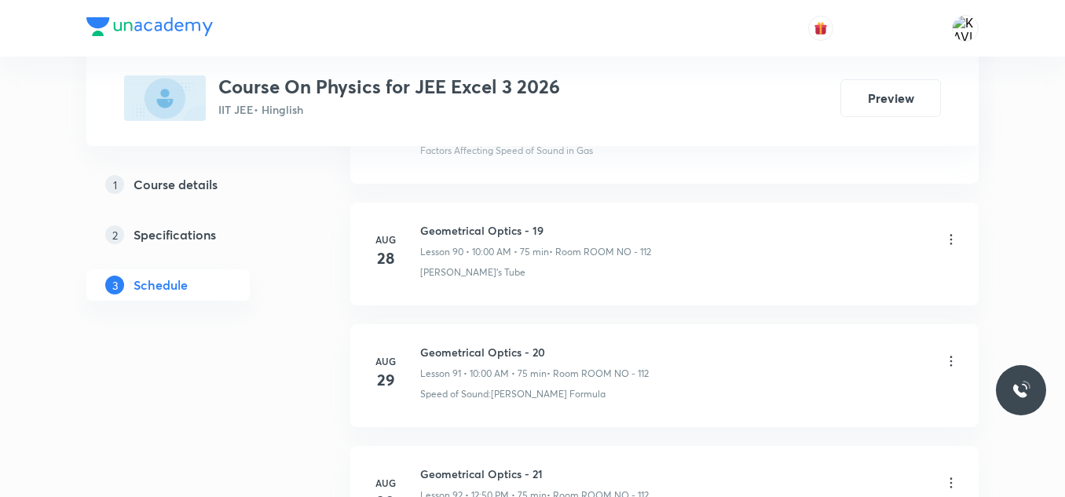
scroll to position [11960, 0]
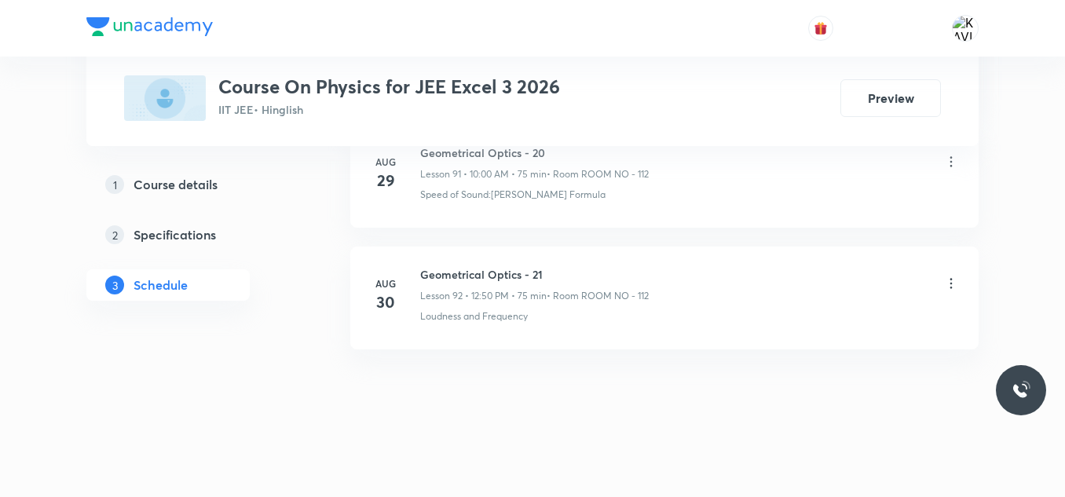
click at [512, 272] on h6 "Geometrical Optics - 21" at bounding box center [534, 274] width 229 height 16
copy h6 "Geometrical Optics - 21"
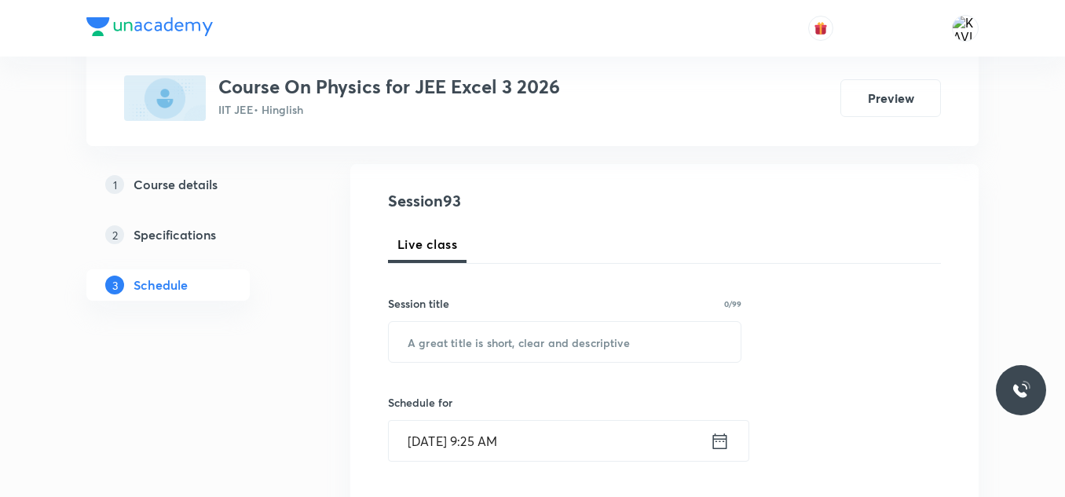
scroll to position [151, 0]
click at [462, 335] on input "text" at bounding box center [565, 341] width 352 height 40
paste input "Geometrical Optics - 21"
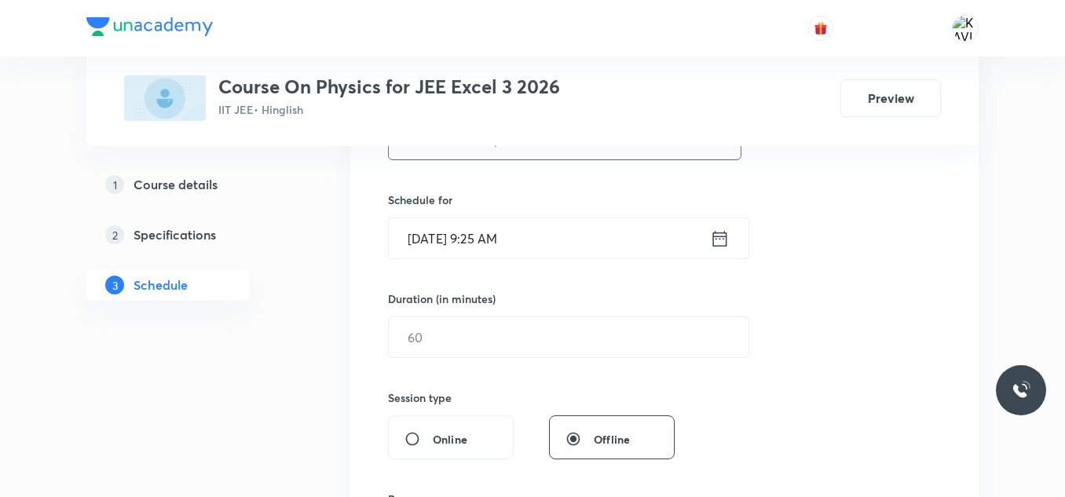
type input "Geometrical Optics - 22"
click at [714, 244] on icon at bounding box center [720, 238] width 14 height 16
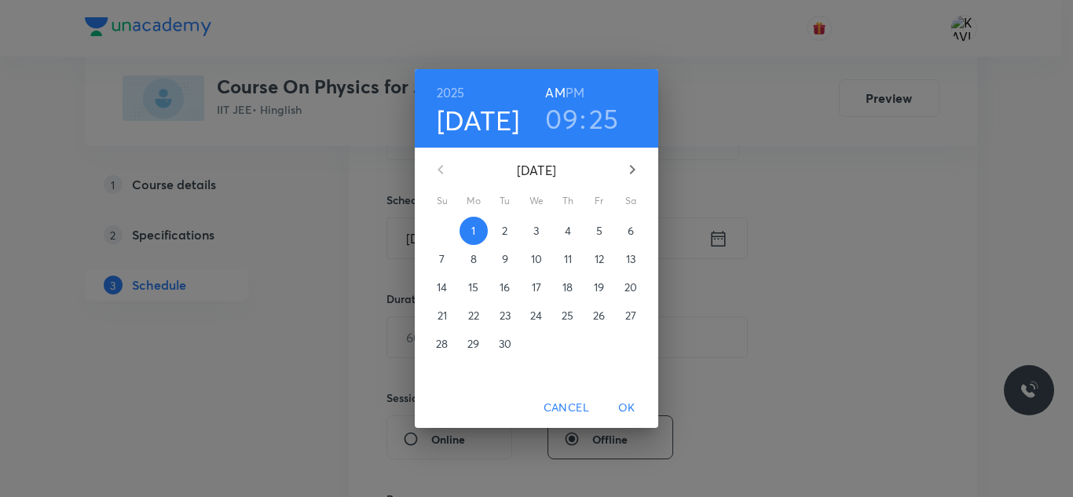
click at [578, 87] on h6 "PM" at bounding box center [574, 93] width 19 height 22
click at [564, 117] on h3 "09" at bounding box center [561, 118] width 33 height 33
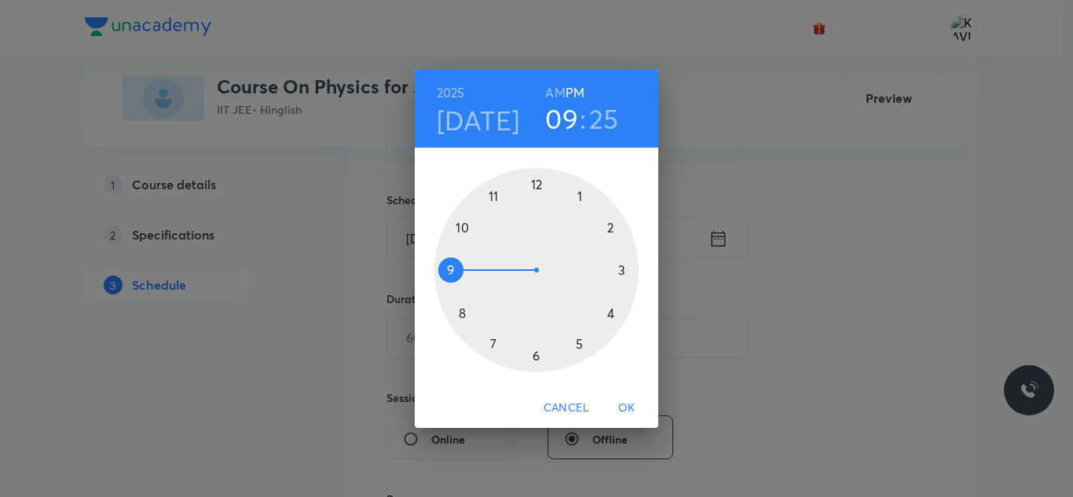
click at [537, 179] on div at bounding box center [536, 270] width 204 height 204
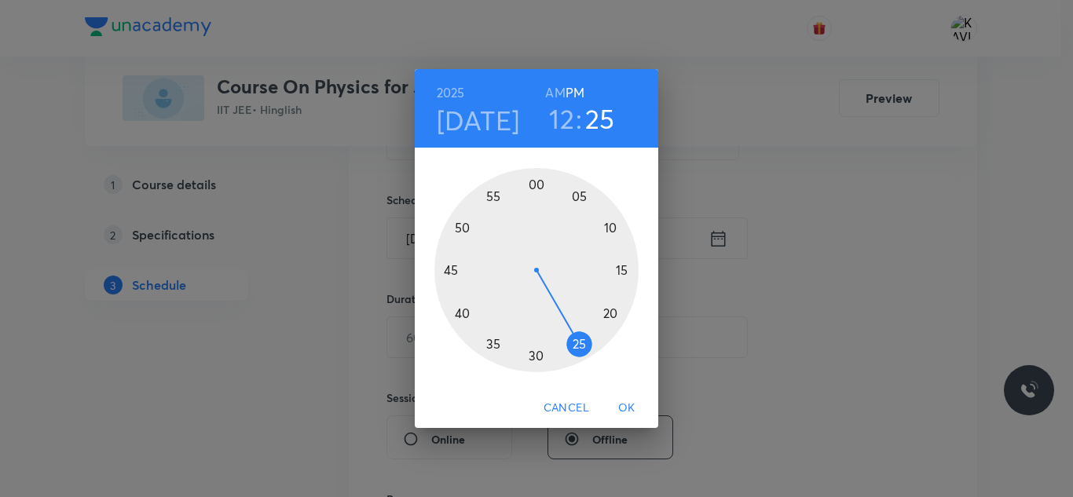
click at [462, 224] on div at bounding box center [536, 270] width 204 height 204
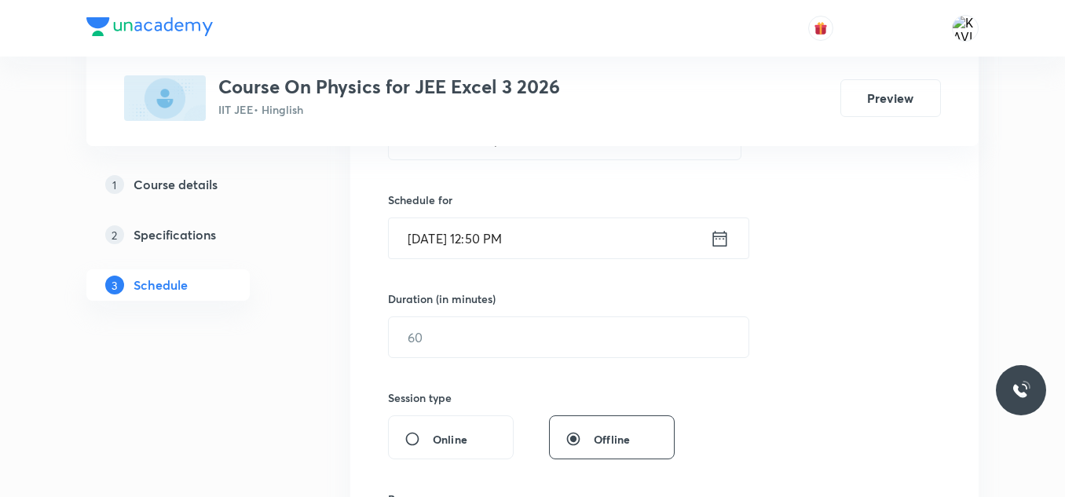
scroll to position [459, 0]
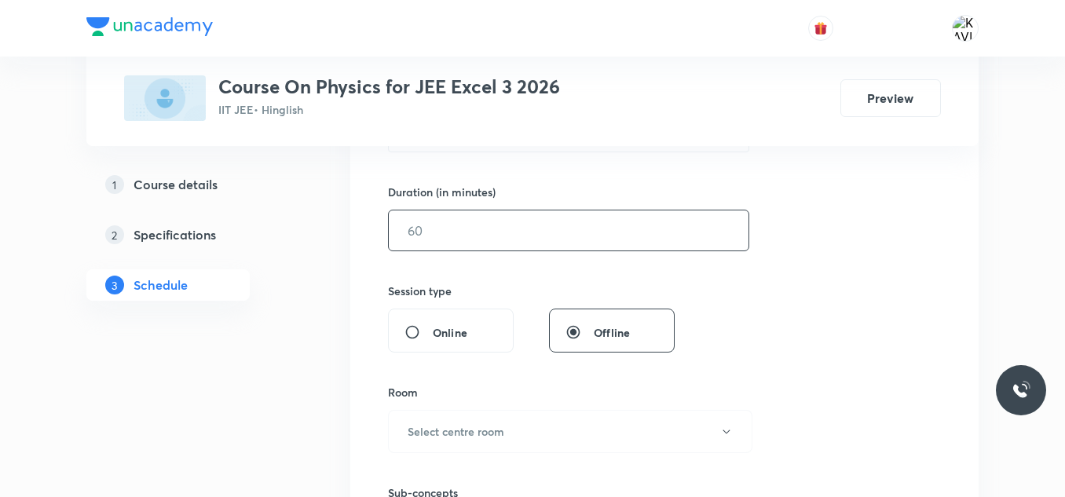
click at [481, 235] on input "text" at bounding box center [569, 230] width 360 height 40
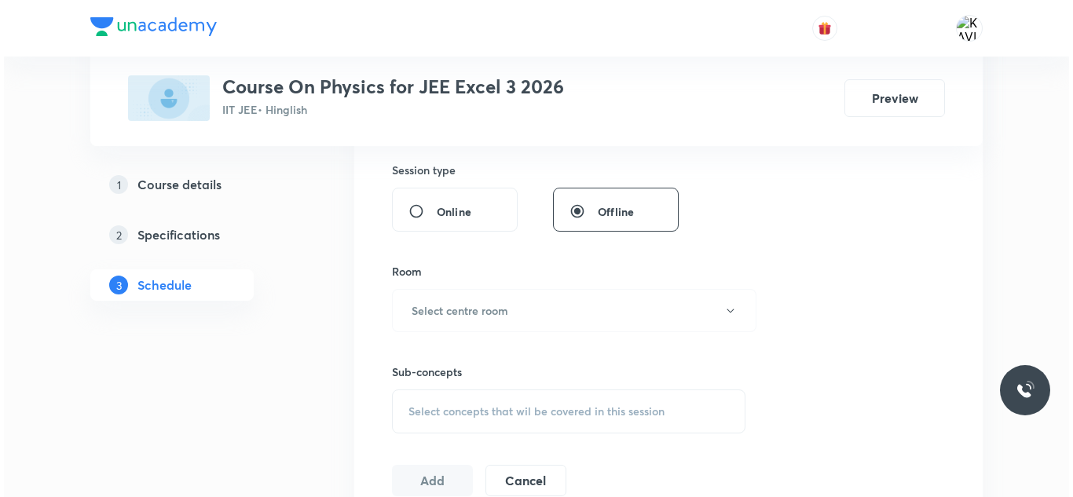
scroll to position [583, 0]
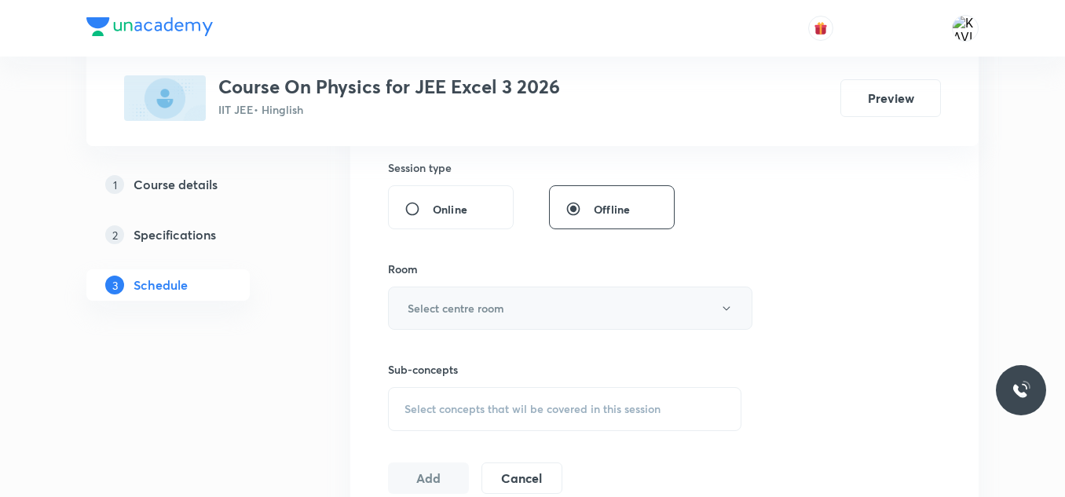
type input "75"
click at [528, 301] on button "Select centre room" at bounding box center [570, 308] width 364 height 43
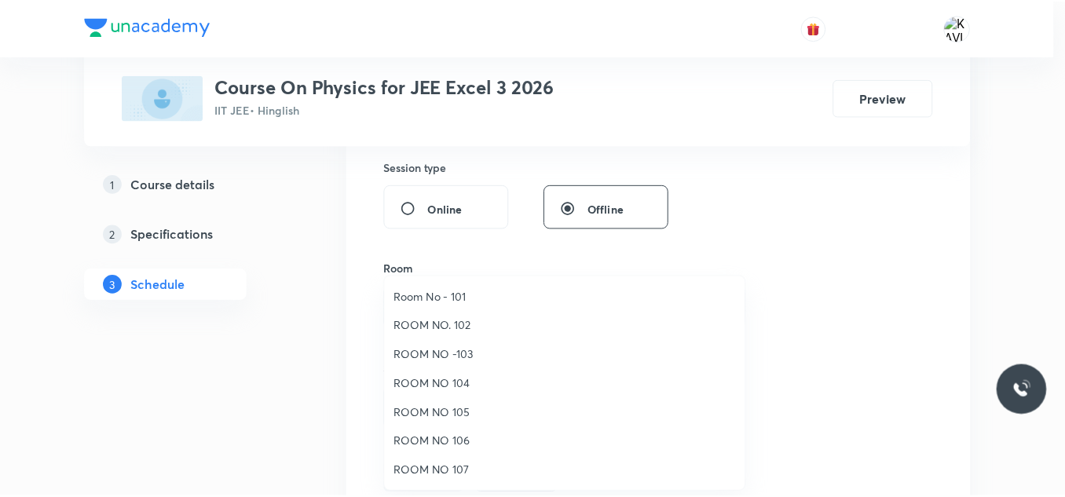
scroll to position [175, 0]
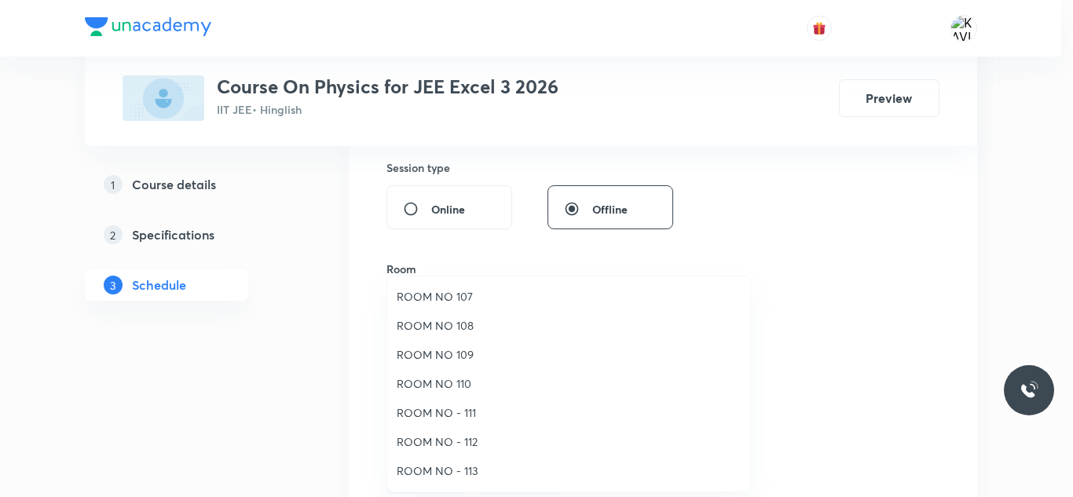
click at [467, 444] on span "ROOM NO - 112" at bounding box center [569, 441] width 344 height 16
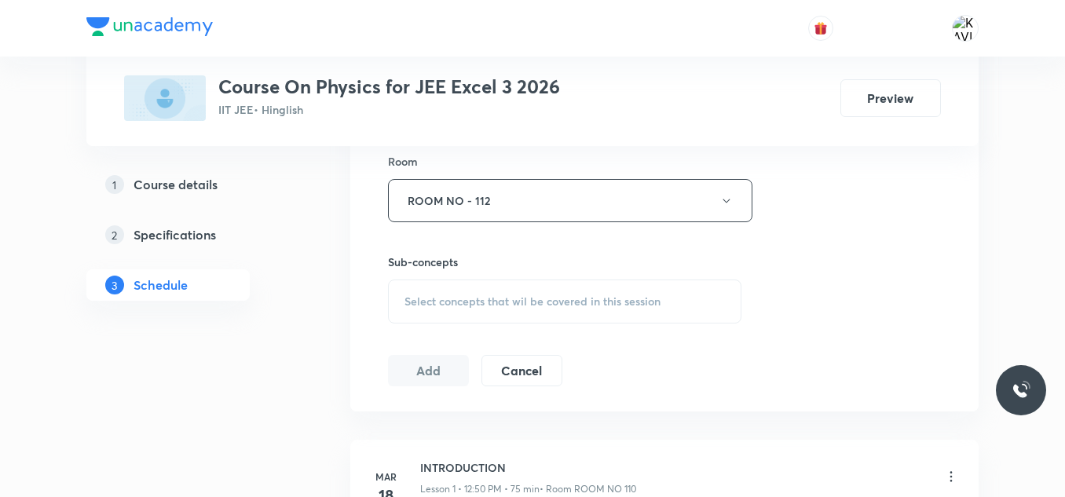
scroll to position [692, 0]
click at [488, 302] on span "Select concepts that wil be covered in this session" at bounding box center [532, 300] width 256 height 13
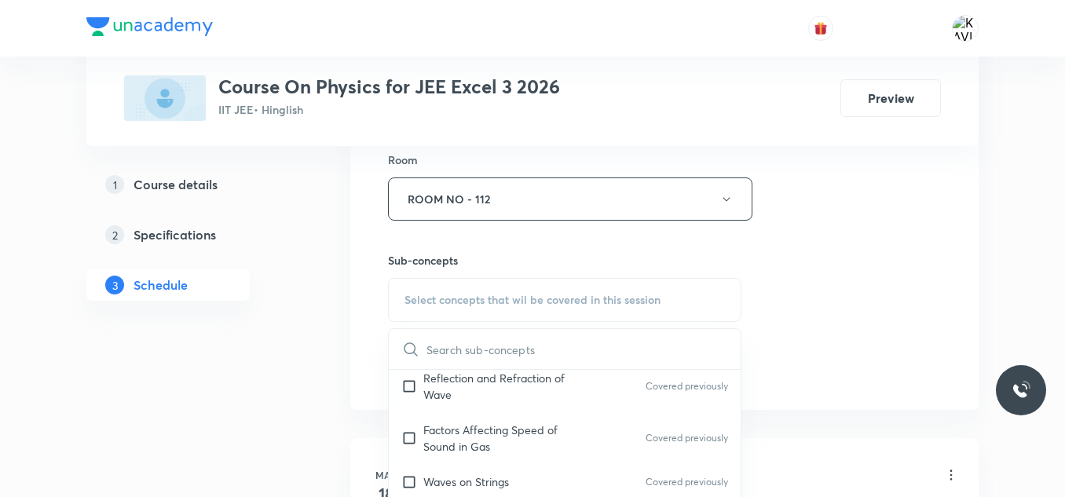
scroll to position [944, 0]
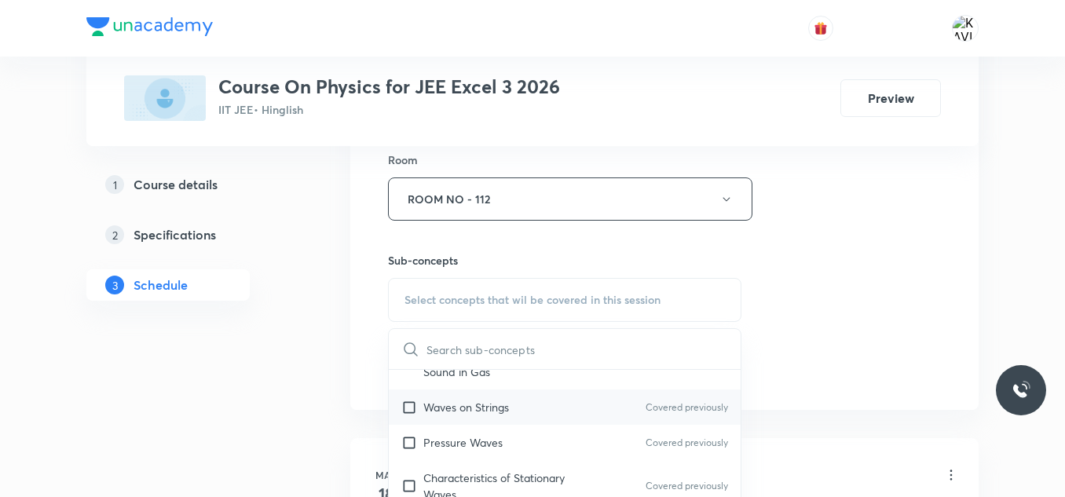
click at [499, 410] on p "Waves on Strings" at bounding box center [466, 407] width 86 height 16
checkbox input "true"
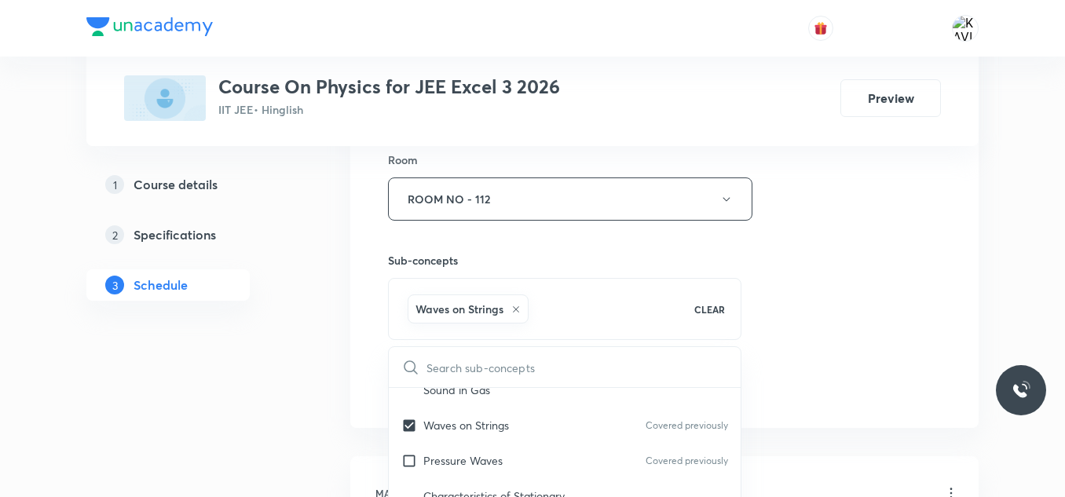
click at [838, 284] on div "Session 93 Live class Session title 23/99 Geometrical Optics - 22 ​ Schedule fo…" at bounding box center [664, 24] width 553 height 755
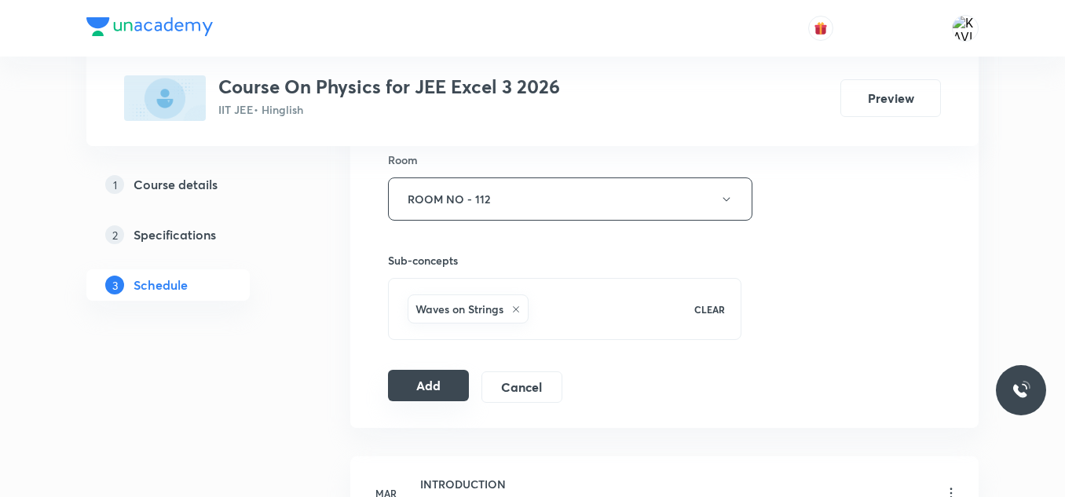
click at [428, 393] on button "Add" at bounding box center [428, 385] width 81 height 31
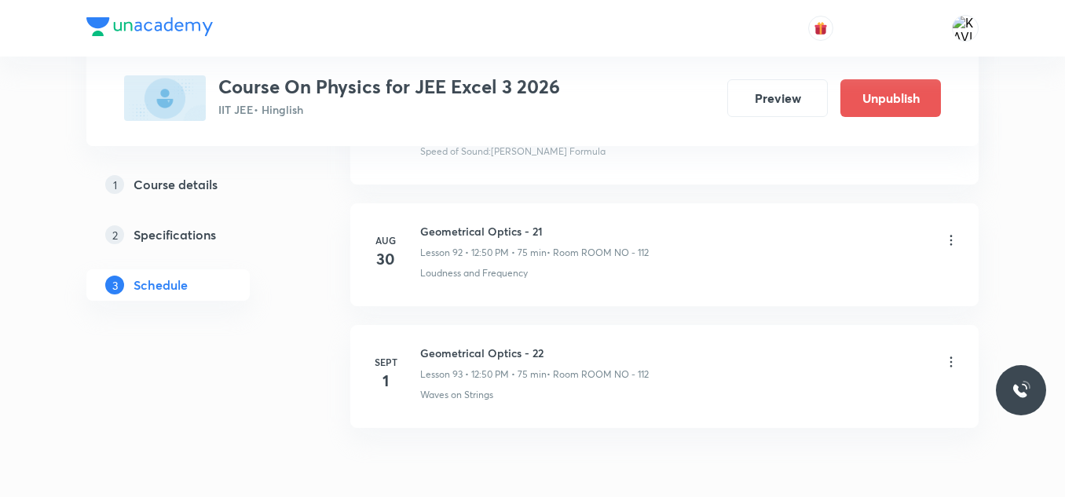
scroll to position [11360, 0]
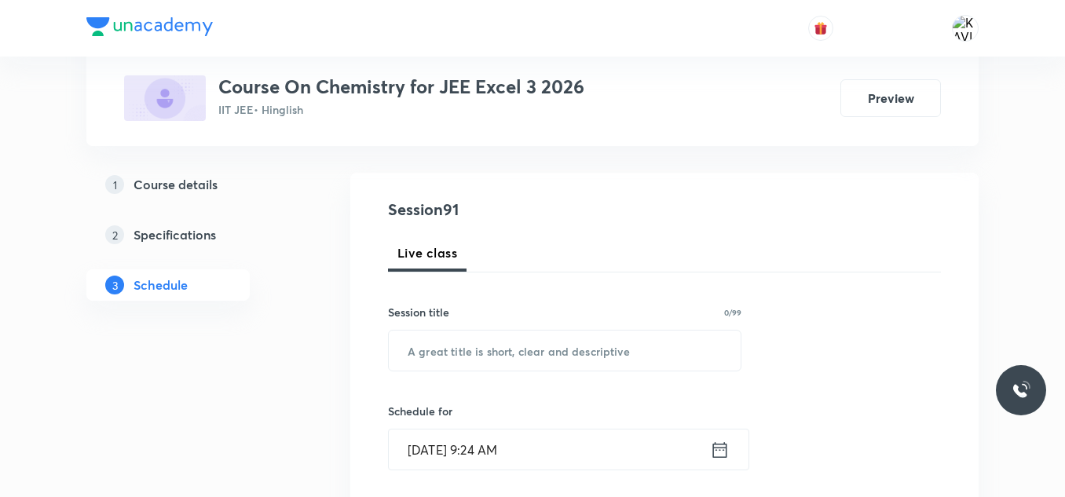
scroll to position [142, 0]
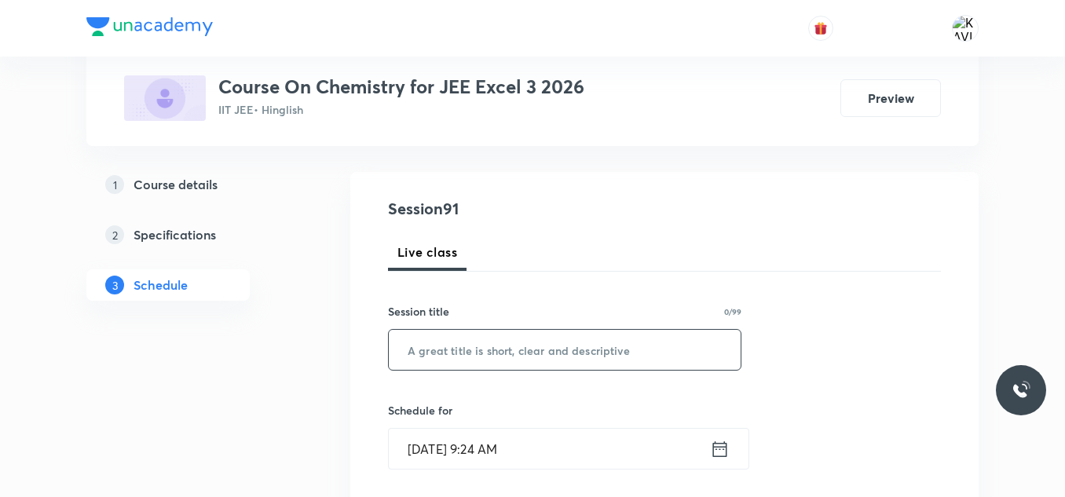
click at [481, 344] on input "text" at bounding box center [565, 350] width 352 height 40
paste input "Alcohols, Phenols and Ether"
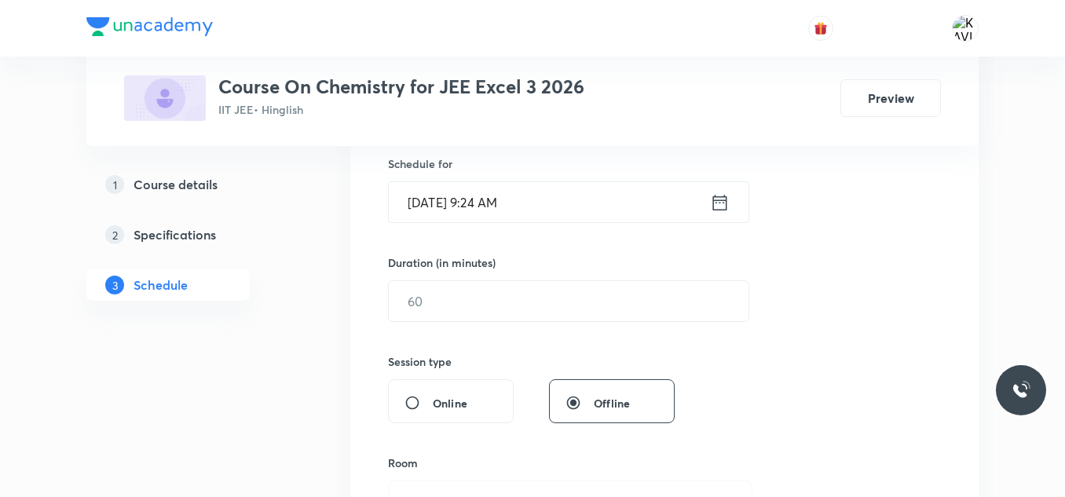
scroll to position [389, 0]
type input "Alcohols, Phenols and Ether - 01"
click at [723, 204] on icon at bounding box center [720, 202] width 20 height 22
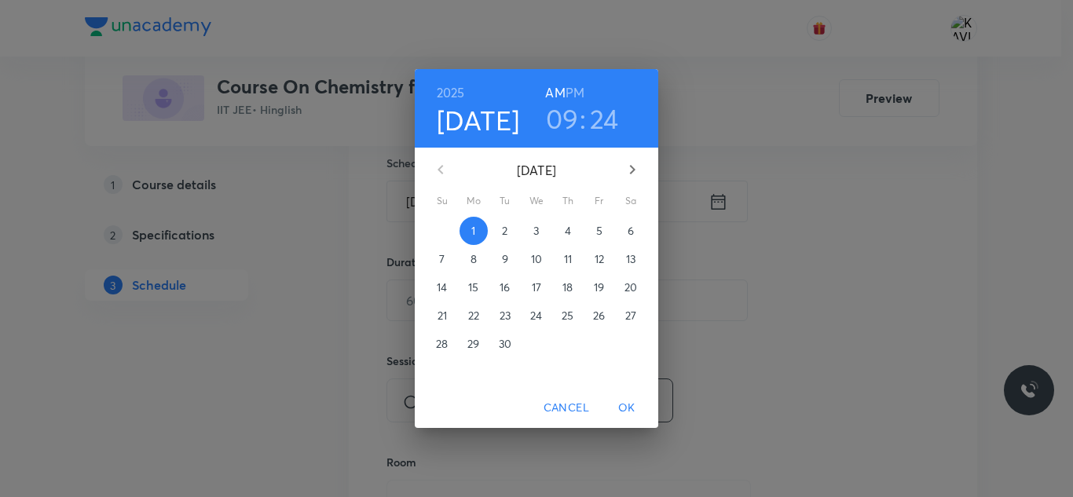
click at [560, 115] on h3 "09" at bounding box center [562, 118] width 33 height 33
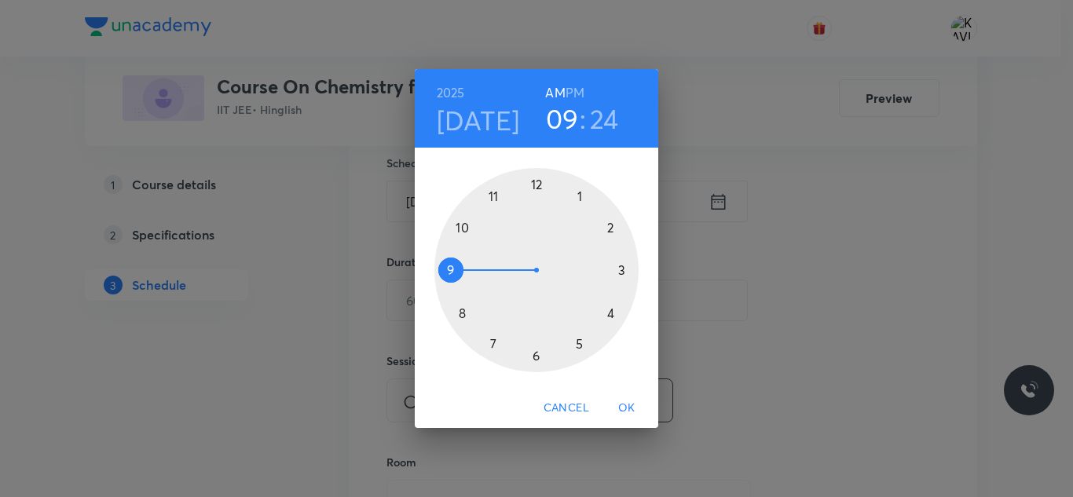
click at [492, 200] on div at bounding box center [536, 270] width 204 height 204
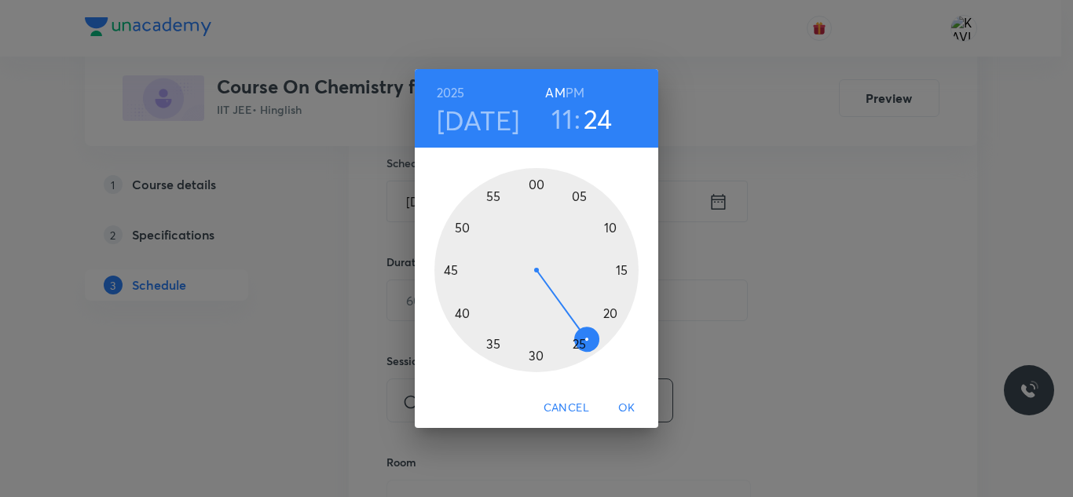
click at [580, 343] on div at bounding box center [536, 270] width 204 height 204
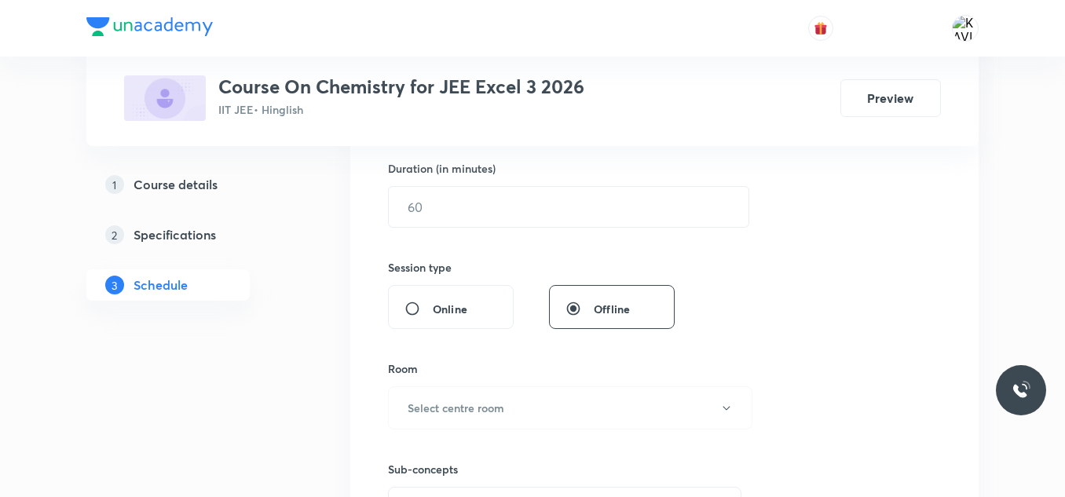
scroll to position [488, 0]
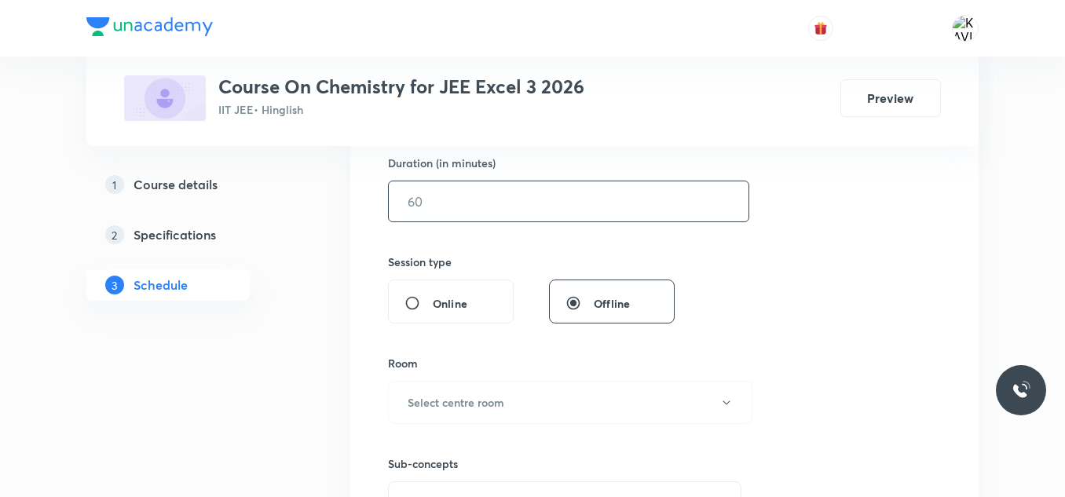
click at [433, 214] on input "text" at bounding box center [569, 201] width 360 height 40
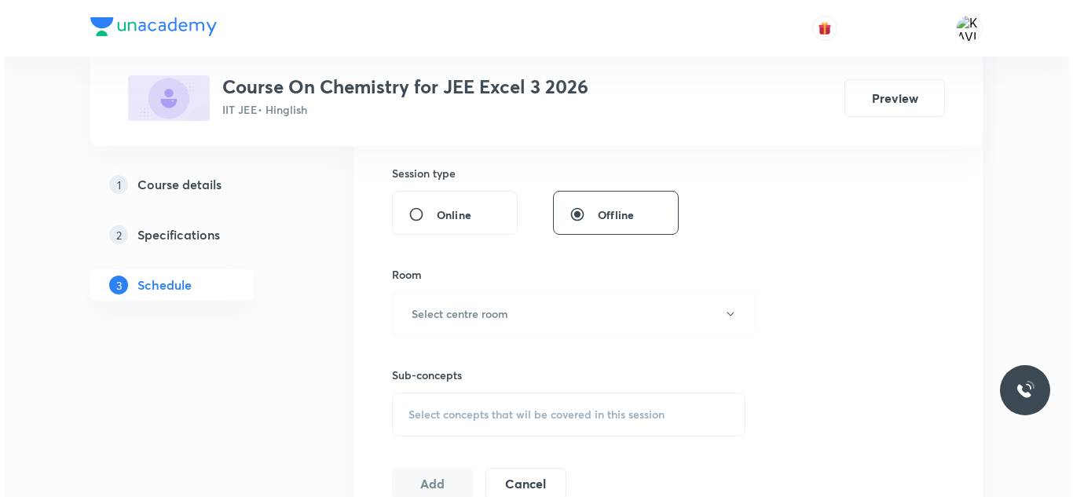
scroll to position [578, 0]
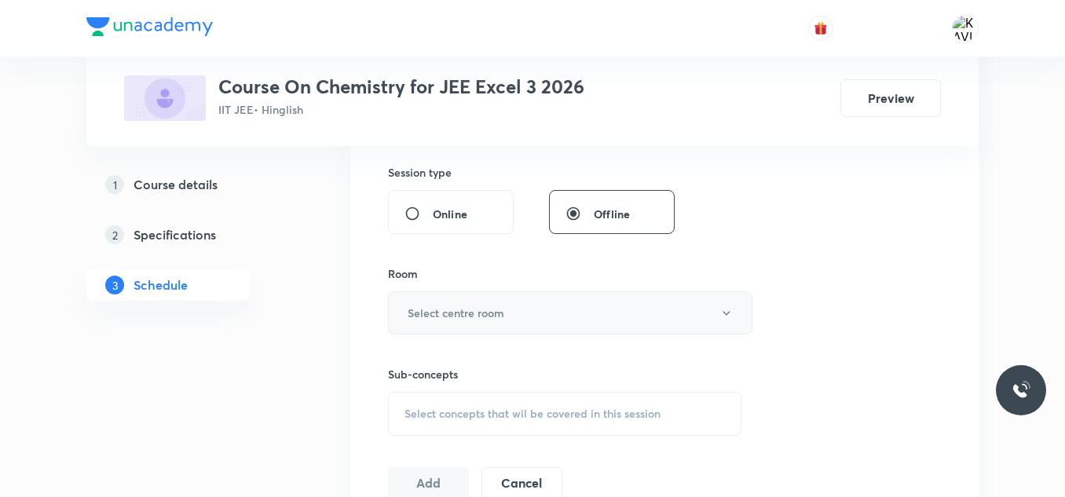
type input "75"
click at [512, 309] on button "Select centre room" at bounding box center [570, 312] width 364 height 43
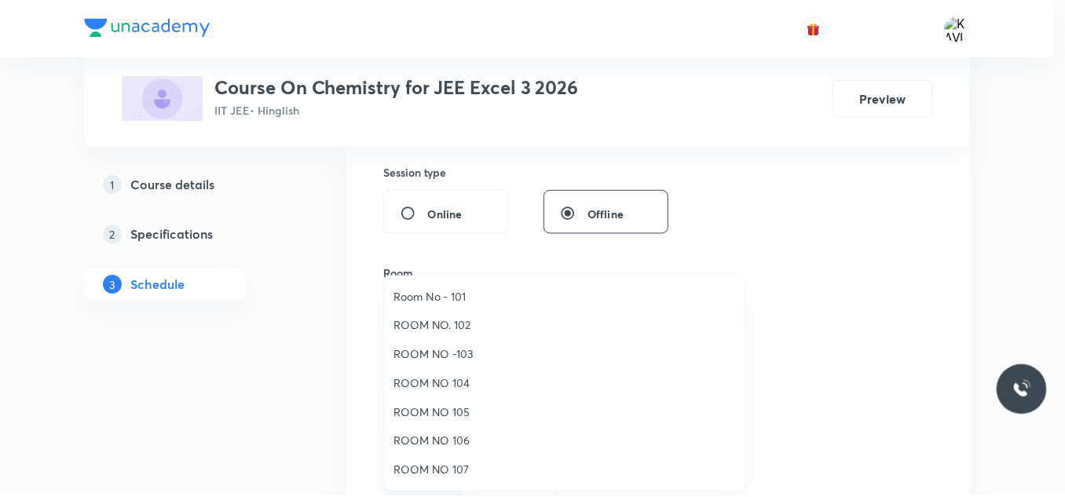
scroll to position [175, 0]
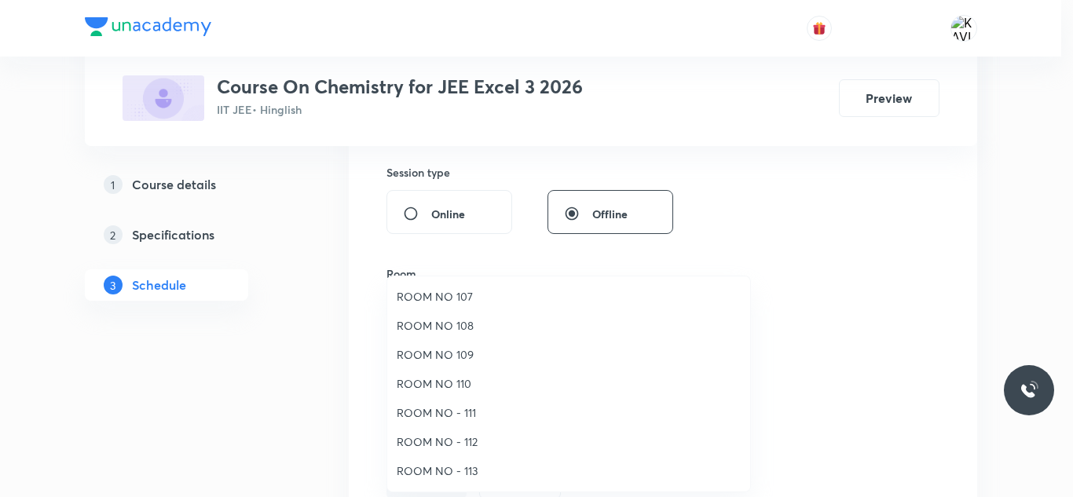
click at [456, 444] on span "ROOM NO - 112" at bounding box center [569, 441] width 344 height 16
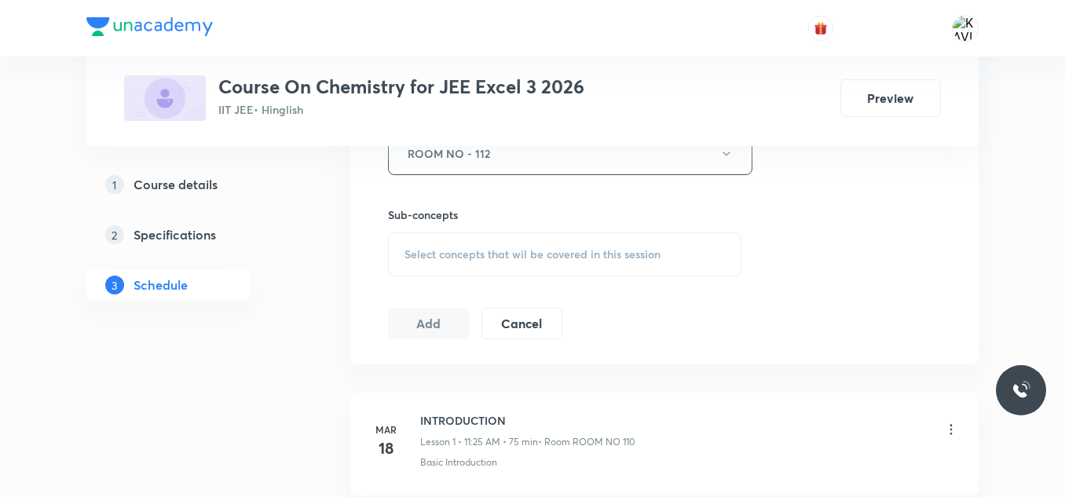
scroll to position [738, 0]
click at [510, 259] on span "Select concepts that wil be covered in this session" at bounding box center [532, 253] width 256 height 13
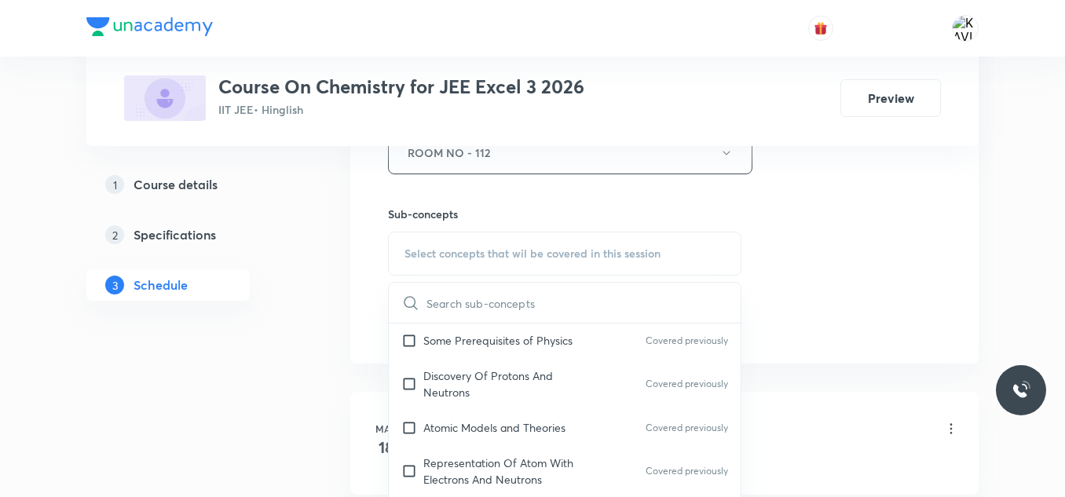
scroll to position [730, 0]
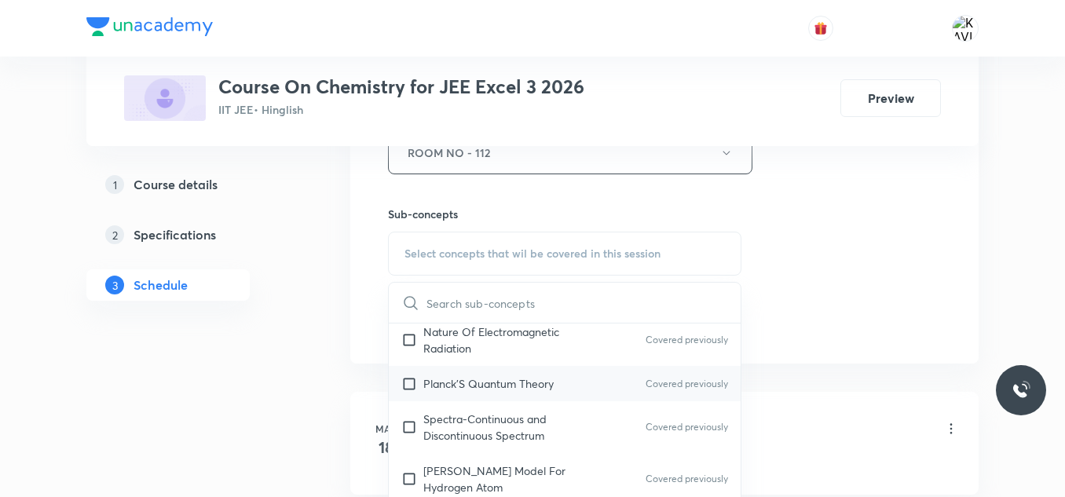
click at [494, 393] on div "[PERSON_NAME] Quantum Theory Covered previously" at bounding box center [565, 383] width 352 height 35
checkbox input "true"
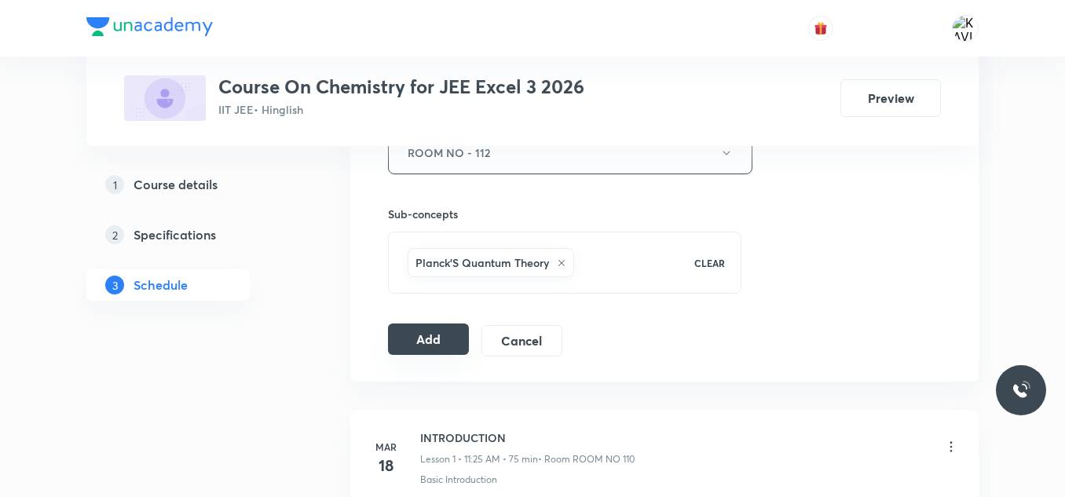
click at [411, 335] on button "Add" at bounding box center [428, 339] width 81 height 31
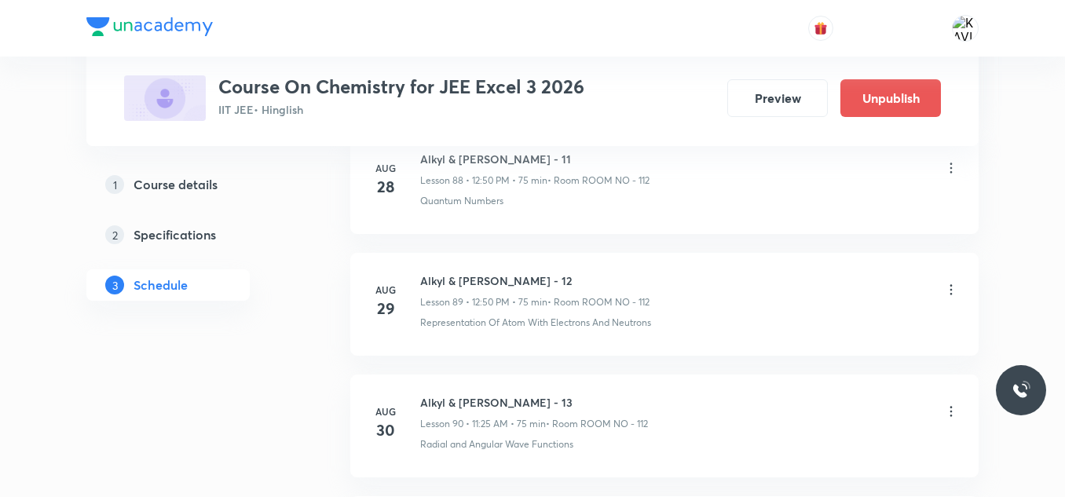
scroll to position [11116, 0]
